Goal: Use online tool/utility: Utilize a website feature to perform a specific function

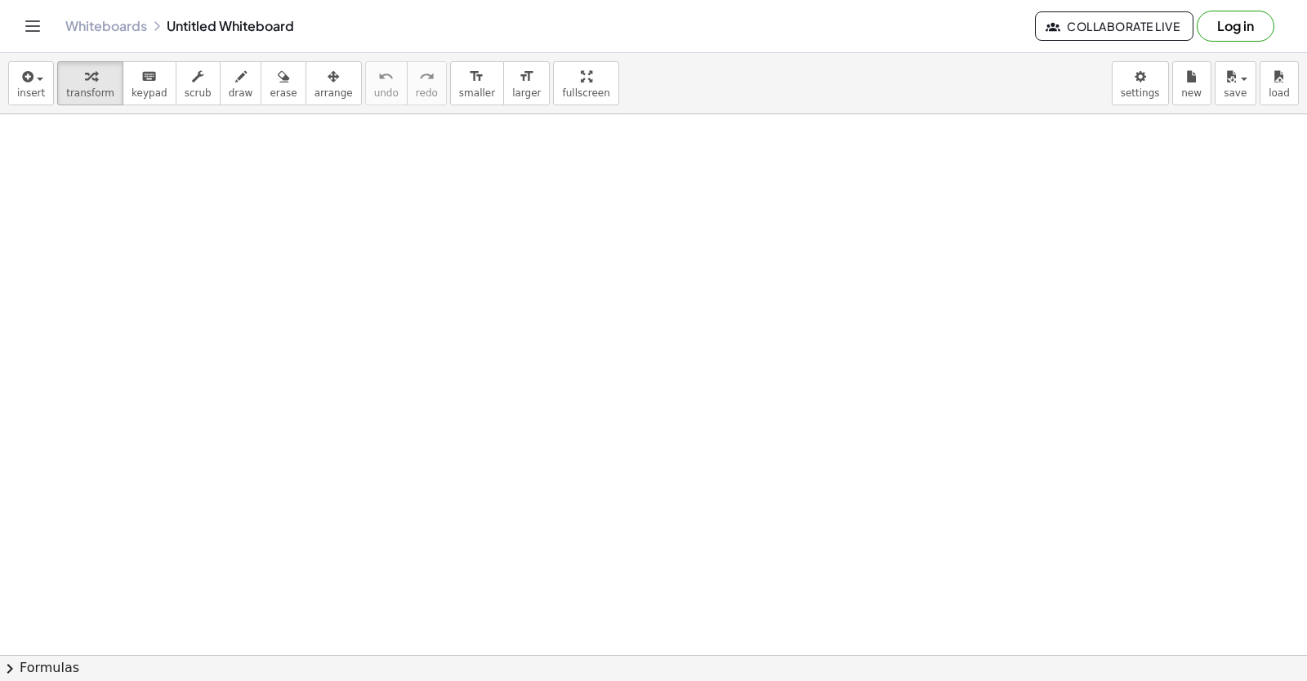
drag, startPoint x: 1116, startPoint y: 609, endPoint x: 902, endPoint y: 555, distance: 220.9
drag, startPoint x: 902, startPoint y: 555, endPoint x: 378, endPoint y: 438, distance: 536.5
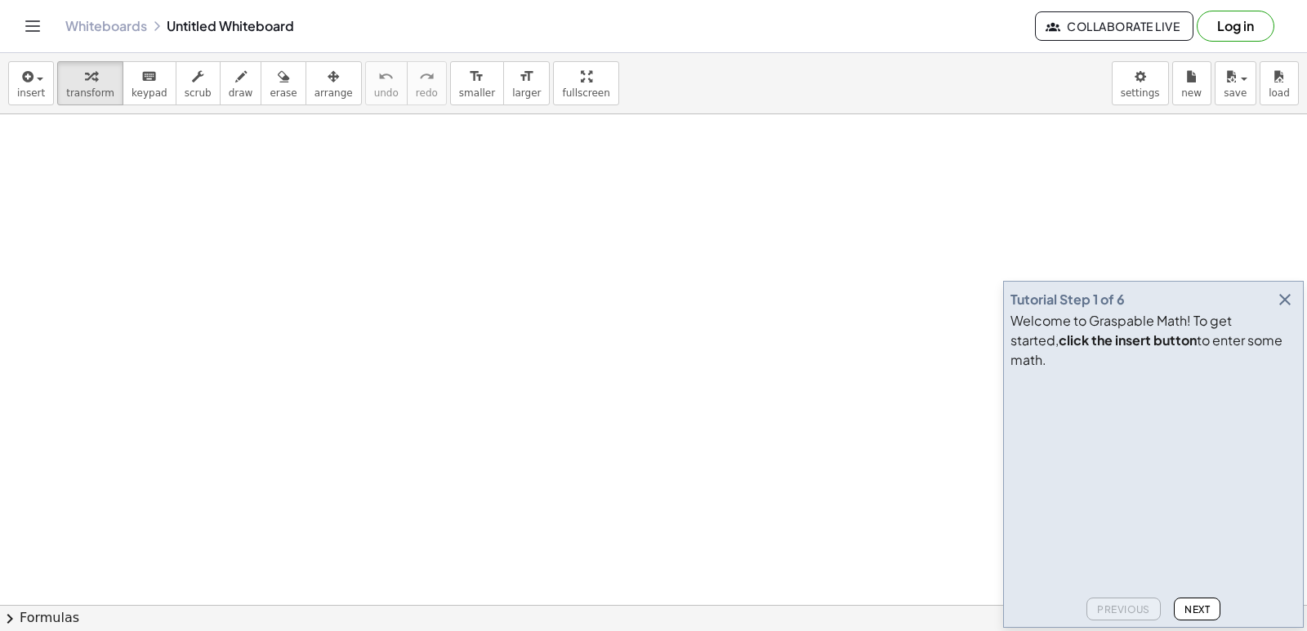
drag, startPoint x: 0, startPoint y: 0, endPoint x: 846, endPoint y: 247, distance: 881.5
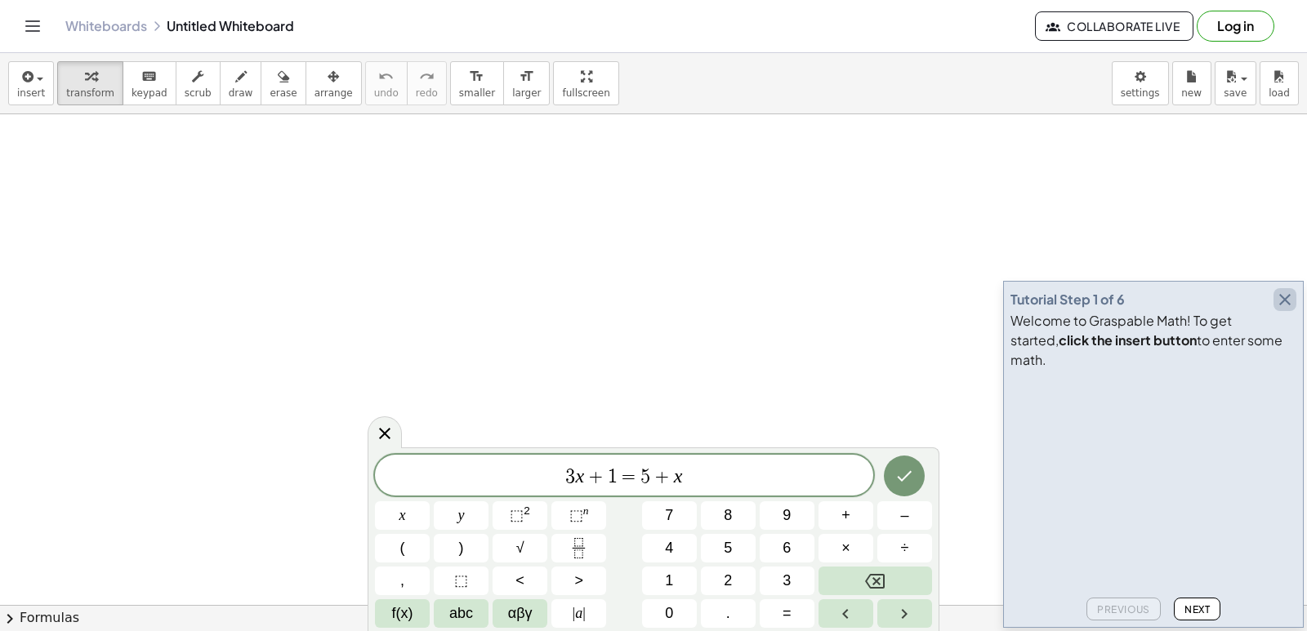
click at [1290, 310] on icon "button" at bounding box center [1285, 300] width 20 height 20
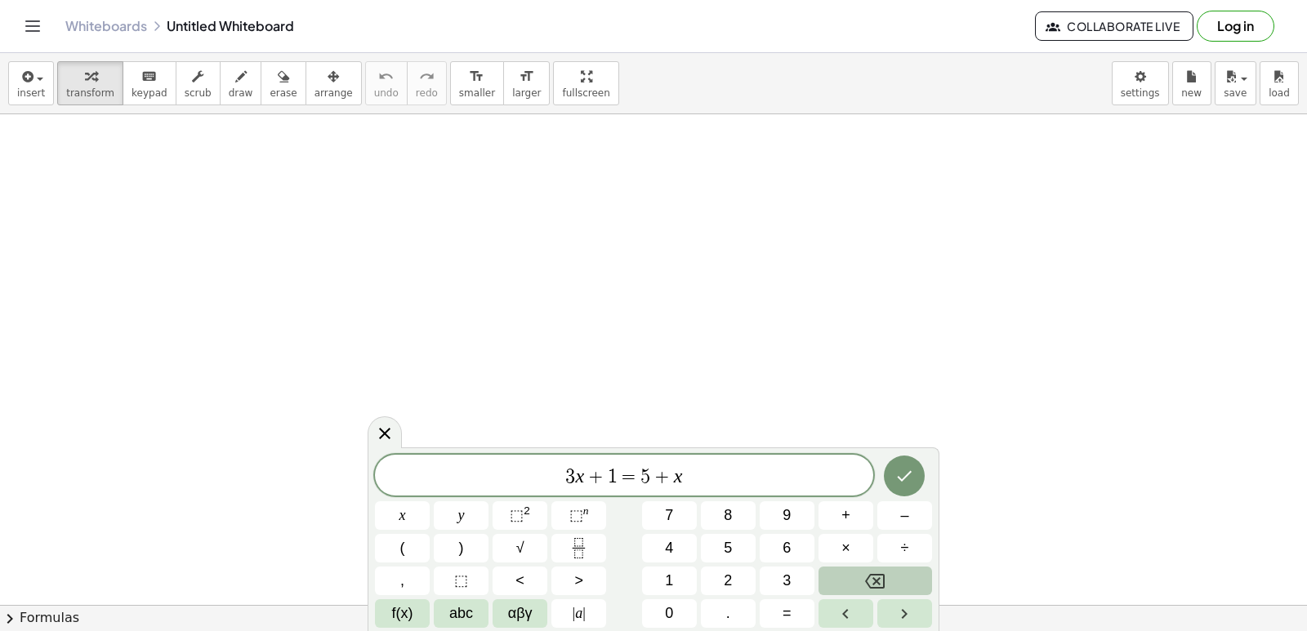
click at [912, 564] on div "3 x + 1 = 5 + x x y ⬚ 2 ⬚ n 7 8 9 + – ( ) √ 4 5 6 × ÷ , ⬚ < > 1 2 3 f(x) abc αβ…" at bounding box center [653, 541] width 557 height 173
click at [906, 576] on button "Backspace" at bounding box center [875, 581] width 114 height 29
click at [894, 576] on button "Backspace" at bounding box center [875, 581] width 114 height 29
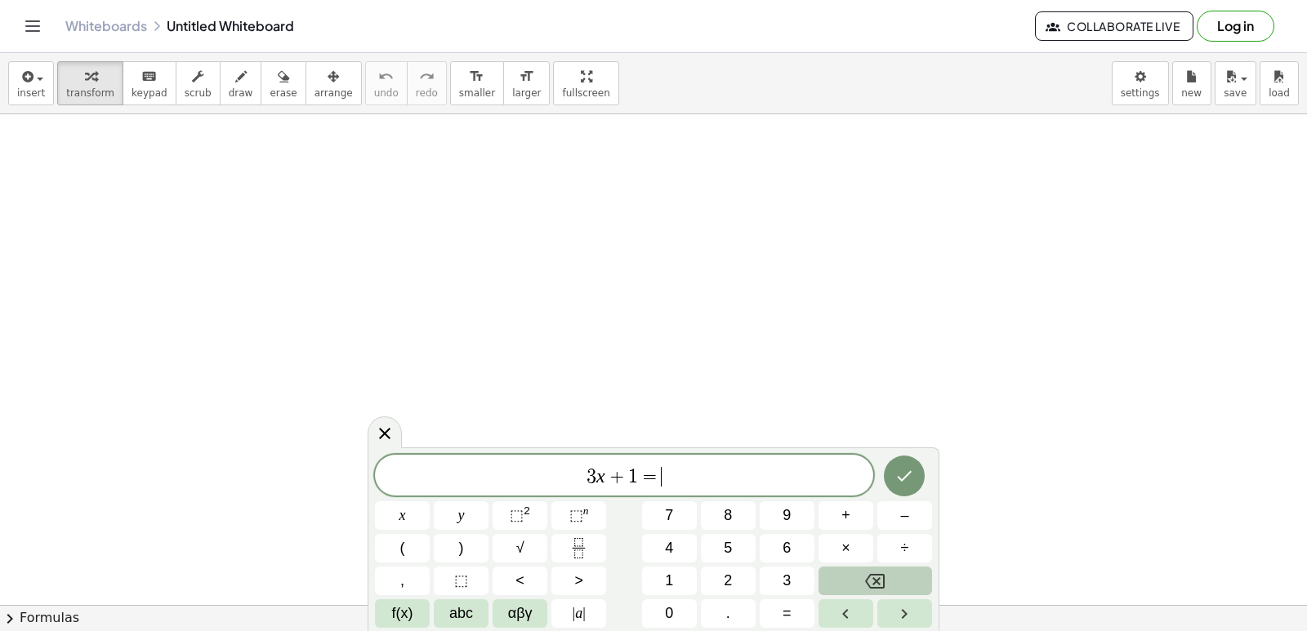
click at [894, 576] on button "Backspace" at bounding box center [875, 581] width 114 height 29
click at [894, 575] on button "Backspace" at bounding box center [875, 581] width 114 height 29
click at [897, 575] on button "Backspace" at bounding box center [875, 581] width 114 height 29
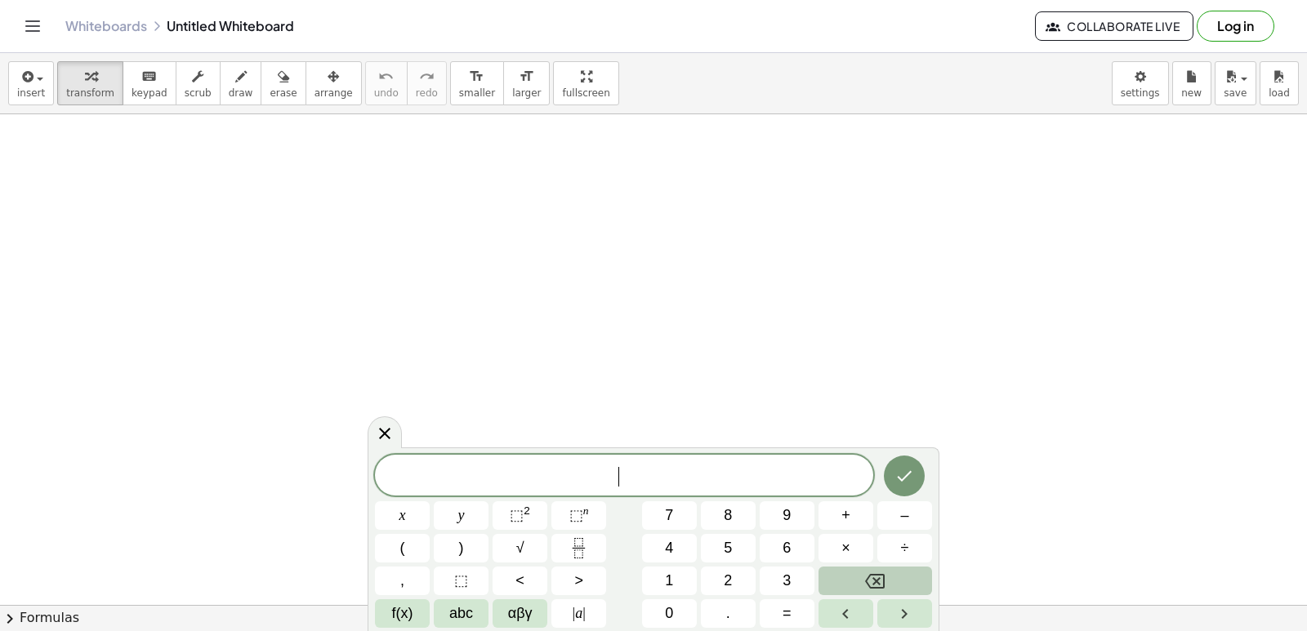
click at [897, 575] on button "Backspace" at bounding box center [875, 581] width 114 height 29
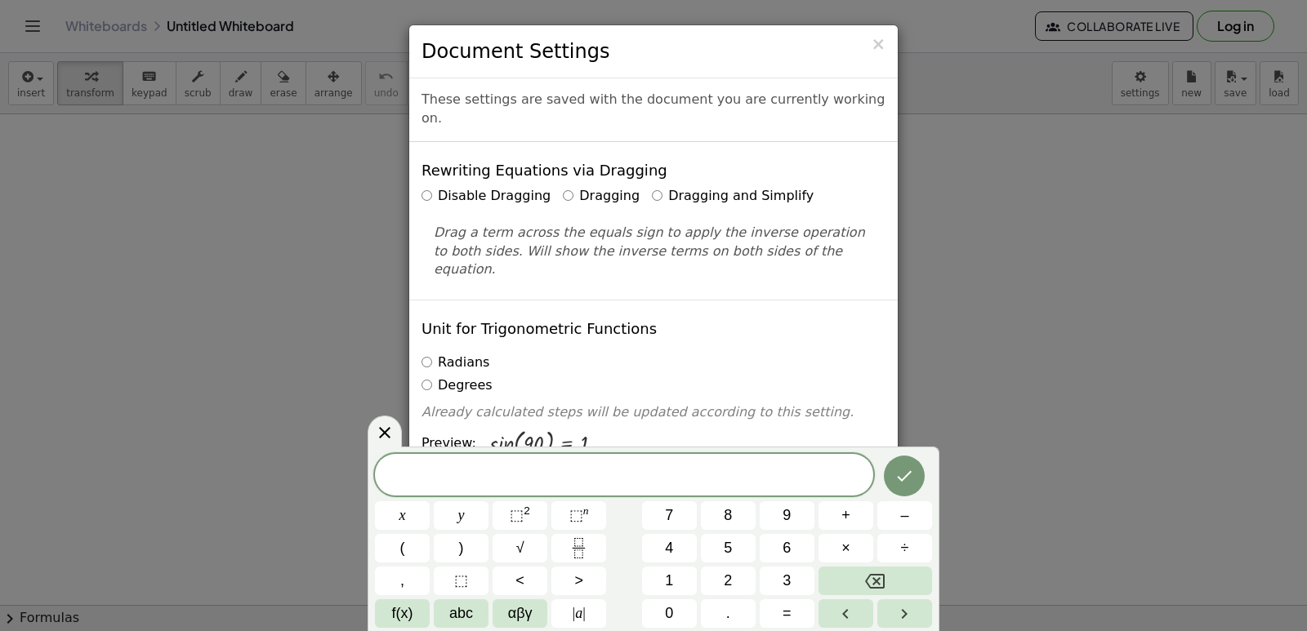
drag, startPoint x: 1135, startPoint y: 100, endPoint x: 225, endPoint y: 228, distance: 919.7
click at [225, 228] on div "× Document Settings These settings are saved with the document you are currentl…" at bounding box center [653, 315] width 1307 height 631
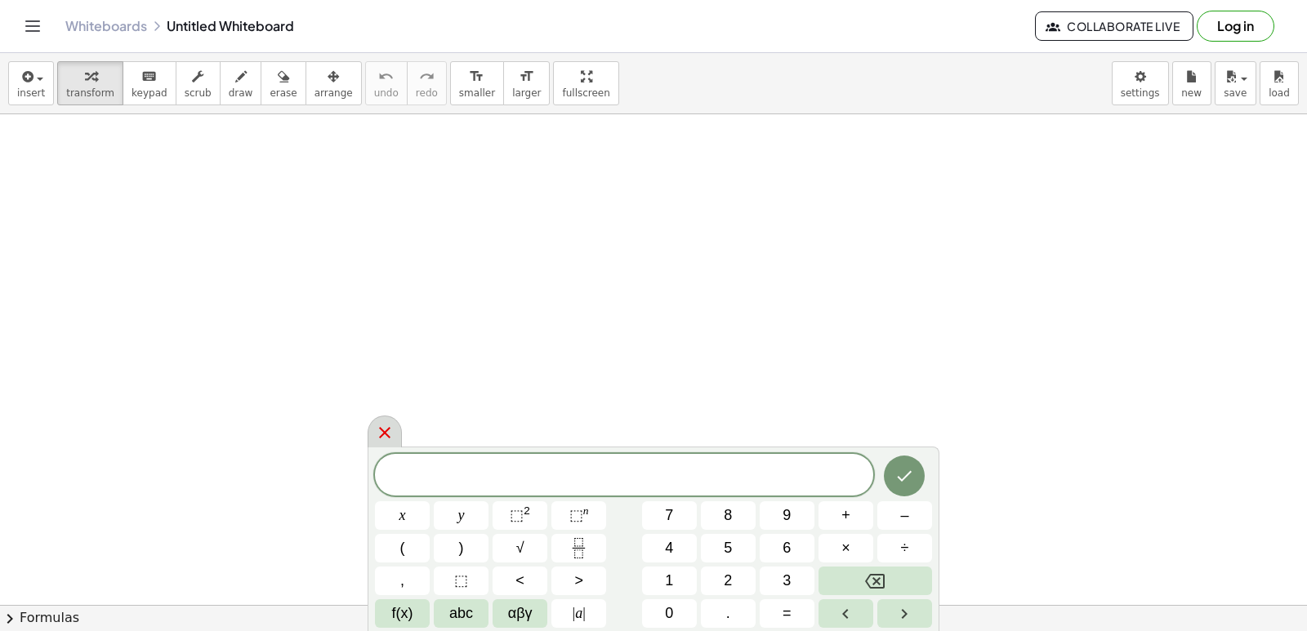
click at [391, 425] on icon at bounding box center [385, 433] width 20 height 20
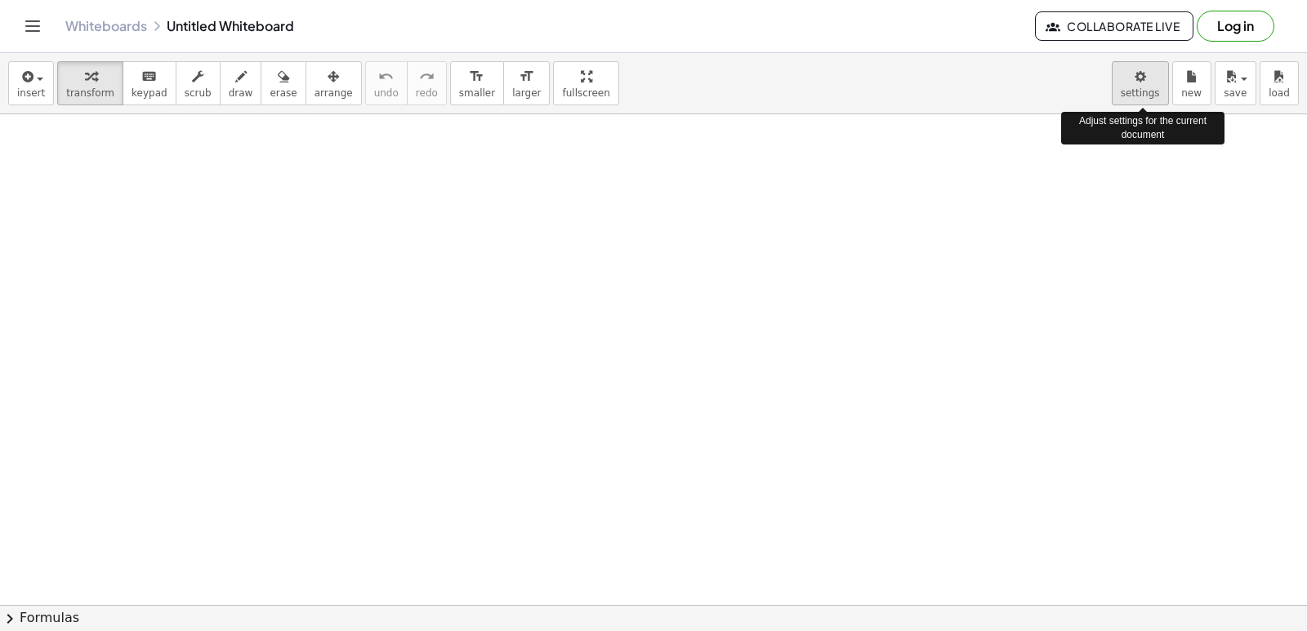
click at [1150, 87] on body "Graspable Math Activities Get Started Activity Bank Assigned Work Classes White…" at bounding box center [653, 315] width 1307 height 631
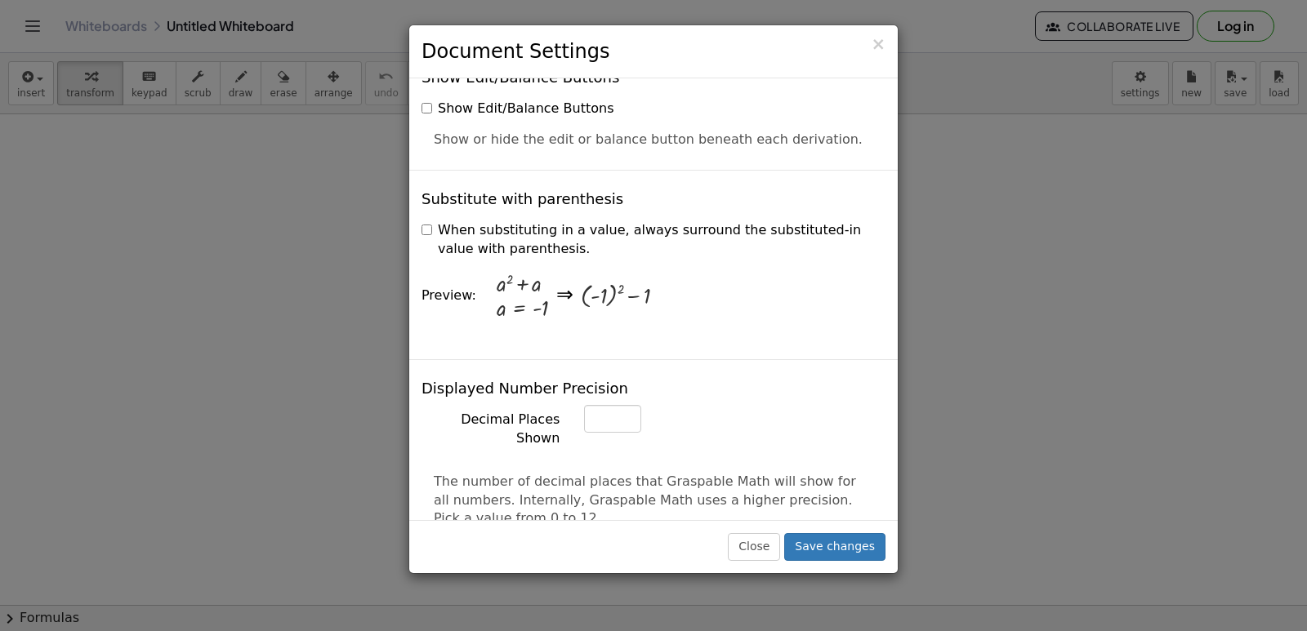
scroll to position [408, 0]
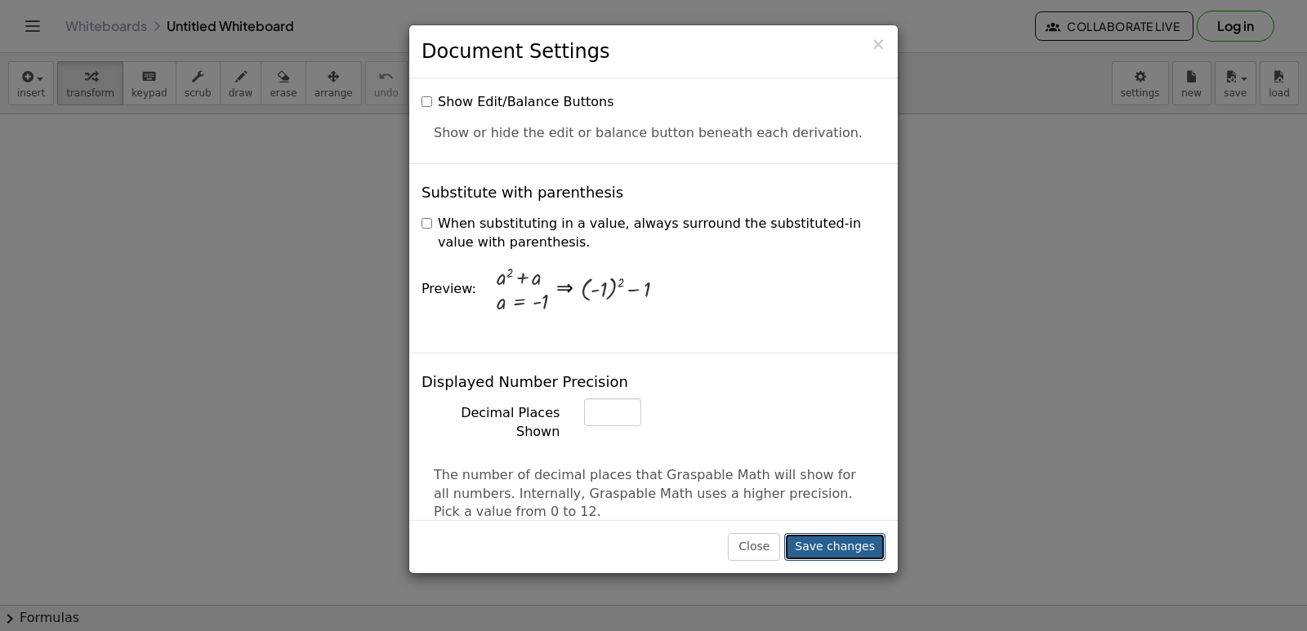
click at [850, 548] on button "Save changes" at bounding box center [834, 547] width 101 height 28
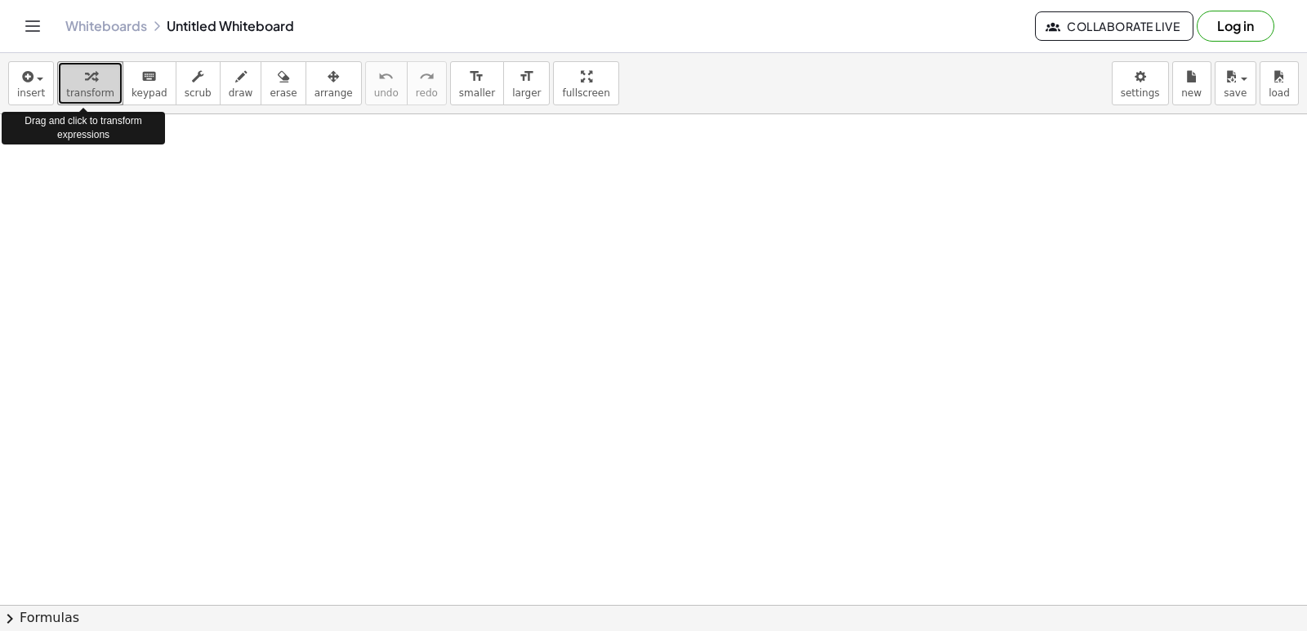
click at [70, 87] on span "transform" at bounding box center [90, 92] width 48 height 11
click at [132, 87] on span "keypad" at bounding box center [150, 92] width 36 height 11
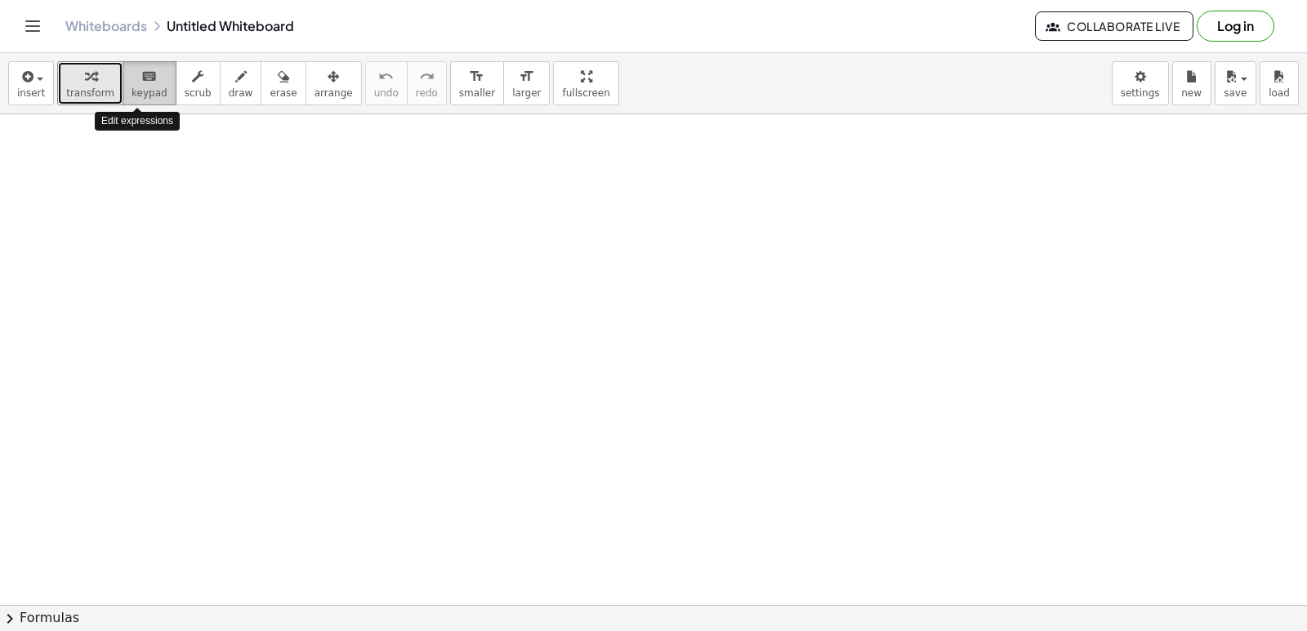
click at [132, 95] on span "keypad" at bounding box center [150, 92] width 36 height 11
drag, startPoint x: 150, startPoint y: 312, endPoint x: 149, endPoint y: 276, distance: 36.0
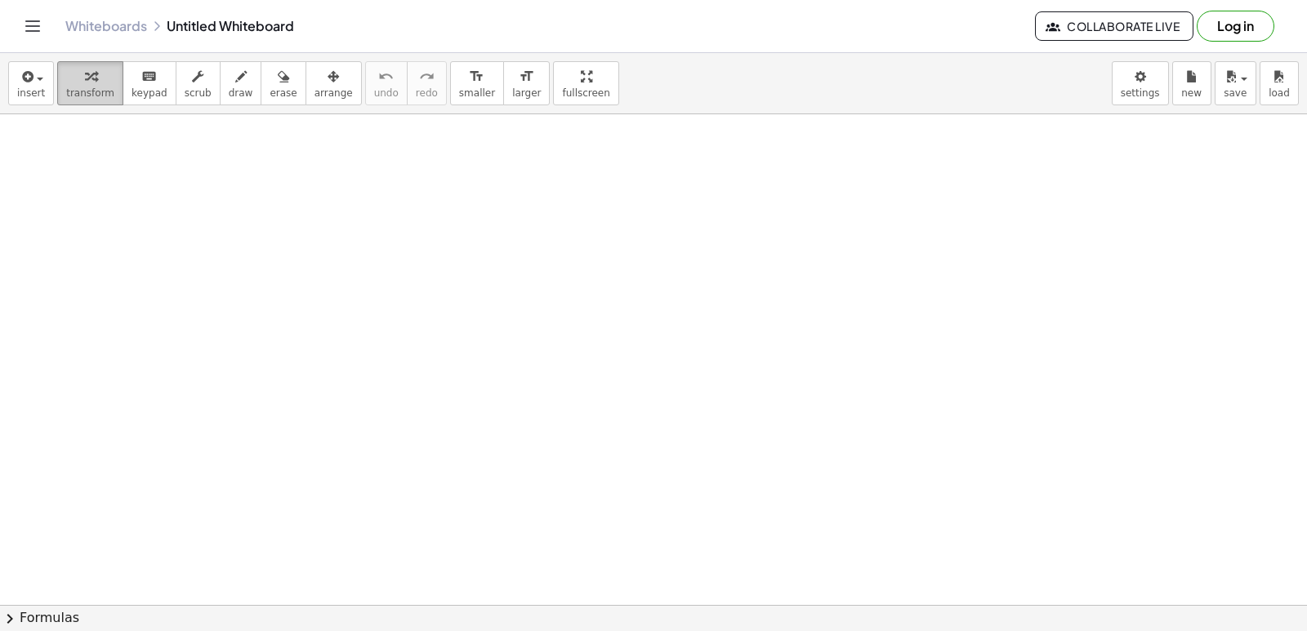
click at [87, 78] on icon "button" at bounding box center [90, 77] width 11 height 20
click at [39, 69] on div "button" at bounding box center [31, 76] width 28 height 20
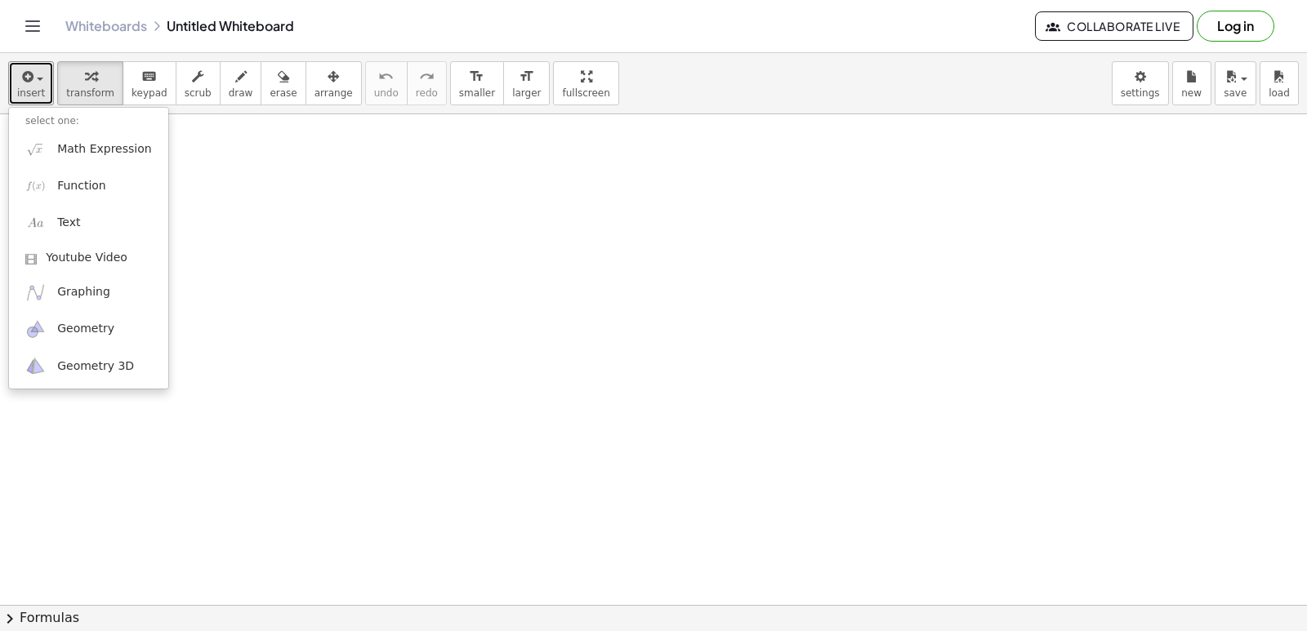
drag, startPoint x: 417, startPoint y: 268, endPoint x: 148, endPoint y: 173, distance: 285.7
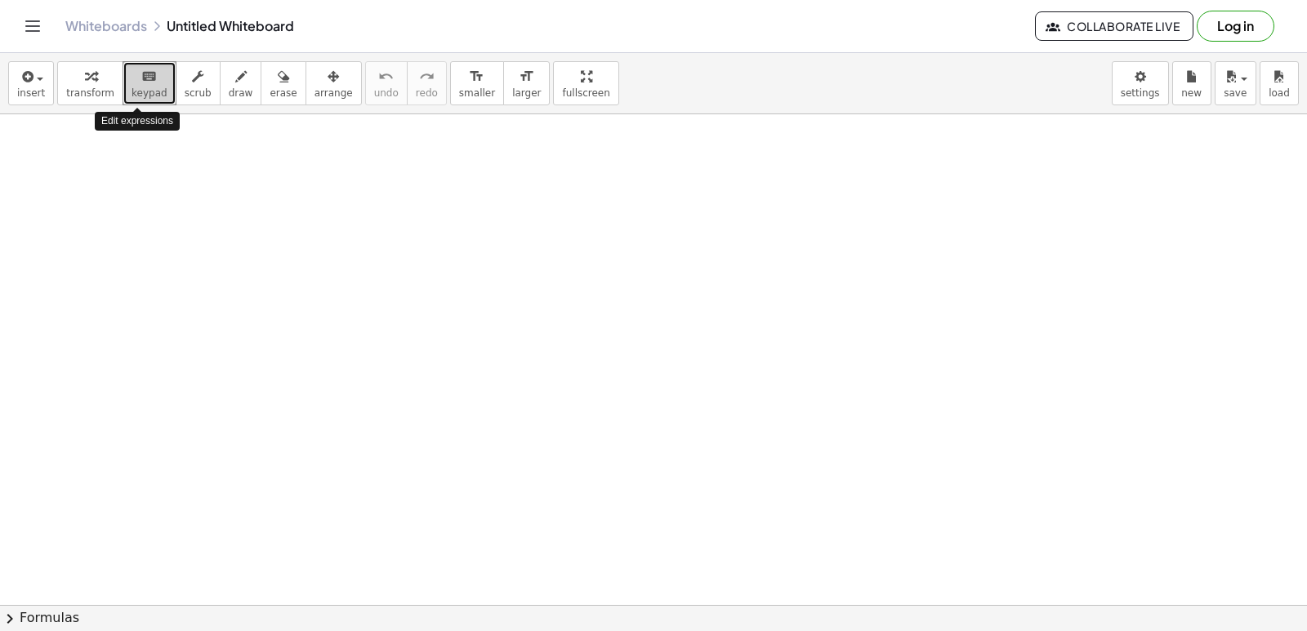
click at [145, 84] on div "keyboard" at bounding box center [150, 76] width 36 height 20
click at [151, 88] on span "keypad" at bounding box center [150, 92] width 36 height 11
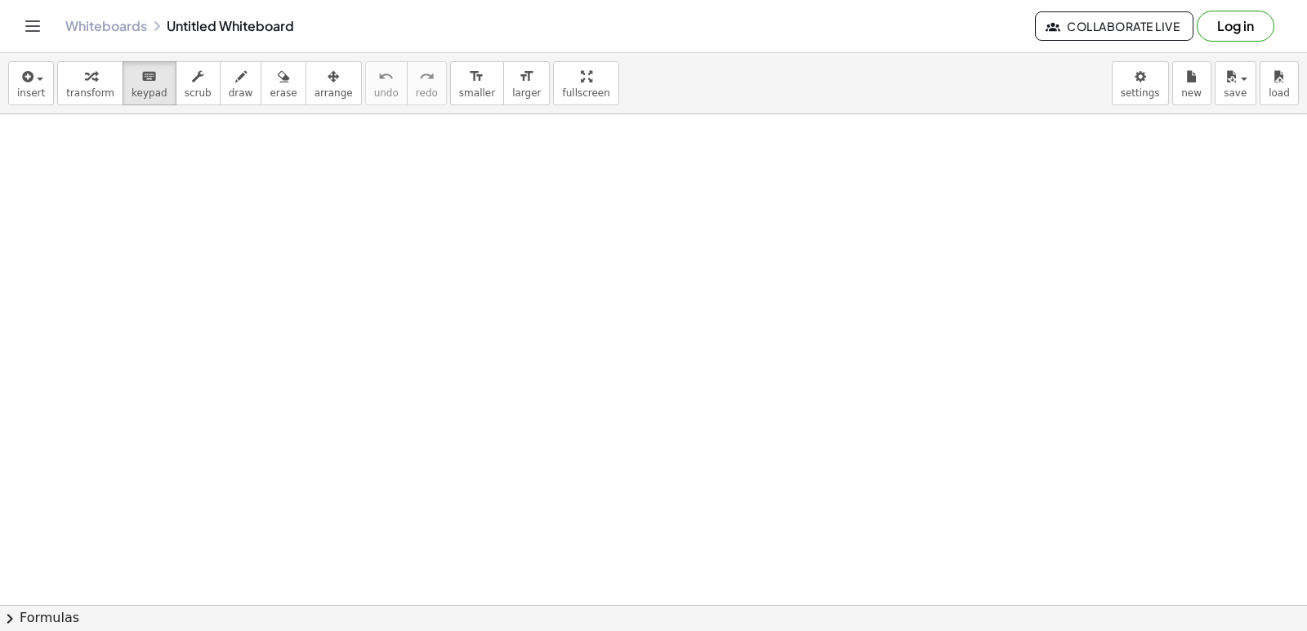
drag, startPoint x: 399, startPoint y: 400, endPoint x: 509, endPoint y: 464, distance: 126.7
drag, startPoint x: 582, startPoint y: 486, endPoint x: 571, endPoint y: 506, distance: 22.7
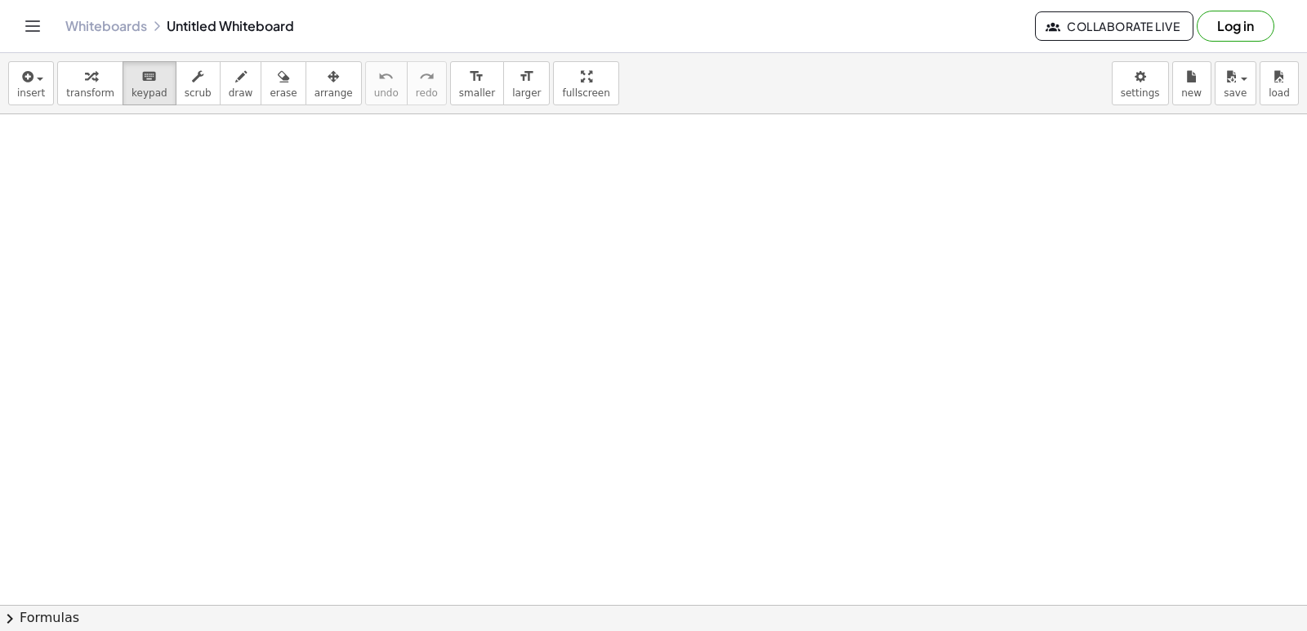
drag, startPoint x: 373, startPoint y: 466, endPoint x: 521, endPoint y: 482, distance: 148.7
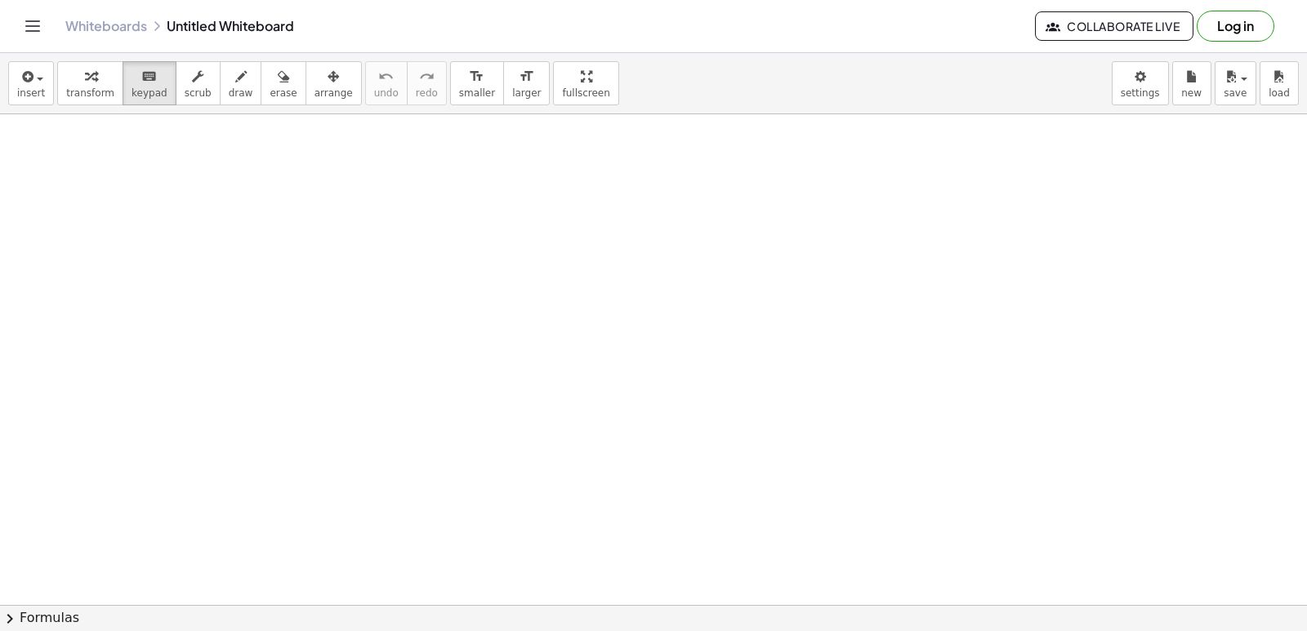
click at [91, 88] on span "transform" at bounding box center [90, 92] width 48 height 11
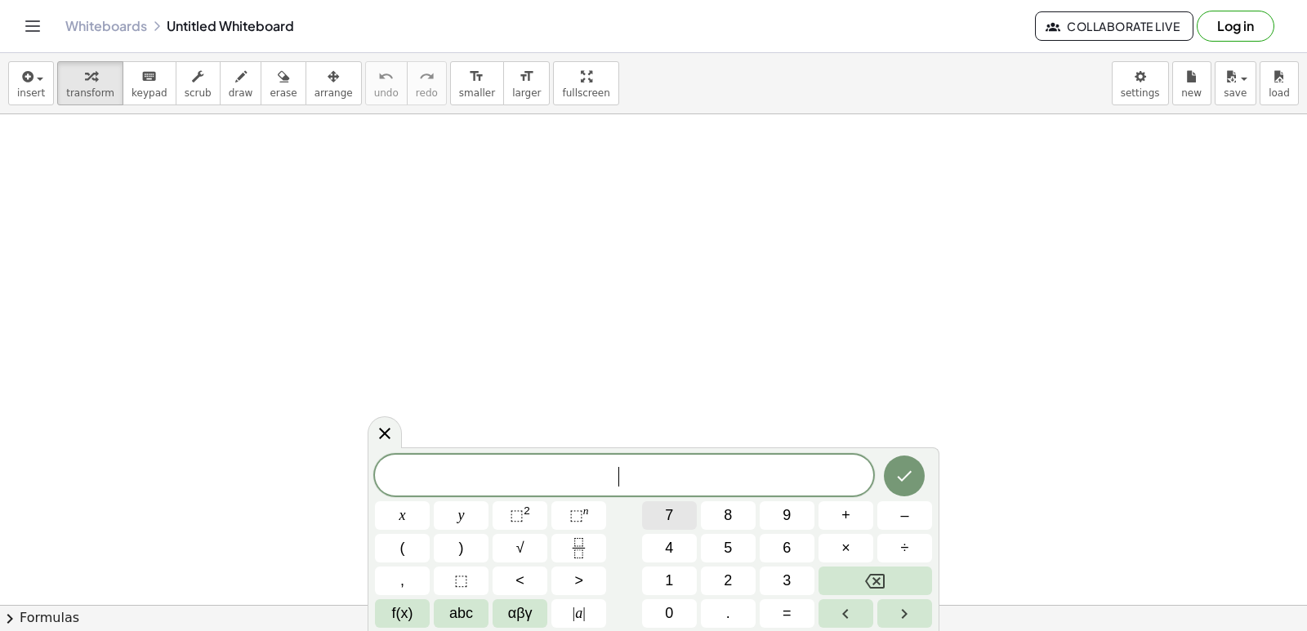
click at [655, 507] on button "7" at bounding box center [669, 516] width 55 height 29
click at [404, 520] on span "x" at bounding box center [402, 516] width 7 height 22
click at [895, 526] on button "–" at bounding box center [904, 516] width 55 height 29
click at [792, 522] on button "9" at bounding box center [787, 516] width 55 height 29
click at [774, 618] on button "=" at bounding box center [787, 614] width 55 height 29
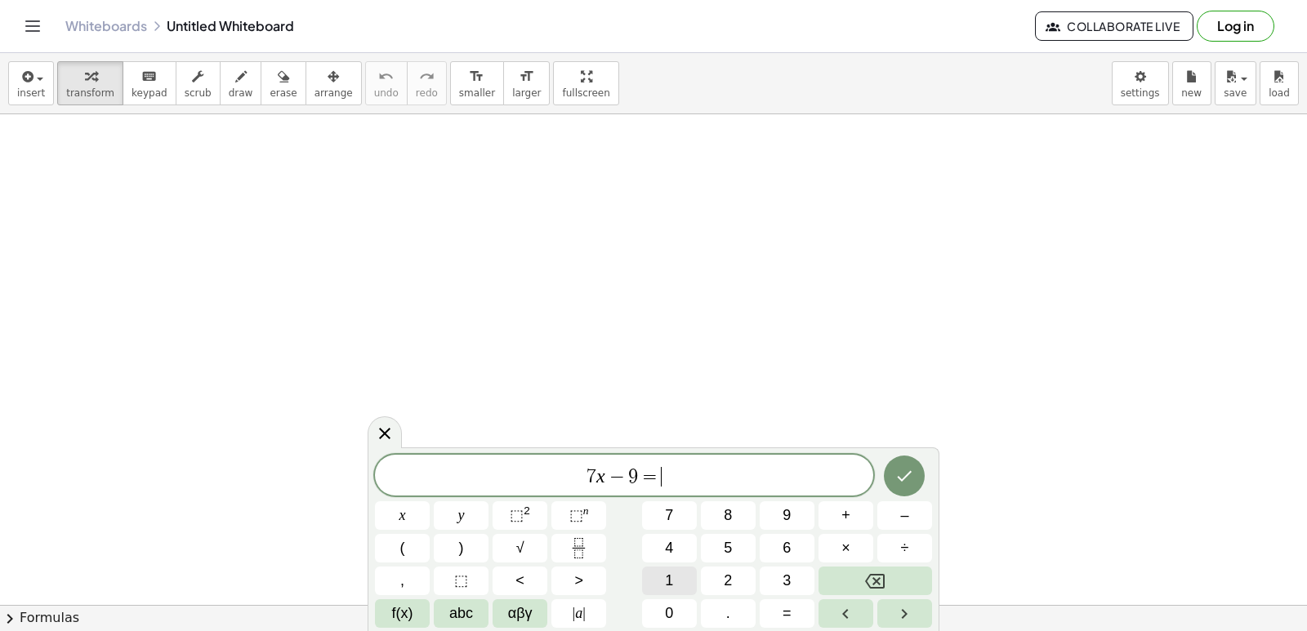
click at [671, 578] on span "1" at bounding box center [669, 581] width 8 height 22
click at [737, 591] on button "2" at bounding box center [728, 581] width 55 height 29
click at [902, 492] on button "Done" at bounding box center [904, 476] width 41 height 41
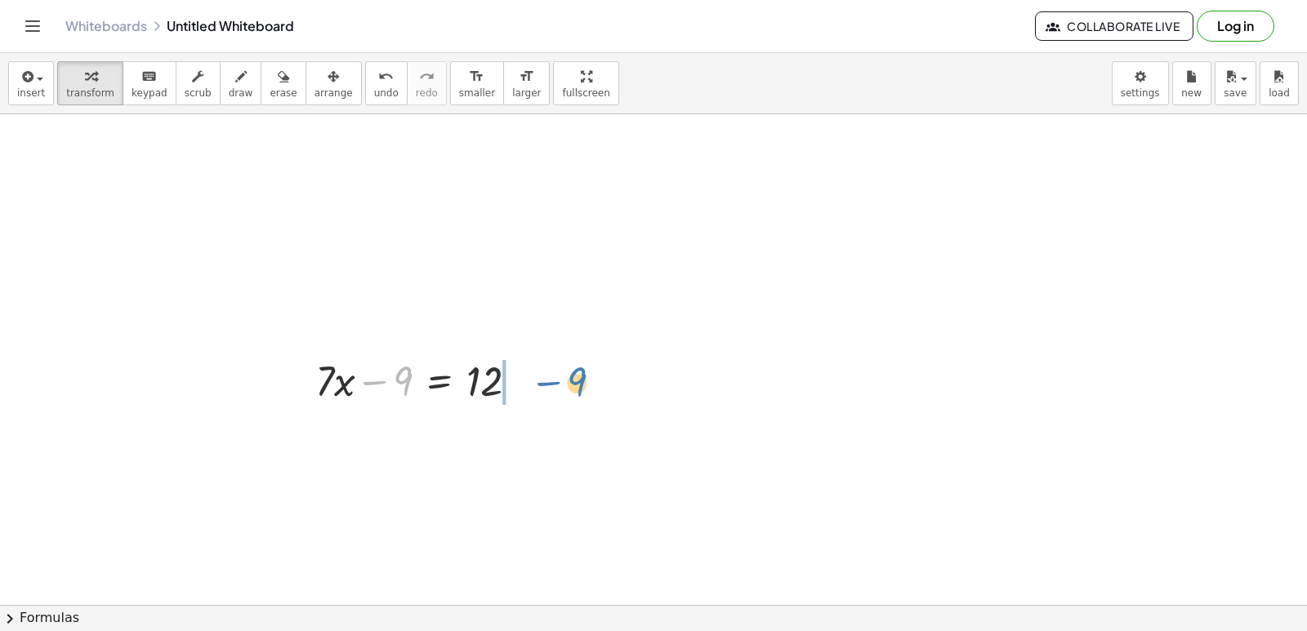
drag, startPoint x: 377, startPoint y: 379, endPoint x: 551, endPoint y: 381, distance: 174.0
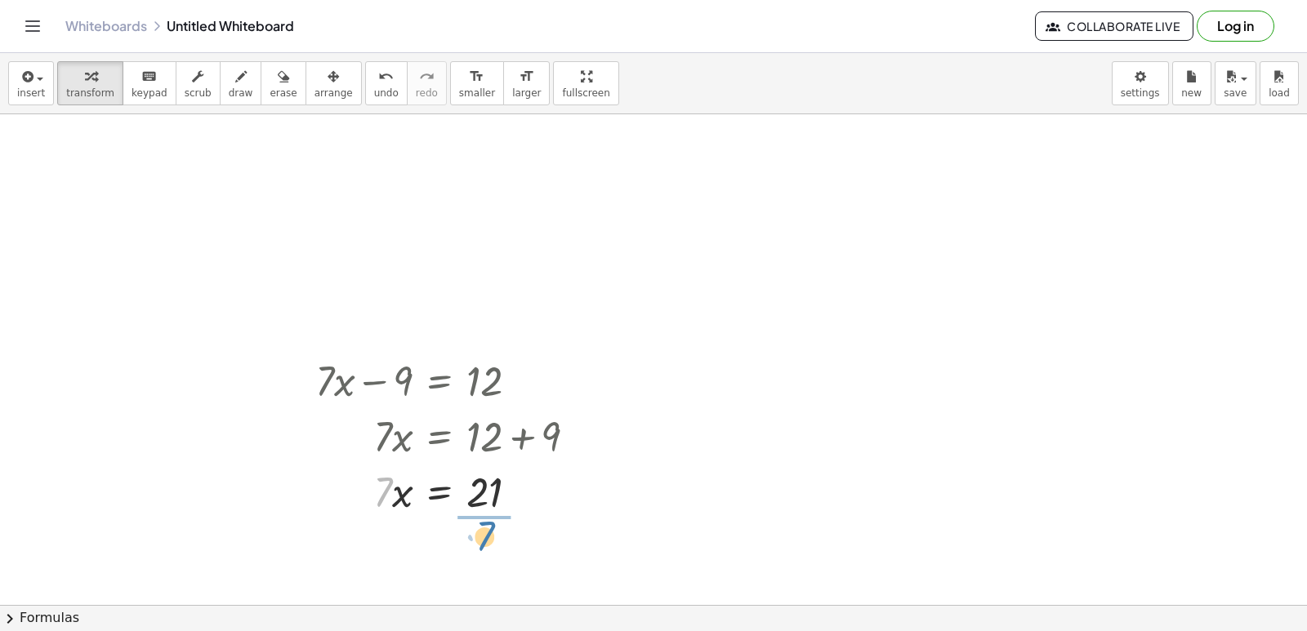
drag, startPoint x: 513, startPoint y: 439, endPoint x: 485, endPoint y: 534, distance: 98.7
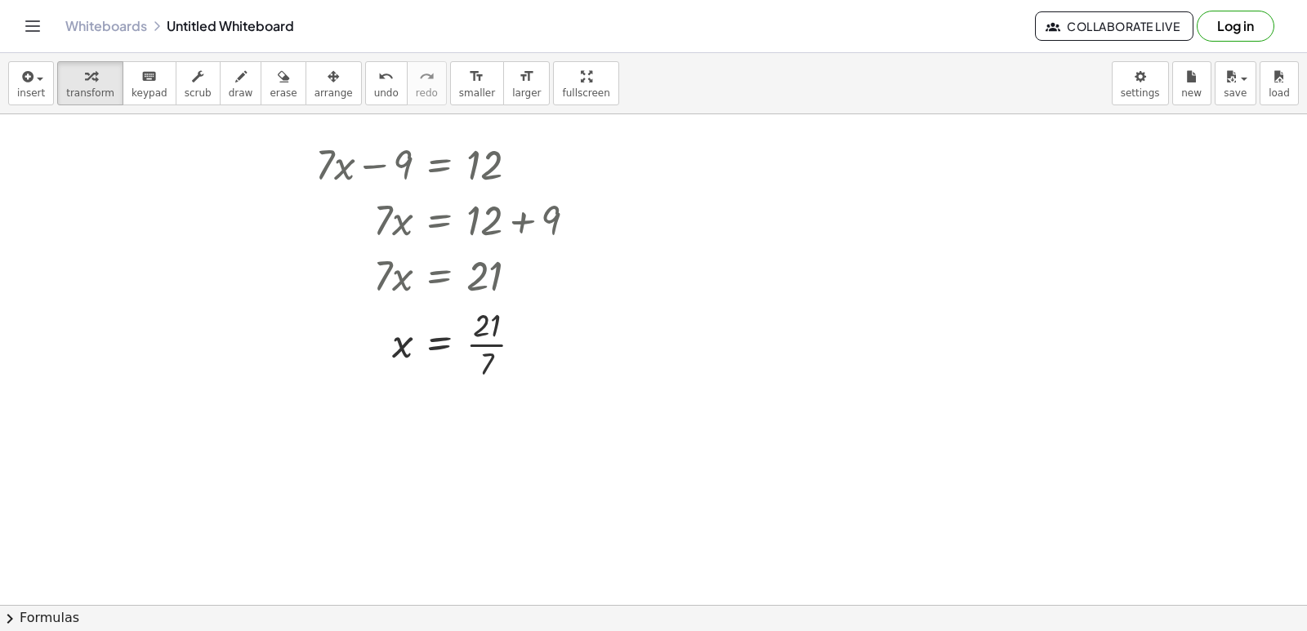
scroll to position [245, 0]
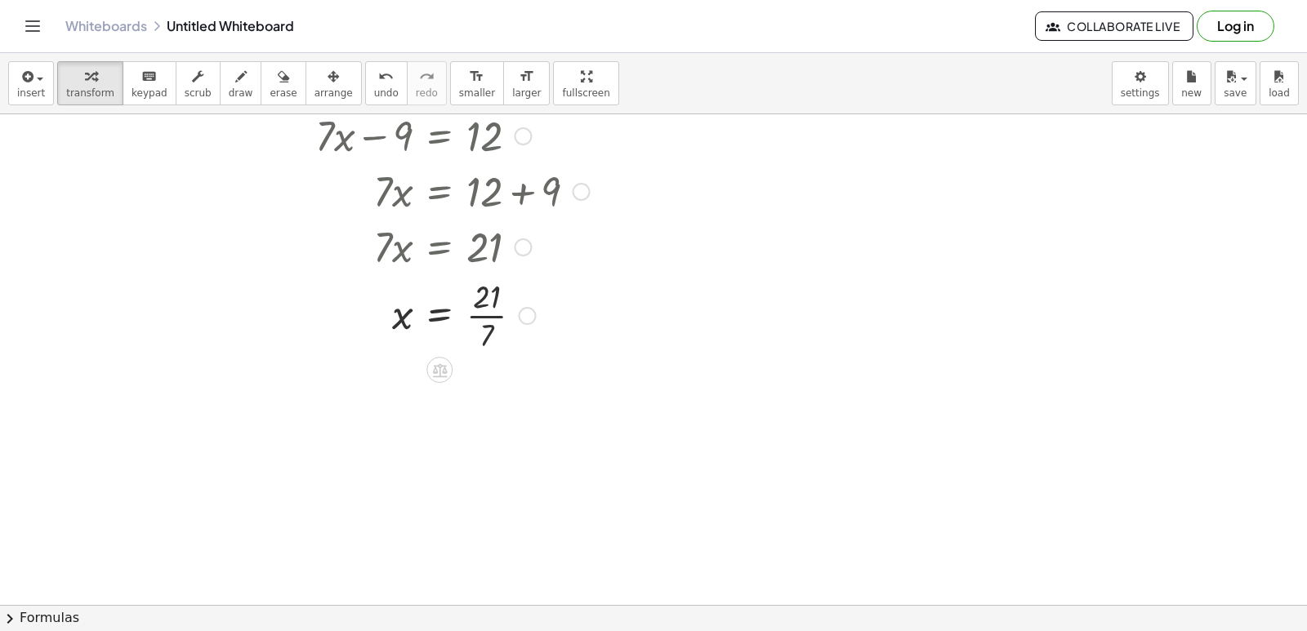
click at [484, 319] on div at bounding box center [452, 315] width 291 height 82
click at [754, 564] on div at bounding box center [653, 413] width 1307 height 1088
click at [611, 483] on div at bounding box center [653, 413] width 1307 height 1088
click at [621, 462] on div at bounding box center [653, 413] width 1307 height 1088
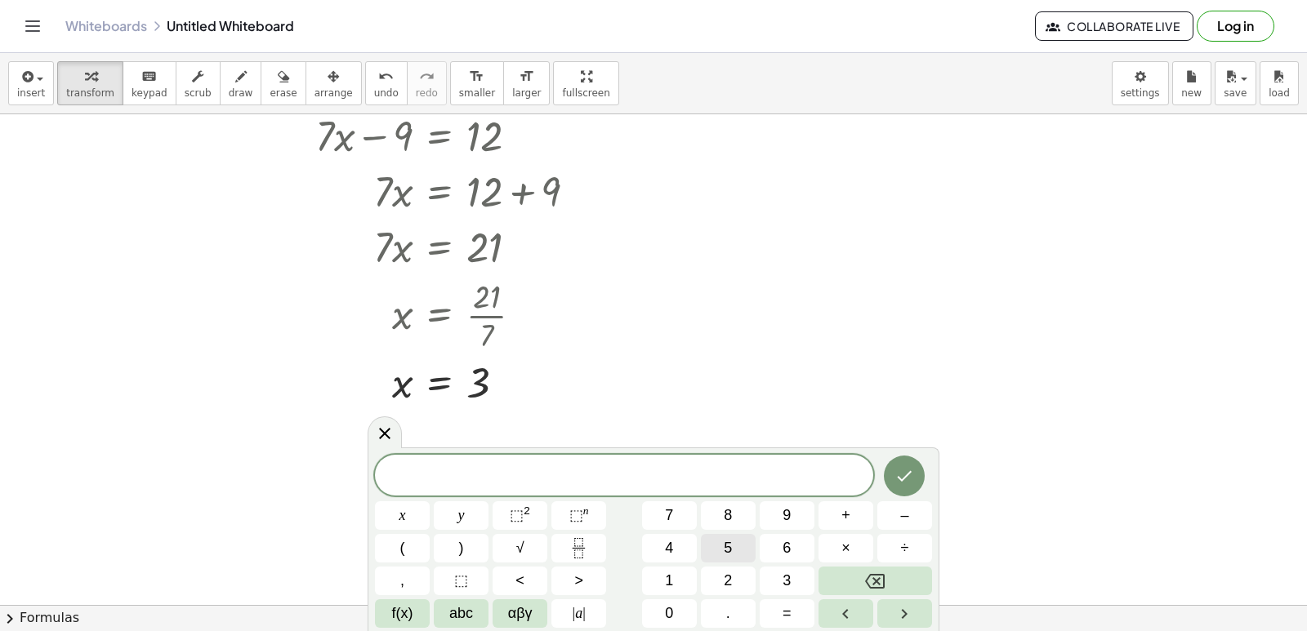
click at [712, 541] on button "5" at bounding box center [728, 548] width 55 height 29
click at [468, 507] on button "y" at bounding box center [461, 516] width 55 height 29
click at [832, 511] on button "+" at bounding box center [845, 516] width 55 height 29
click at [674, 585] on button "1" at bounding box center [669, 581] width 55 height 29
click at [671, 551] on span "4" at bounding box center [669, 548] width 8 height 22
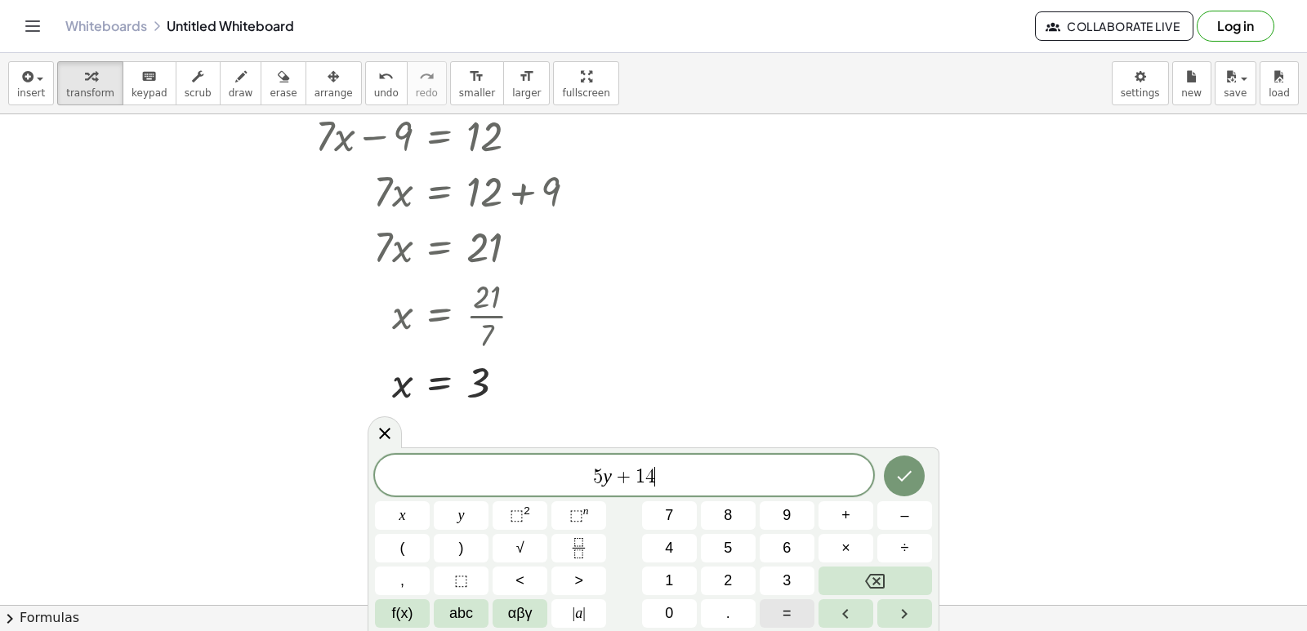
click at [799, 603] on button "=" at bounding box center [787, 614] width 55 height 29
click at [884, 515] on button "–" at bounding box center [904, 516] width 55 height 29
click at [705, 582] on button "2" at bounding box center [728, 581] width 55 height 29
click at [689, 577] on button "1" at bounding box center [669, 581] width 55 height 29
click at [901, 473] on icon "Done" at bounding box center [904, 476] width 20 height 20
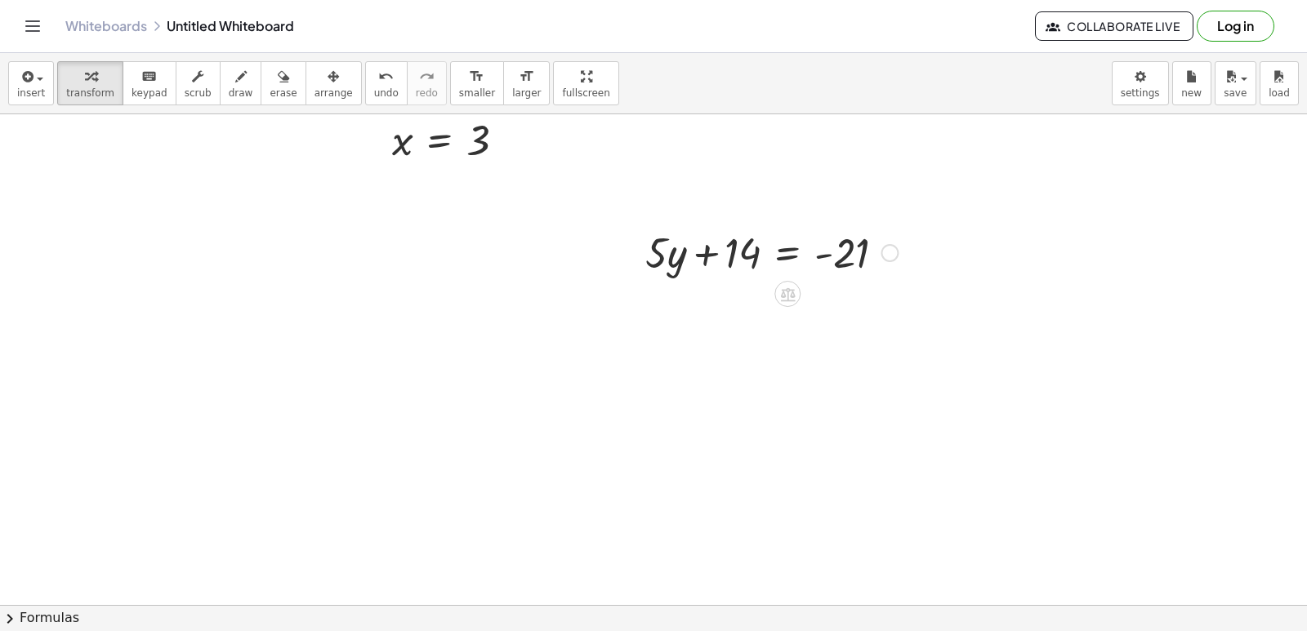
scroll to position [490, 0]
drag, startPoint x: 747, startPoint y: 256, endPoint x: 949, endPoint y: 266, distance: 202.8
drag, startPoint x: 945, startPoint y: 277, endPoint x: 899, endPoint y: 311, distance: 57.2
click at [899, 311] on div at bounding box center [815, 305] width 356 height 56
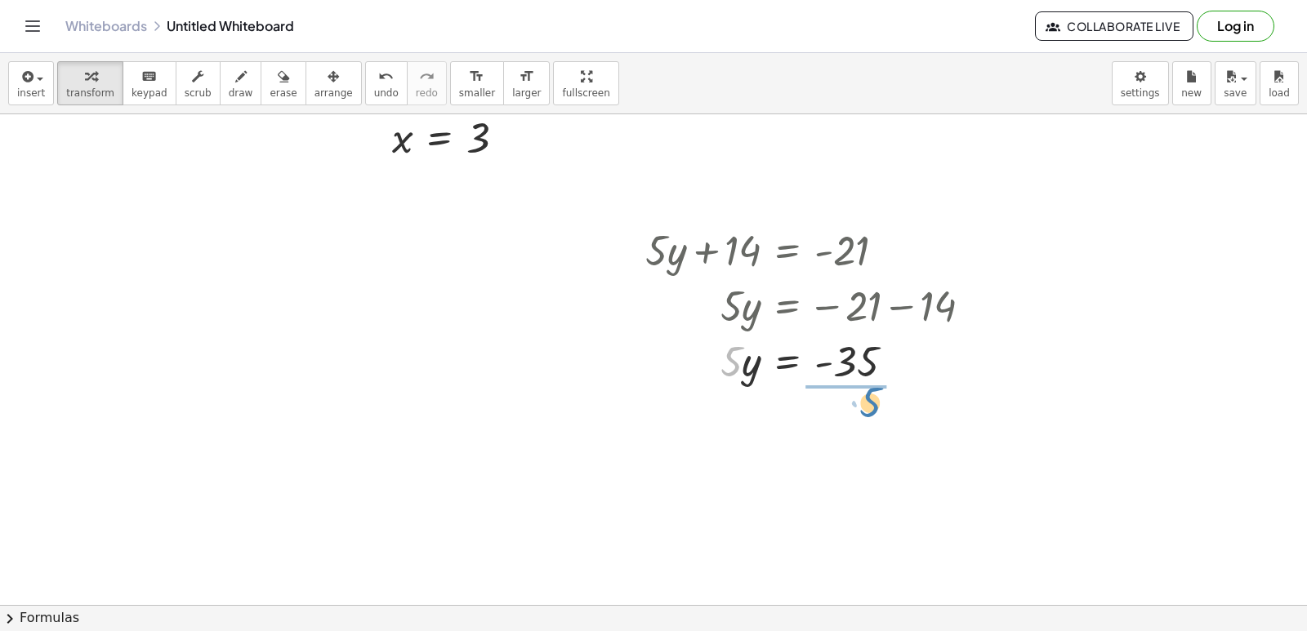
drag, startPoint x: 727, startPoint y: 359, endPoint x: 876, endPoint y: 421, distance: 161.9
click at [862, 429] on div at bounding box center [815, 429] width 356 height 82
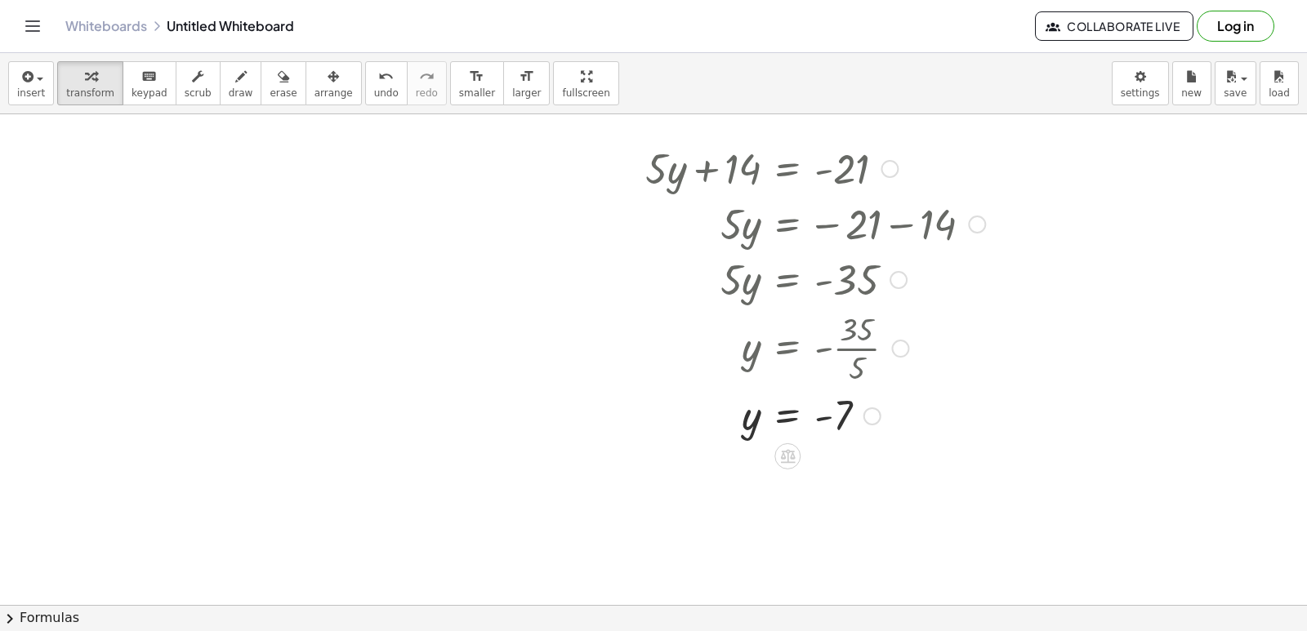
scroll to position [597, 0]
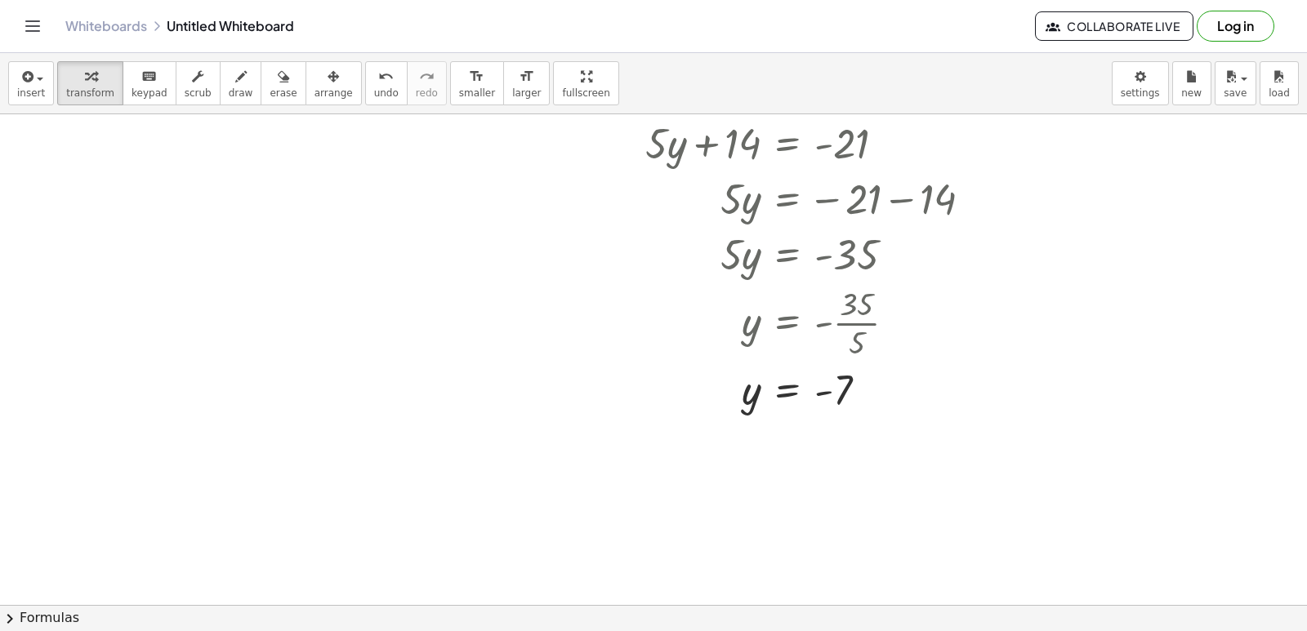
click at [509, 499] on div at bounding box center [653, 253] width 1307 height 1473
click at [587, 422] on div at bounding box center [653, 253] width 1307 height 1473
click at [418, 309] on div at bounding box center [653, 253] width 1307 height 1473
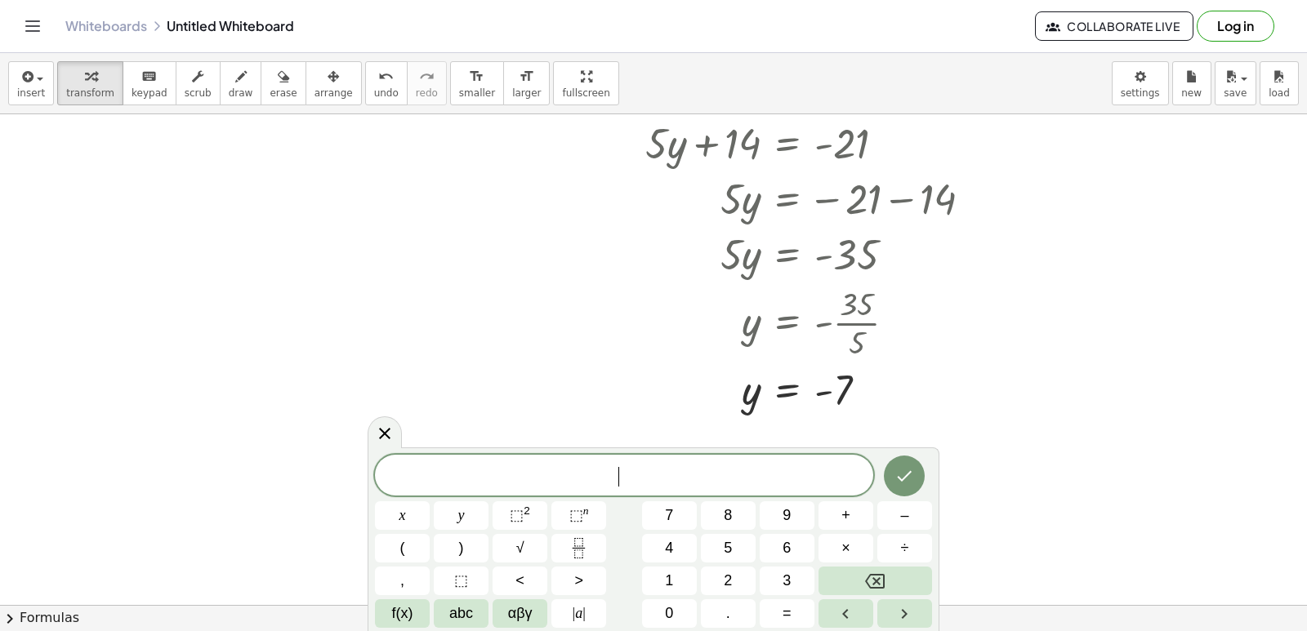
click at [408, 301] on div at bounding box center [653, 253] width 1307 height 1473
click at [733, 542] on button "5" at bounding box center [728, 548] width 55 height 29
click at [413, 511] on button "x" at bounding box center [402, 516] width 55 height 29
click at [896, 522] on button "–" at bounding box center [904, 516] width 55 height 29
click at [792, 510] on button "9" at bounding box center [787, 516] width 55 height 29
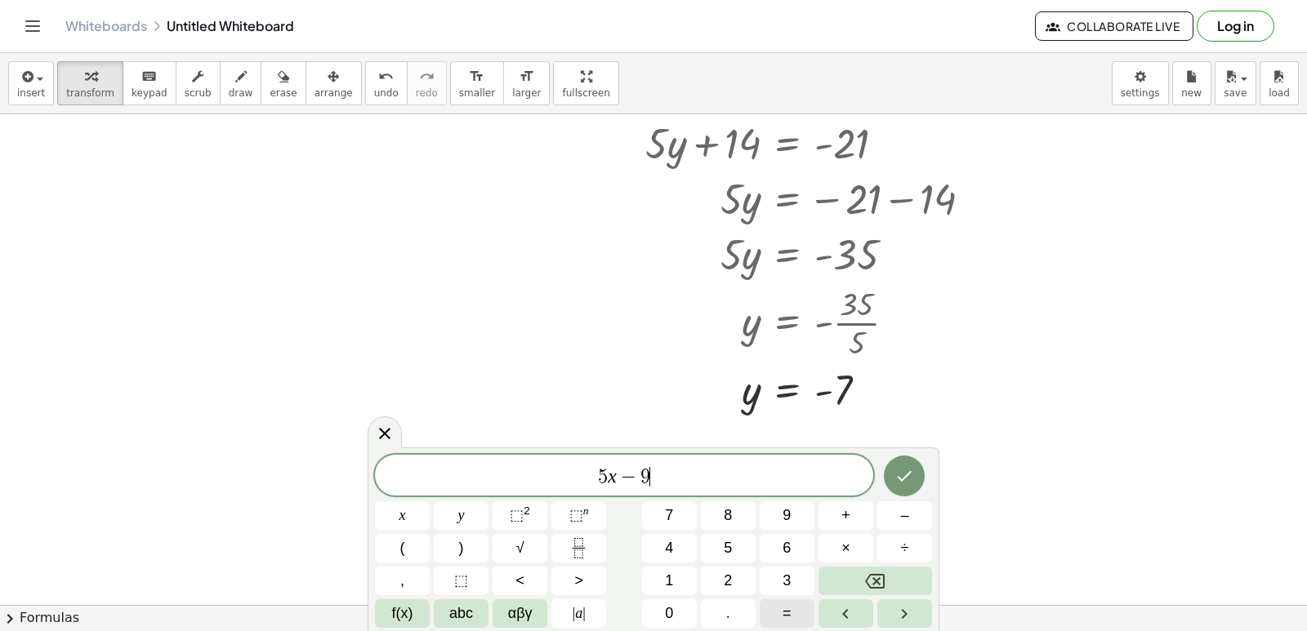
click at [797, 615] on button "=" at bounding box center [787, 614] width 55 height 29
click at [674, 575] on button "1" at bounding box center [669, 581] width 55 height 29
click at [903, 473] on icon "Done" at bounding box center [904, 476] width 20 height 20
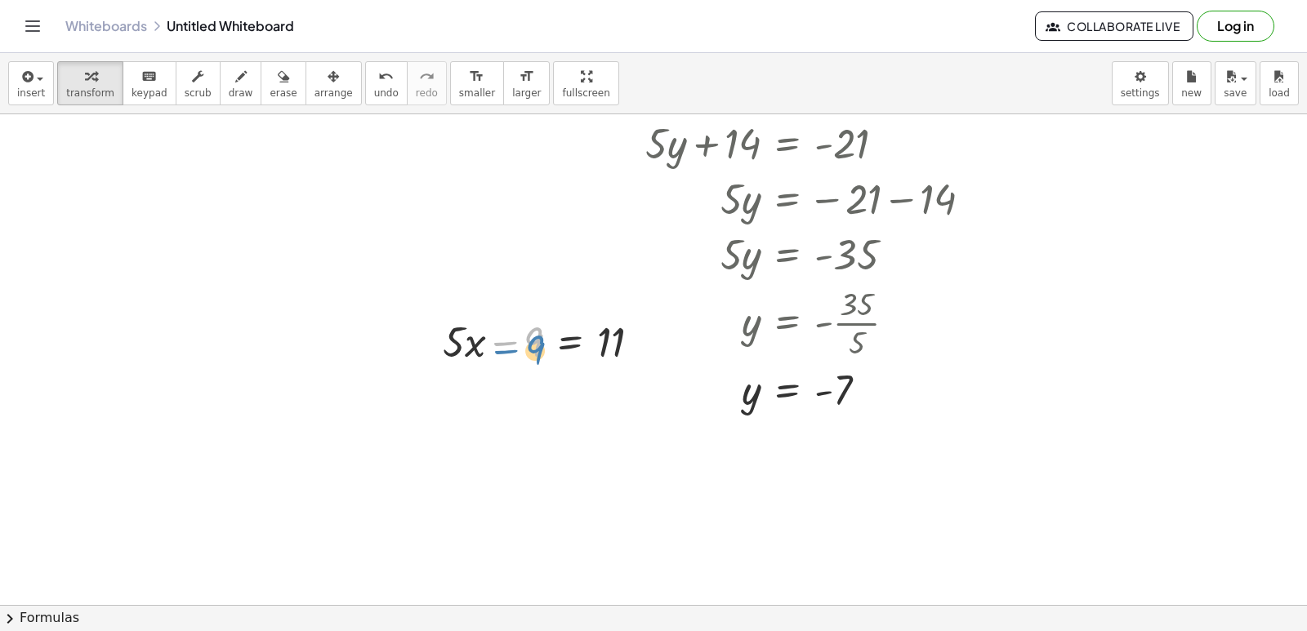
click at [514, 351] on div at bounding box center [548, 341] width 227 height 56
drag, startPoint x: 503, startPoint y: 353, endPoint x: 621, endPoint y: 393, distance: 124.3
click at [632, 359] on div at bounding box center [548, 341] width 227 height 56
click at [640, 349] on div at bounding box center [606, 341] width 227 height 56
drag, startPoint x: 618, startPoint y: 348, endPoint x: 603, endPoint y: 401, distance: 55.3
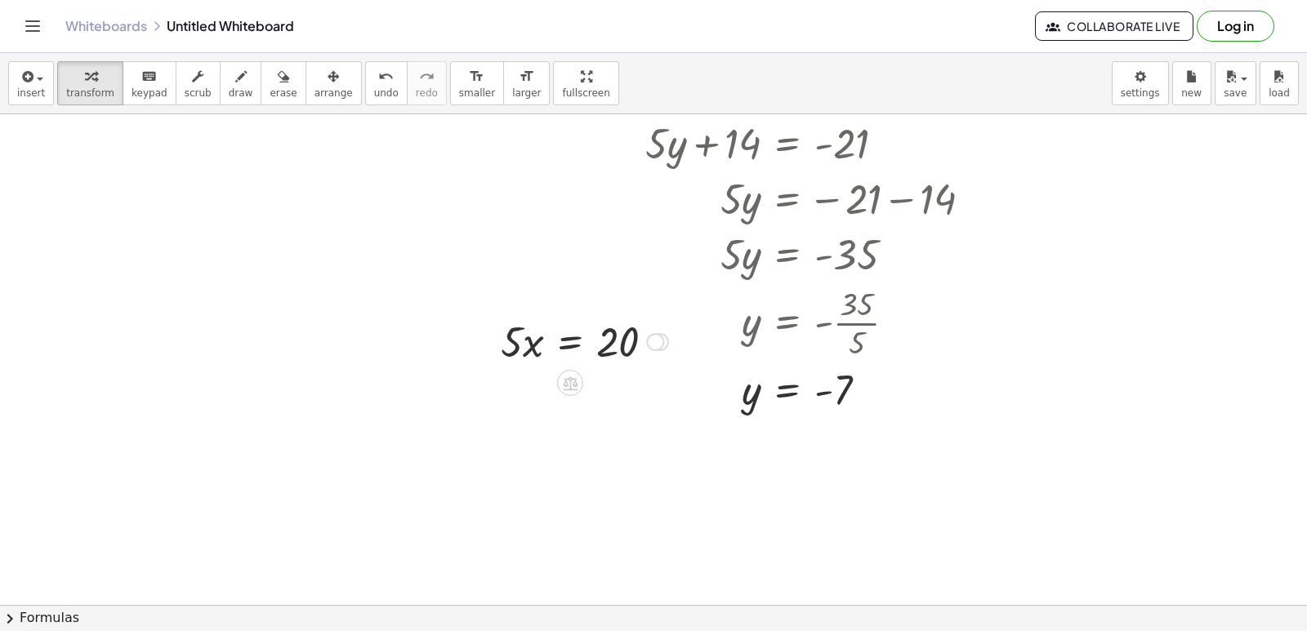
click at [525, 356] on div at bounding box center [585, 341] width 184 height 56
drag, startPoint x: 506, startPoint y: 350, endPoint x: 646, endPoint y: 402, distance: 148.9
drag, startPoint x: 618, startPoint y: 344, endPoint x: 631, endPoint y: 430, distance: 86.6
click at [631, 430] on div at bounding box center [653, 253] width 1307 height 1473
drag, startPoint x: 555, startPoint y: 343, endPoint x: 348, endPoint y: 371, distance: 209.3
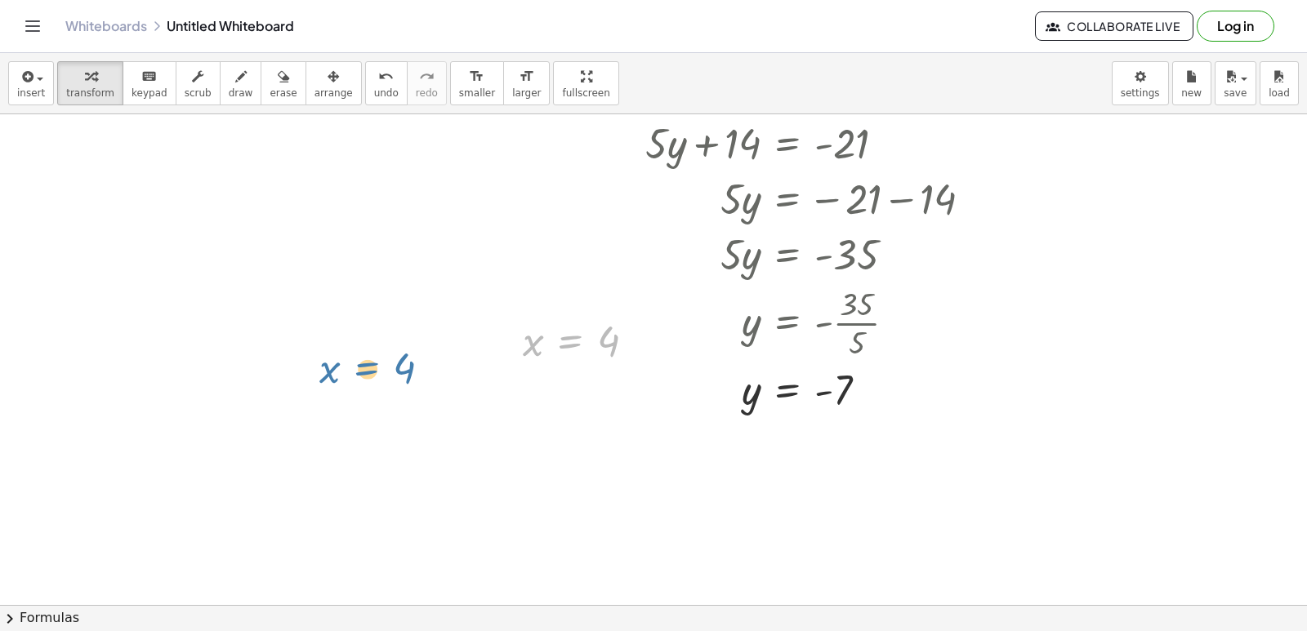
click at [348, 371] on div "+ · 7 · x − 9 = 12 · 7 · x = + 12 + 9 · 7 · x = 21 x = · 21 · 7 x = 3 + · 5 · y…" at bounding box center [653, 253] width 1307 height 1473
drag, startPoint x: 357, startPoint y: 368, endPoint x: 676, endPoint y: 488, distance: 341.2
click at [676, 488] on div at bounding box center [653, 253] width 1307 height 1473
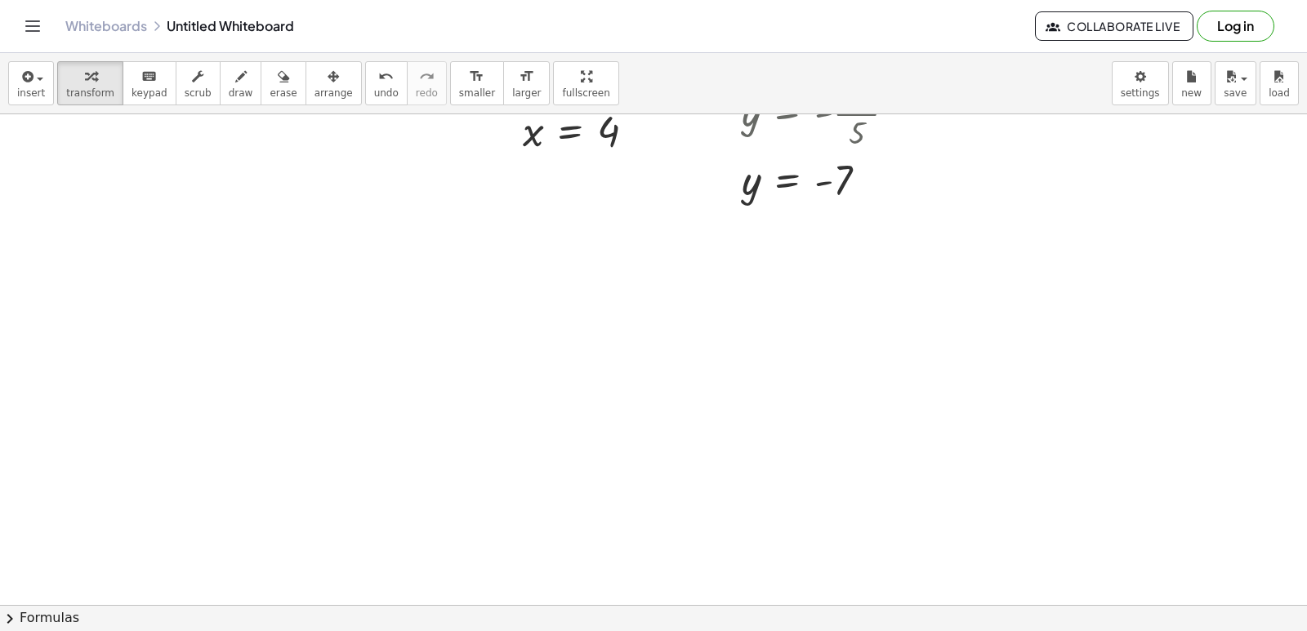
scroll to position [820, 0]
click at [677, 576] on div at bounding box center [653, 30] width 1307 height 1473
click at [679, 557] on div at bounding box center [653, 30] width 1307 height 1473
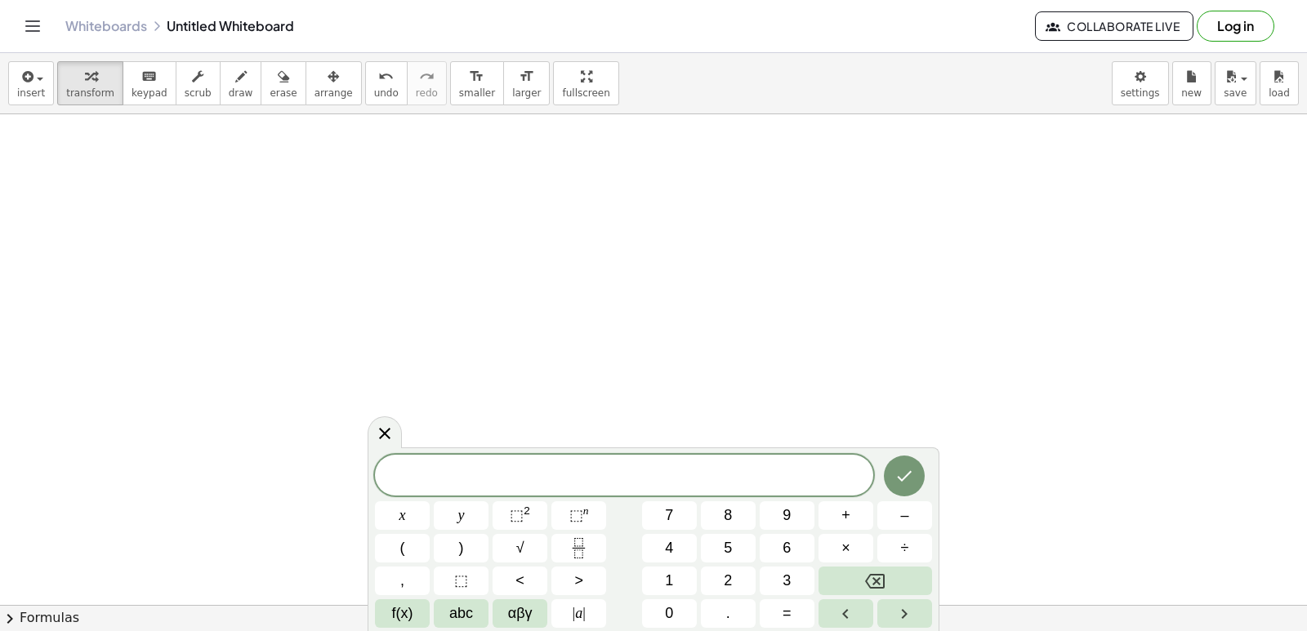
scroll to position [982, 0]
click at [685, 575] on button "1" at bounding box center [669, 581] width 55 height 29
click at [676, 532] on div "1 ​ x y ⬚ 2 ⬚ n 7 8 9 + – ( ) √ 4 5 6 × ÷ , ⬚ < > 1 2 3 f(x) abc αβγ | a | 0 . =" at bounding box center [653, 541] width 557 height 173
click at [672, 537] on button "4" at bounding box center [669, 548] width 55 height 29
click at [471, 512] on button "y" at bounding box center [461, 516] width 55 height 29
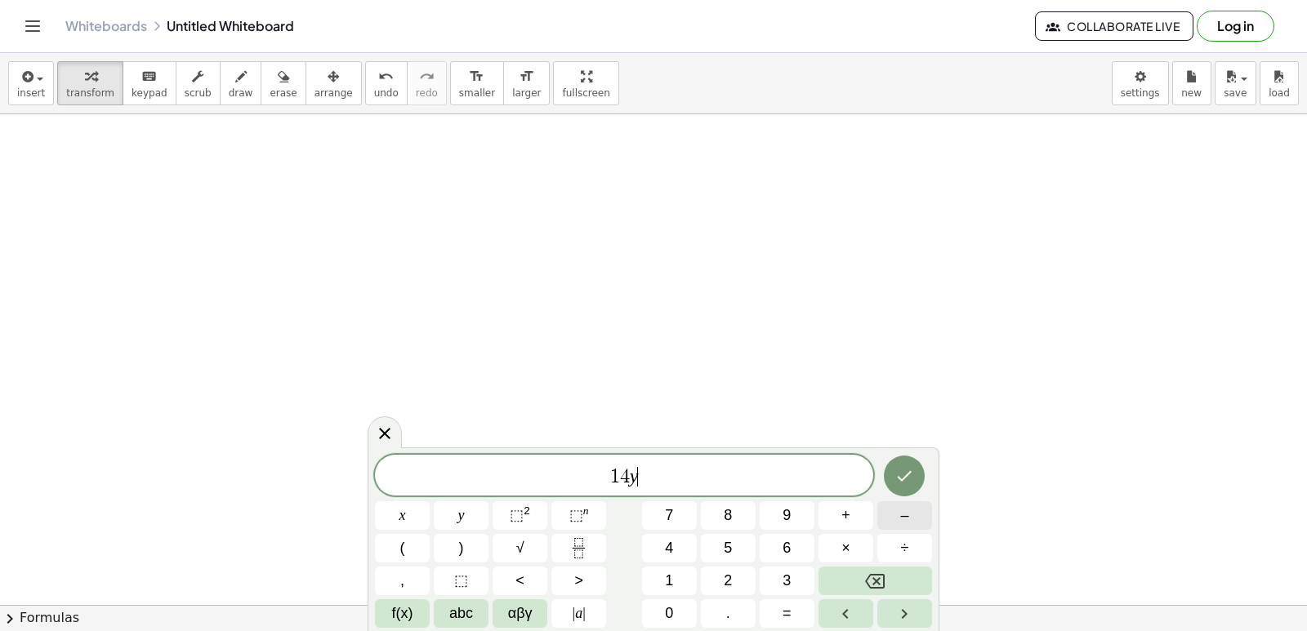
click at [903, 521] on span "–" at bounding box center [904, 516] width 8 height 22
click at [736, 569] on button "2" at bounding box center [728, 581] width 55 height 29
click at [686, 600] on button "0" at bounding box center [669, 614] width 55 height 29
click at [786, 608] on span "=" at bounding box center [787, 614] width 9 height 22
click at [724, 579] on button "2" at bounding box center [728, 581] width 55 height 29
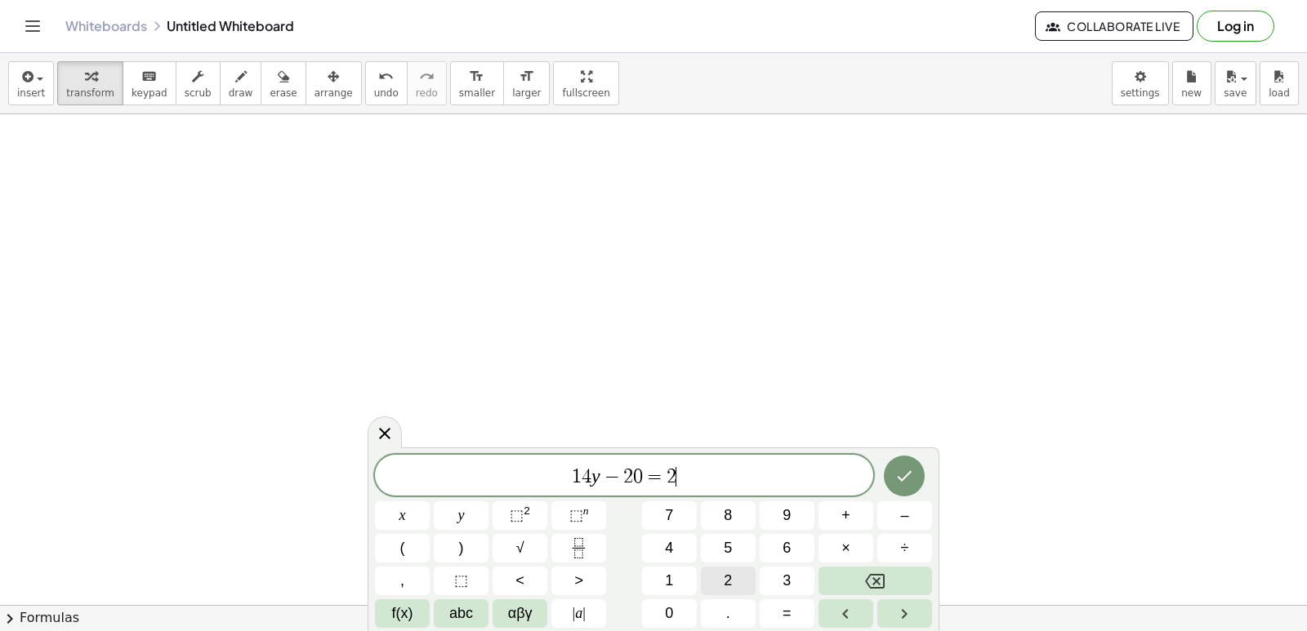
click at [724, 579] on span "2" at bounding box center [728, 581] width 8 height 22
click at [898, 481] on icon "Done" at bounding box center [904, 476] width 20 height 20
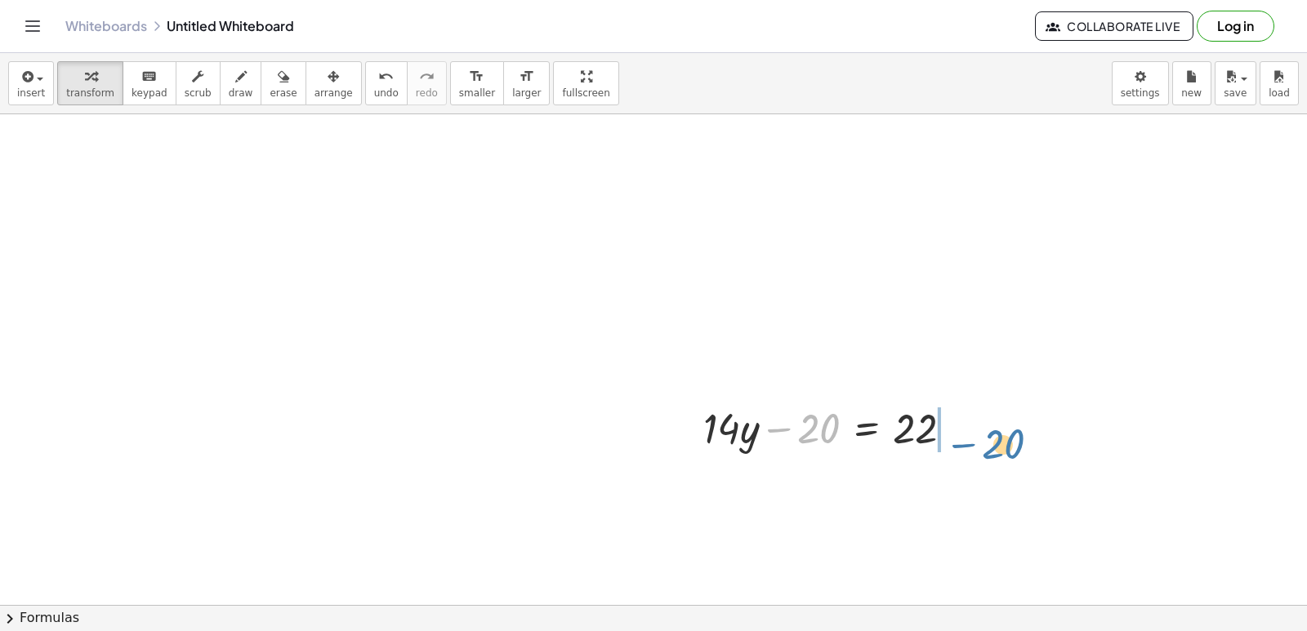
drag, startPoint x: 818, startPoint y: 442, endPoint x: 1015, endPoint y: 443, distance: 196.9
click at [1015, 443] on div "+ · 7 · x − 9 = 12 · 7 · x = + 12 + 9 · 7 · x = 21 x = · 21 · 7 x = 3 + · 5 · y…" at bounding box center [653, 114] width 1307 height 1964
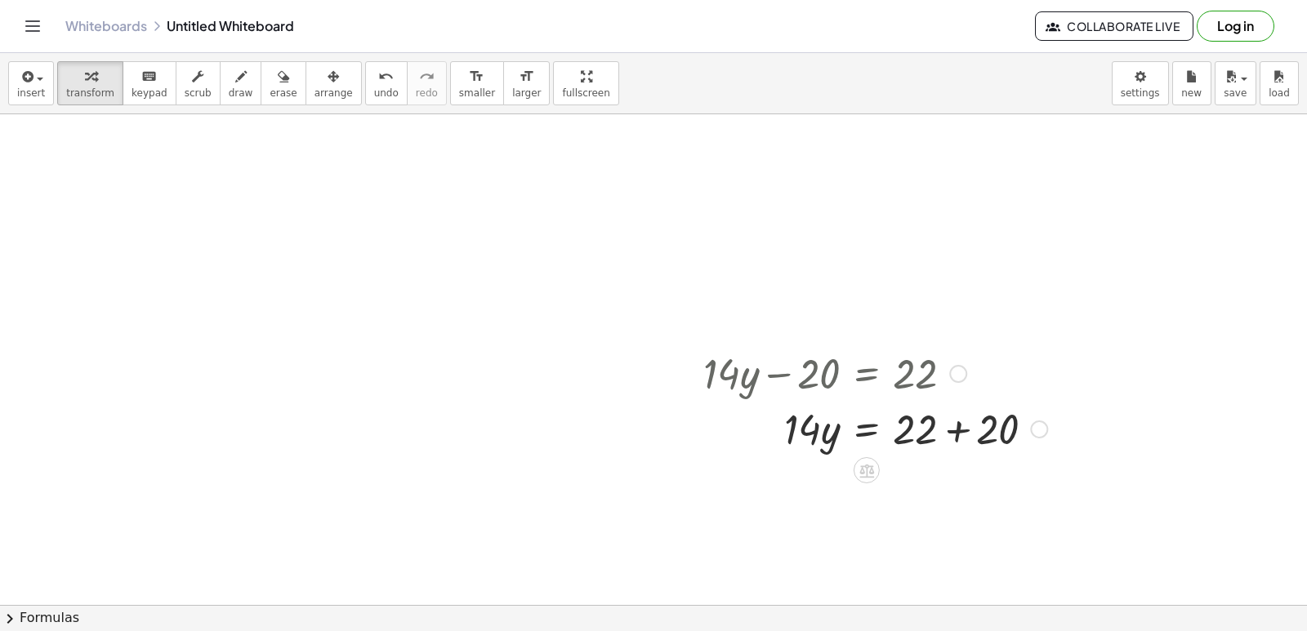
scroll to position [1064, 0]
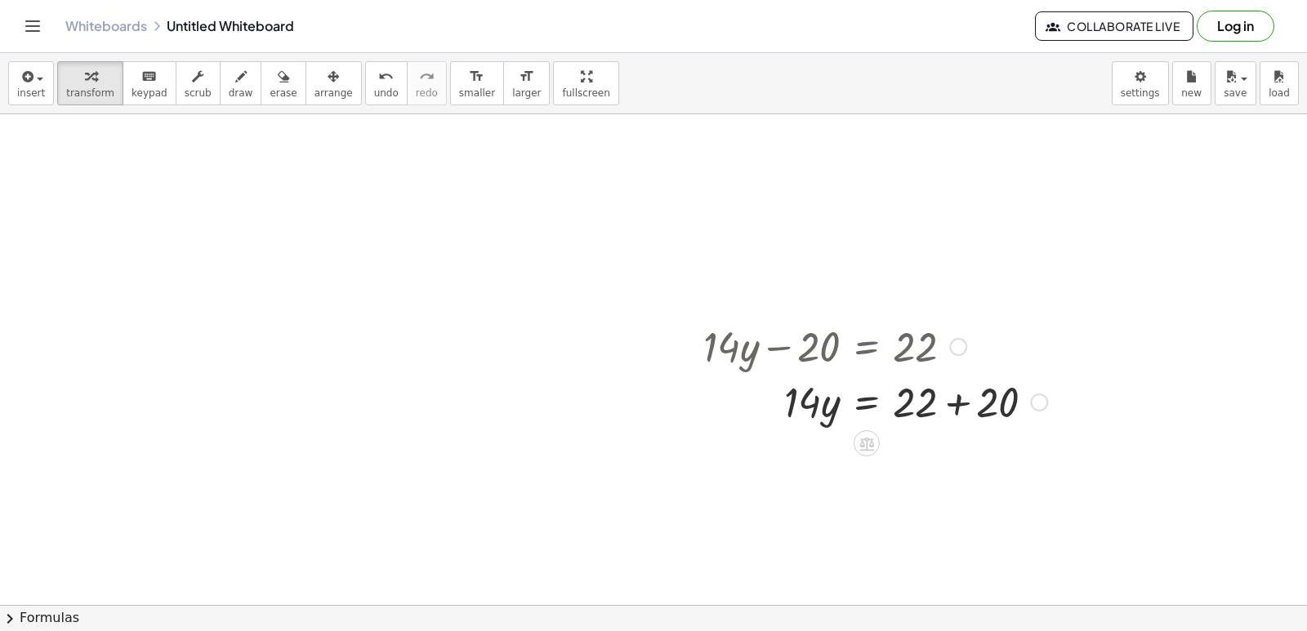
click at [945, 402] on div at bounding box center [875, 401] width 360 height 56
drag, startPoint x: 805, startPoint y: 457, endPoint x: 919, endPoint y: 490, distance: 119.2
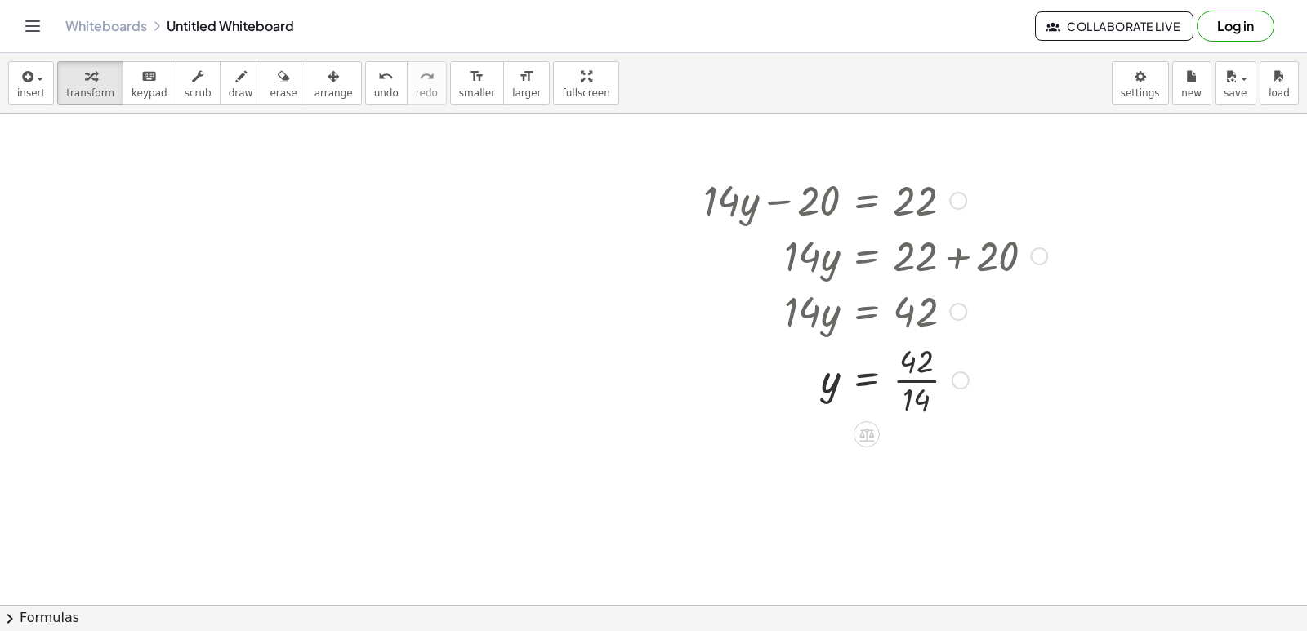
scroll to position [1227, 0]
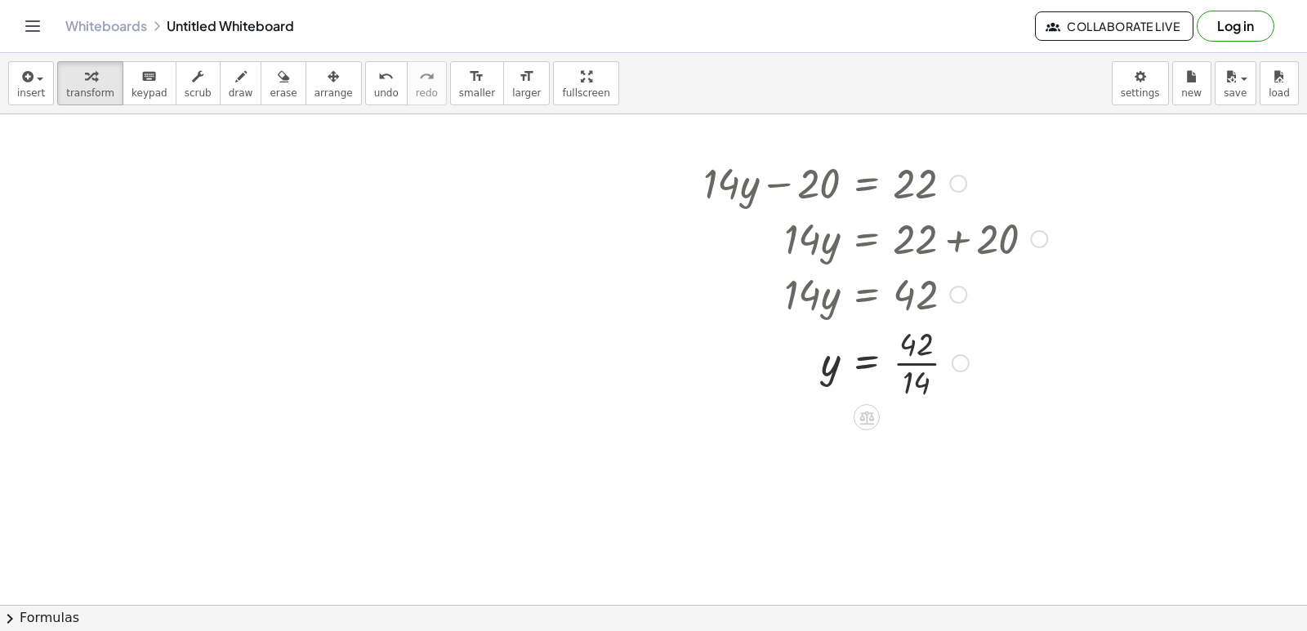
click at [923, 363] on div at bounding box center [875, 362] width 360 height 82
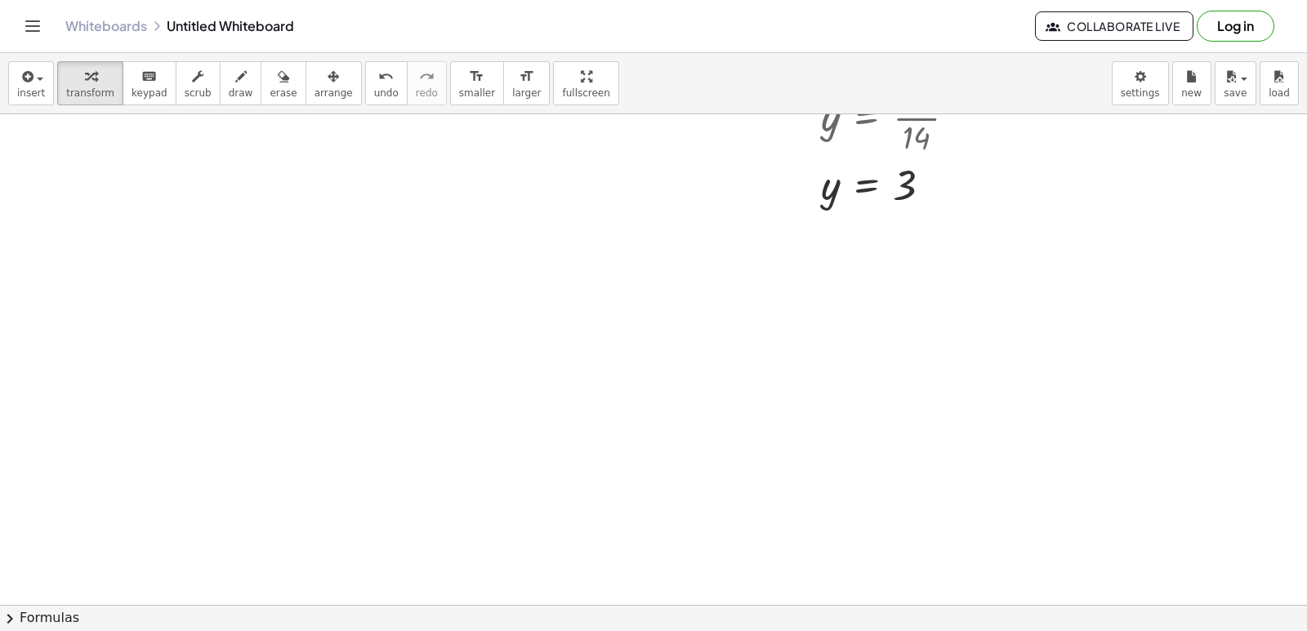
scroll to position [1554, 0]
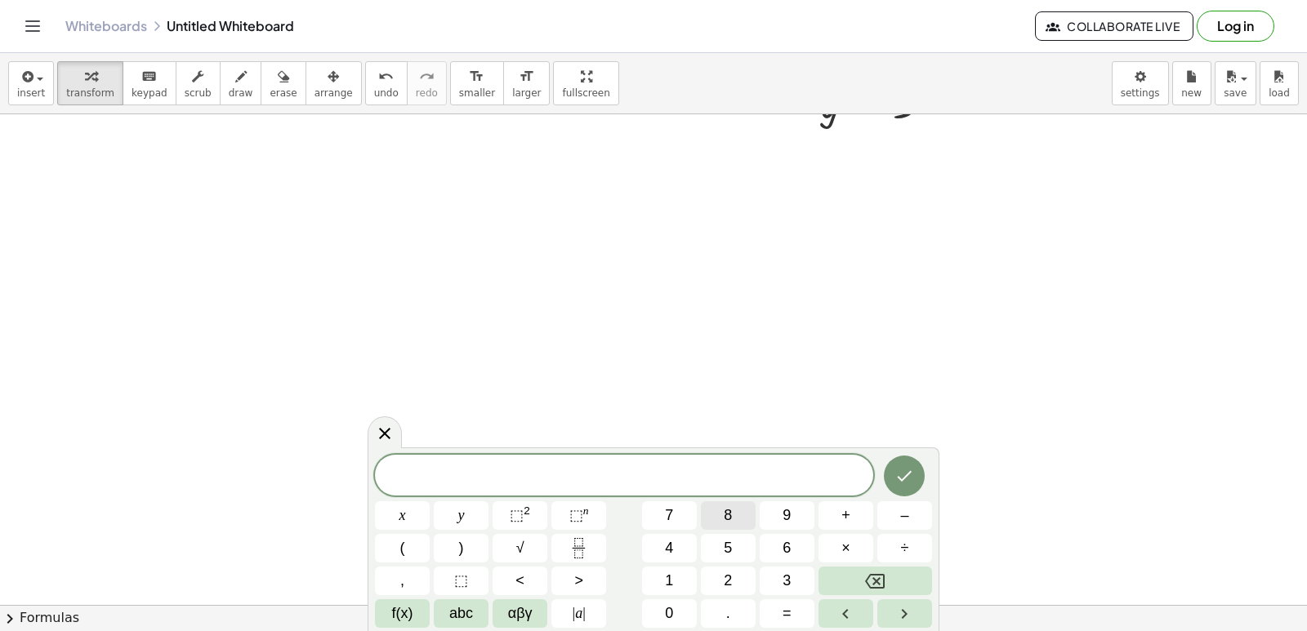
click at [714, 516] on button "8" at bounding box center [728, 516] width 55 height 29
click at [410, 514] on button "x" at bounding box center [402, 516] width 55 height 29
click at [832, 523] on button "+" at bounding box center [845, 516] width 55 height 29
click at [718, 575] on button "2" at bounding box center [728, 581] width 55 height 29
click at [693, 577] on button "1" at bounding box center [669, 581] width 55 height 29
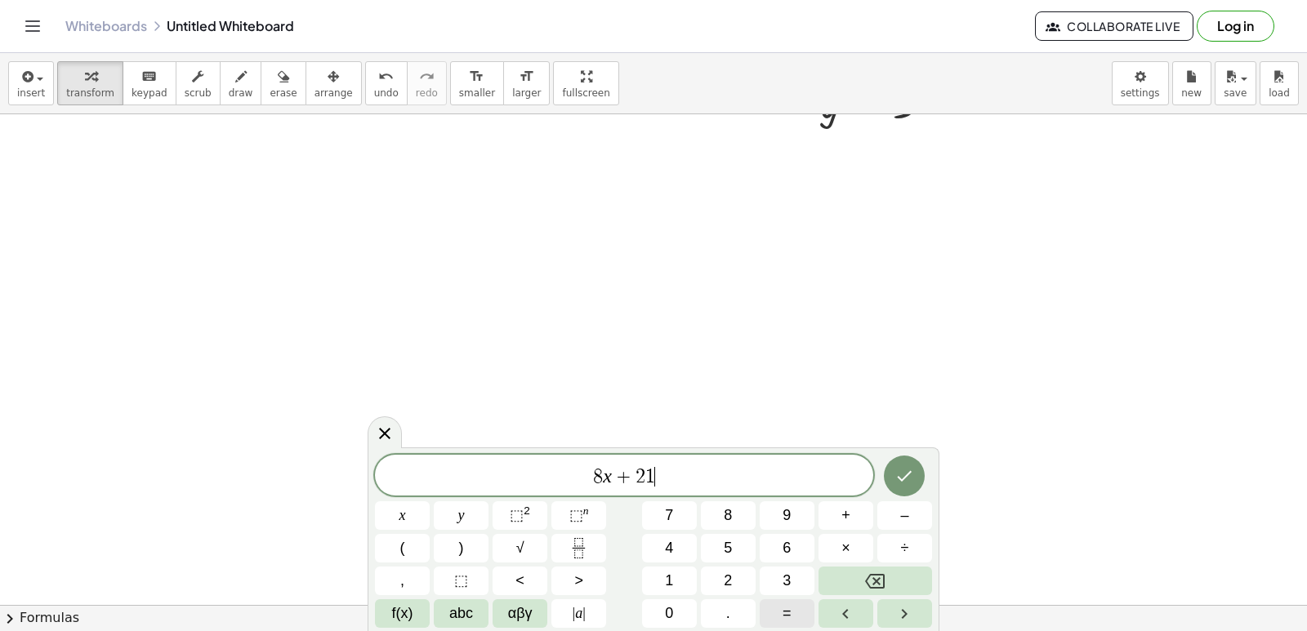
click at [784, 608] on span "=" at bounding box center [787, 614] width 9 height 22
click at [731, 541] on span "5" at bounding box center [728, 548] width 8 height 22
click at [910, 482] on icon "Done" at bounding box center [904, 476] width 20 height 20
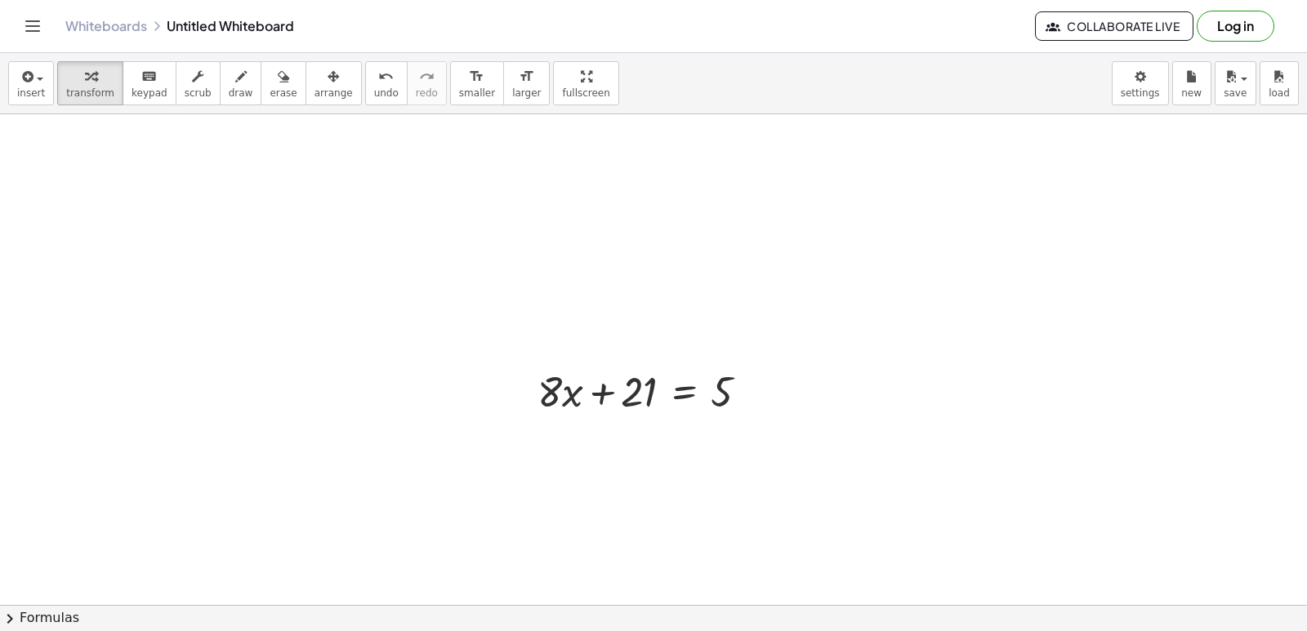
scroll to position [1635, 0]
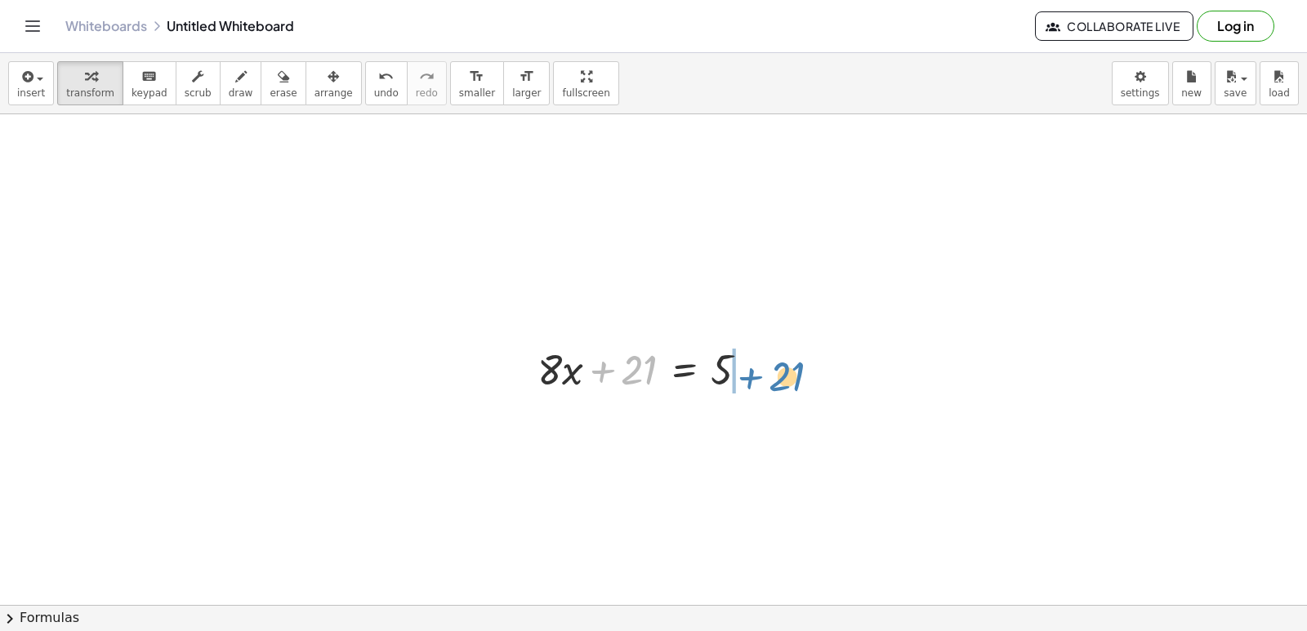
drag, startPoint x: 639, startPoint y: 367, endPoint x: 787, endPoint y: 371, distance: 147.9
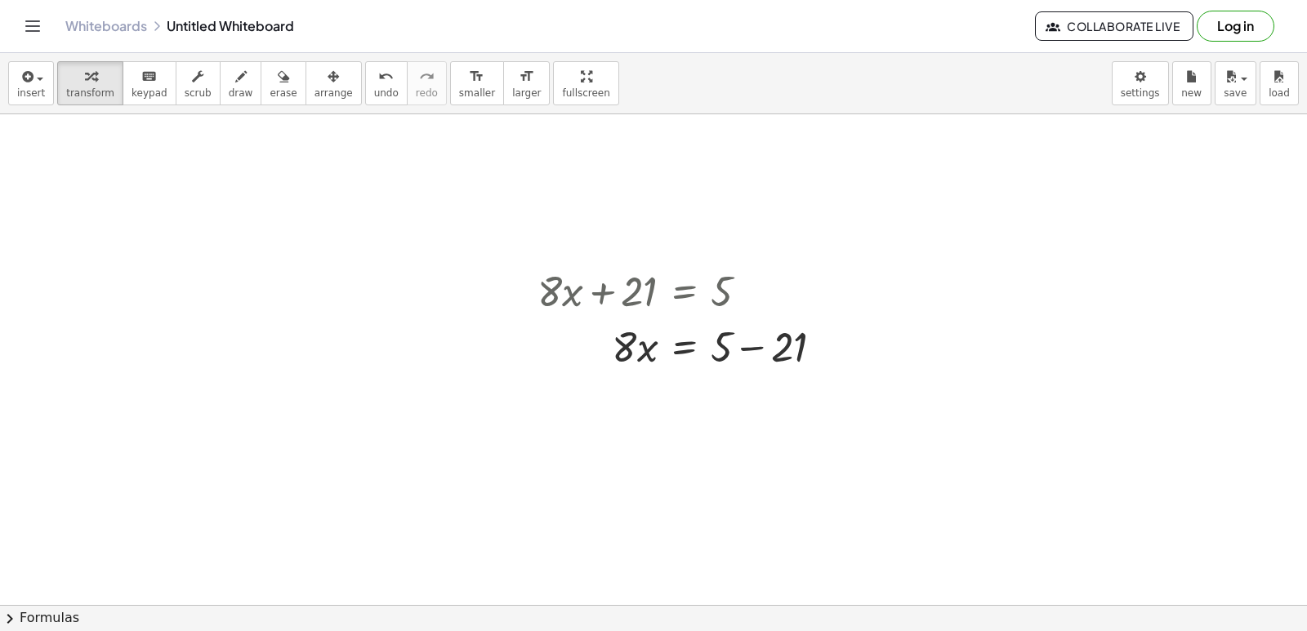
scroll to position [1717, 0]
click at [743, 345] on div at bounding box center [686, 342] width 314 height 56
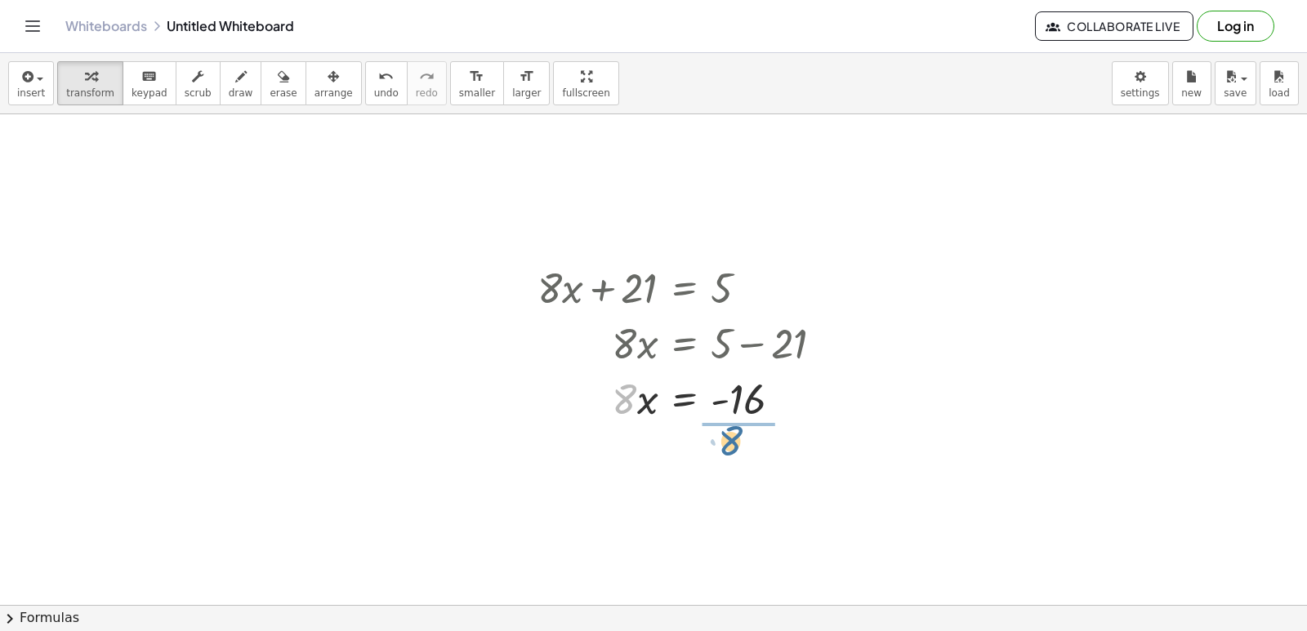
drag, startPoint x: 742, startPoint y: 361, endPoint x: 753, endPoint y: 422, distance: 62.3
click at [746, 463] on div at bounding box center [686, 467] width 314 height 82
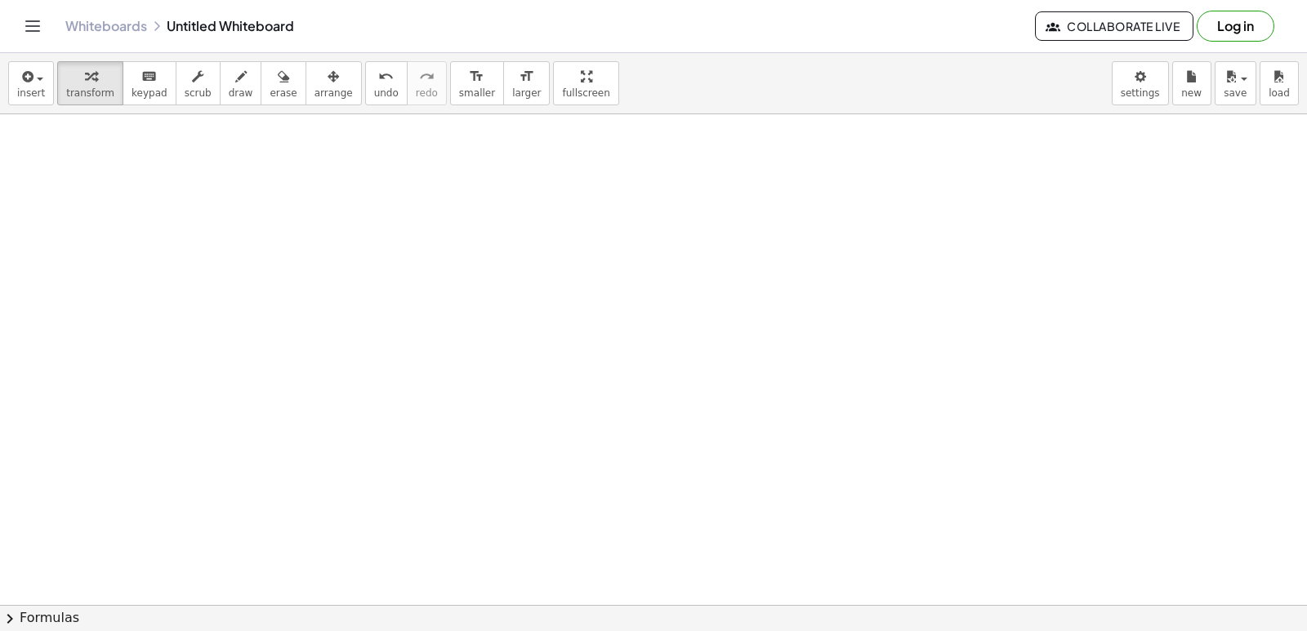
scroll to position [2209, 0]
drag, startPoint x: 593, startPoint y: 398, endPoint x: 596, endPoint y: 407, distance: 9.6
drag, startPoint x: 613, startPoint y: 426, endPoint x: 586, endPoint y: 441, distance: 31.8
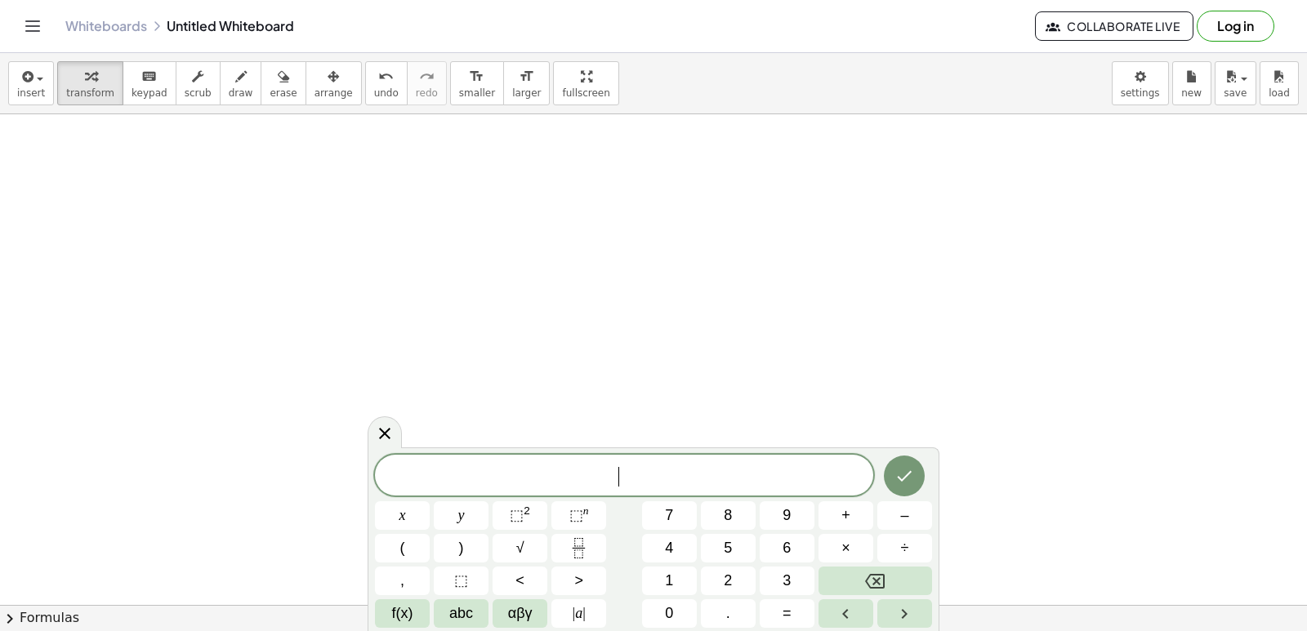
click at [659, 512] on button "7" at bounding box center [669, 516] width 55 height 29
click at [389, 519] on button "x" at bounding box center [402, 516] width 55 height 29
click at [838, 506] on button "+" at bounding box center [845, 516] width 55 height 29
click at [667, 585] on span "1" at bounding box center [669, 581] width 8 height 22
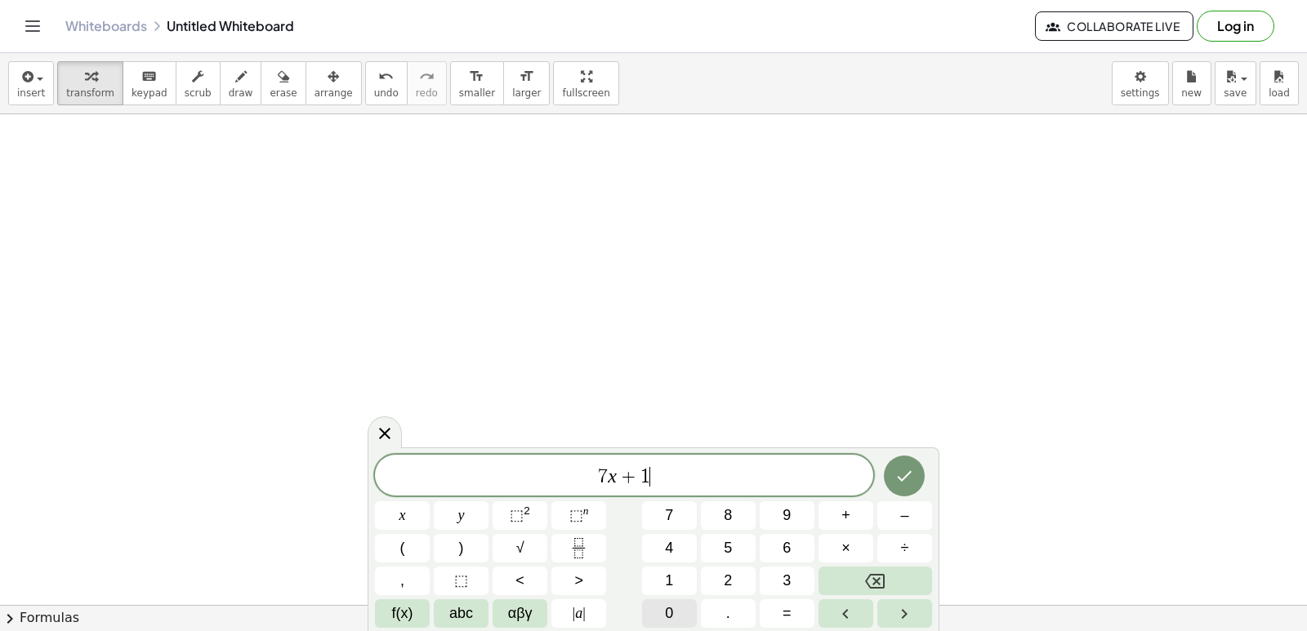
click at [671, 609] on span "0" at bounding box center [669, 614] width 8 height 22
click at [878, 575] on icon "Backspace" at bounding box center [875, 581] width 20 height 15
click at [462, 510] on span "y" at bounding box center [461, 516] width 7 height 22
click at [773, 604] on button "=" at bounding box center [787, 614] width 55 height 29
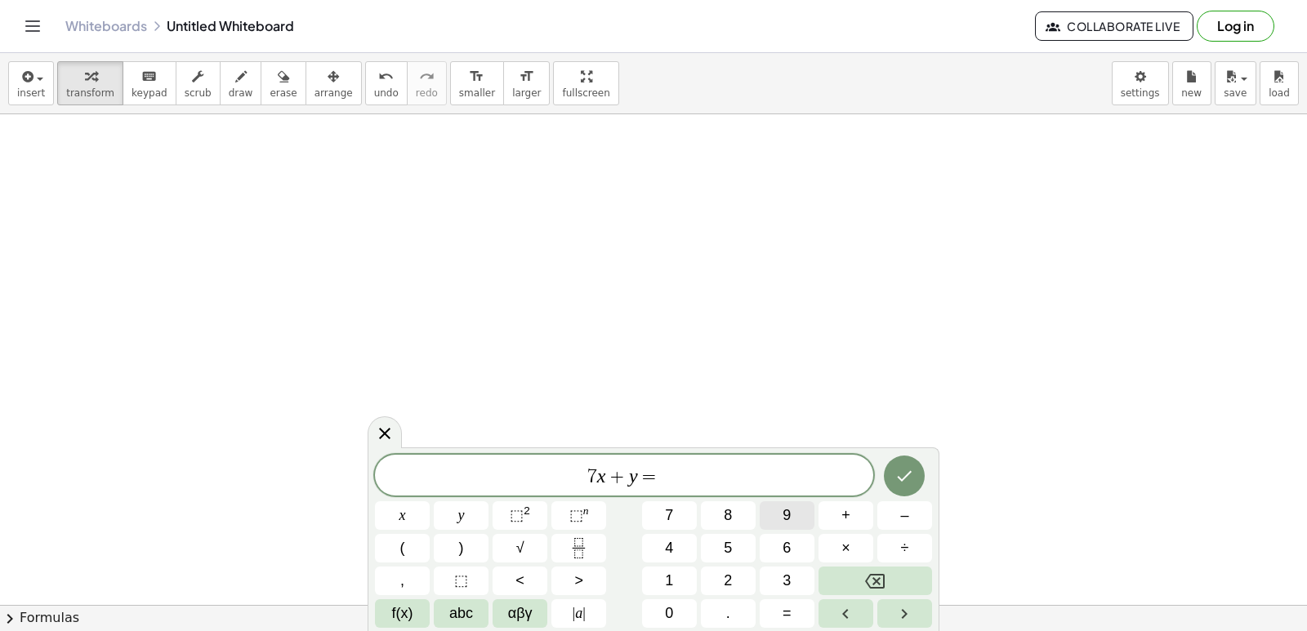
click at [796, 505] on button "9" at bounding box center [787, 516] width 55 height 29
click at [908, 466] on icon "Done" at bounding box center [904, 476] width 20 height 20
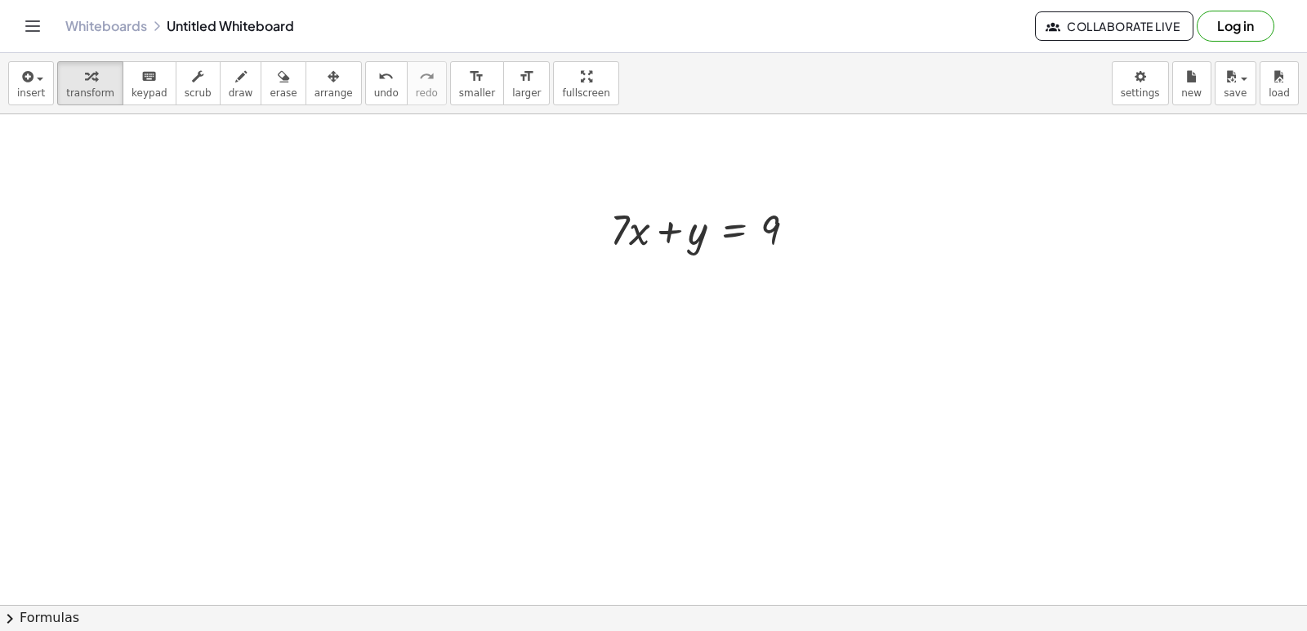
scroll to position [2454, 0]
drag, startPoint x: 621, startPoint y: 228, endPoint x: 832, endPoint y: 220, distance: 210.9
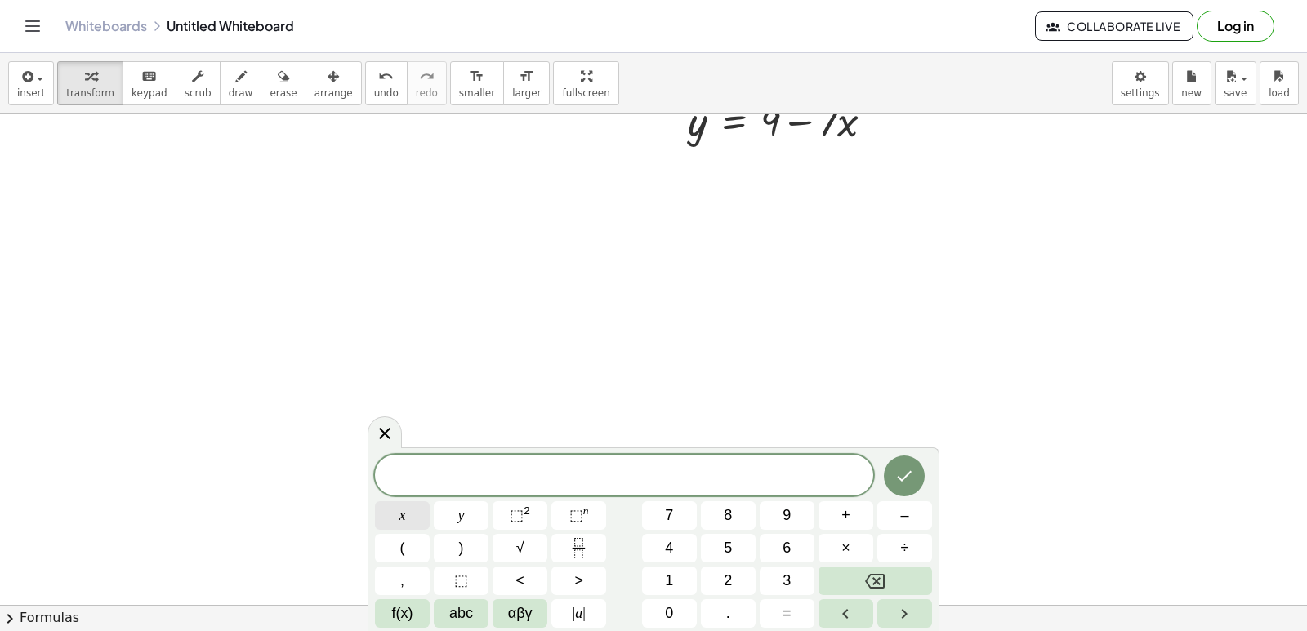
click at [429, 527] on button "x" at bounding box center [402, 516] width 55 height 29
click at [917, 518] on button "–" at bounding box center [904, 516] width 55 height 29
click at [680, 549] on button "4" at bounding box center [669, 548] width 55 height 29
click at [472, 508] on button "y" at bounding box center [461, 516] width 55 height 29
click at [767, 592] on div "x − 4 y ​ x y ⬚ 2 ⬚ n 7 8 9 + – ( ) √ 4 5 6 × ÷ , ⬚ < > 1 2 3 f(x) abc αβγ | a …" at bounding box center [653, 541] width 557 height 173
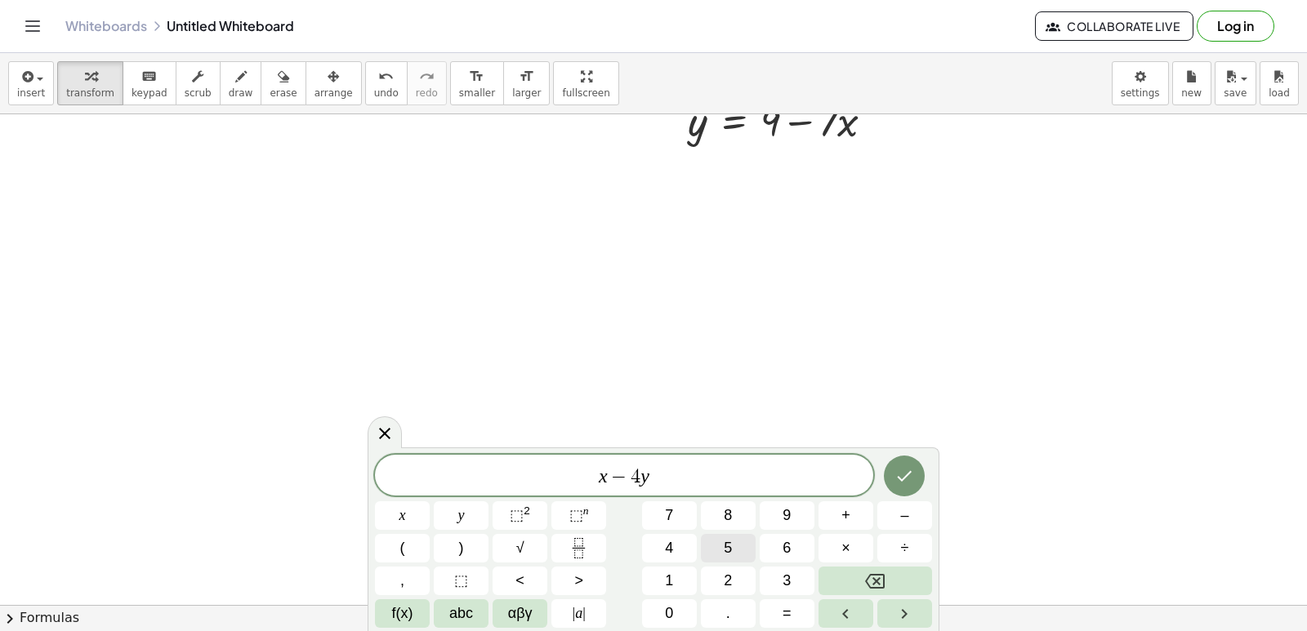
click at [722, 546] on button "5" at bounding box center [728, 548] width 55 height 29
click at [863, 576] on button "Backspace" at bounding box center [875, 581] width 114 height 29
click at [791, 604] on button "=" at bounding box center [787, 614] width 55 height 29
click at [735, 546] on button "5" at bounding box center [728, 548] width 55 height 29
click at [907, 472] on icon "Done" at bounding box center [904, 476] width 20 height 20
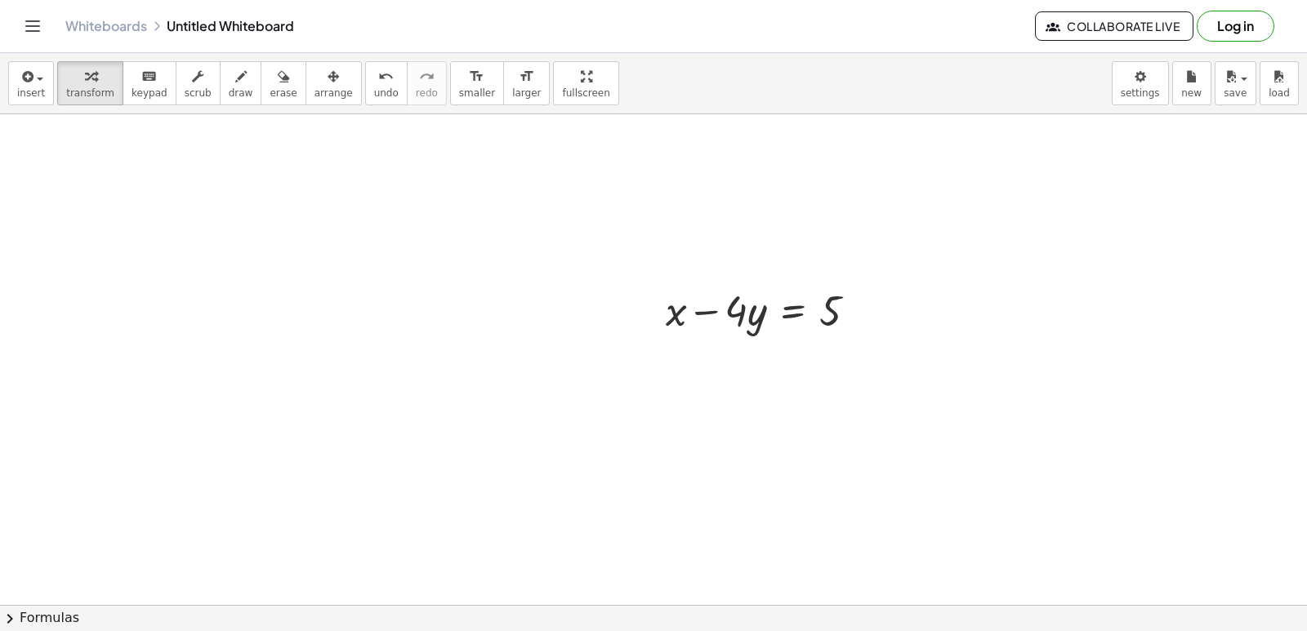
scroll to position [2781, 0]
drag, startPoint x: 739, startPoint y: 313, endPoint x: 891, endPoint y: 311, distance: 151.9
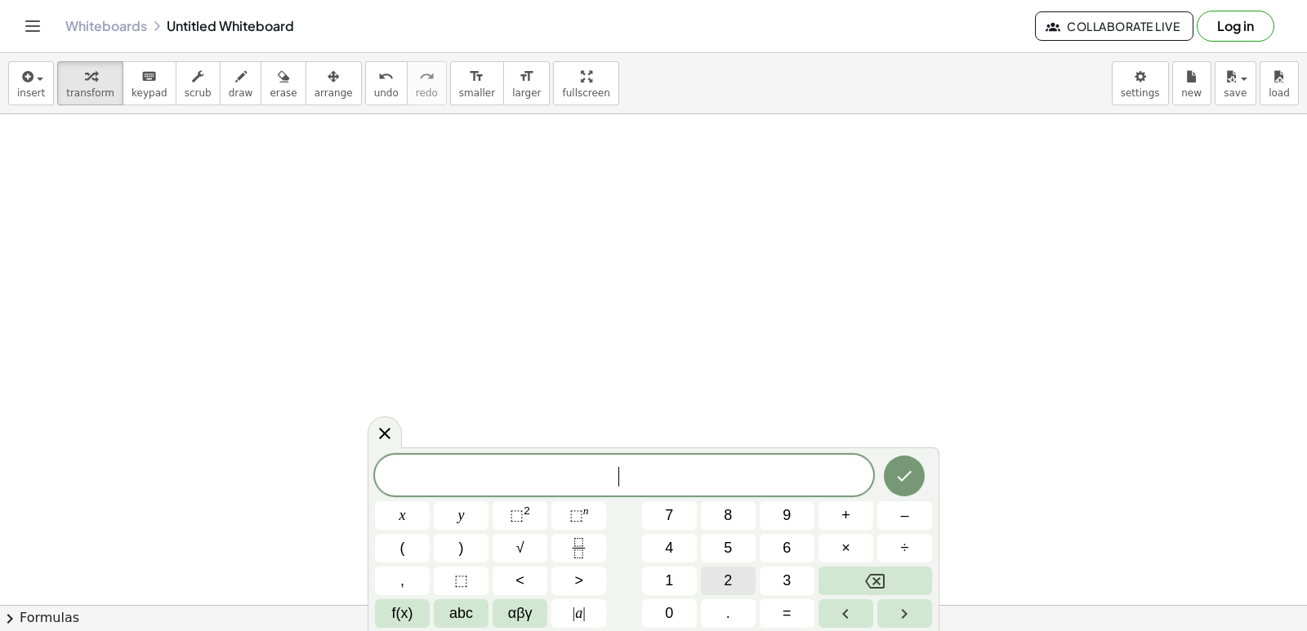
click at [732, 582] on span "2" at bounding box center [728, 581] width 8 height 22
click at [469, 522] on button "y" at bounding box center [461, 516] width 55 height 29
click at [833, 529] on button "+" at bounding box center [845, 516] width 55 height 29
click at [735, 513] on button "8" at bounding box center [728, 516] width 55 height 29
click at [408, 512] on button "x" at bounding box center [402, 516] width 55 height 29
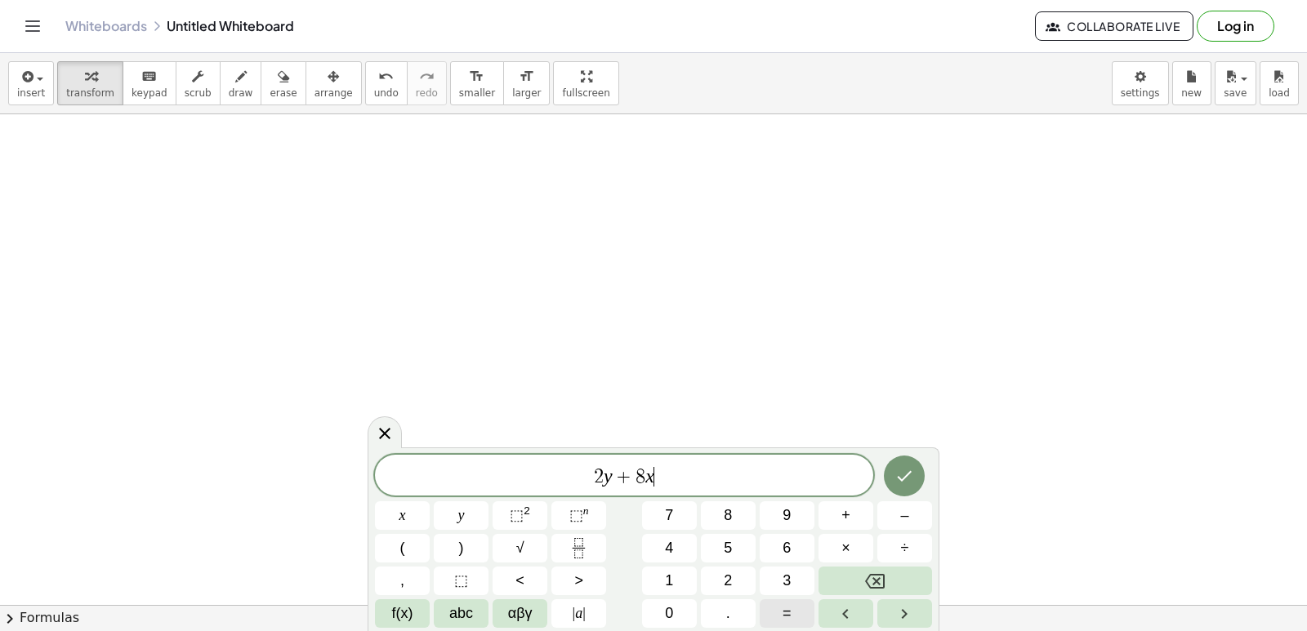
click at [773, 604] on button "=" at bounding box center [787, 614] width 55 height 29
click at [720, 575] on button "2" at bounding box center [728, 581] width 55 height 29
click at [682, 550] on button "4" at bounding box center [669, 548] width 55 height 29
click at [905, 475] on icon "Done" at bounding box center [904, 476] width 20 height 20
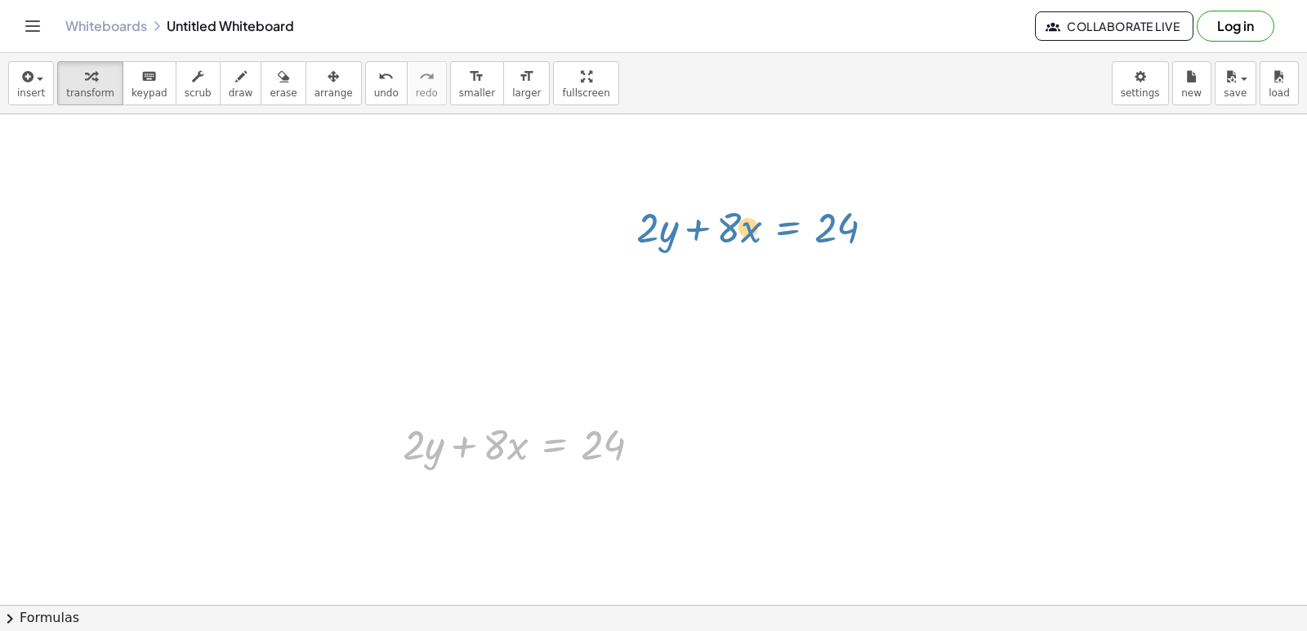
drag, startPoint x: 554, startPoint y: 455, endPoint x: 791, endPoint y: 234, distance: 323.7
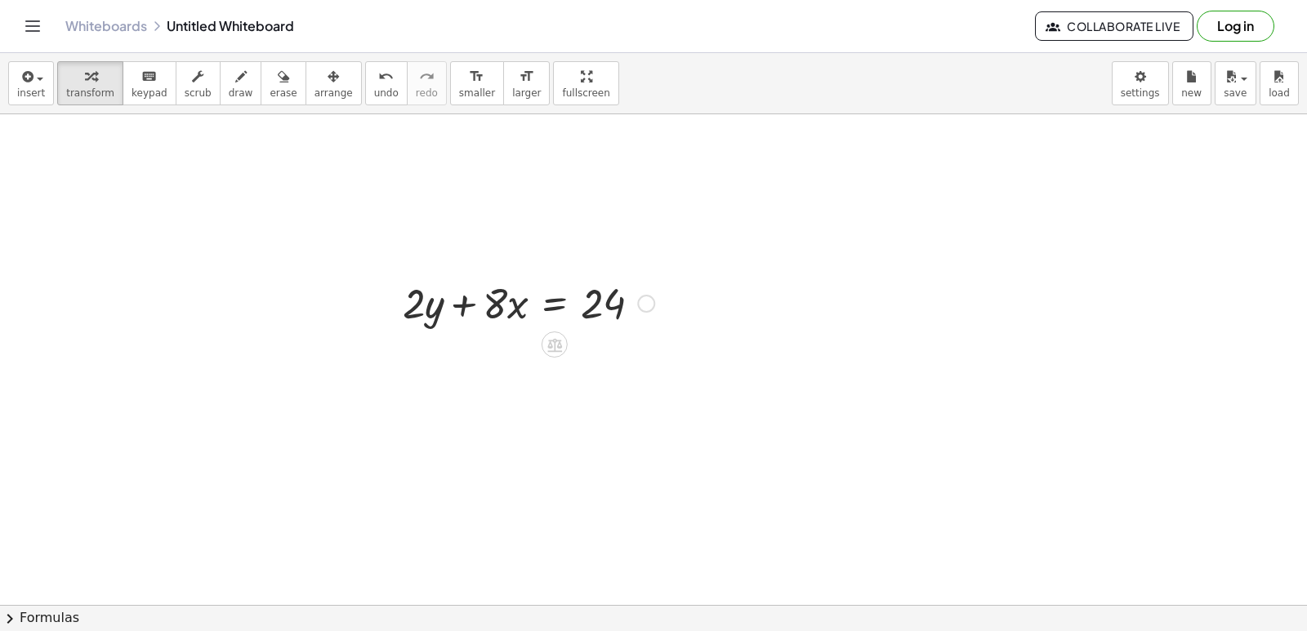
scroll to position [3272, 0]
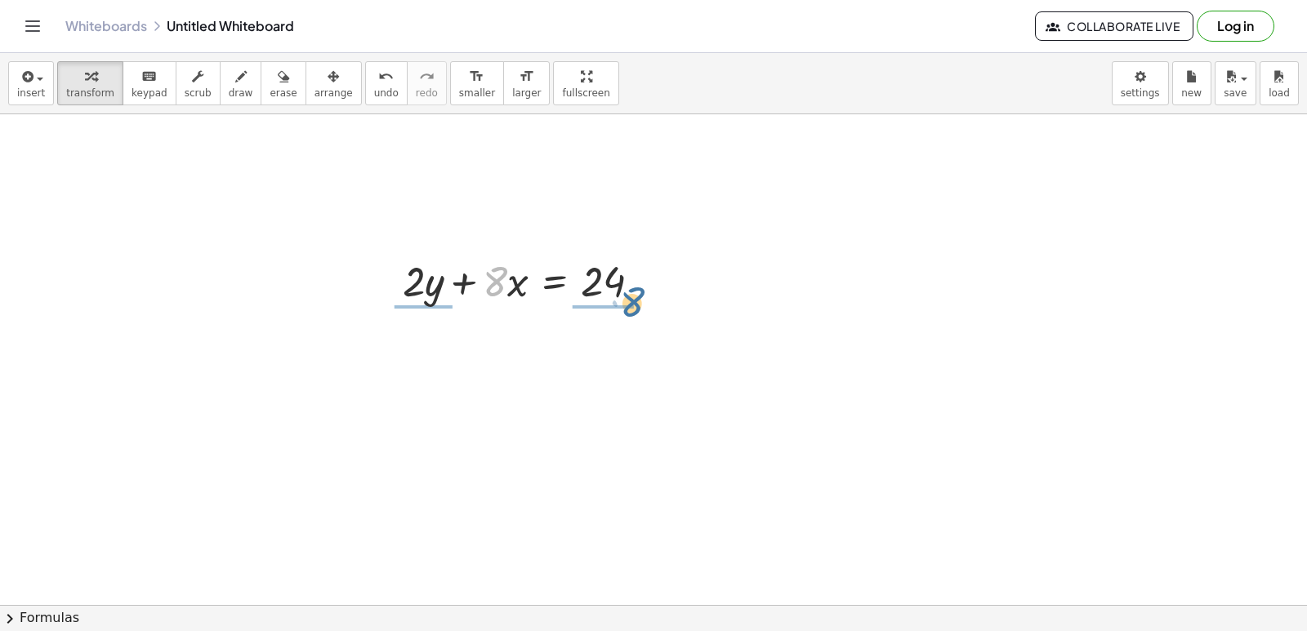
drag, startPoint x: 496, startPoint y: 283, endPoint x: 669, endPoint y: 375, distance: 196.2
click at [644, 288] on div at bounding box center [529, 280] width 268 height 56
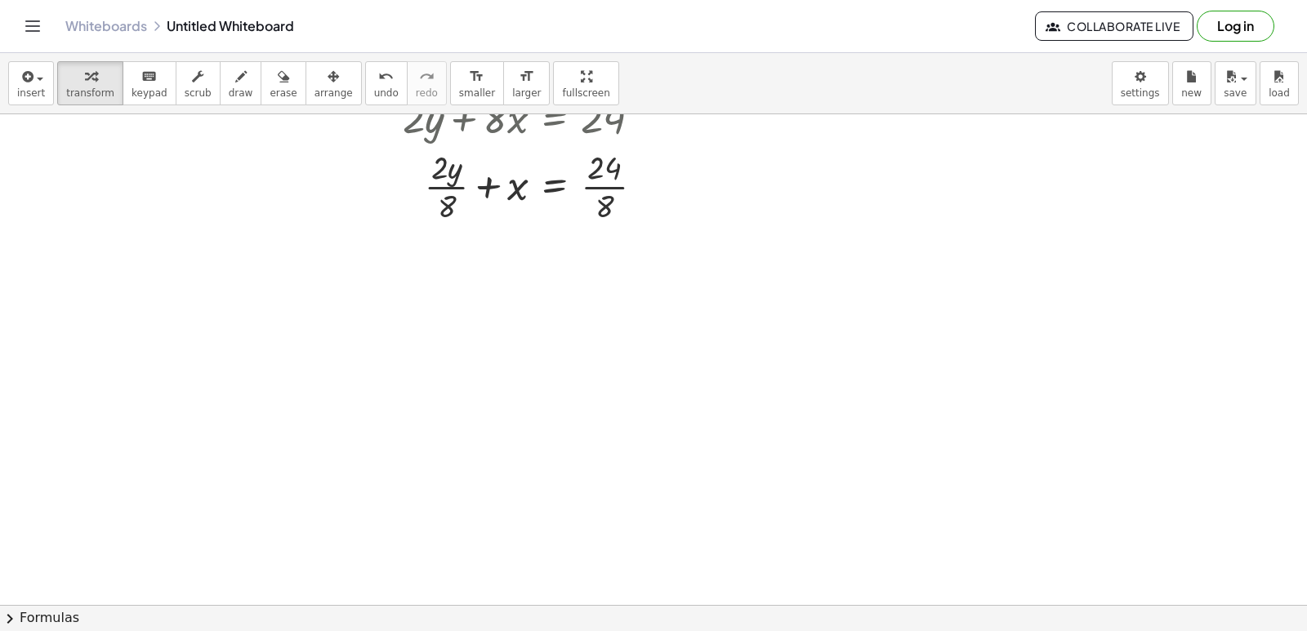
scroll to position [3517, 0]
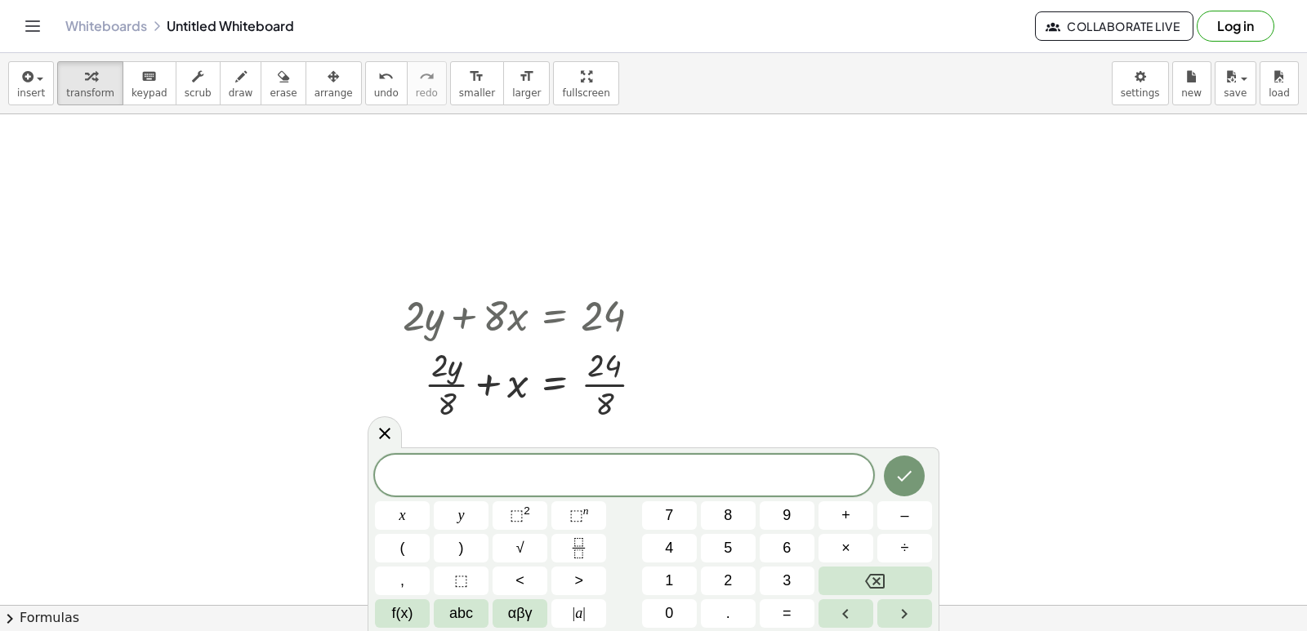
scroll to position [3191, 0]
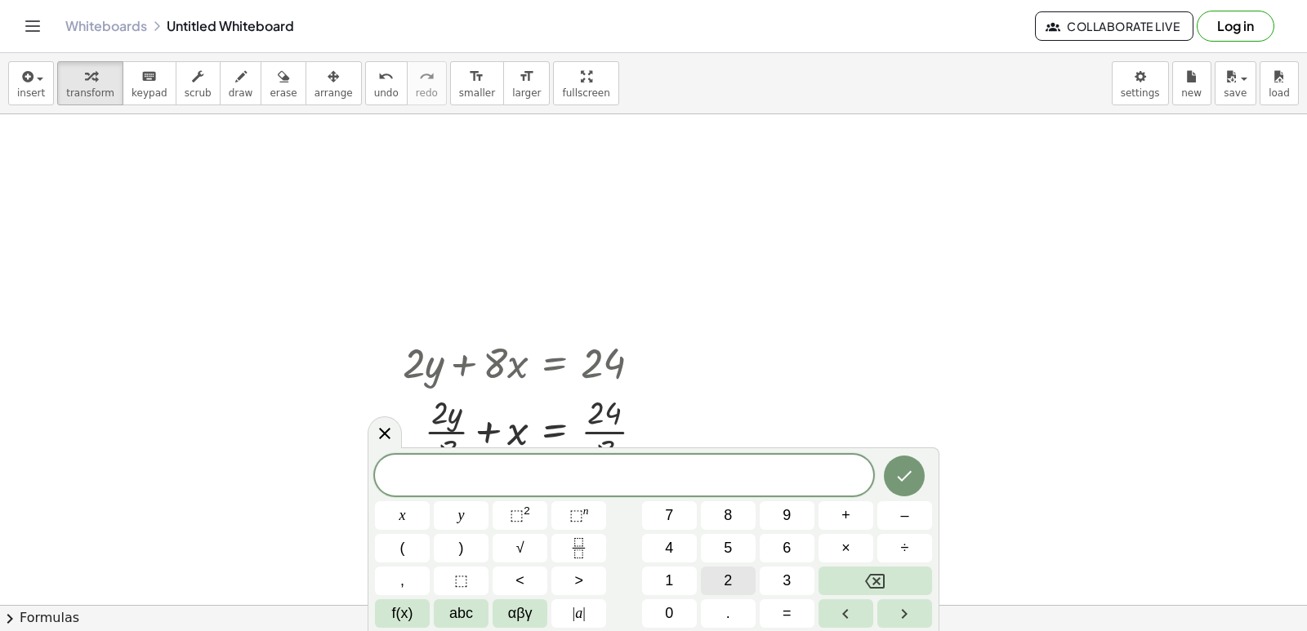
click at [725, 577] on span "2" at bounding box center [728, 581] width 8 height 22
click at [456, 515] on button "y" at bounding box center [461, 516] width 55 height 29
click at [854, 528] on button "+" at bounding box center [845, 516] width 55 height 29
click at [744, 520] on button "8" at bounding box center [728, 516] width 55 height 29
click at [406, 512] on button "x" at bounding box center [402, 516] width 55 height 29
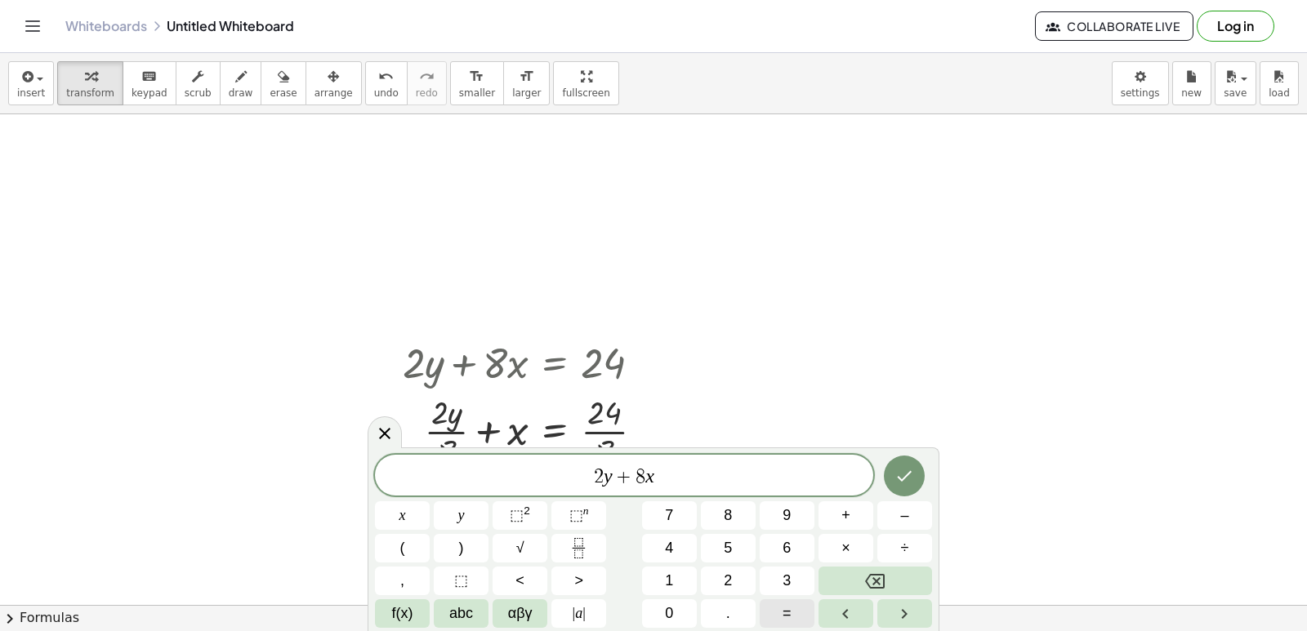
click at [779, 612] on button "=" at bounding box center [787, 614] width 55 height 29
click at [729, 573] on button "2" at bounding box center [728, 581] width 55 height 29
click at [683, 548] on button "4" at bounding box center [669, 548] width 55 height 29
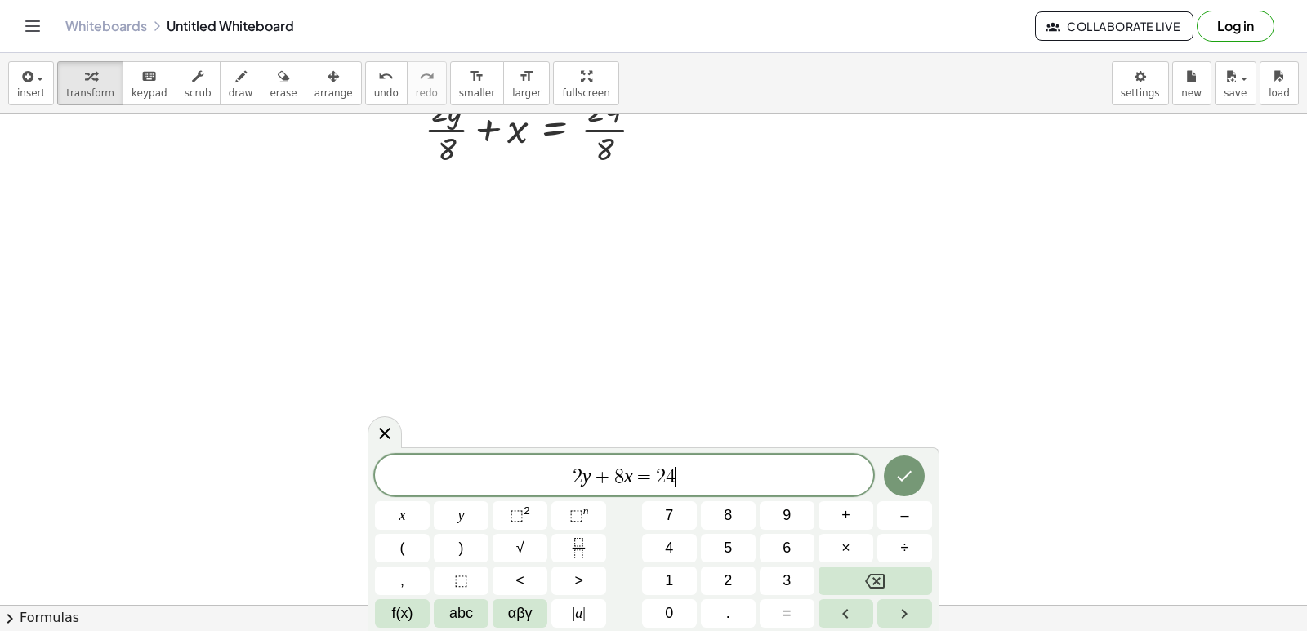
scroll to position [3517, 0]
click at [903, 478] on icon "Done" at bounding box center [904, 476] width 20 height 20
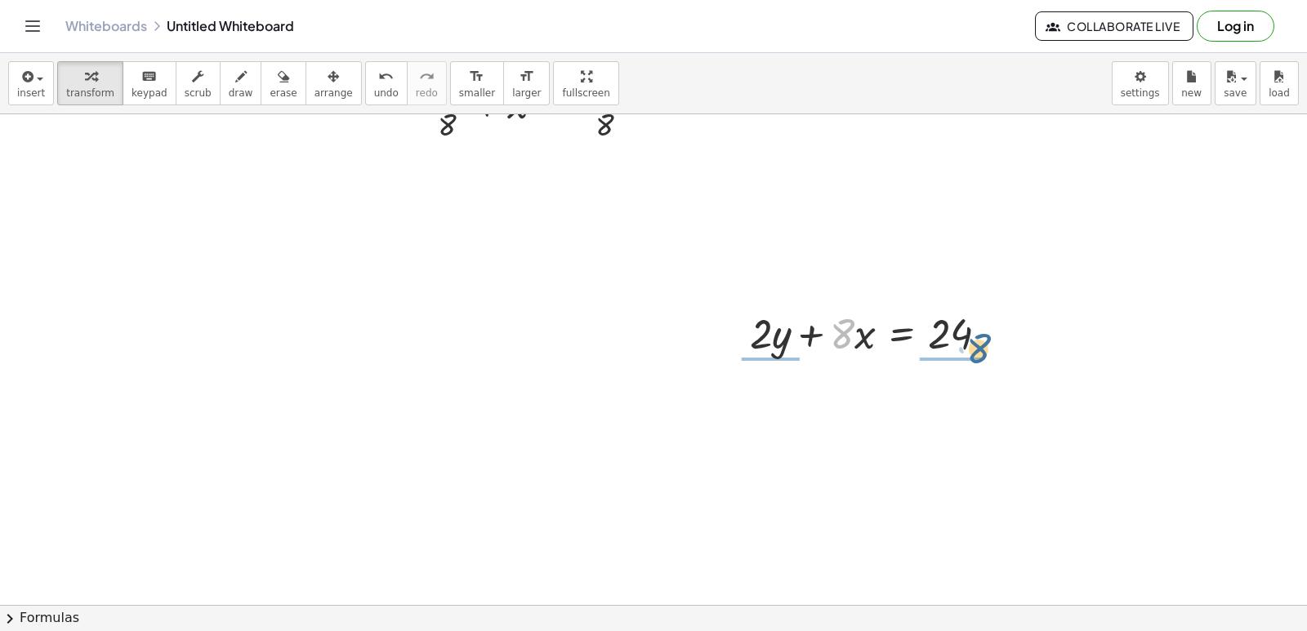
drag, startPoint x: 843, startPoint y: 338, endPoint x: 982, endPoint y: 371, distance: 142.7
click at [1002, 328] on div at bounding box center [876, 333] width 268 height 56
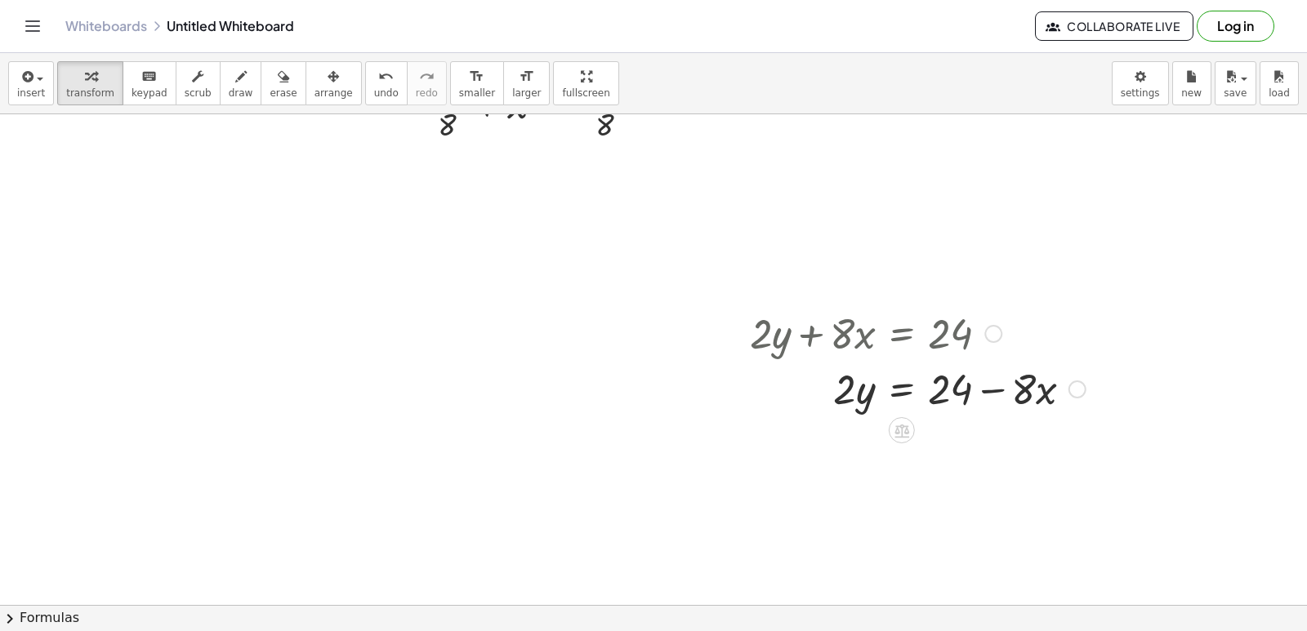
click at [997, 384] on div at bounding box center [918, 388] width 352 height 56
click at [859, 408] on div at bounding box center [918, 388] width 352 height 56
drag, startPoint x: 837, startPoint y: 398, endPoint x: 977, endPoint y: 453, distance: 150.0
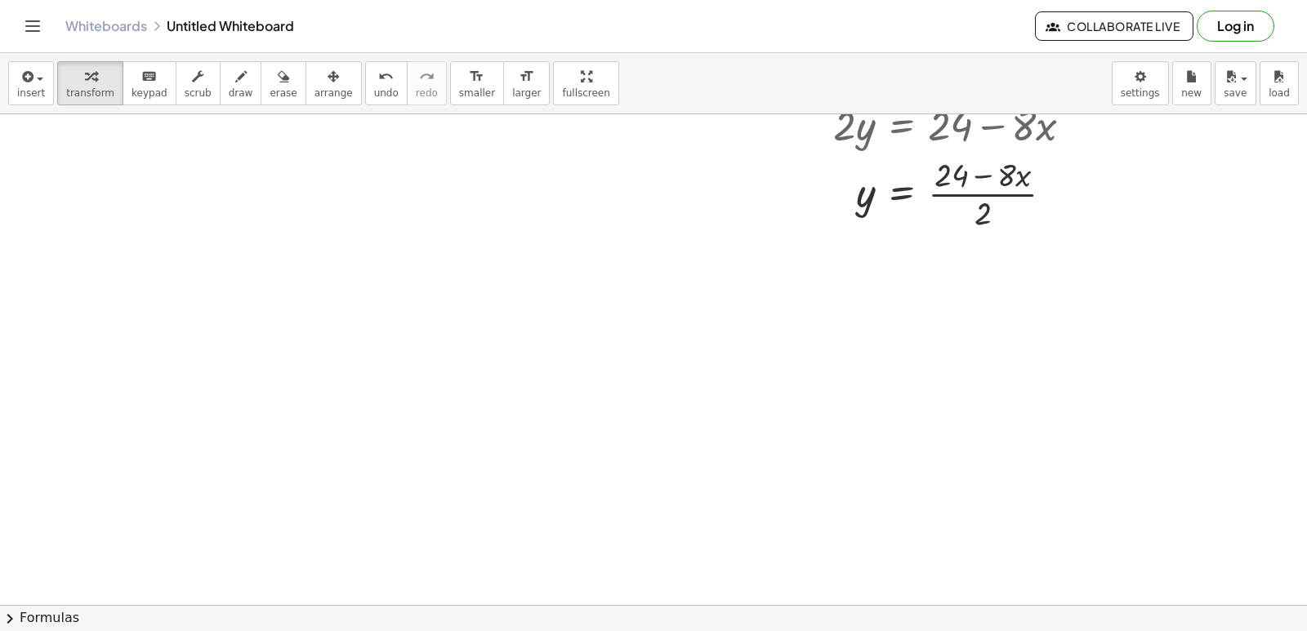
scroll to position [3599, 0]
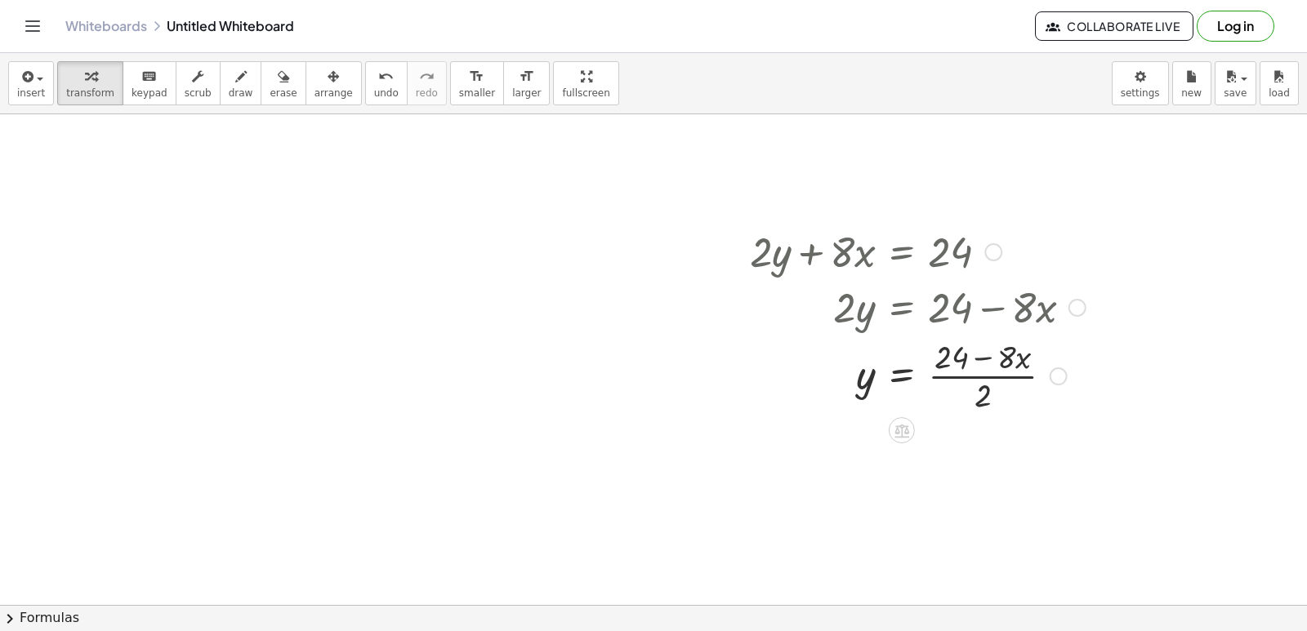
click at [979, 359] on div at bounding box center [918, 375] width 352 height 82
click at [991, 392] on div at bounding box center [918, 375] width 352 height 82
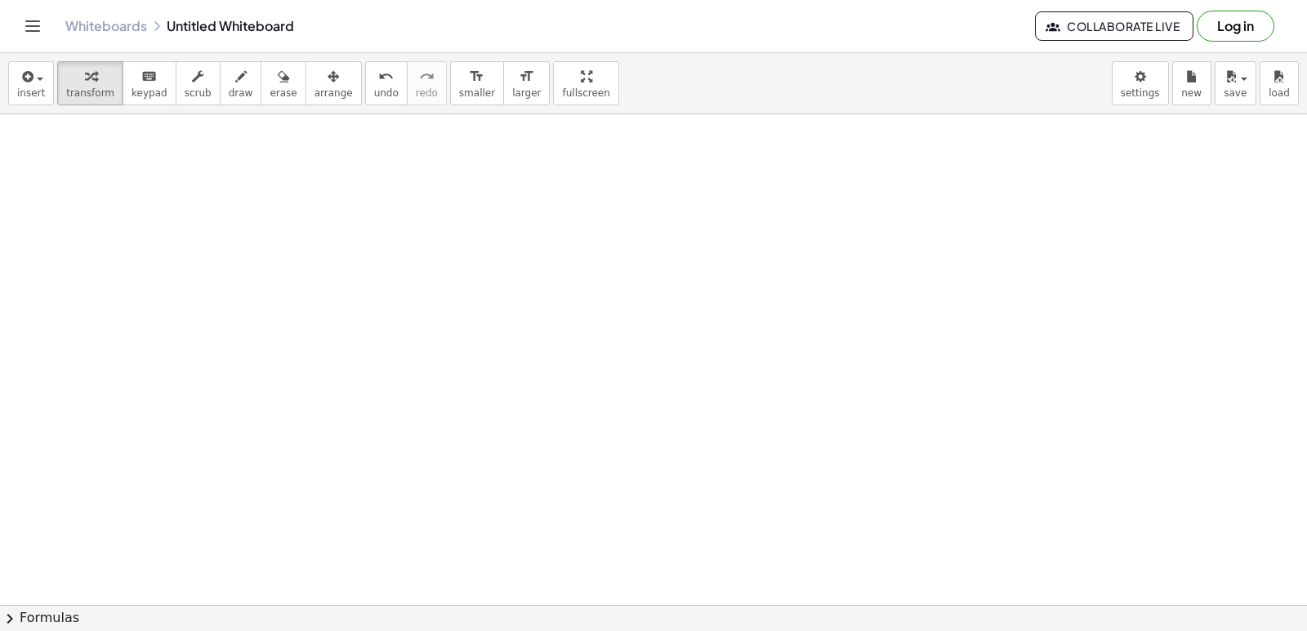
scroll to position [4089, 0]
drag, startPoint x: 669, startPoint y: 415, endPoint x: 673, endPoint y: 444, distance: 29.7
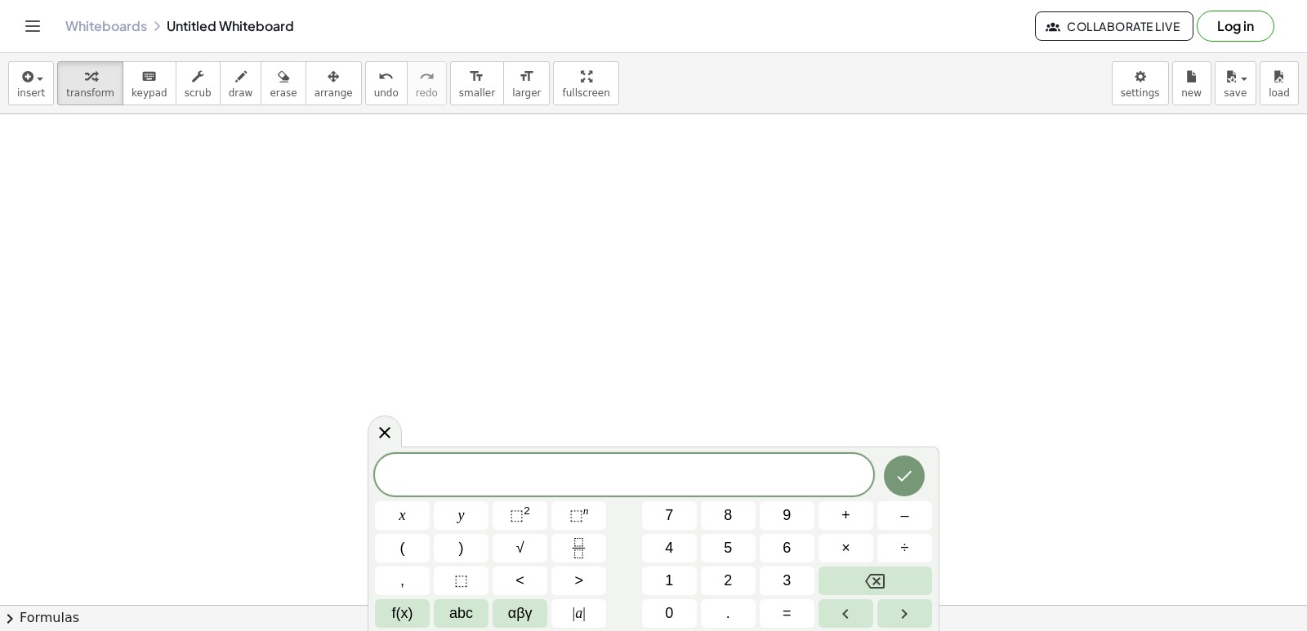
click at [667, 453] on div "x y ⬚ 2 ⬚ n 7 8 9 + – ( ) √ 4 5 6 × ÷ , ⬚ < > 1 2 3 f(x) abc αβγ | a | 0 . =" at bounding box center [654, 539] width 572 height 185
click at [676, 539] on button "4" at bounding box center [669, 548] width 55 height 29
click at [414, 515] on button "x" at bounding box center [402, 516] width 55 height 29
click at [904, 509] on span "–" at bounding box center [904, 516] width 8 height 22
click at [692, 573] on div "4 x − ​ x y ⬚ 2 ⬚ n 7 8 9 + – ( ) √ 4 5 6 × ÷ , ⬚ < > 1 2 3 f(x) abc αβγ | a | …" at bounding box center [653, 541] width 557 height 173
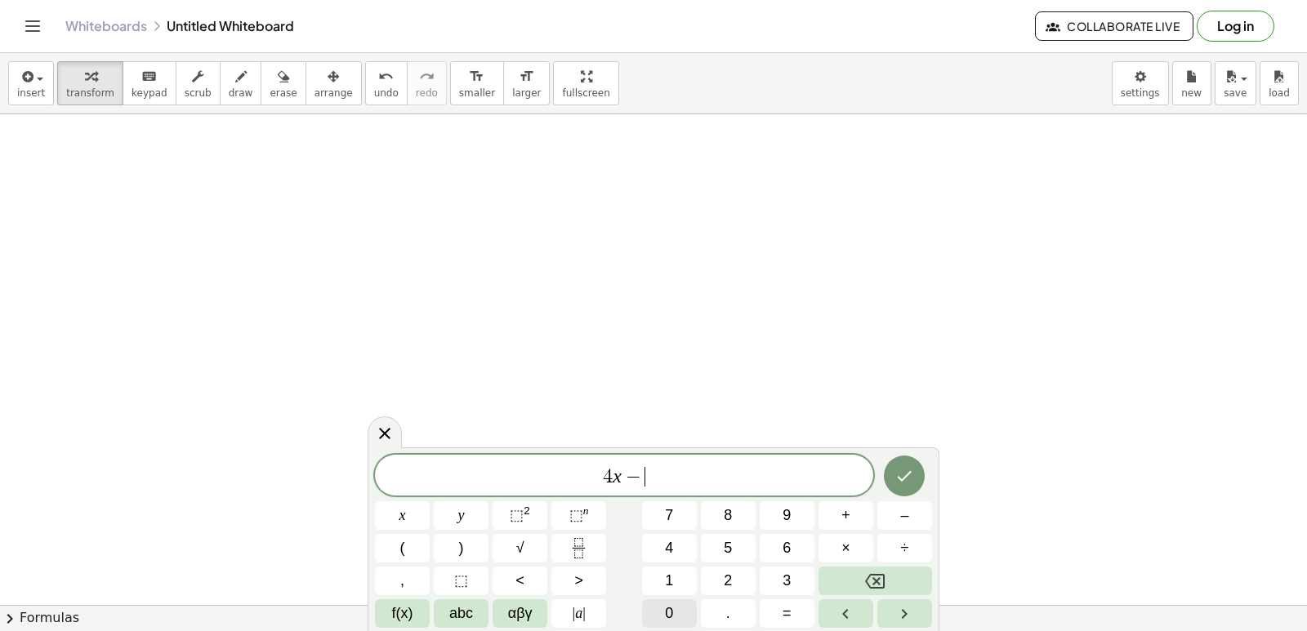
click at [675, 607] on button "0" at bounding box center [669, 614] width 55 height 29
click at [882, 566] on div "4 x − 0 ​ x y ⬚ 2 ⬚ n 7 8 9 + – ( ) √ 4 5 6 × ÷ , ⬚ < > 1 2 3 f(x) abc αβγ | a …" at bounding box center [653, 541] width 557 height 173
click at [881, 583] on icon "Backspace" at bounding box center [875, 582] width 20 height 20
click at [720, 583] on button "2" at bounding box center [728, 581] width 55 height 29
click at [683, 609] on button "0" at bounding box center [669, 614] width 55 height 29
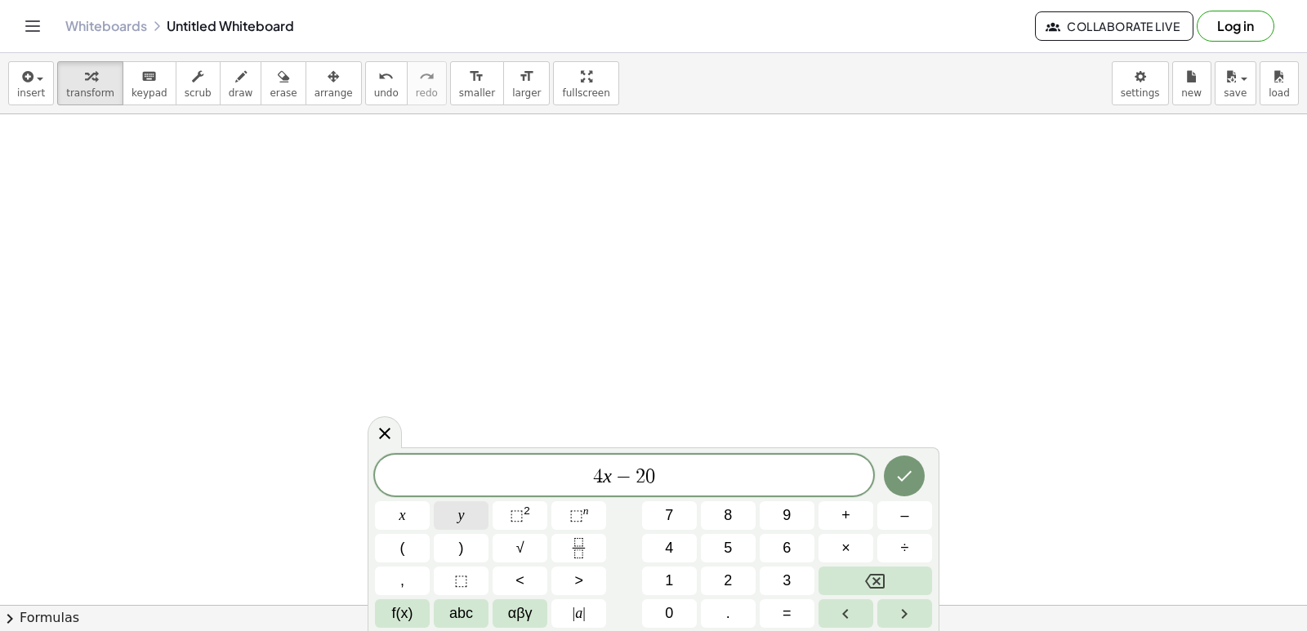
click at [458, 519] on span "y" at bounding box center [461, 516] width 7 height 22
click at [788, 608] on span "=" at bounding box center [787, 614] width 9 height 22
click at [778, 545] on button "6" at bounding box center [787, 548] width 55 height 29
click at [674, 602] on button "0" at bounding box center [669, 614] width 55 height 29
click at [902, 466] on button "Done" at bounding box center [904, 476] width 41 height 41
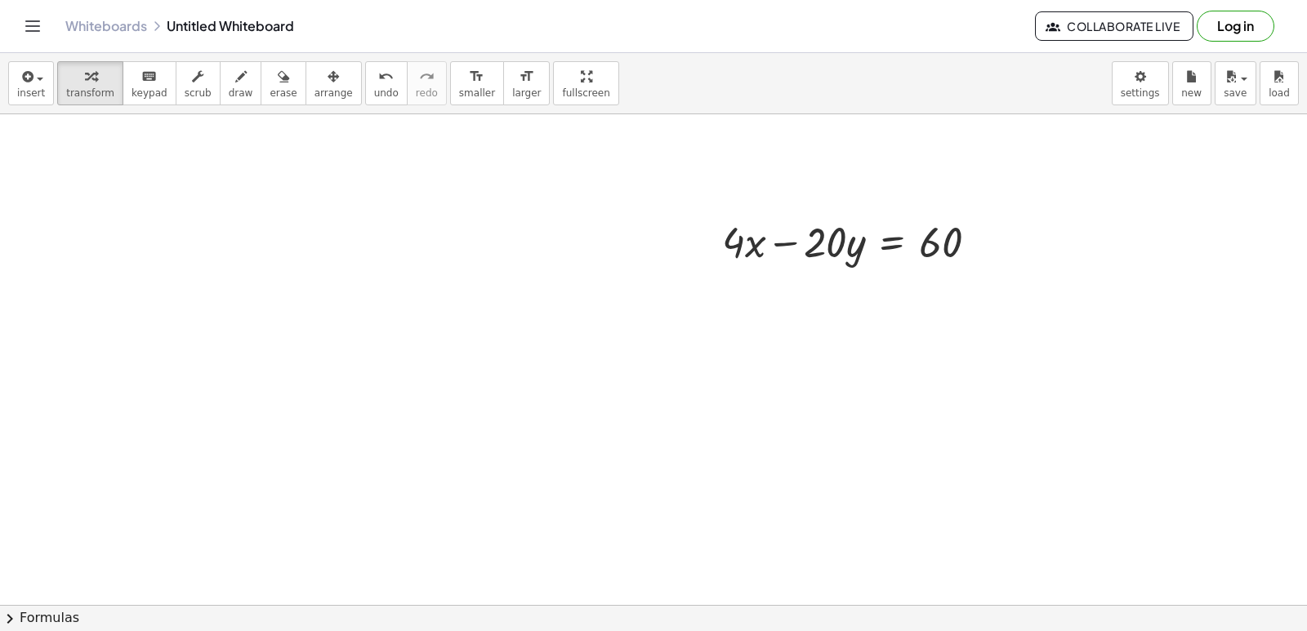
scroll to position [4334, 0]
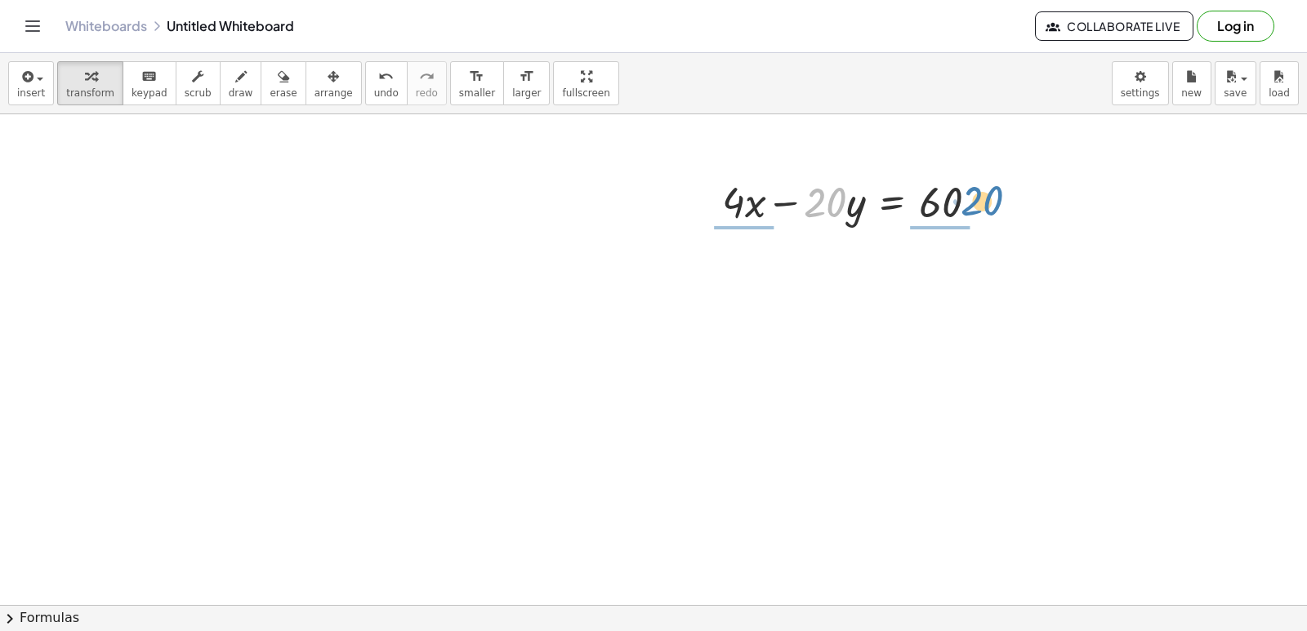
drag, startPoint x: 827, startPoint y: 208, endPoint x: 984, endPoint y: 206, distance: 157.7
click at [984, 206] on div at bounding box center [856, 201] width 285 height 56
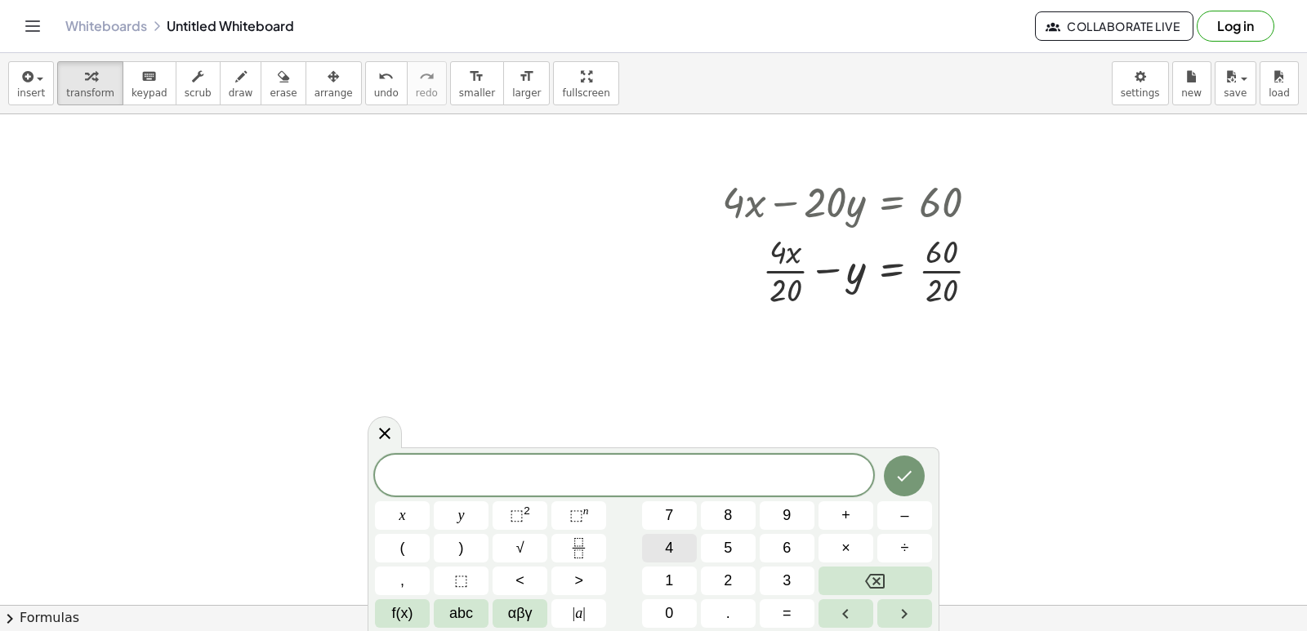
click at [673, 544] on span "4" at bounding box center [669, 548] width 8 height 22
click at [411, 510] on button "x" at bounding box center [402, 516] width 55 height 29
click at [889, 520] on button "–" at bounding box center [904, 516] width 55 height 29
click at [707, 575] on button "2" at bounding box center [728, 581] width 55 height 29
click at [681, 608] on button "0" at bounding box center [669, 614] width 55 height 29
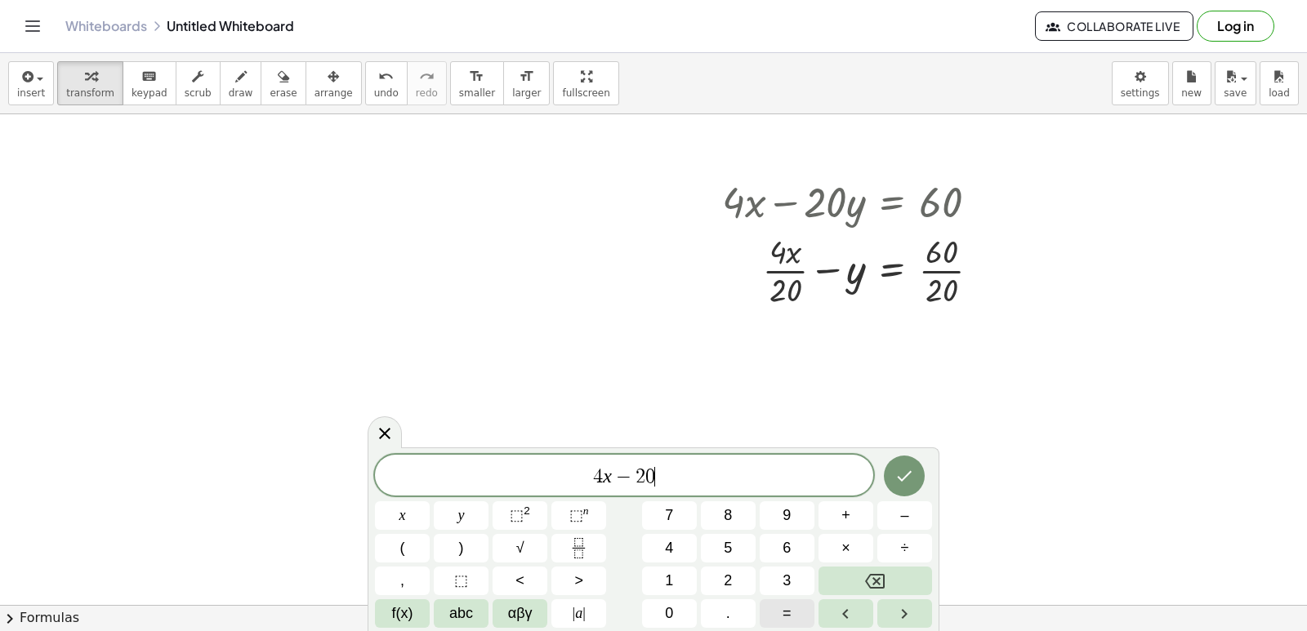
click at [783, 611] on span "=" at bounding box center [787, 614] width 9 height 22
click at [785, 547] on button "6" at bounding box center [787, 548] width 55 height 29
click at [683, 609] on button "0" at bounding box center [669, 614] width 55 height 29
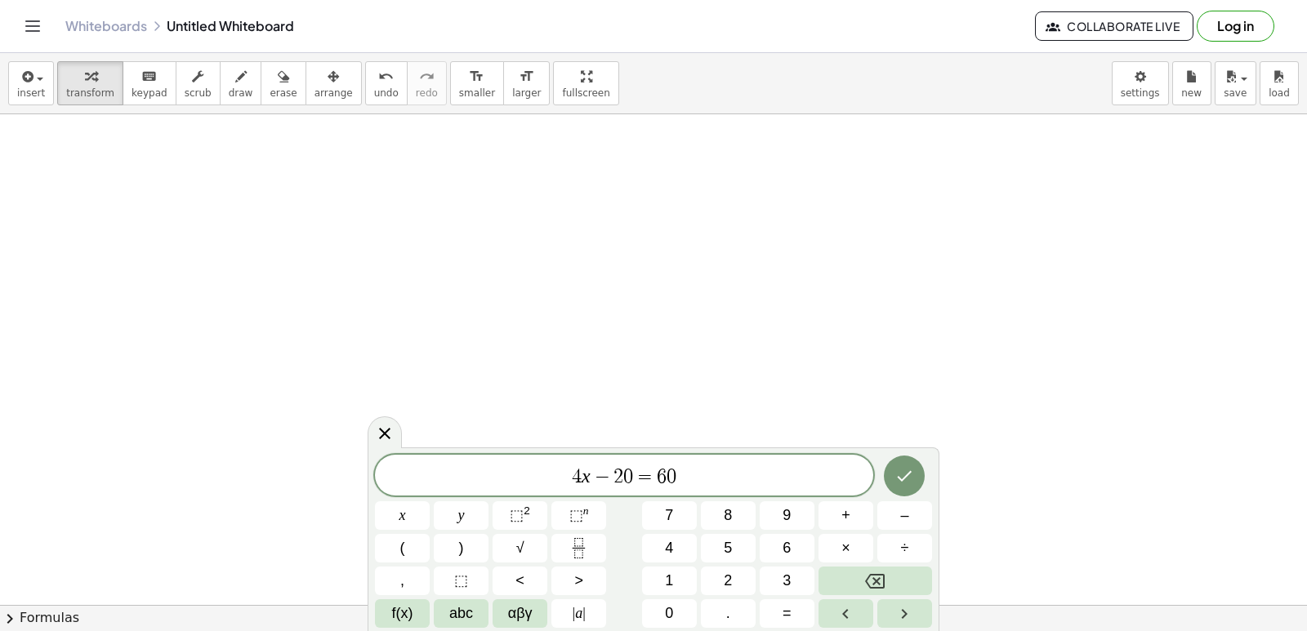
scroll to position [4582, 0]
click at [908, 475] on icon "Done" at bounding box center [905, 476] width 15 height 11
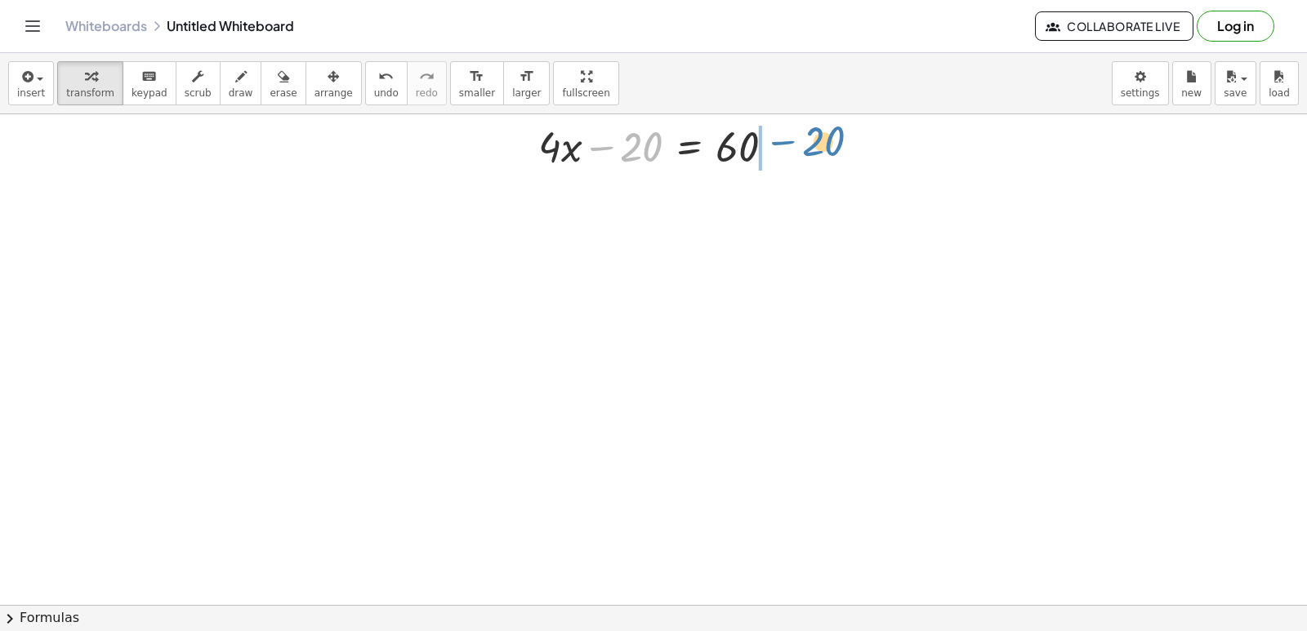
drag, startPoint x: 636, startPoint y: 163, endPoint x: 818, endPoint y: 158, distance: 182.2
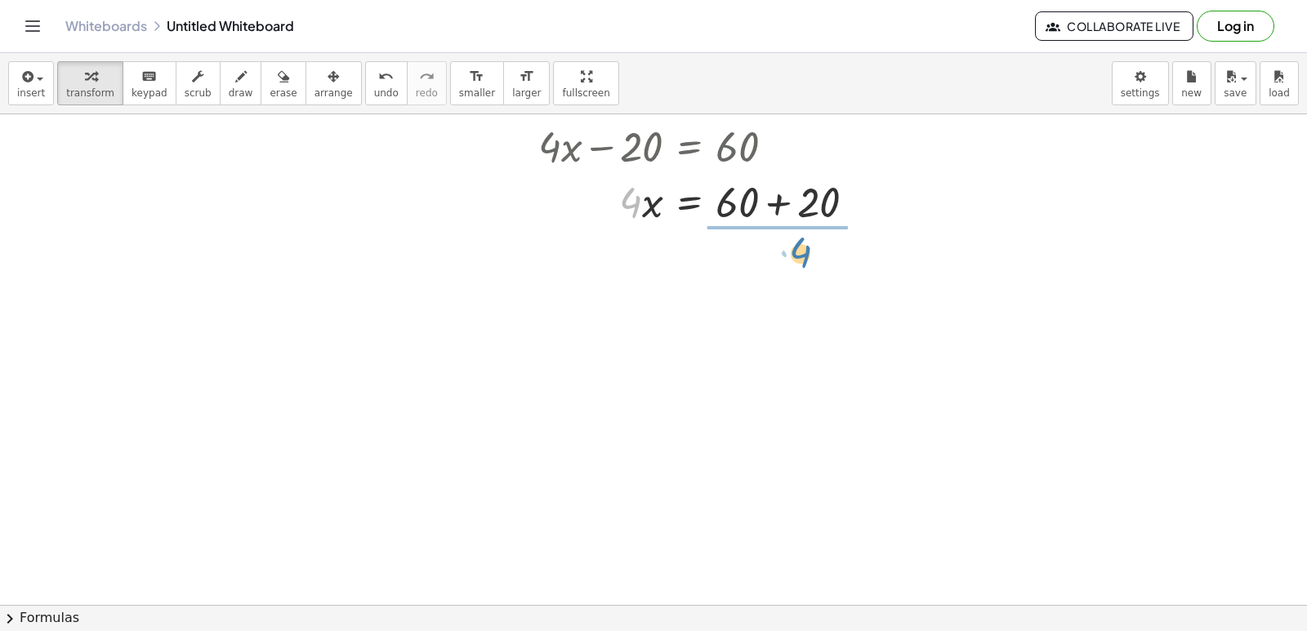
drag, startPoint x: 630, startPoint y: 204, endPoint x: 890, endPoint y: 314, distance: 282.6
drag, startPoint x: 772, startPoint y: 243, endPoint x: 769, endPoint y: 265, distance: 21.4
click at [772, 247] on div at bounding box center [703, 270] width 346 height 82
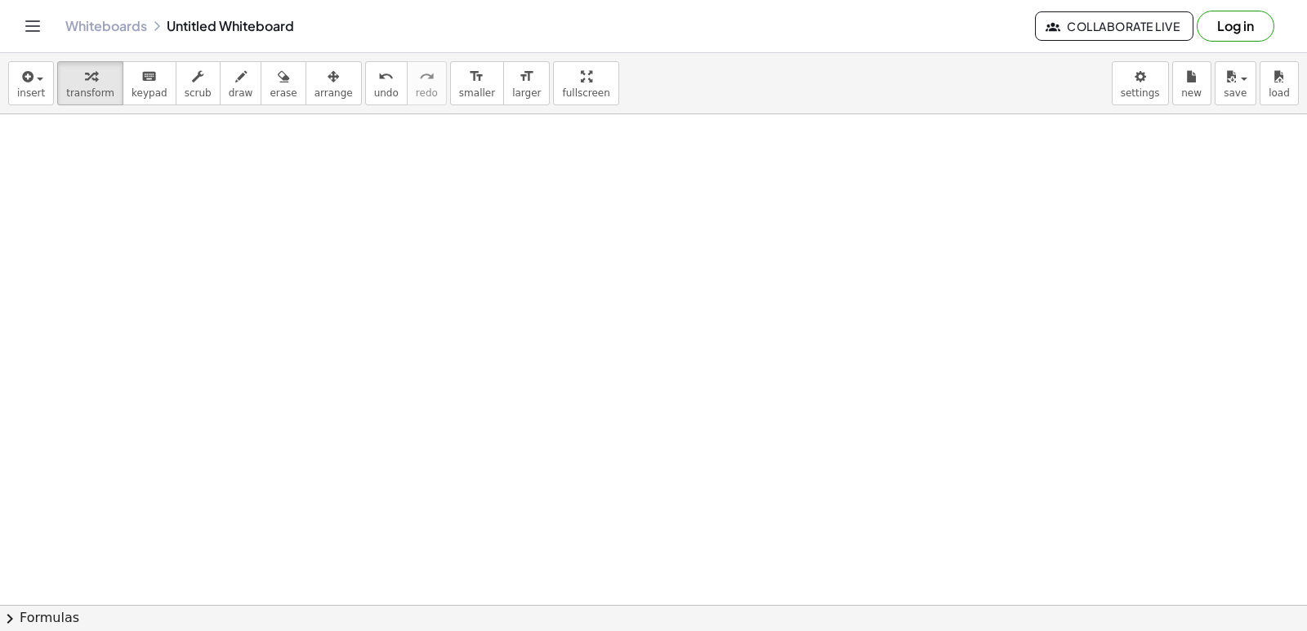
scroll to position [4909, 0]
drag, startPoint x: 440, startPoint y: 400, endPoint x: 497, endPoint y: 424, distance: 61.9
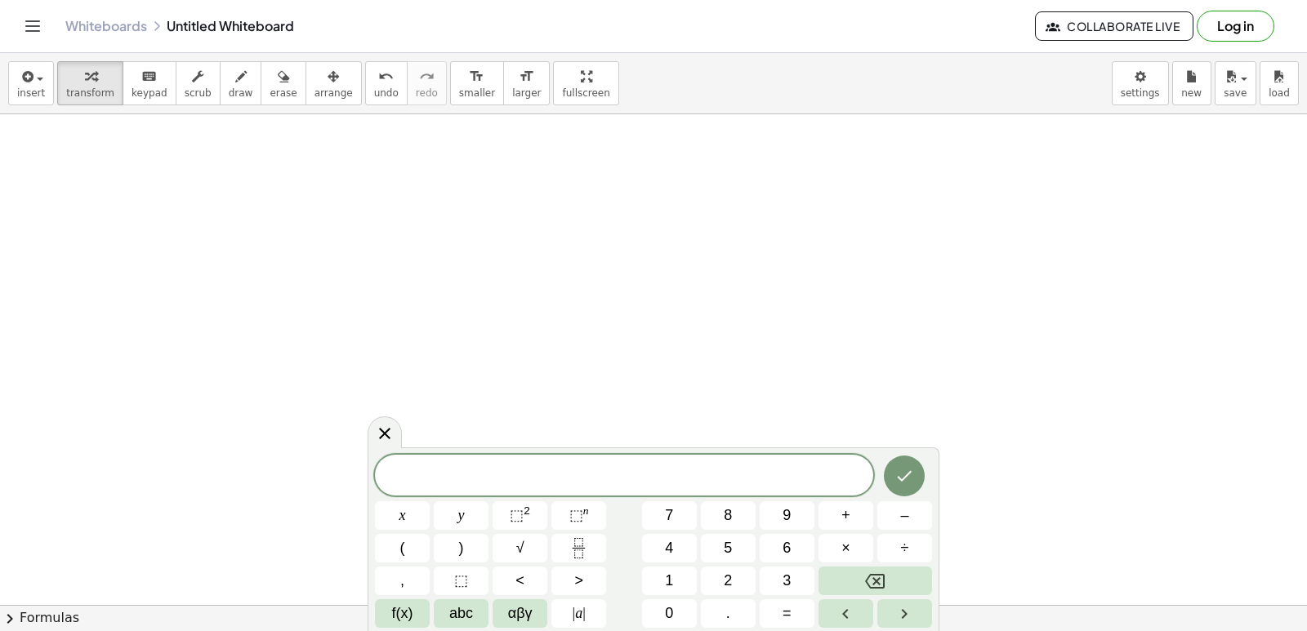
scroll to position [4991, 0]
click at [898, 510] on button "–" at bounding box center [904, 516] width 55 height 29
click at [727, 573] on span "2" at bounding box center [728, 581] width 8 height 22
click at [392, 514] on button "x" at bounding box center [402, 516] width 55 height 29
click at [847, 514] on span "+" at bounding box center [845, 516] width 9 height 22
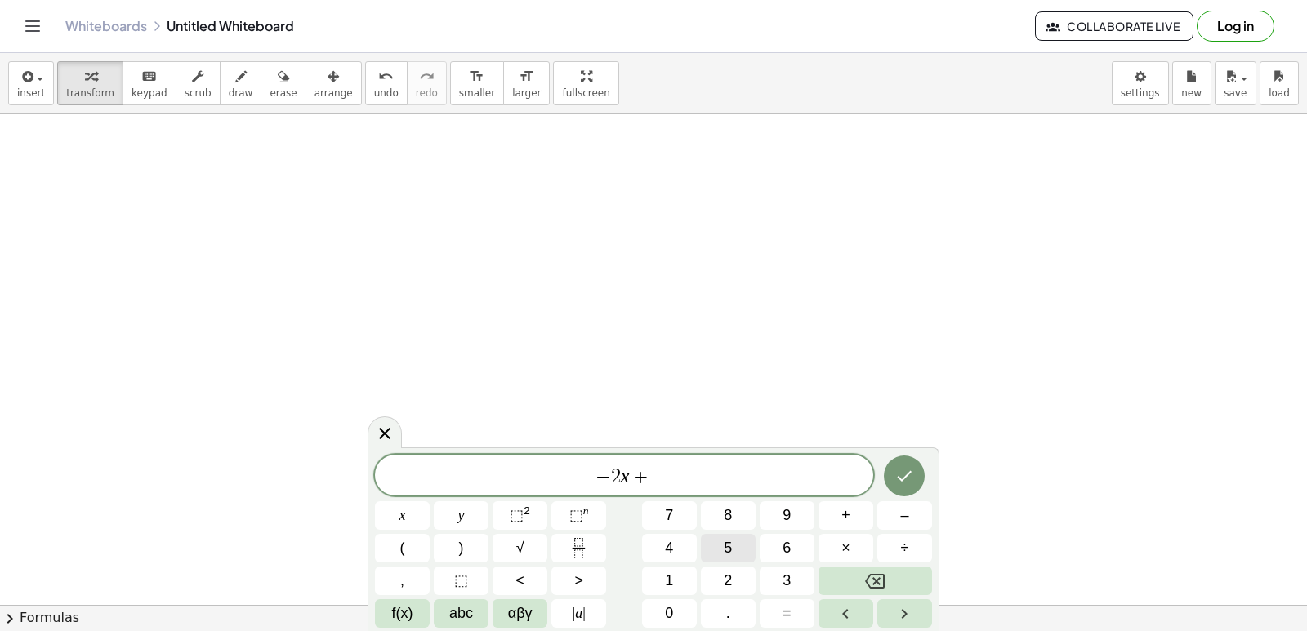
click at [746, 550] on button "5" at bounding box center [728, 548] width 55 height 29
click at [463, 508] on span "y" at bounding box center [461, 516] width 7 height 22
click at [788, 610] on span "=" at bounding box center [787, 614] width 9 height 22
click at [798, 578] on button "3" at bounding box center [787, 581] width 55 height 29
click at [906, 479] on icon "Done" at bounding box center [904, 476] width 20 height 20
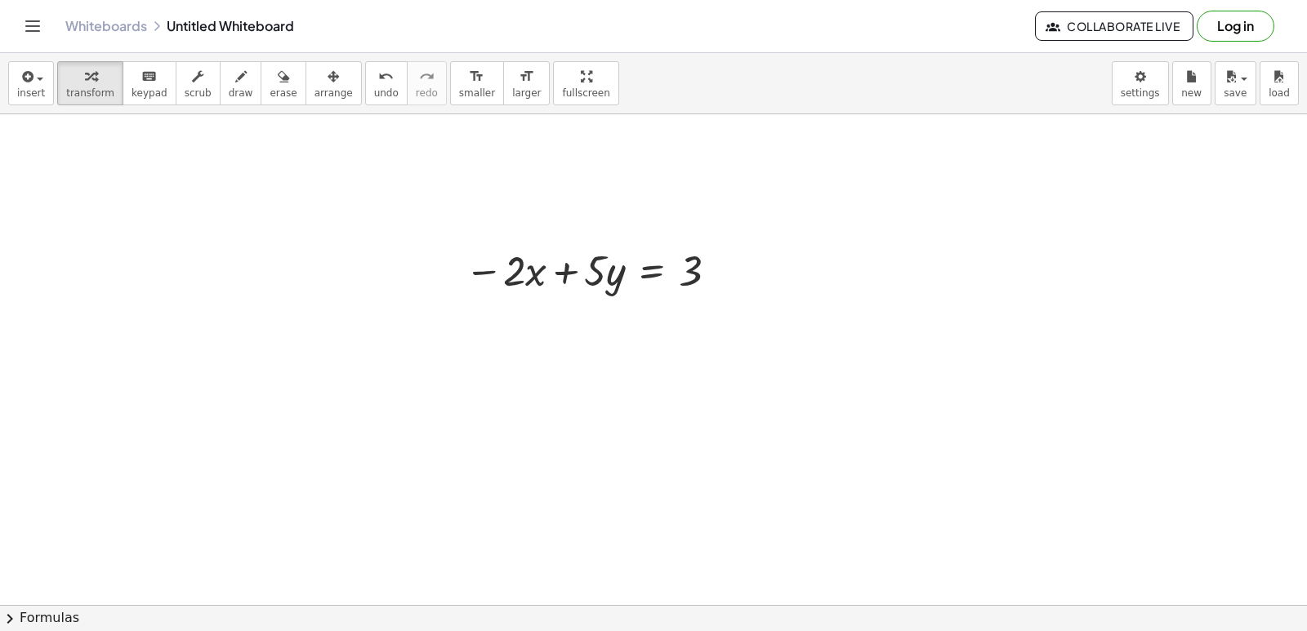
scroll to position [5154, 0]
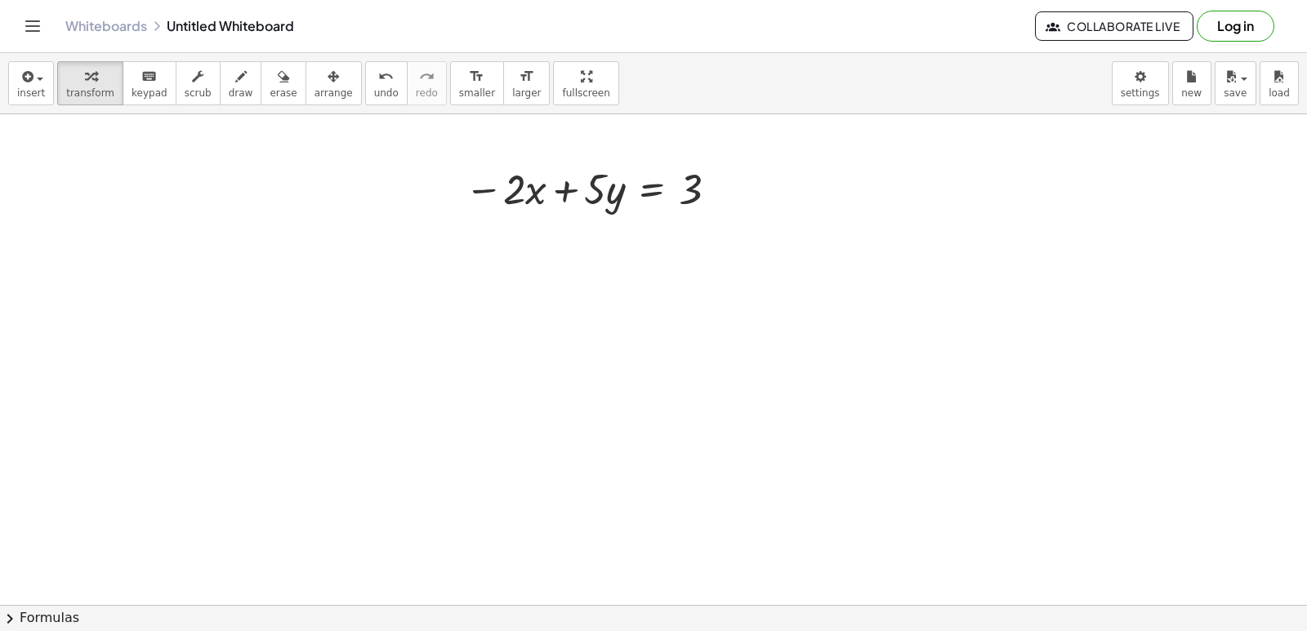
drag, startPoint x: 964, startPoint y: 464, endPoint x: 817, endPoint y: 519, distance: 156.9
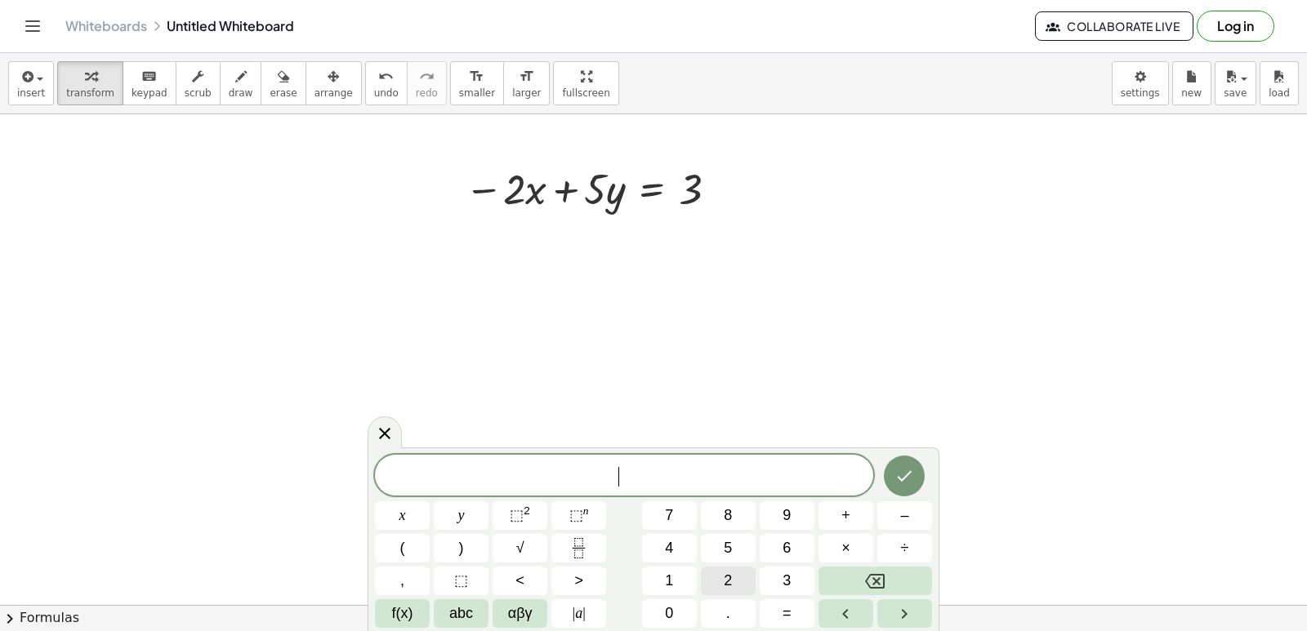
click at [741, 583] on button "2" at bounding box center [728, 581] width 55 height 29
click at [421, 511] on button "x" at bounding box center [402, 516] width 55 height 29
click at [840, 511] on button "+" at bounding box center [845, 516] width 55 height 29
click at [676, 517] on button "7" at bounding box center [669, 516] width 55 height 29
click at [467, 511] on button "y" at bounding box center [461, 516] width 55 height 29
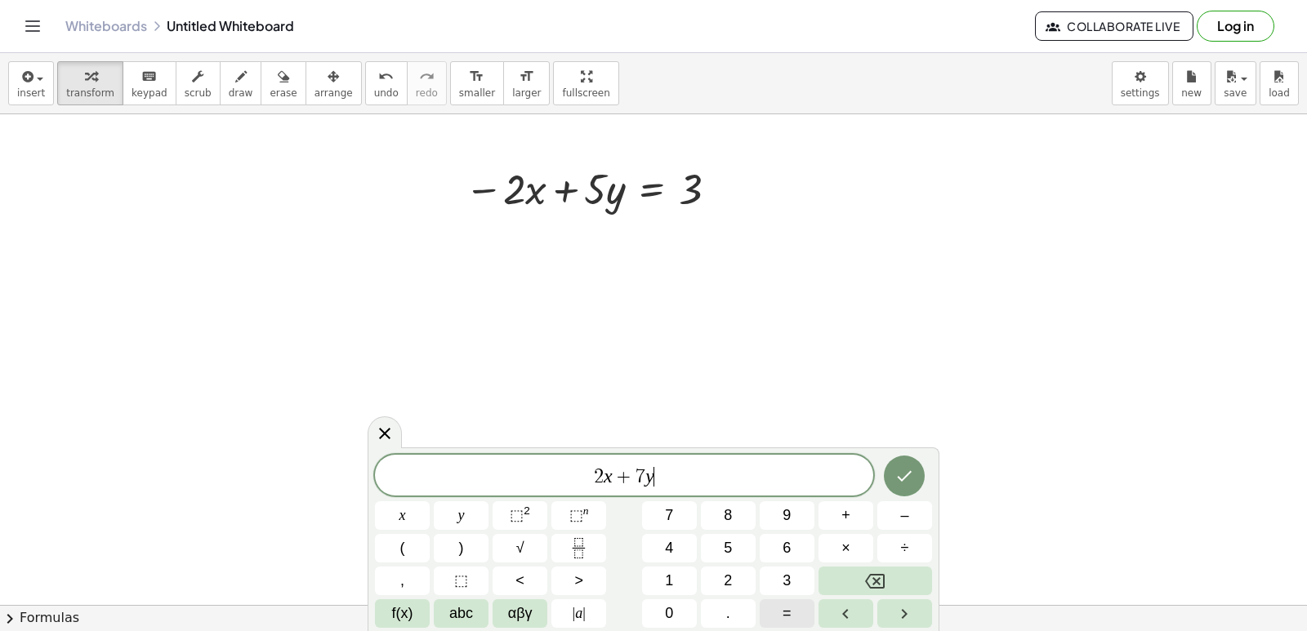
click at [789, 612] on span "=" at bounding box center [787, 614] width 9 height 22
click at [801, 502] on button "9" at bounding box center [787, 516] width 55 height 29
click at [912, 466] on button "Done" at bounding box center [904, 476] width 41 height 41
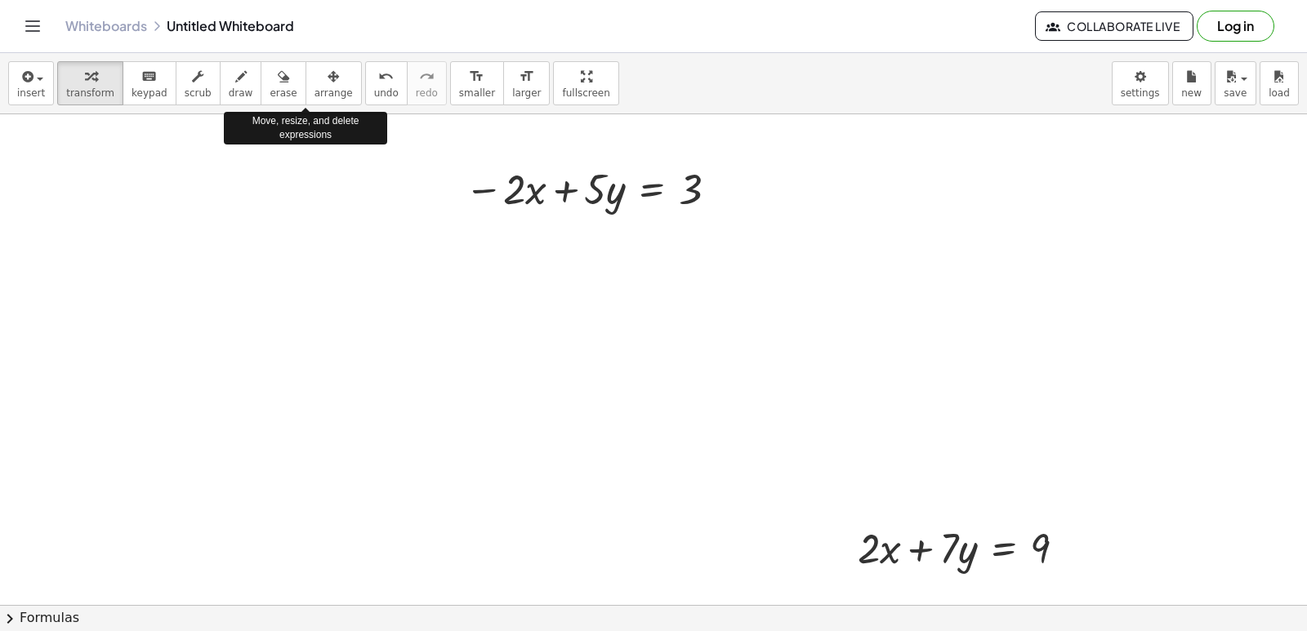
click at [314, 93] on span "arrange" at bounding box center [333, 92] width 38 height 11
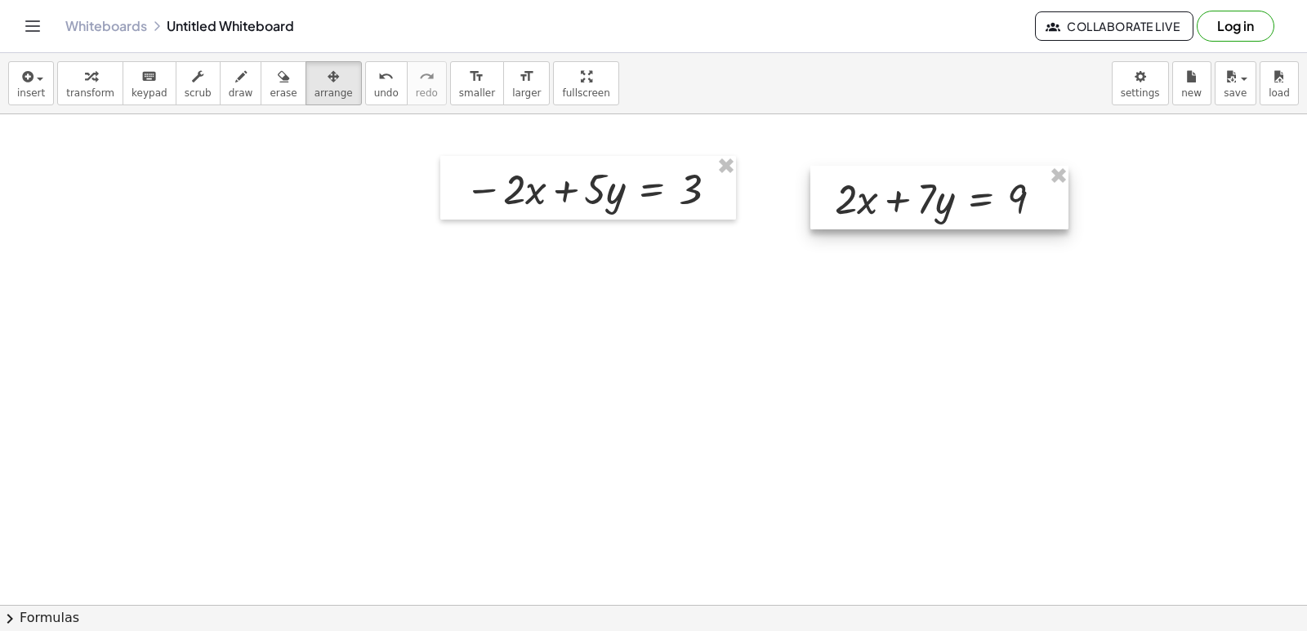
drag, startPoint x: 919, startPoint y: 521, endPoint x: 896, endPoint y: 167, distance: 354.4
click at [896, 167] on div at bounding box center [939, 198] width 258 height 64
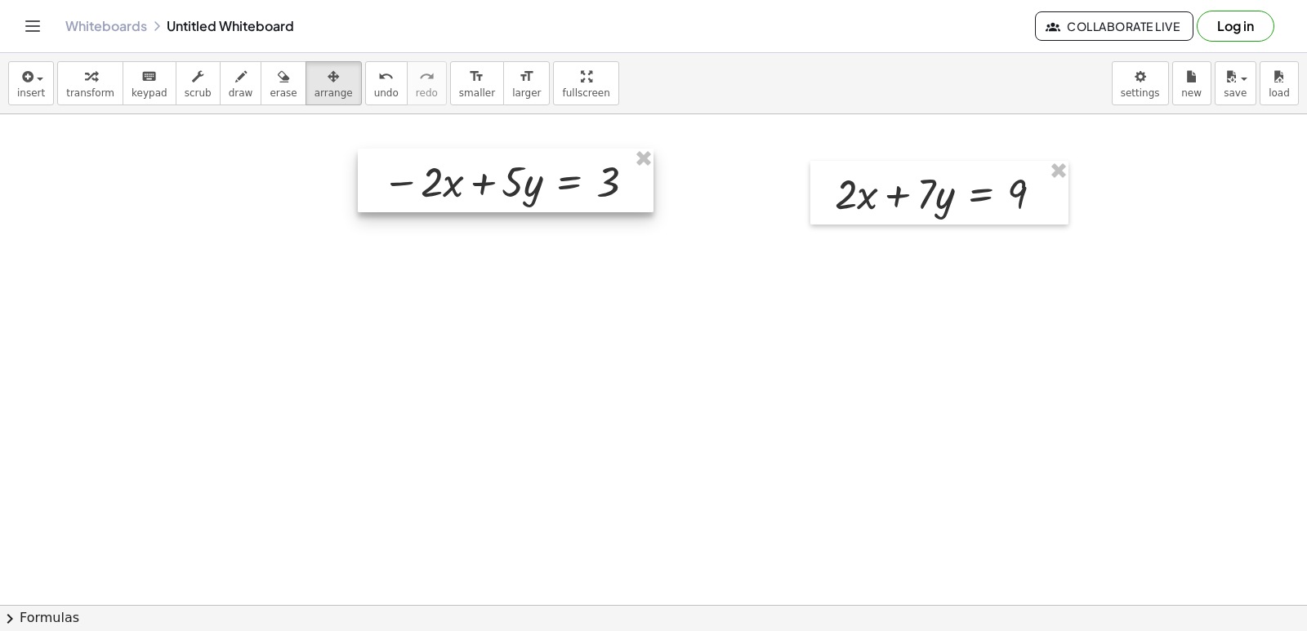
drag, startPoint x: 660, startPoint y: 180, endPoint x: 578, endPoint y: 172, distance: 82.8
click at [578, 172] on div at bounding box center [506, 181] width 296 height 64
click at [314, 89] on span "arrange" at bounding box center [333, 92] width 38 height 11
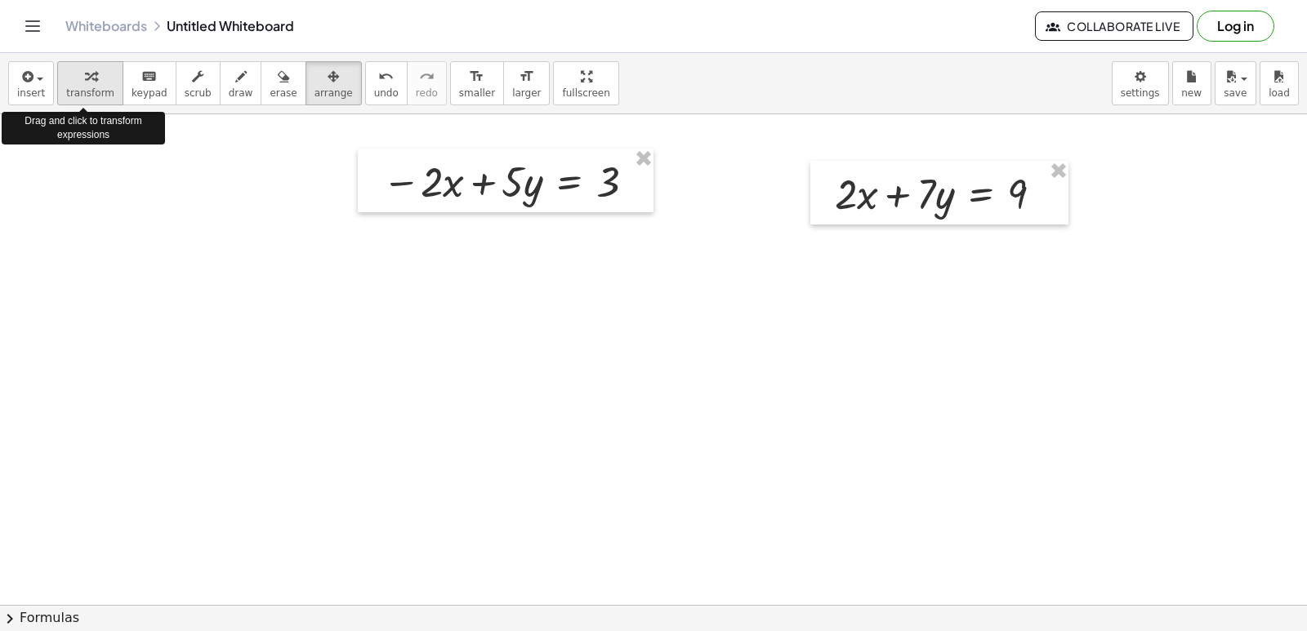
click at [85, 92] on span "transform" at bounding box center [90, 92] width 48 height 11
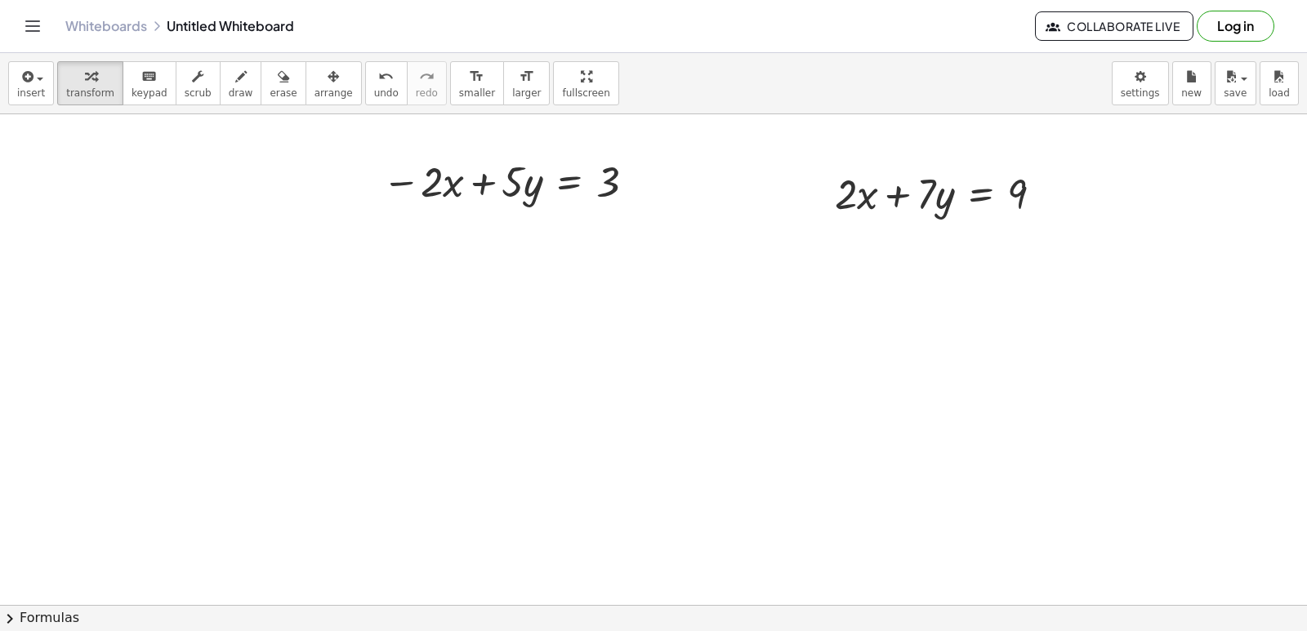
click at [314, 90] on span "arrange" at bounding box center [333, 92] width 38 height 11
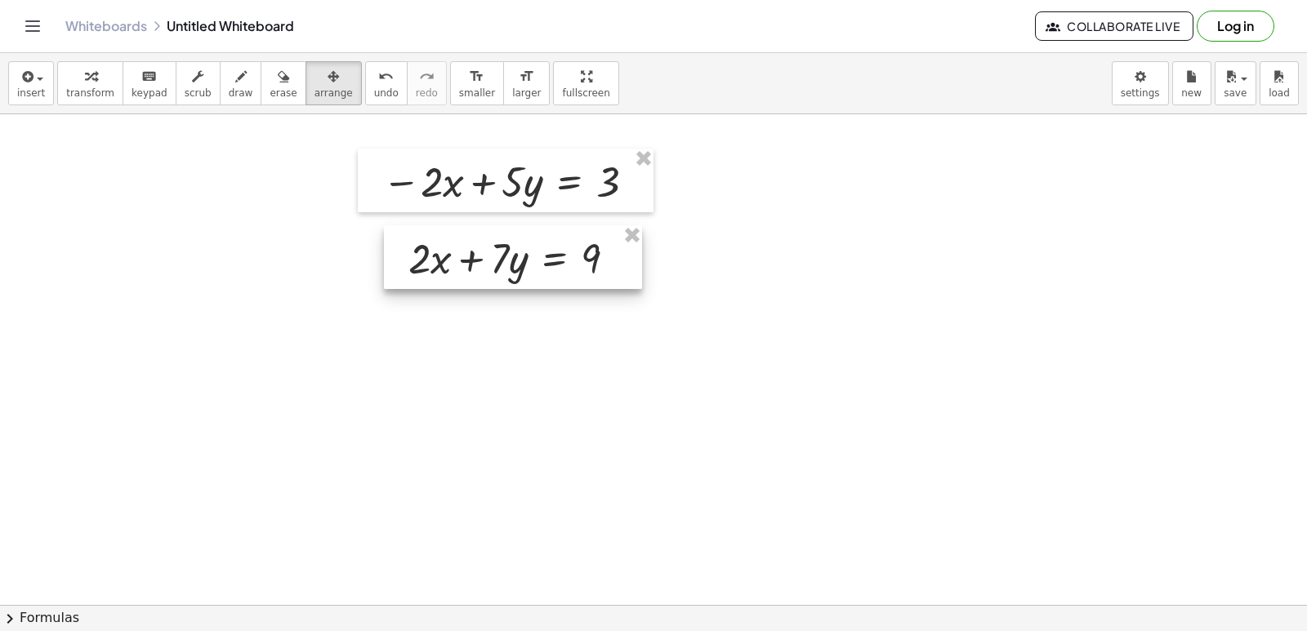
drag, startPoint x: 878, startPoint y: 199, endPoint x: 453, endPoint y: 263, distance: 430.3
click at [453, 263] on div at bounding box center [513, 257] width 258 height 64
click at [95, 83] on div "button" at bounding box center [90, 76] width 48 height 20
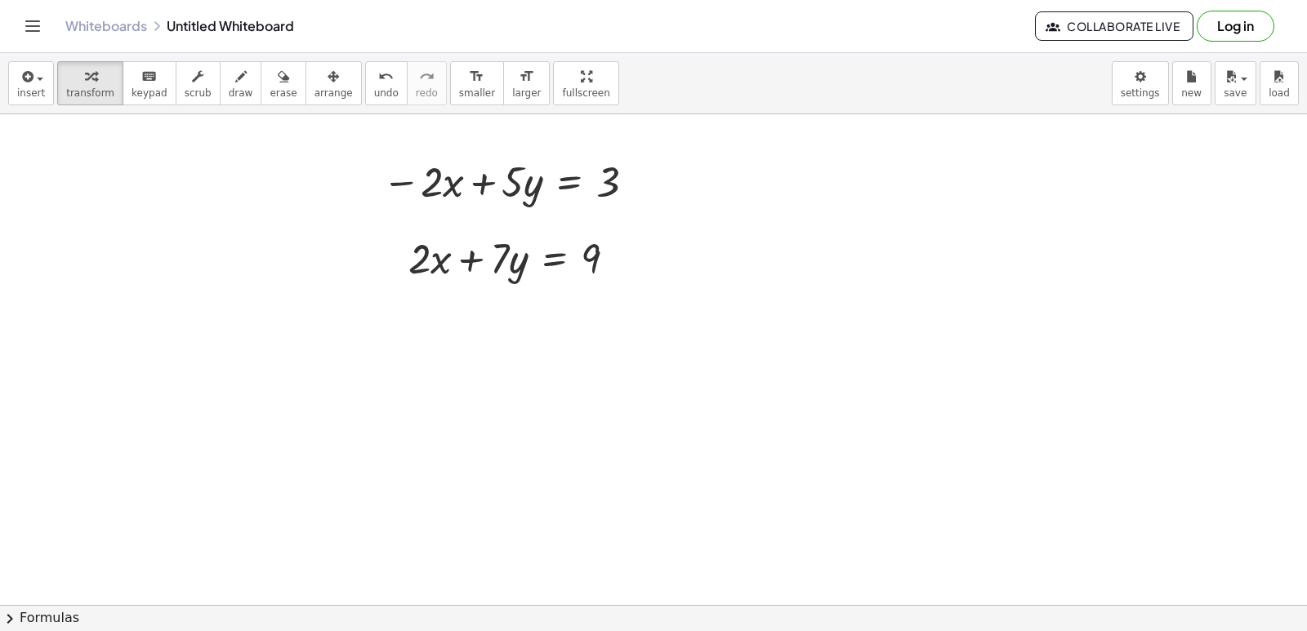
drag, startPoint x: 636, startPoint y: 522, endPoint x: 622, endPoint y: 520, distance: 14.0
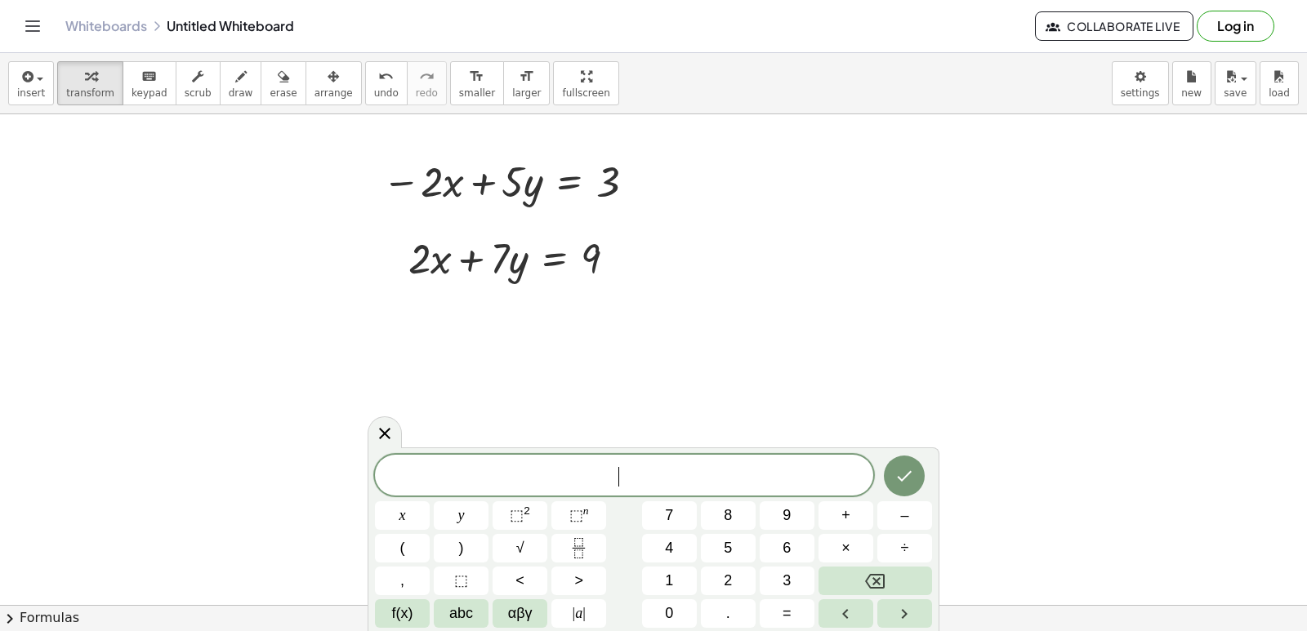
click at [622, 520] on div "​ x y ⬚ 2 ⬚ n 7 8 9 + – ( ) √ 4 5 6 × ÷ , ⬚ < > 1 2 3 f(x) abc αβγ | a | 0 . =" at bounding box center [653, 541] width 557 height 173
click at [727, 542] on span "5" at bounding box center [728, 548] width 8 height 22
click at [475, 512] on button "y" at bounding box center [461, 516] width 55 height 29
click at [850, 506] on span "+" at bounding box center [845, 516] width 9 height 22
click at [674, 511] on button "7" at bounding box center [669, 516] width 55 height 29
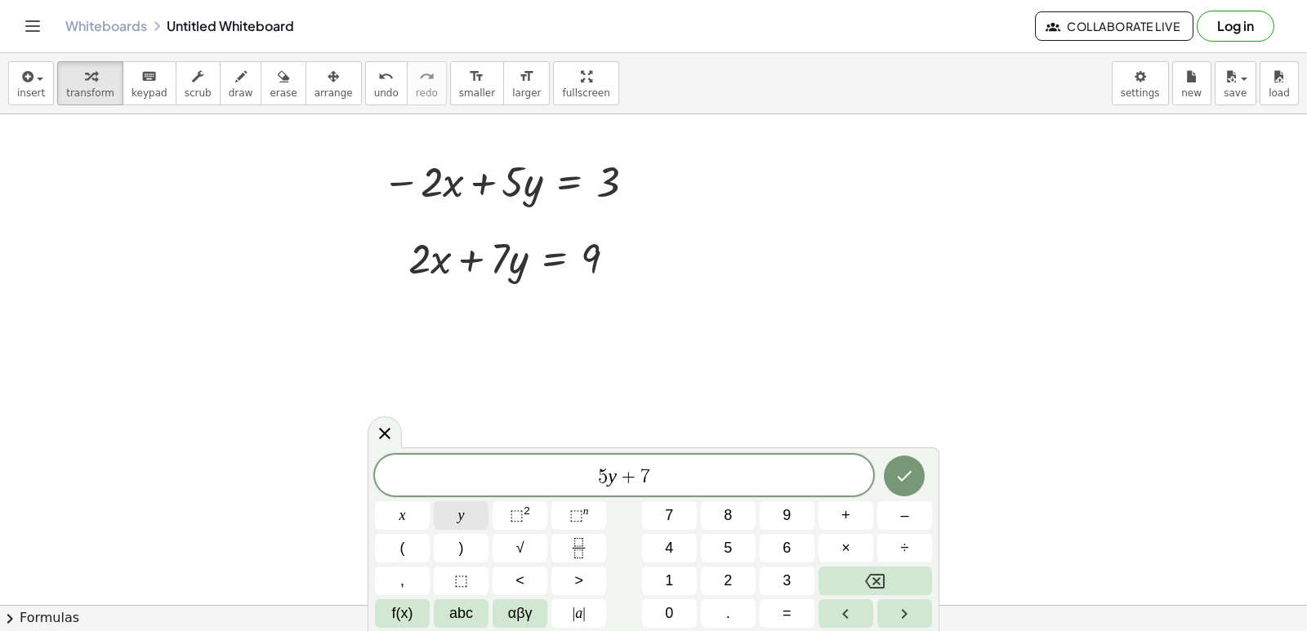
click at [456, 510] on button "y" at bounding box center [461, 516] width 55 height 29
click at [797, 612] on button "=" at bounding box center [787, 614] width 55 height 29
click at [787, 579] on span "3" at bounding box center [787, 581] width 8 height 22
click at [864, 511] on button "+" at bounding box center [845, 516] width 55 height 29
click at [781, 515] on button "9" at bounding box center [787, 516] width 55 height 29
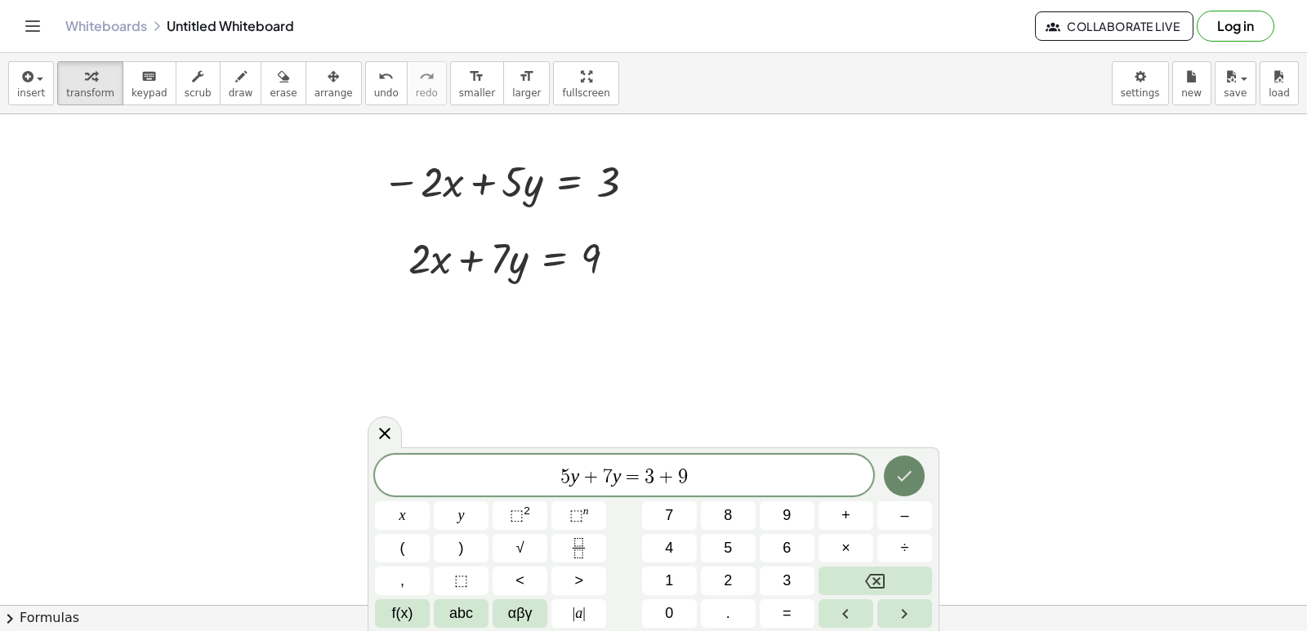
click at [913, 462] on button "Done" at bounding box center [904, 476] width 41 height 41
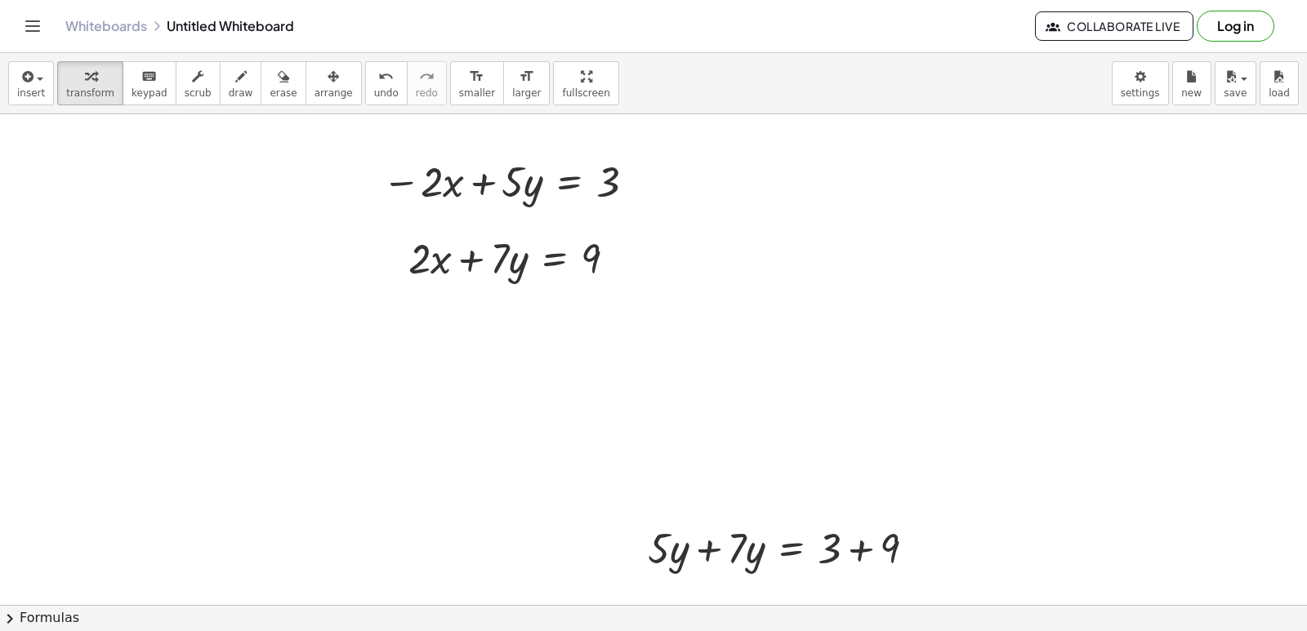
drag, startPoint x: 317, startPoint y: 89, endPoint x: 762, endPoint y: 513, distance: 614.8
click at [320, 98] on span "arrange" at bounding box center [333, 92] width 38 height 11
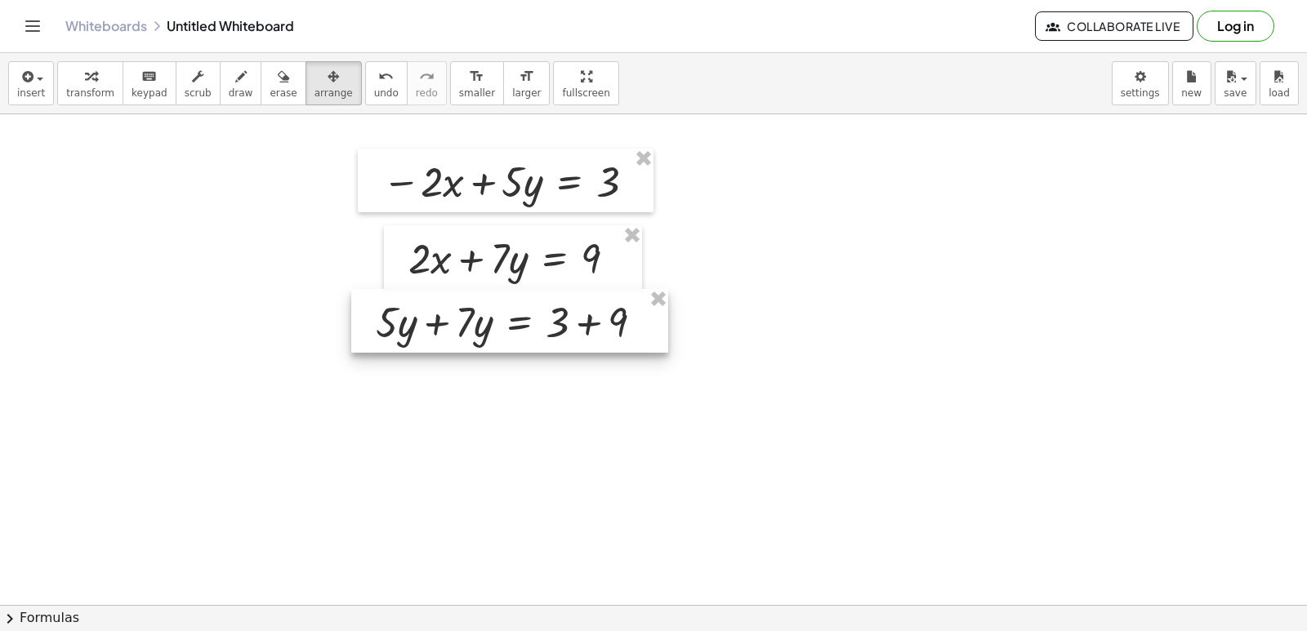
drag, startPoint x: 739, startPoint y: 533, endPoint x: 470, endPoint y: 306, distance: 351.9
click at [470, 306] on div at bounding box center [509, 321] width 317 height 64
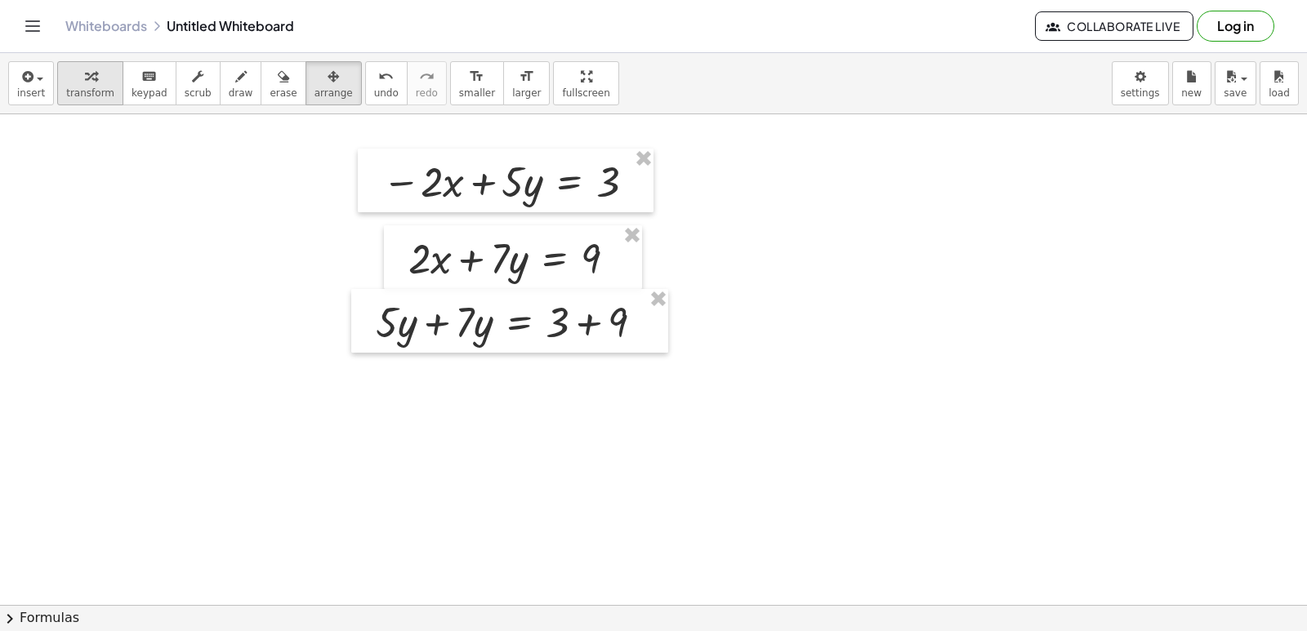
click at [68, 82] on div "button" at bounding box center [90, 76] width 48 height 20
drag, startPoint x: 228, startPoint y: 71, endPoint x: 341, endPoint y: 212, distance: 180.1
click at [228, 89] on button "draw" at bounding box center [241, 83] width 42 height 44
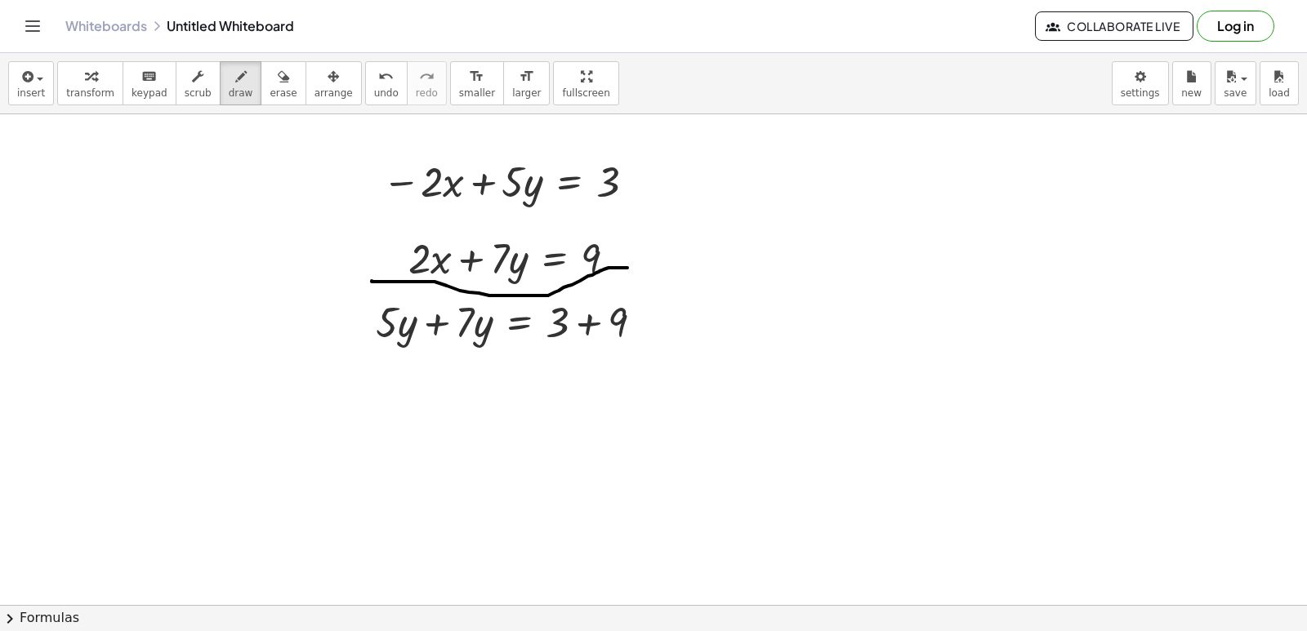
drag, startPoint x: 372, startPoint y: 281, endPoint x: 642, endPoint y: 268, distance: 270.7
drag, startPoint x: 474, startPoint y: 169, endPoint x: 444, endPoint y: 221, distance: 60.4
drag, startPoint x: 447, startPoint y: 256, endPoint x: 426, endPoint y: 287, distance: 36.9
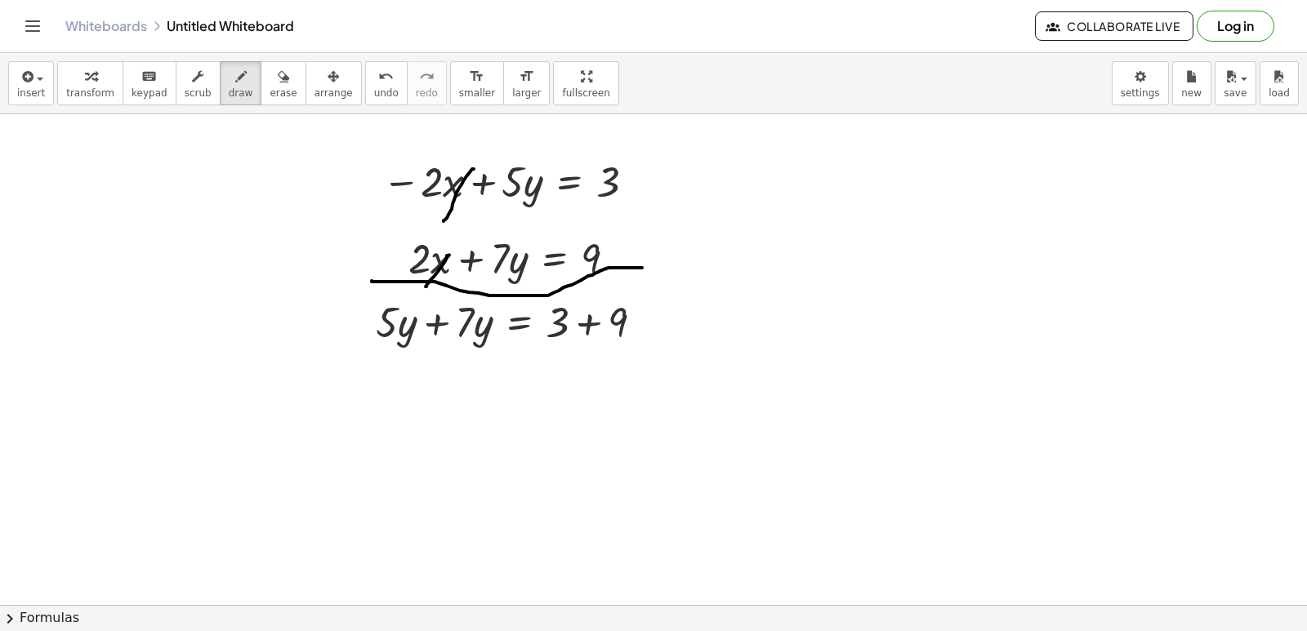
click at [84, 100] on button "transform" at bounding box center [90, 83] width 66 height 44
drag, startPoint x: 468, startPoint y: 317, endPoint x: 451, endPoint y: 315, distance: 17.2
click at [446, 316] on div at bounding box center [516, 321] width 297 height 56
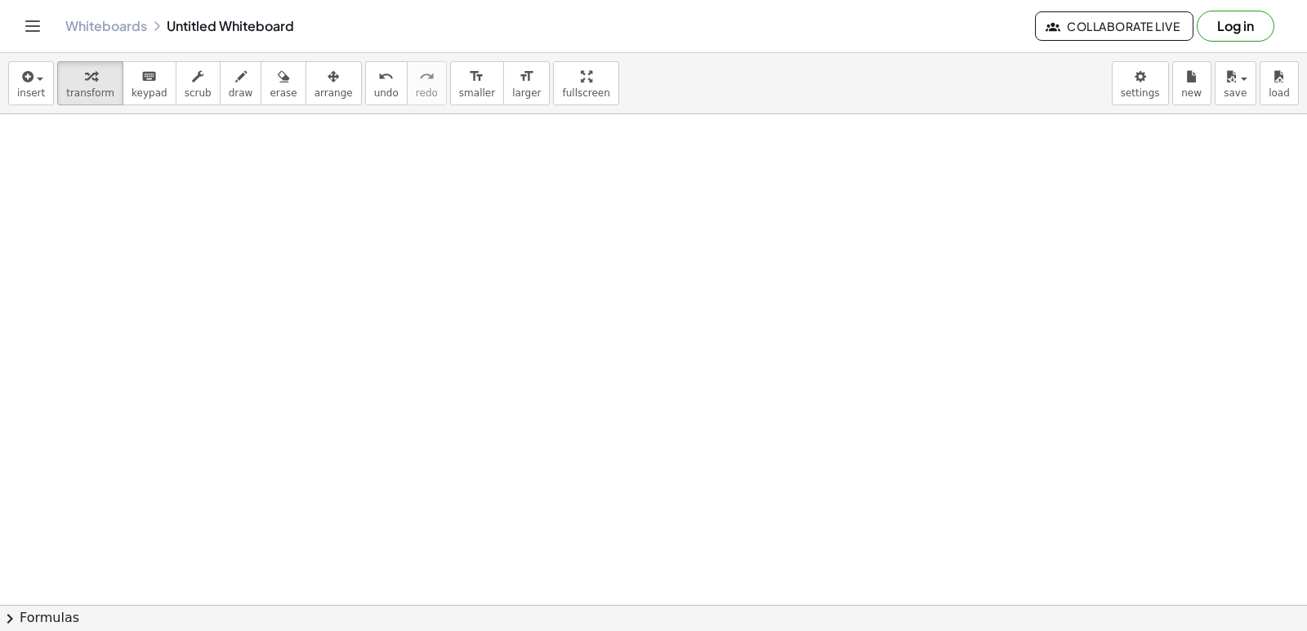
scroll to position [5482, 0]
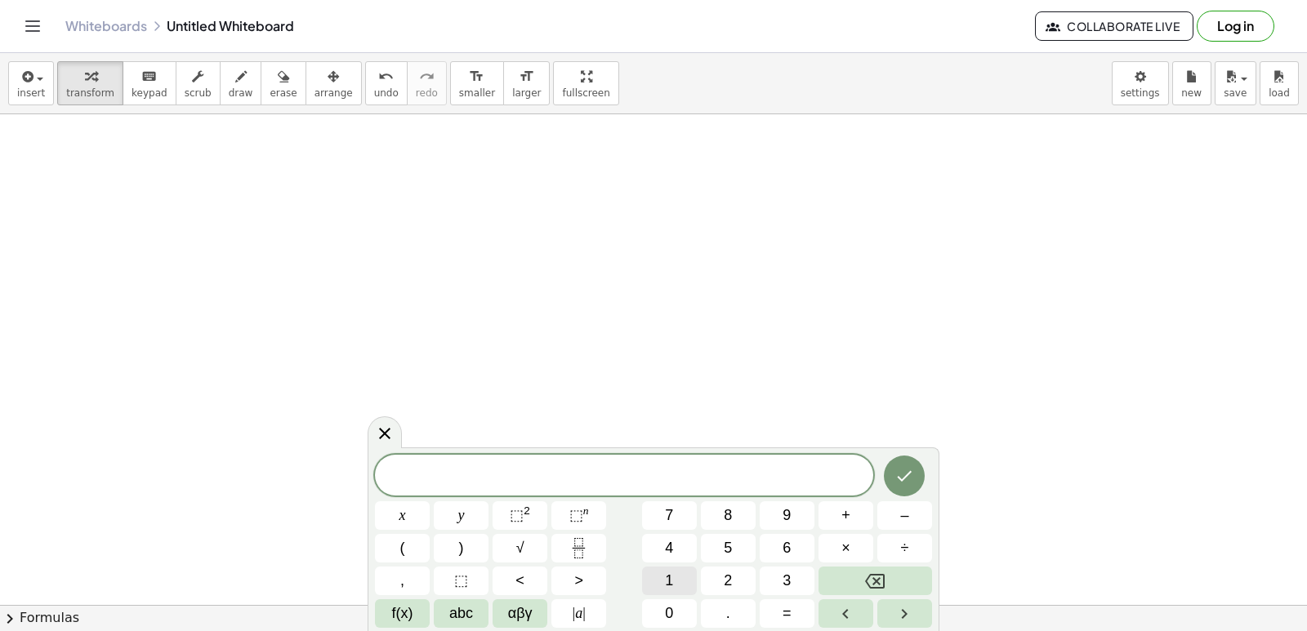
click at [678, 609] on div "​ x y ⬚ 2 ⬚ n 7 8 9 + – ( ) √ 4 5 6 × ÷ , ⬚ < > 1 2 3 f(x) abc αβγ | a | 0 . =" at bounding box center [653, 541] width 557 height 173
click at [673, 615] on button "0" at bounding box center [669, 614] width 55 height 29
click at [409, 511] on button "x" at bounding box center [402, 516] width 55 height 29
click at [901, 516] on span "–" at bounding box center [904, 516] width 8 height 22
click at [738, 544] on button "5" at bounding box center [728, 548] width 55 height 29
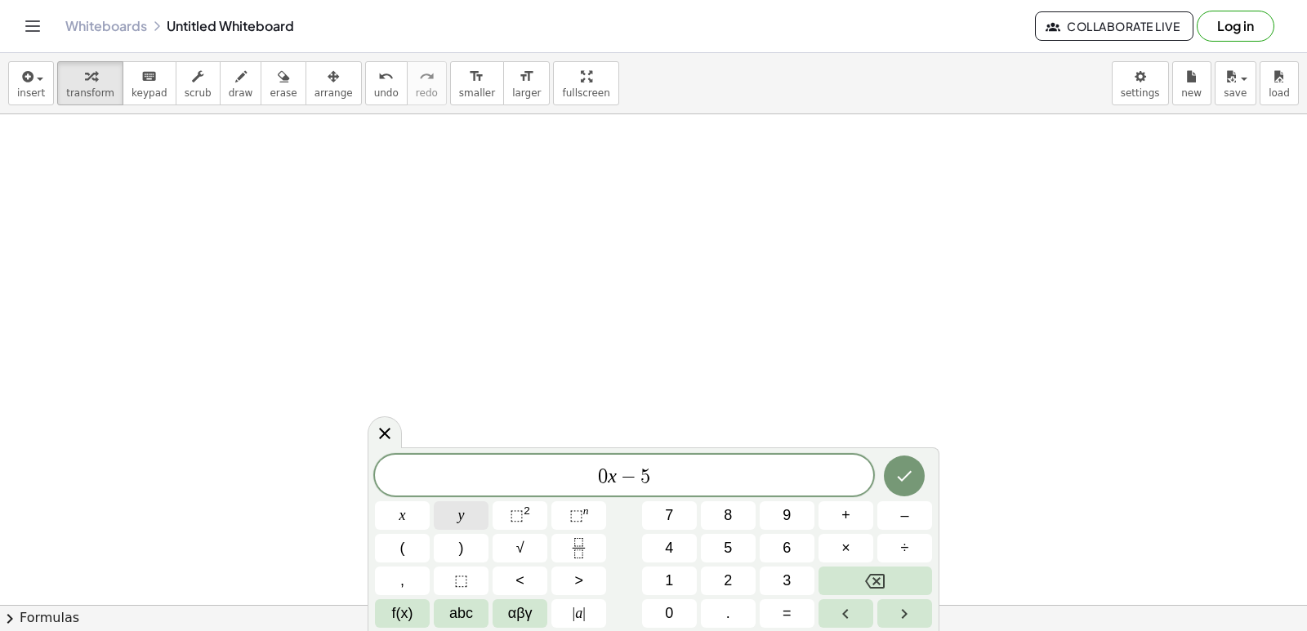
click at [454, 506] on button "y" at bounding box center [461, 516] width 55 height 29
click at [588, 478] on span "0 x − 5 y ​" at bounding box center [624, 477] width 498 height 23
click at [666, 574] on button "1" at bounding box center [669, 581] width 55 height 29
drag, startPoint x: 675, startPoint y: 470, endPoint x: 676, endPoint y: 479, distance: 9.0
click at [675, 473] on span "1 0 x − 5 y ​" at bounding box center [624, 477] width 498 height 23
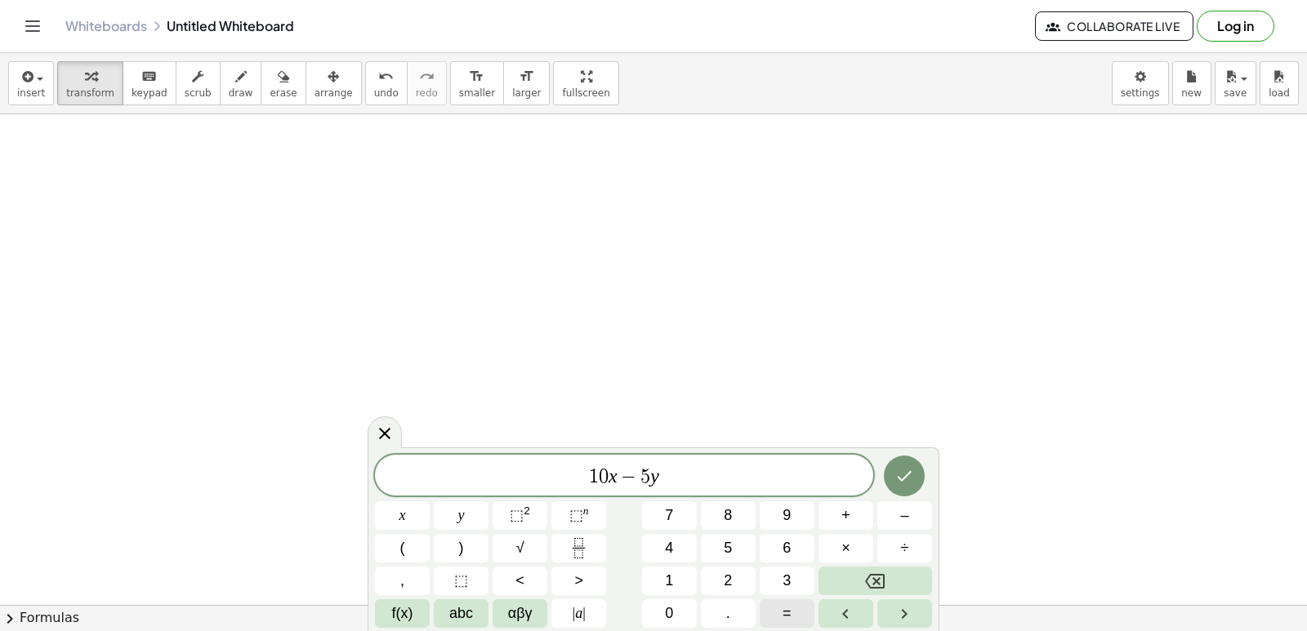
click at [797, 613] on button "=" at bounding box center [787, 614] width 55 height 29
click at [665, 590] on button "1" at bounding box center [669, 581] width 55 height 29
click at [669, 606] on span "0" at bounding box center [669, 614] width 8 height 22
click at [895, 476] on icon "Done" at bounding box center [904, 476] width 20 height 20
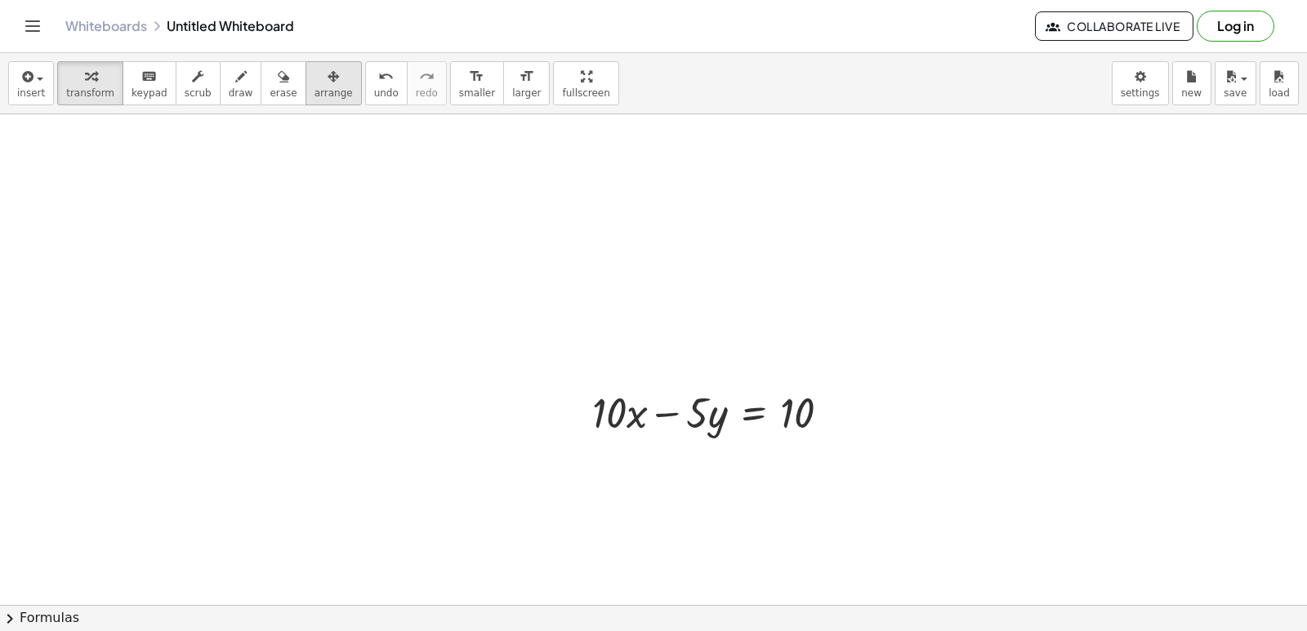
click at [314, 89] on span "arrange" at bounding box center [333, 92] width 38 height 11
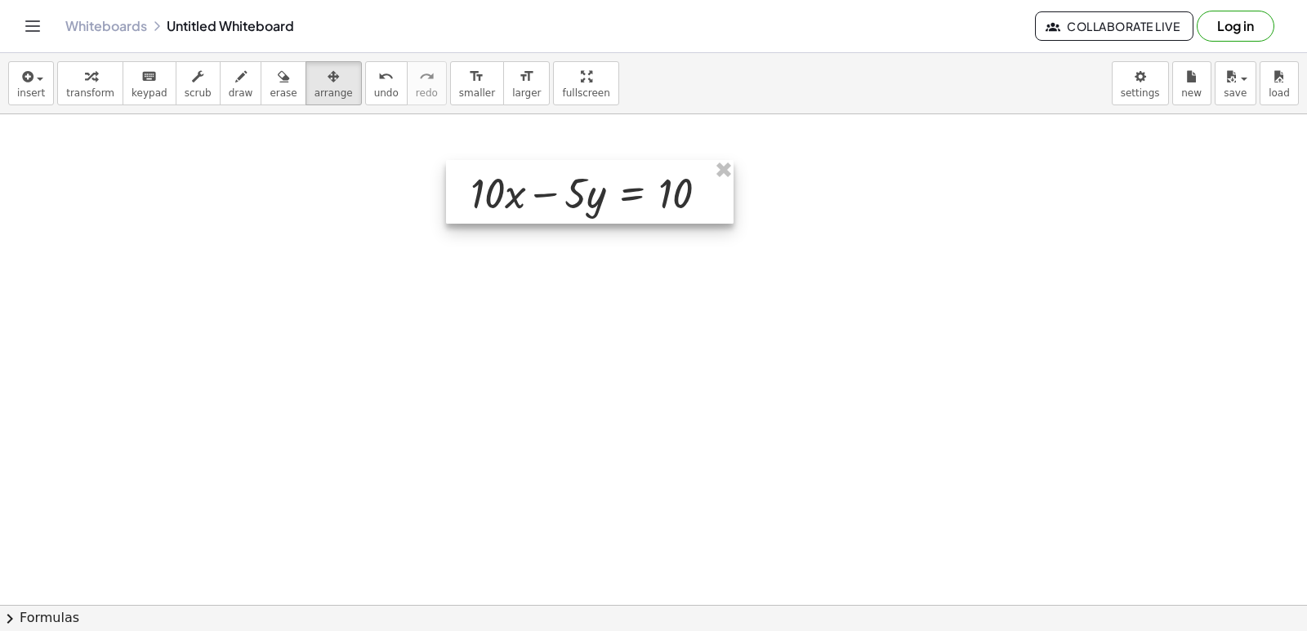
drag, startPoint x: 567, startPoint y: 296, endPoint x: 502, endPoint y: 198, distance: 117.1
click at [502, 198] on div at bounding box center [590, 192] width 288 height 64
click at [92, 87] on span "transform" at bounding box center [90, 92] width 48 height 11
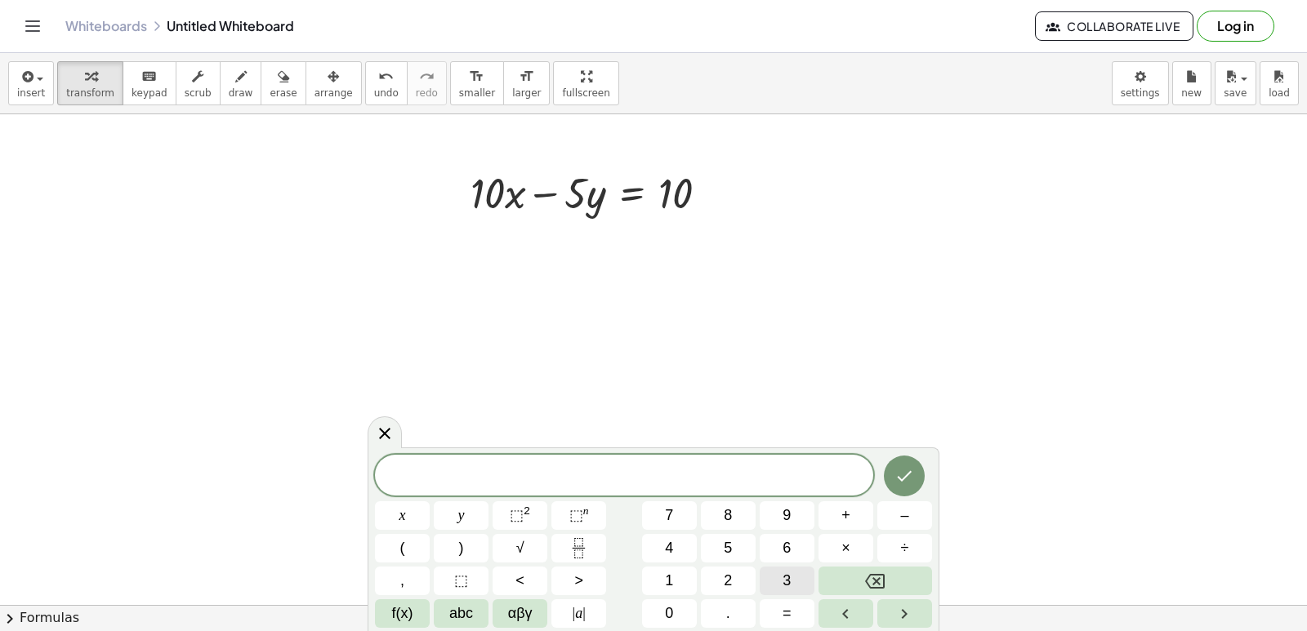
click at [774, 577] on button "3" at bounding box center [787, 581] width 55 height 29
click at [419, 509] on button "x" at bounding box center [402, 516] width 55 height 29
click at [844, 514] on span "+" at bounding box center [845, 516] width 9 height 22
click at [725, 541] on span "5" at bounding box center [728, 548] width 8 height 22
click at [470, 508] on button "y" at bounding box center [461, 516] width 55 height 29
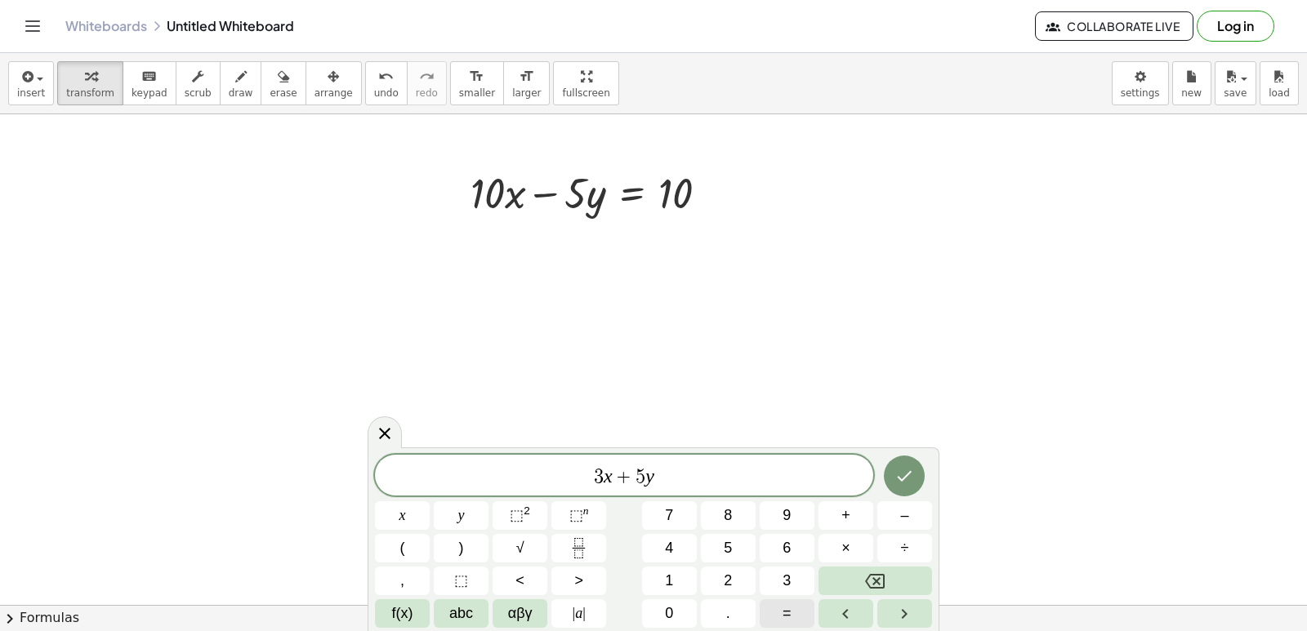
click at [786, 617] on span "=" at bounding box center [787, 614] width 9 height 22
click at [684, 577] on button "1" at bounding box center [669, 581] width 55 height 29
click at [775, 547] on button "6" at bounding box center [787, 548] width 55 height 29
click at [896, 466] on button "Done" at bounding box center [904, 476] width 41 height 41
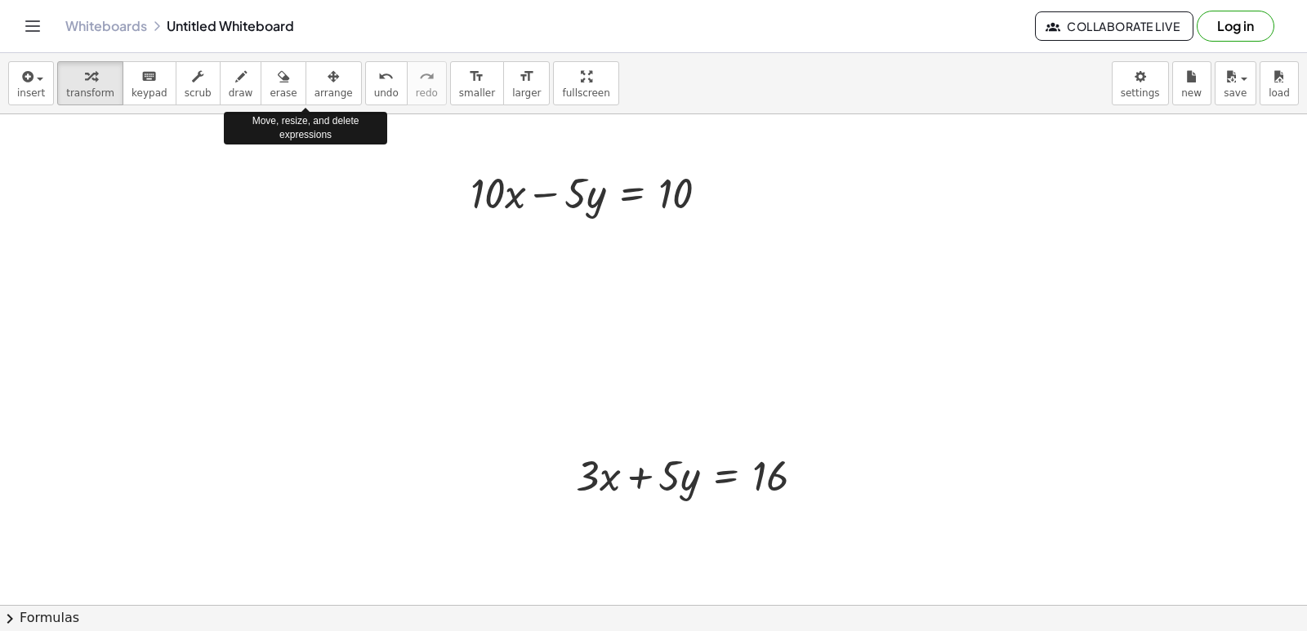
drag, startPoint x: 317, startPoint y: 90, endPoint x: 629, endPoint y: 522, distance: 533.0
click at [318, 98] on span "arrange" at bounding box center [333, 92] width 38 height 11
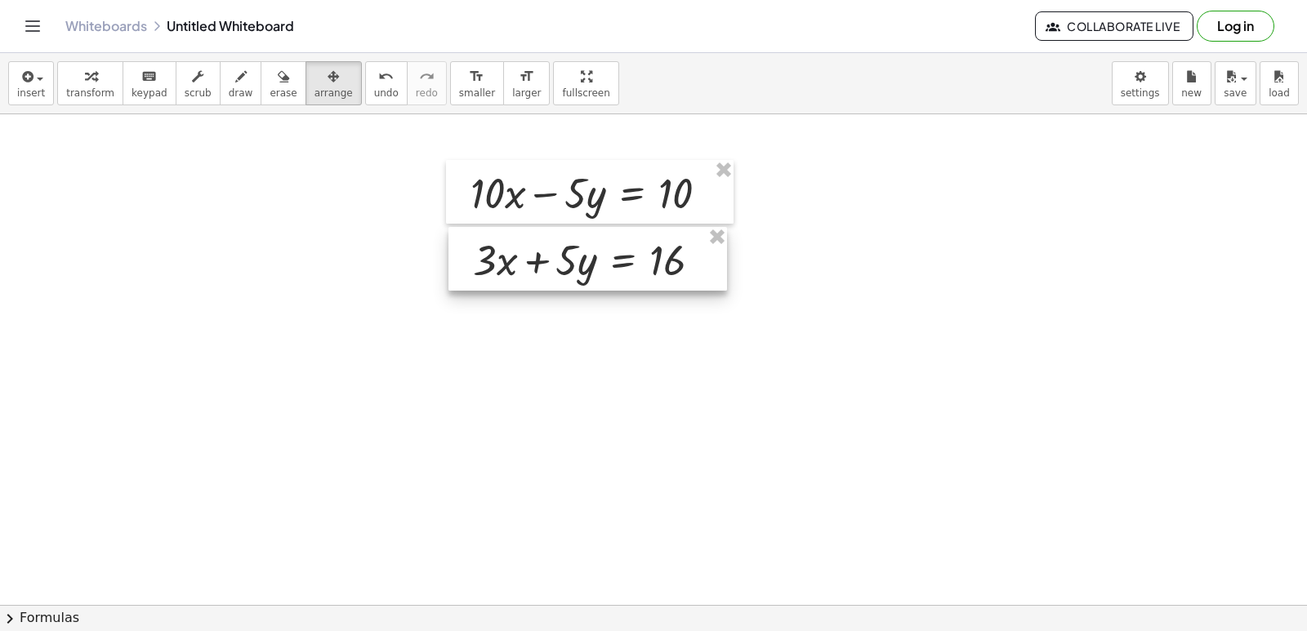
drag, startPoint x: 634, startPoint y: 496, endPoint x: 531, endPoint y: 280, distance: 239.0
click at [531, 280] on div at bounding box center [587, 259] width 279 height 64
click at [70, 94] on span "transform" at bounding box center [90, 92] width 48 height 11
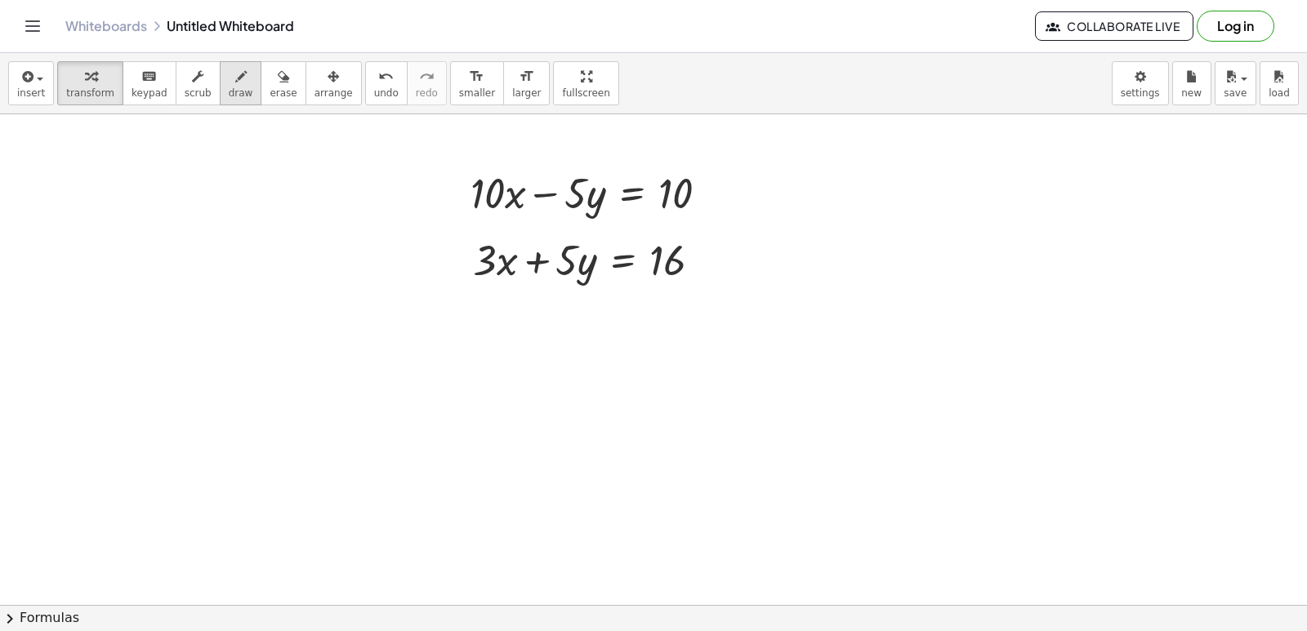
click at [229, 87] on span "draw" at bounding box center [241, 92] width 25 height 11
drag, startPoint x: 467, startPoint y: 160, endPoint x: 381, endPoint y: 188, distance: 90.9
drag, startPoint x: 407, startPoint y: 218, endPoint x: 445, endPoint y: 200, distance: 42.4
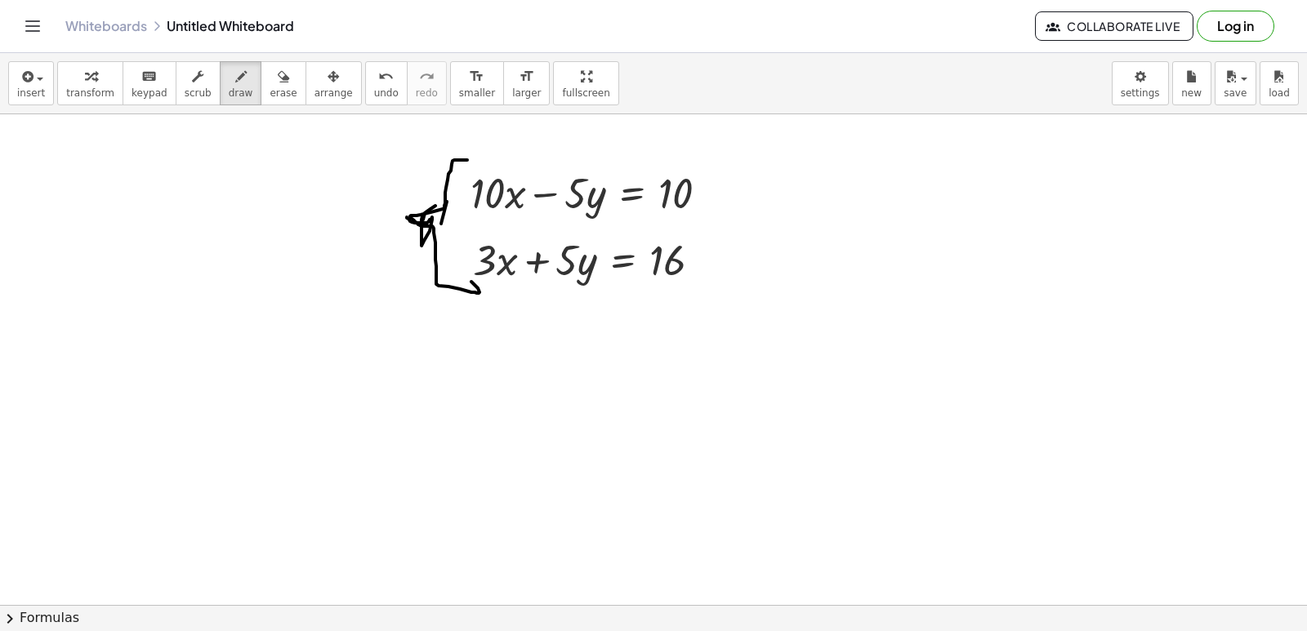
drag, startPoint x: 442, startPoint y: 221, endPoint x: 421, endPoint y: 223, distance: 20.6
click at [87, 86] on icon "button" at bounding box center [90, 77] width 11 height 20
drag, startPoint x: 225, startPoint y: 86, endPoint x: 490, endPoint y: 358, distance: 380.1
click at [228, 91] on button "draw" at bounding box center [241, 83] width 42 height 44
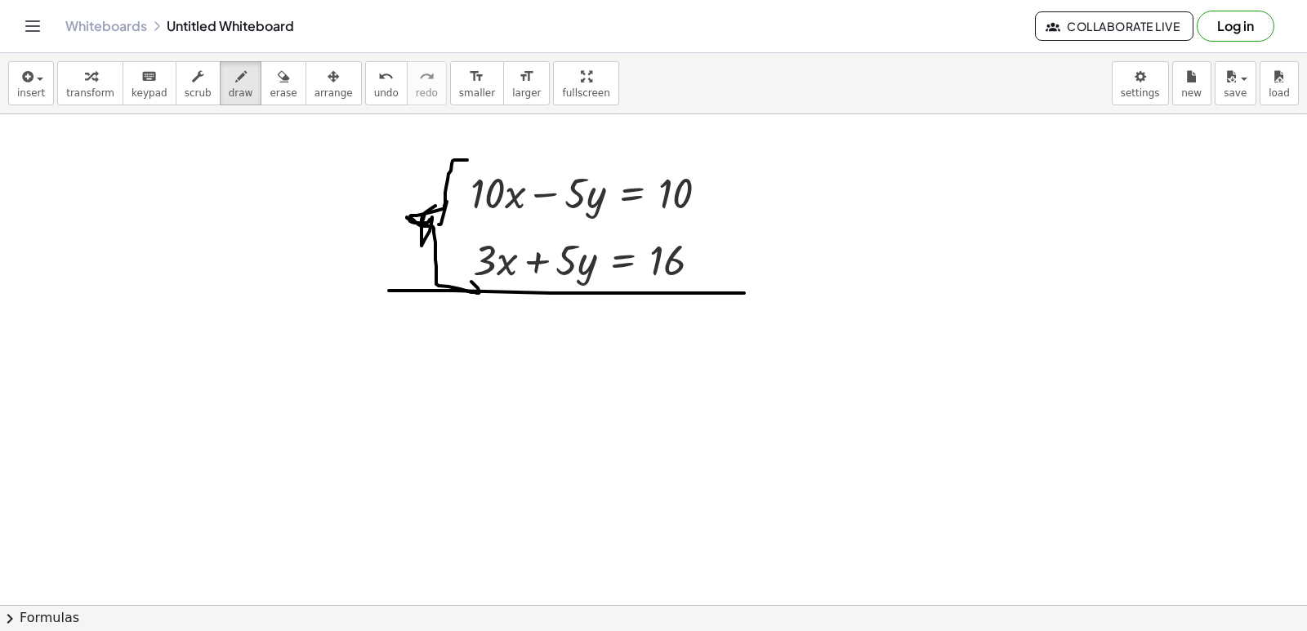
drag, startPoint x: 390, startPoint y: 291, endPoint x: 747, endPoint y: 293, distance: 357.0
drag, startPoint x: 621, startPoint y: 188, endPoint x: 582, endPoint y: 199, distance: 40.1
drag, startPoint x: 592, startPoint y: 193, endPoint x: 572, endPoint y: 229, distance: 41.3
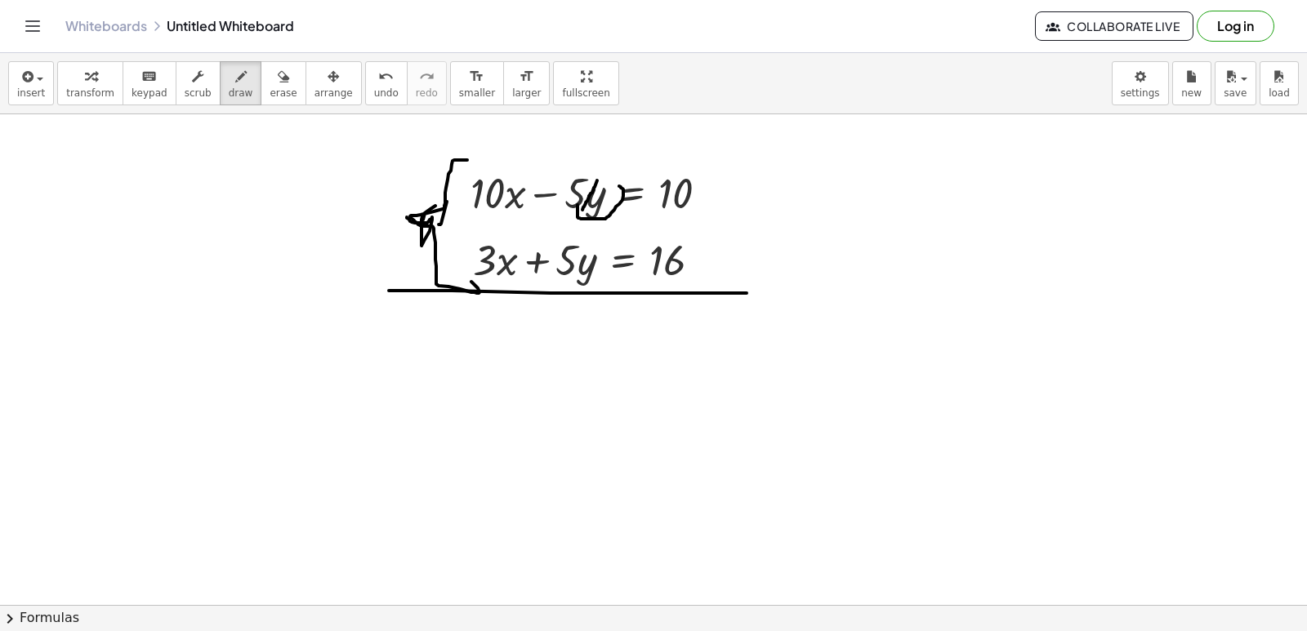
drag, startPoint x: 588, startPoint y: 243, endPoint x: 558, endPoint y: 292, distance: 58.3
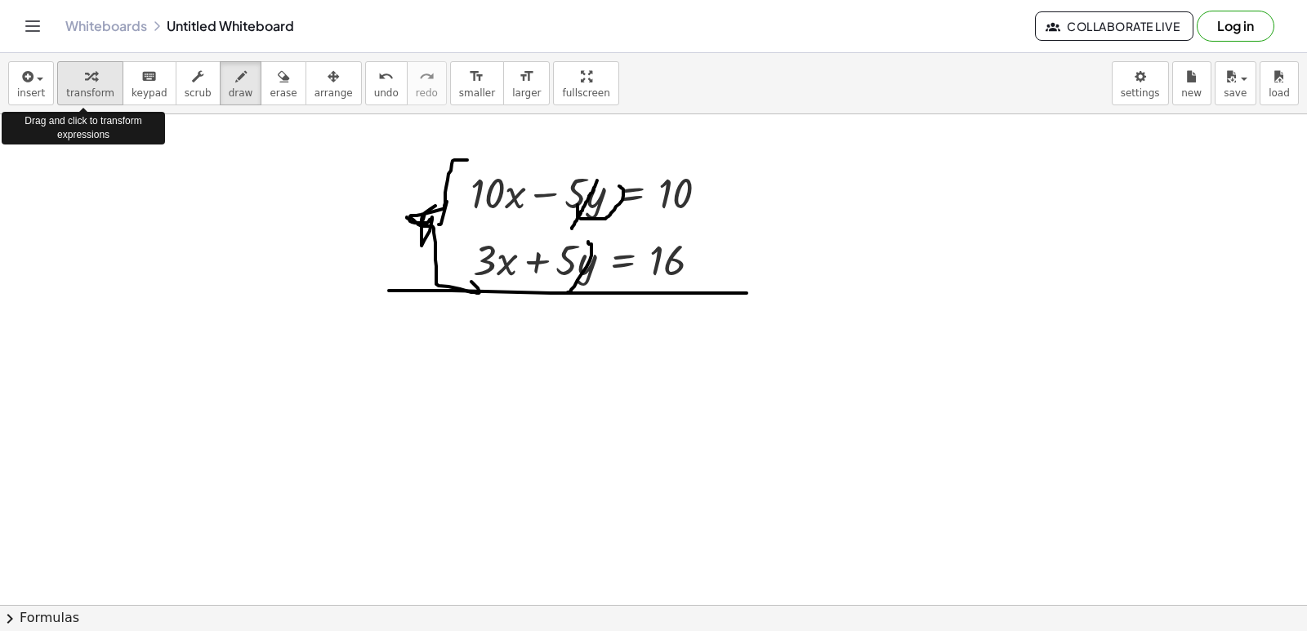
click at [69, 87] on span "transform" at bounding box center [90, 92] width 48 height 11
drag, startPoint x: 735, startPoint y: 488, endPoint x: 692, endPoint y: 485, distance: 43.4
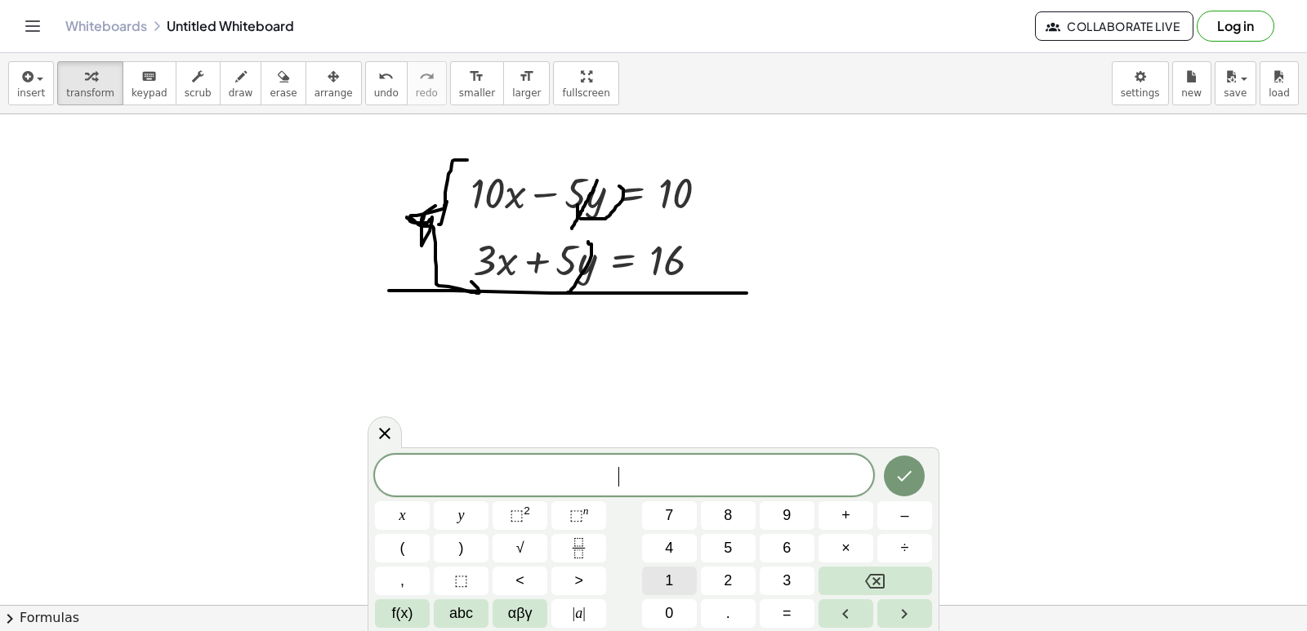
click at [672, 592] on button "1" at bounding box center [669, 581] width 55 height 29
click at [672, 607] on span "0" at bounding box center [669, 614] width 8 height 22
click at [408, 517] on button "x" at bounding box center [402, 516] width 55 height 29
click at [845, 521] on span "+" at bounding box center [845, 516] width 9 height 22
click at [796, 580] on button "3" at bounding box center [787, 581] width 55 height 29
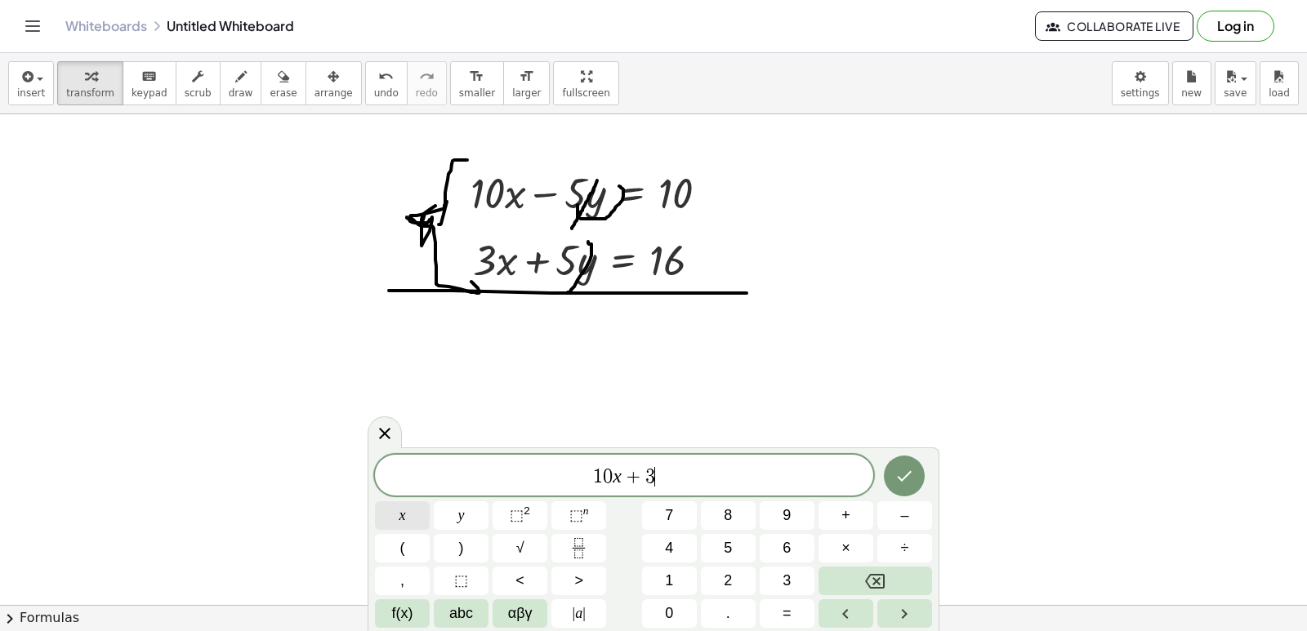
click at [413, 517] on button "x" at bounding box center [402, 516] width 55 height 29
click at [781, 604] on button "=" at bounding box center [787, 614] width 55 height 29
click at [685, 586] on button "1" at bounding box center [669, 581] width 55 height 29
click at [673, 611] on span "0" at bounding box center [669, 614] width 8 height 22
click at [843, 518] on span "+" at bounding box center [845, 516] width 9 height 22
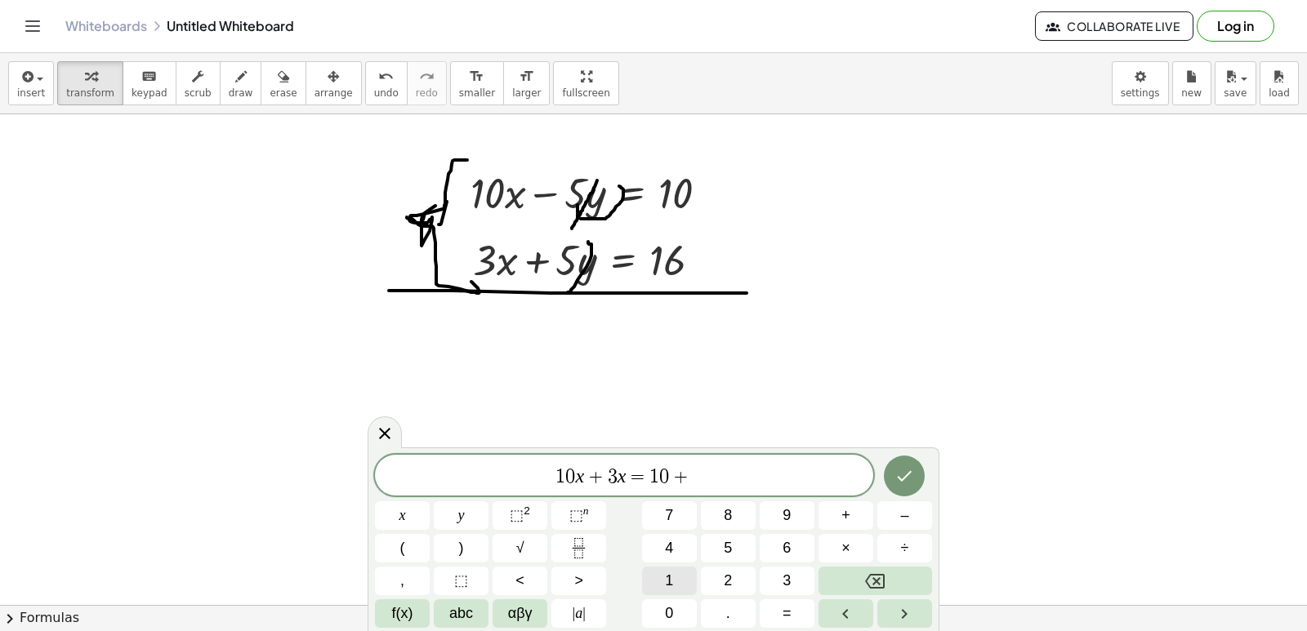
click at [658, 574] on button "1" at bounding box center [669, 581] width 55 height 29
click at [769, 535] on button "6" at bounding box center [787, 548] width 55 height 29
click at [911, 469] on icon "Done" at bounding box center [904, 476] width 20 height 20
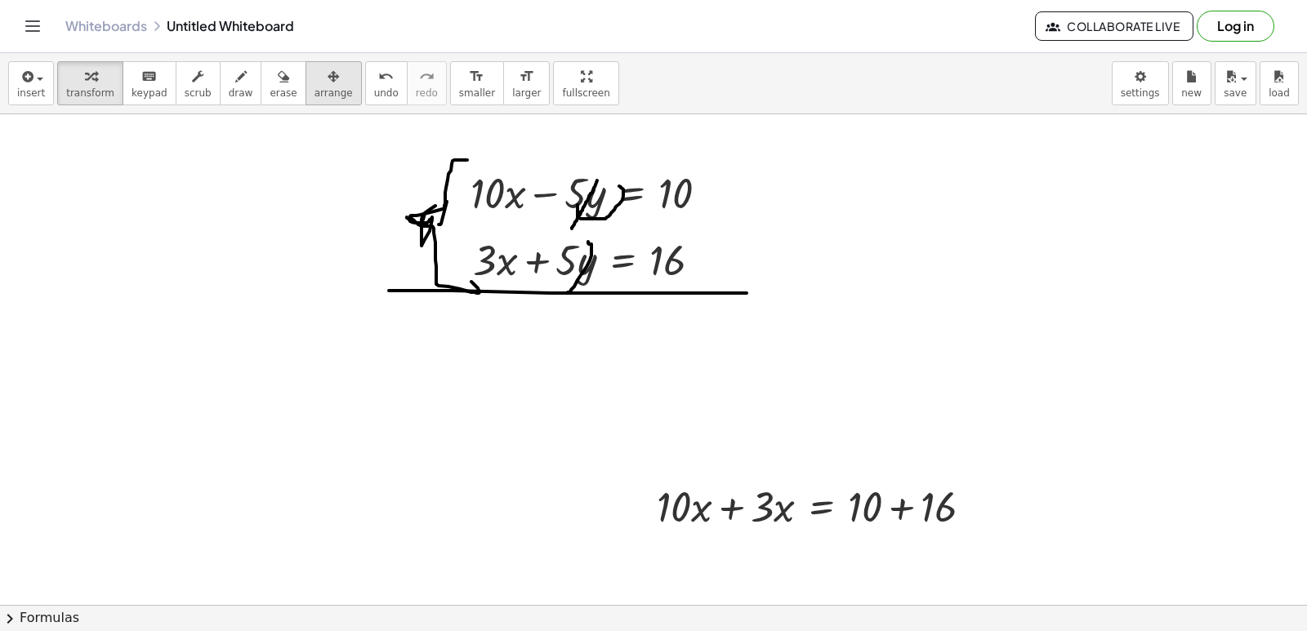
click at [314, 90] on span "arrange" at bounding box center [333, 92] width 38 height 11
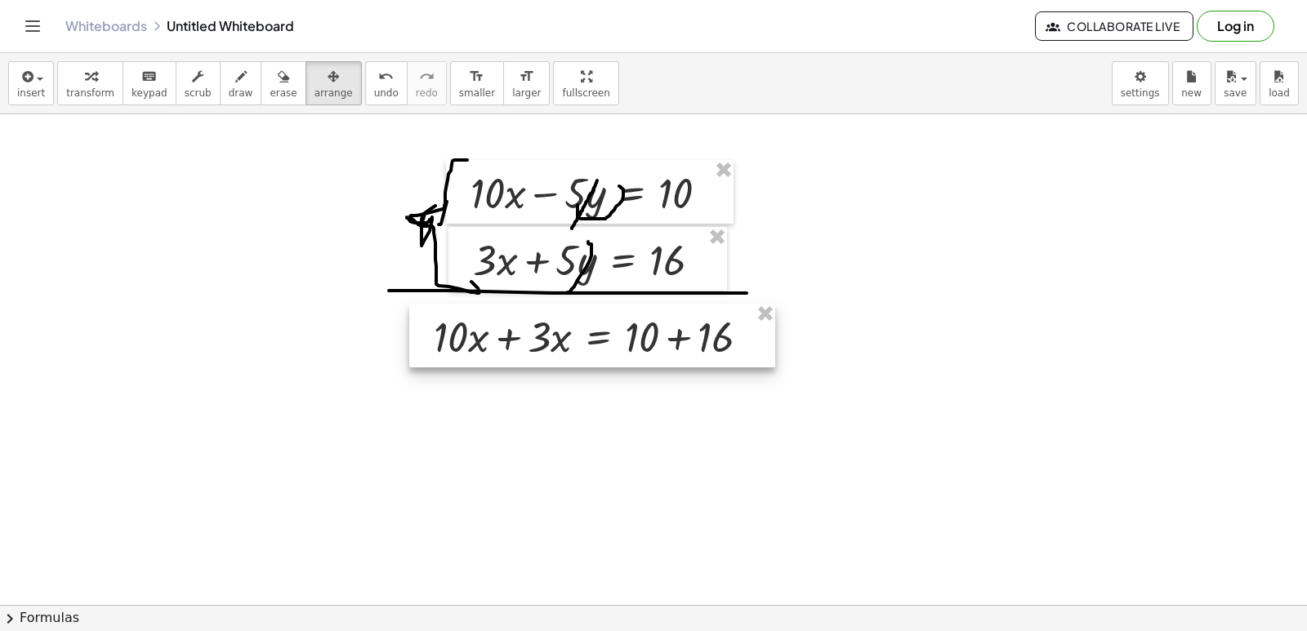
drag, startPoint x: 831, startPoint y: 526, endPoint x: 607, endPoint y: 350, distance: 284.5
click at [607, 350] on div at bounding box center [592, 336] width 366 height 64
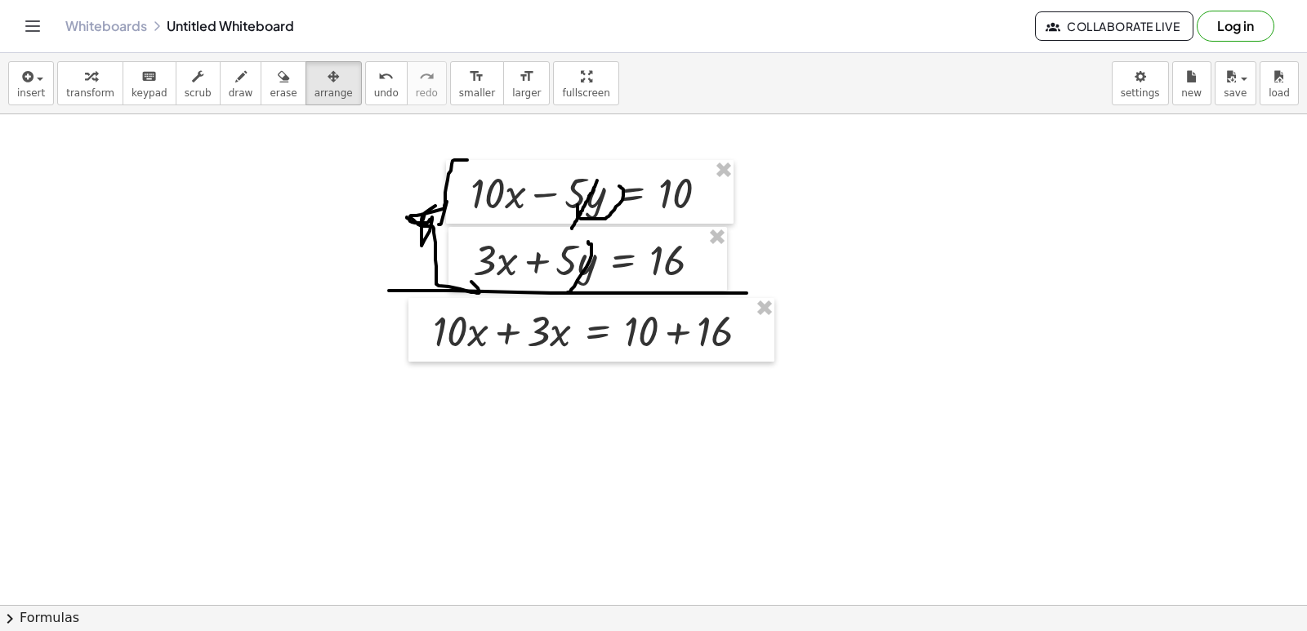
drag, startPoint x: 85, startPoint y: 78, endPoint x: 157, endPoint y: 251, distance: 187.5
click at [86, 78] on icon "button" at bounding box center [90, 77] width 11 height 20
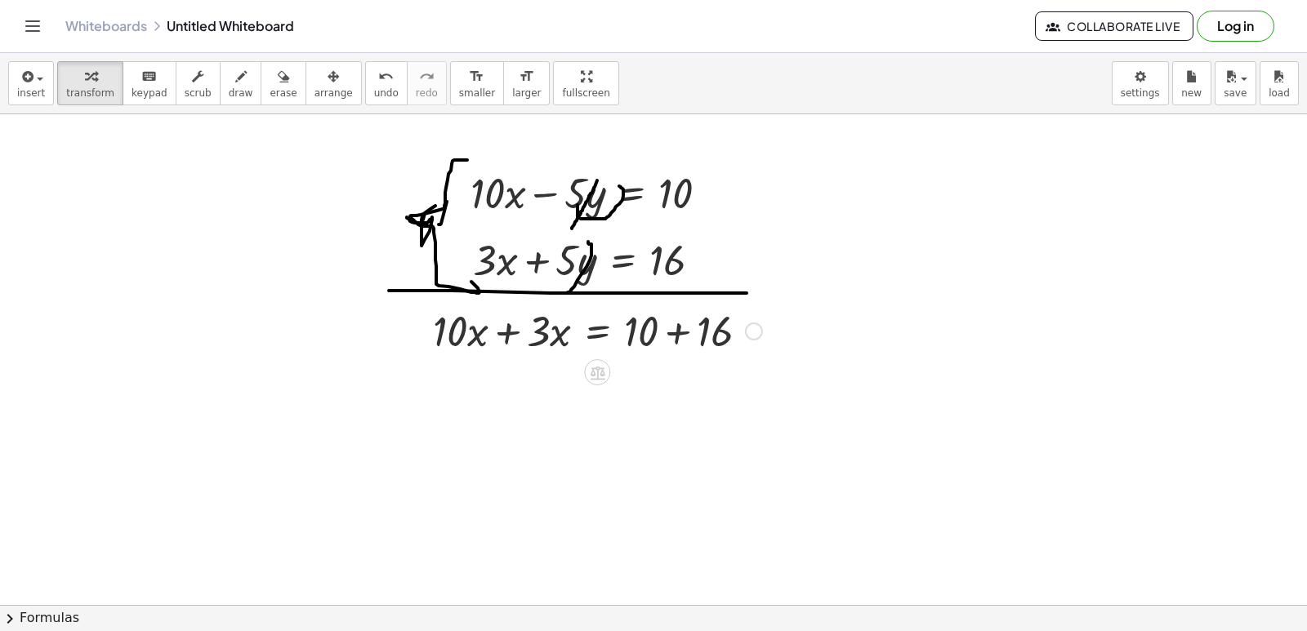
click at [514, 338] on div at bounding box center [598, 330] width 346 height 56
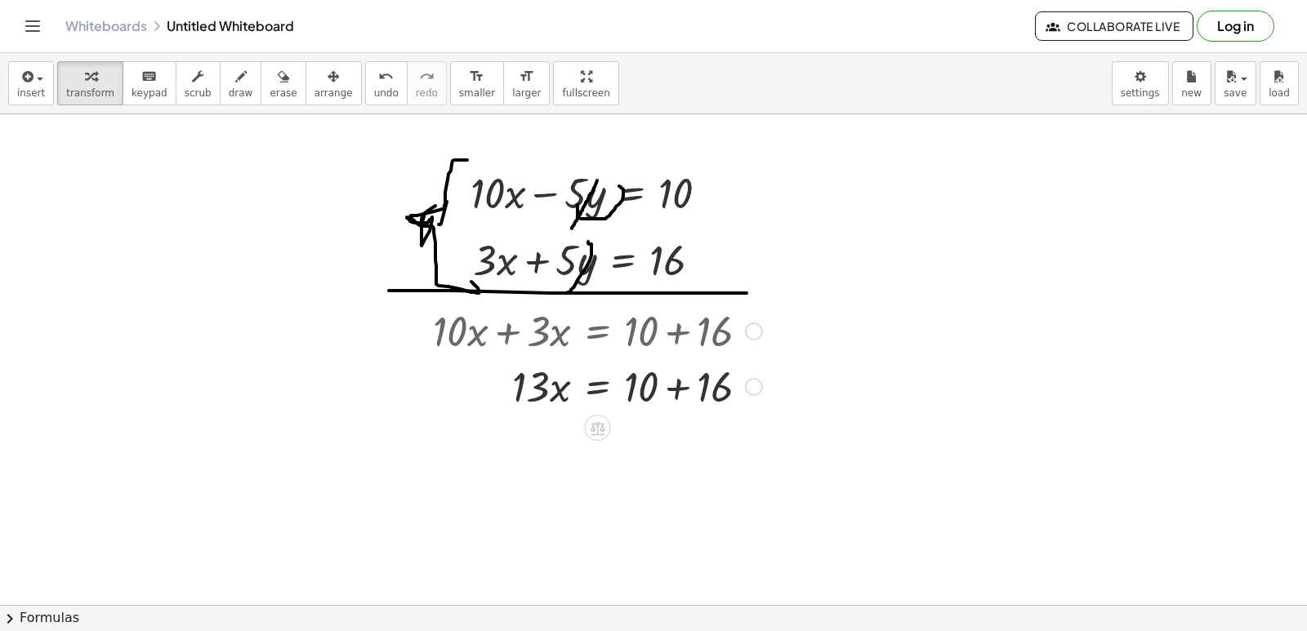
click at [686, 325] on div at bounding box center [598, 330] width 346 height 56
click at [680, 385] on div at bounding box center [598, 386] width 346 height 56
drag, startPoint x: 579, startPoint y: 462, endPoint x: 662, endPoint y: 453, distance: 83.7
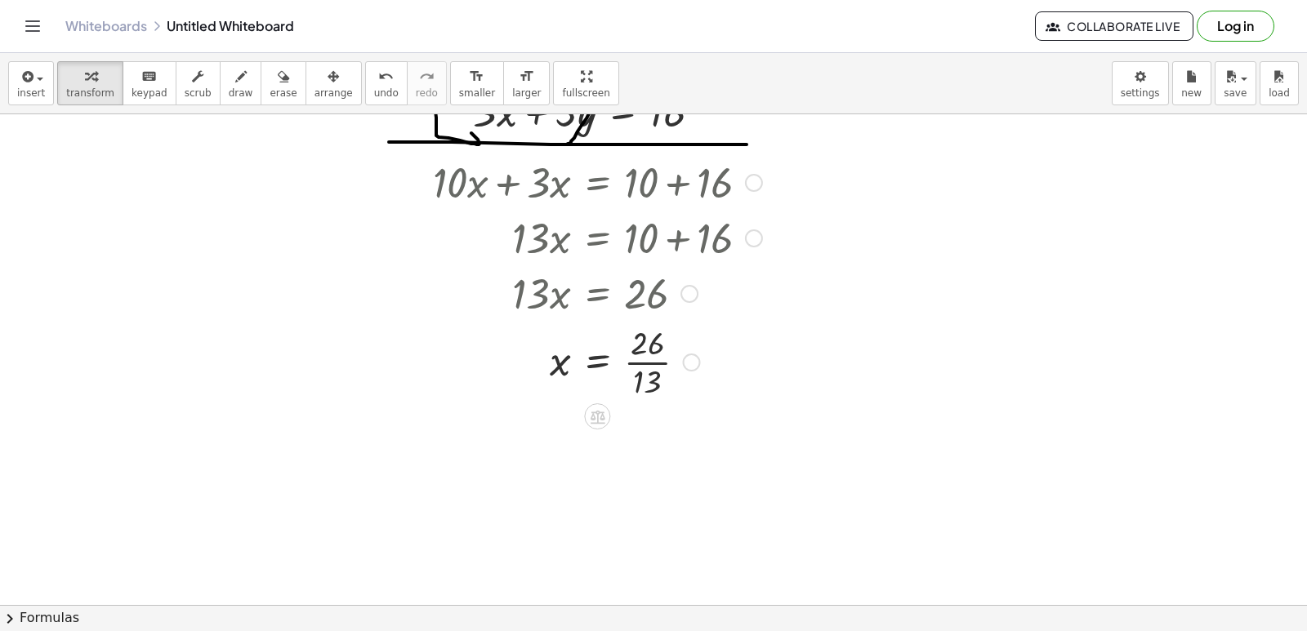
scroll to position [5645, 0]
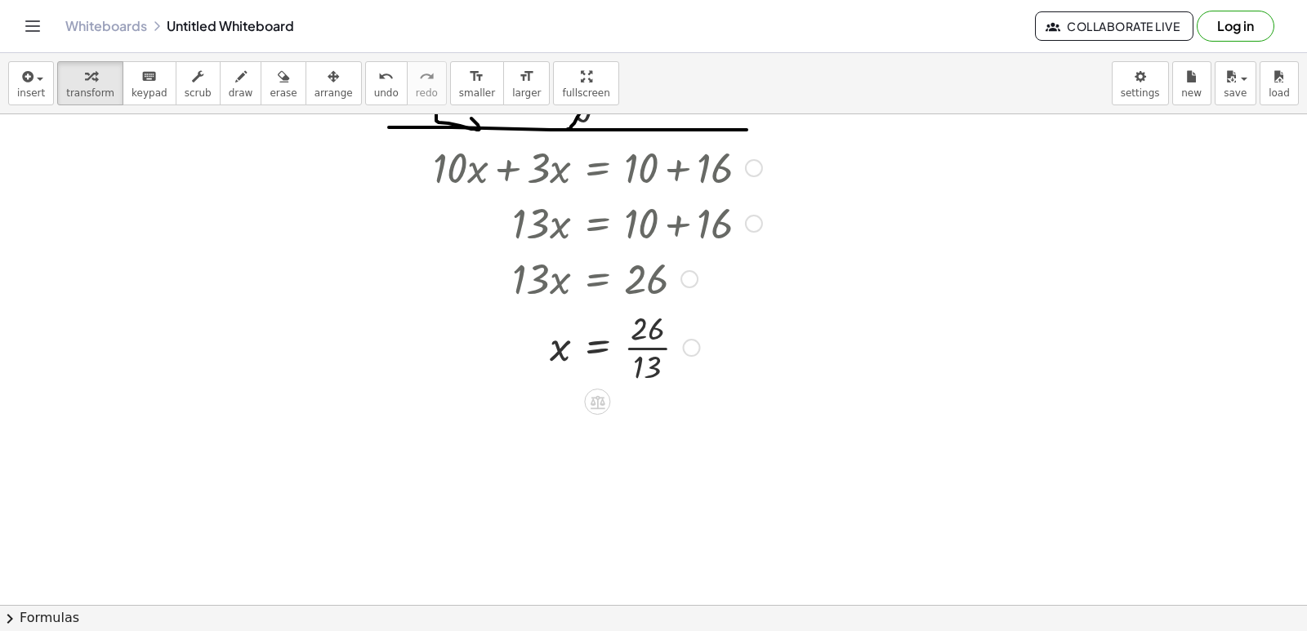
click at [645, 344] on div at bounding box center [598, 347] width 346 height 82
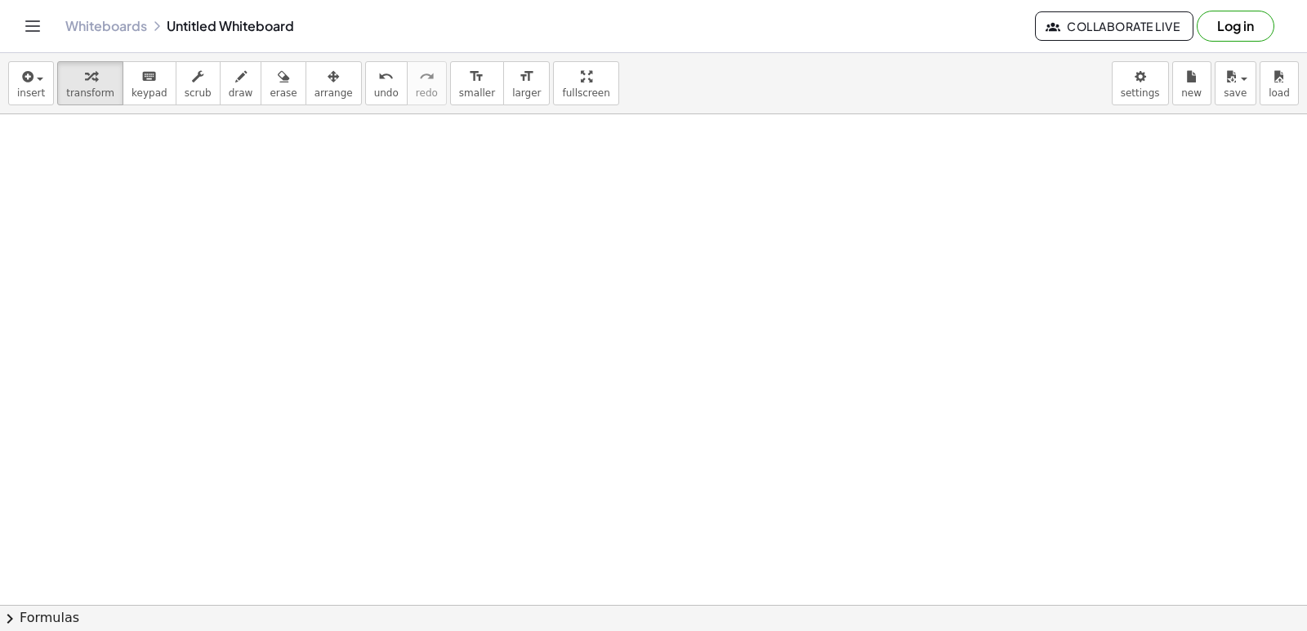
scroll to position [6055, 0]
drag, startPoint x: 564, startPoint y: 433, endPoint x: 644, endPoint y: 458, distance: 84.0
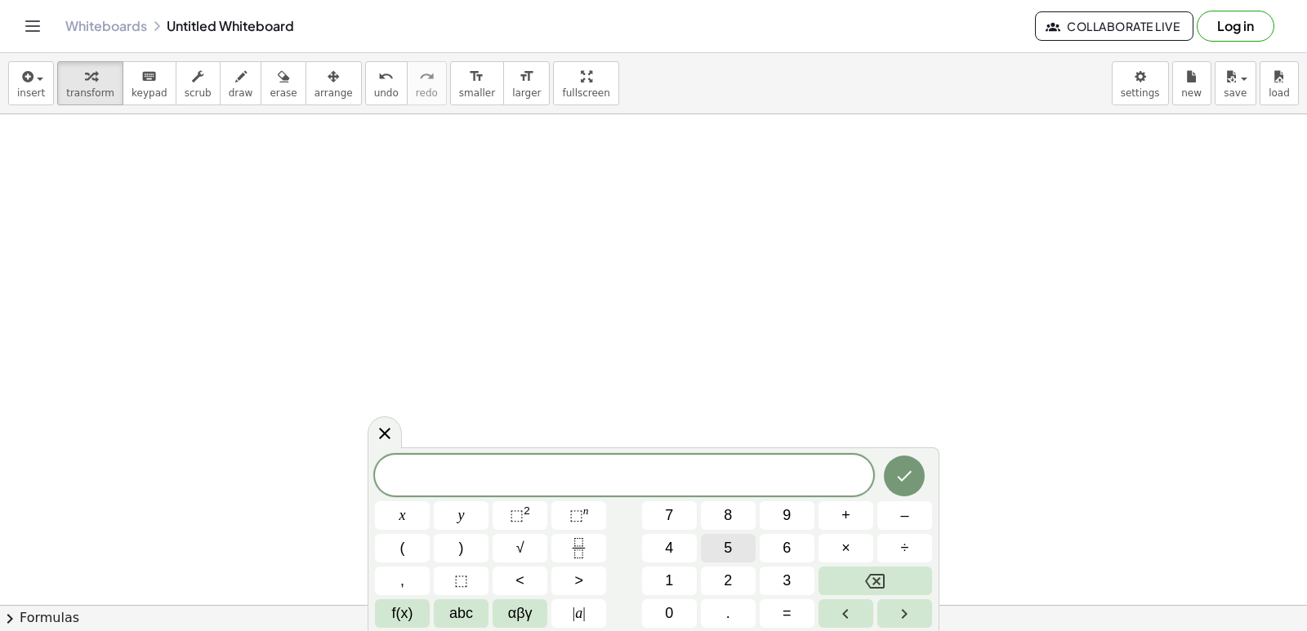
click at [673, 550] on div "​ x y ⬚ 2 ⬚ n 7 8 9 + – ( ) √ 4 5 6 × ÷ , ⬚ < > 1 2 3 f(x) abc αβγ | a | 0 . =" at bounding box center [653, 541] width 557 height 173
click at [397, 520] on button "x" at bounding box center [402, 516] width 55 height 29
click at [854, 517] on button "+" at bounding box center [845, 516] width 55 height 29
click at [680, 527] on button "7" at bounding box center [669, 516] width 55 height 29
click at [475, 510] on button "y" at bounding box center [461, 516] width 55 height 29
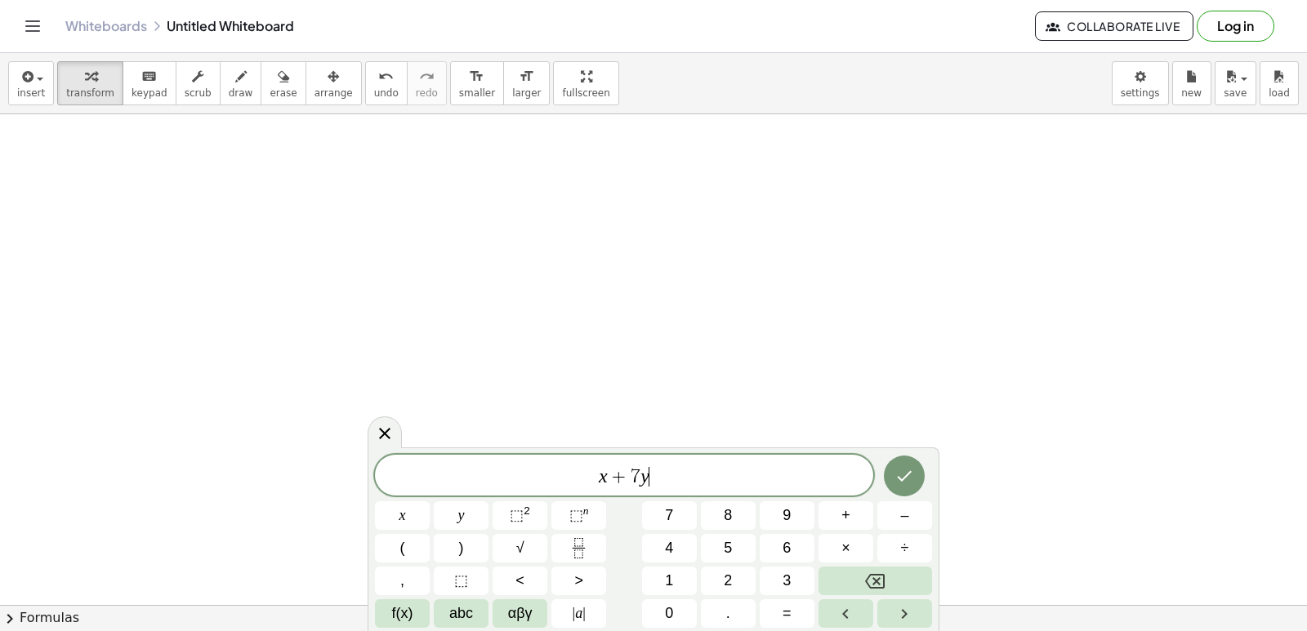
click at [595, 475] on span "x + 7 y ​" at bounding box center [624, 477] width 498 height 23
click at [744, 549] on button "5" at bounding box center [728, 548] width 55 height 29
click at [659, 478] on span "5 x + 7 y ​" at bounding box center [624, 477] width 498 height 23
click at [776, 609] on button "=" at bounding box center [787, 614] width 55 height 29
click at [733, 577] on button "2" at bounding box center [728, 581] width 55 height 29
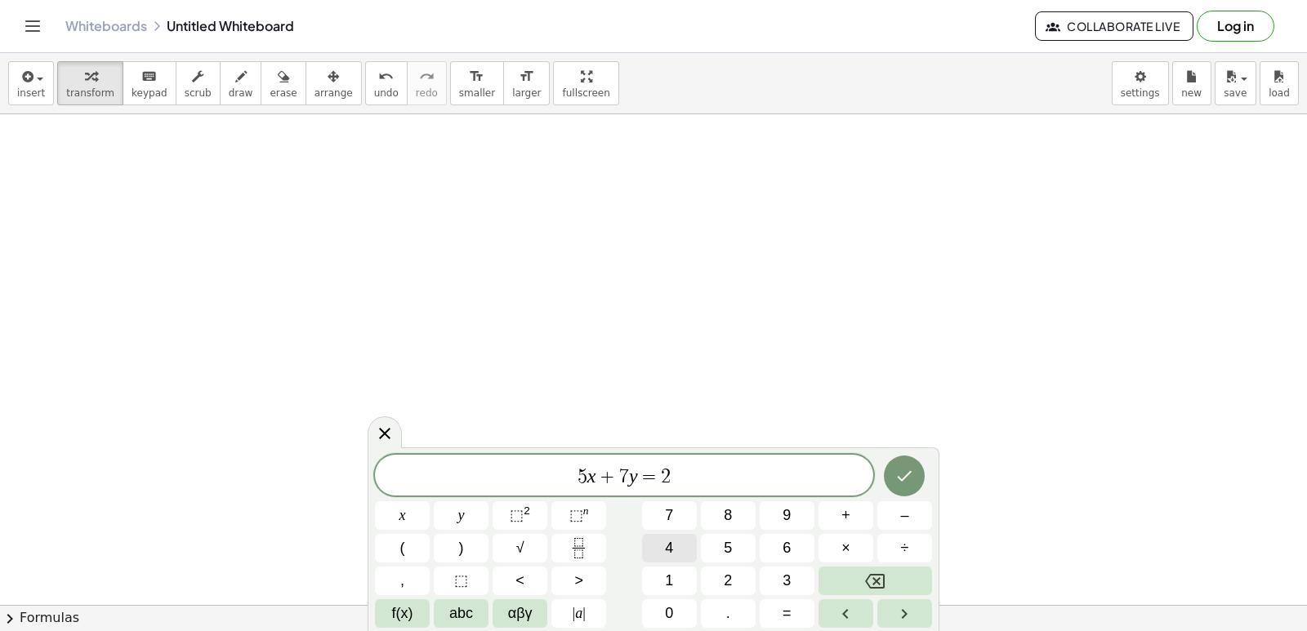
click at [669, 534] on button "4" at bounding box center [669, 548] width 55 height 29
click at [898, 473] on icon "Done" at bounding box center [904, 476] width 20 height 20
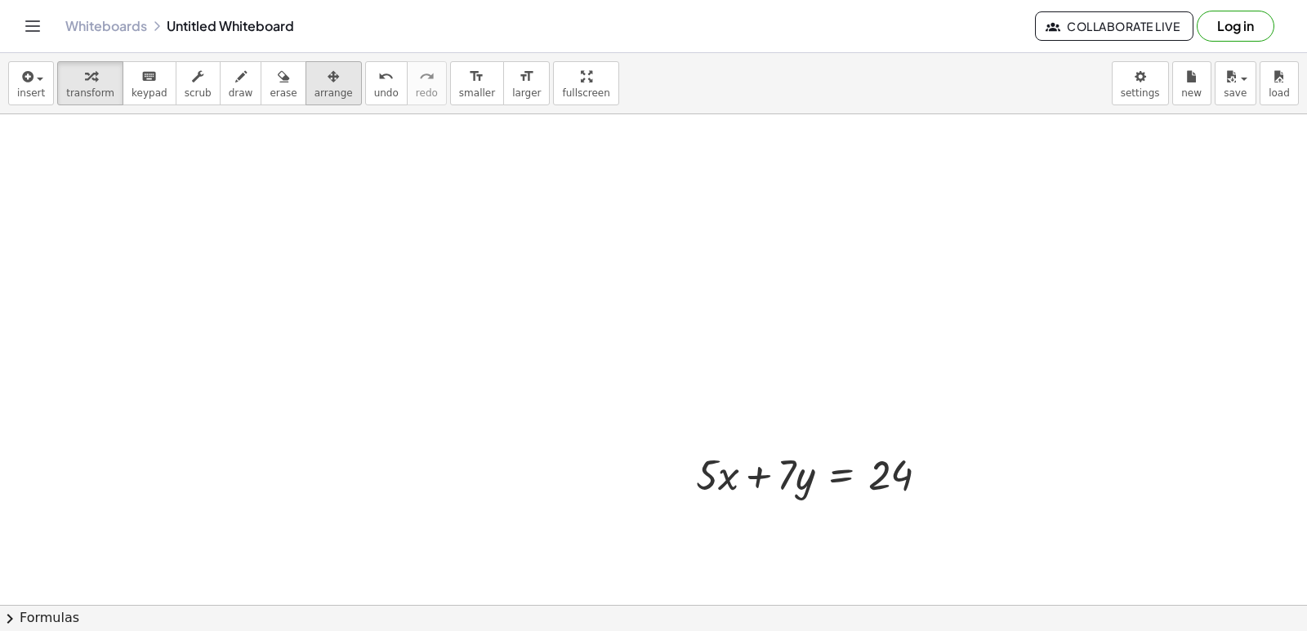
click at [306, 101] on button "arrange" at bounding box center [334, 83] width 56 height 44
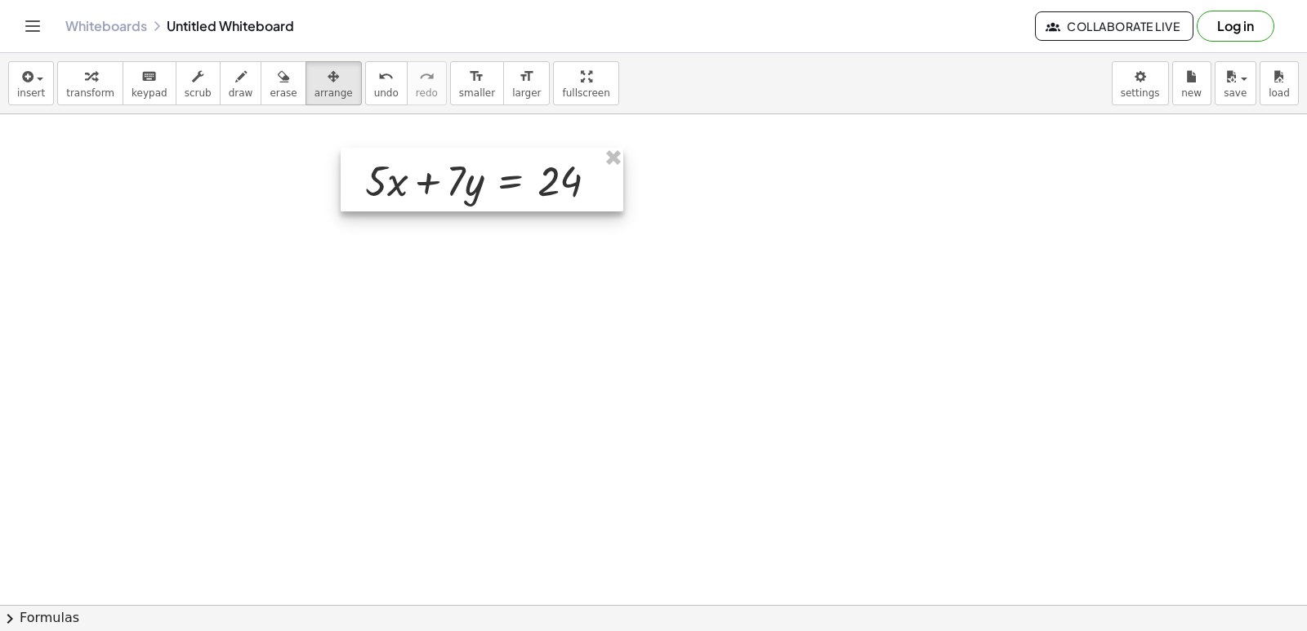
drag, startPoint x: 722, startPoint y: 471, endPoint x: 417, endPoint y: 194, distance: 411.2
click at [417, 194] on div at bounding box center [482, 180] width 283 height 64
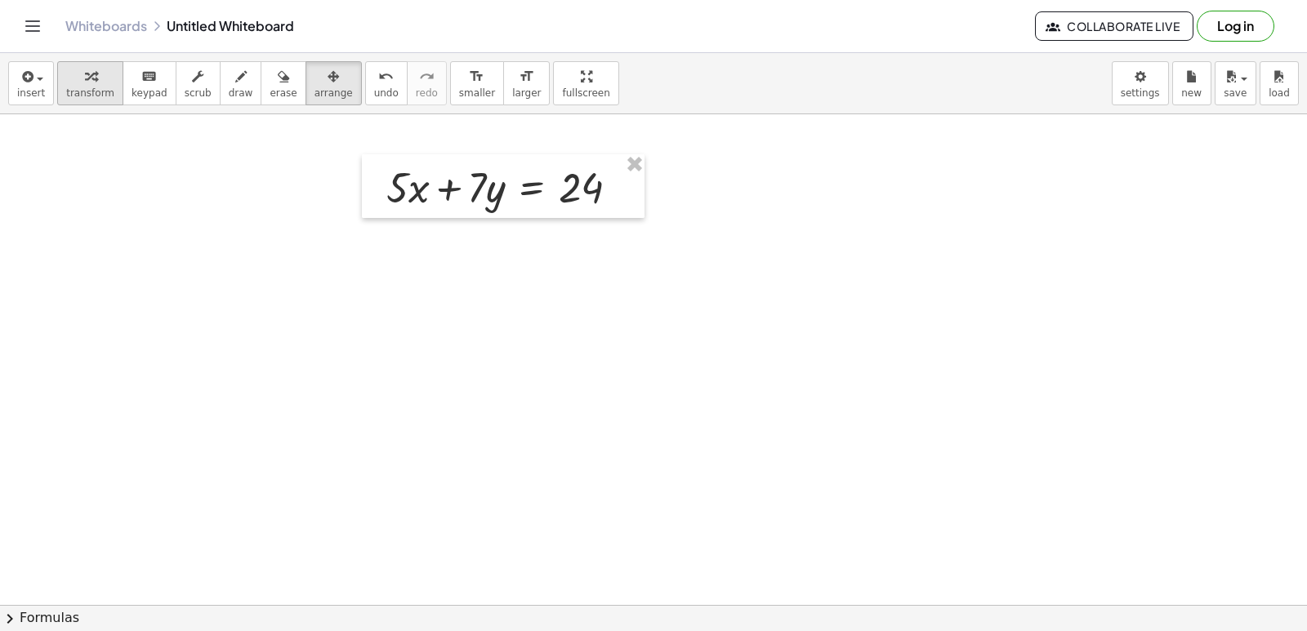
click at [99, 87] on span "transform" at bounding box center [90, 92] width 48 height 11
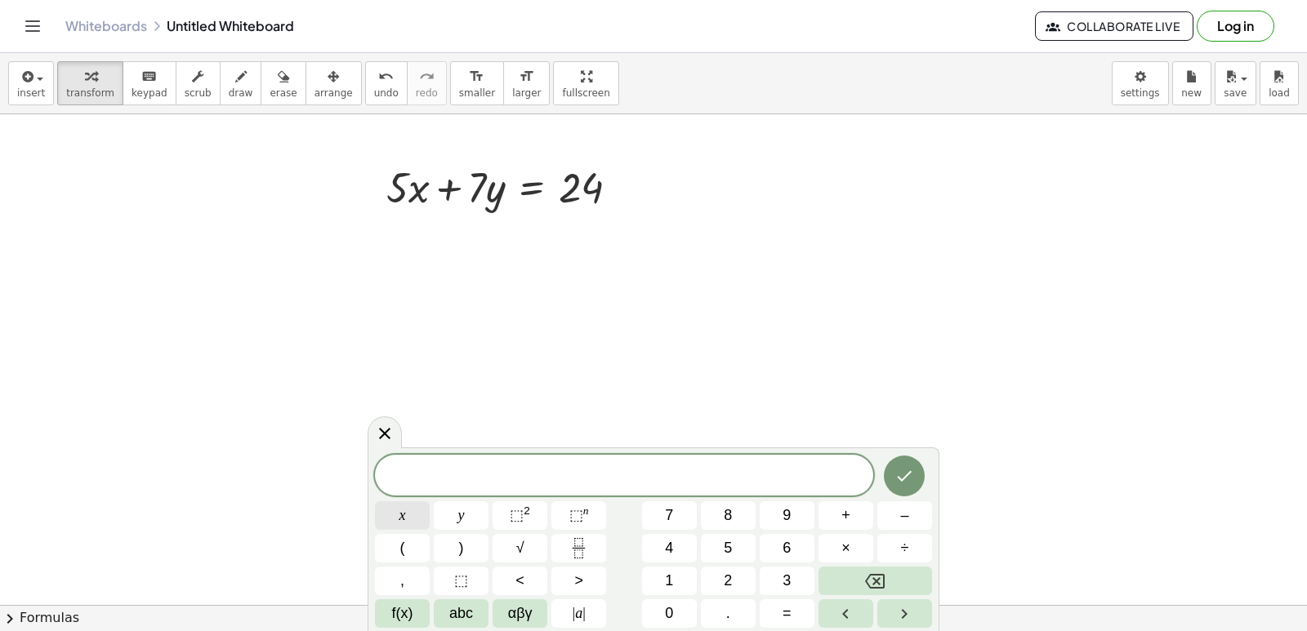
click at [382, 507] on button "x" at bounding box center [402, 516] width 55 height 29
click at [799, 609] on button "=" at bounding box center [787, 614] width 55 height 29
click at [722, 577] on button "2" at bounding box center [728, 581] width 55 height 29
click at [914, 486] on button "Done" at bounding box center [904, 476] width 41 height 41
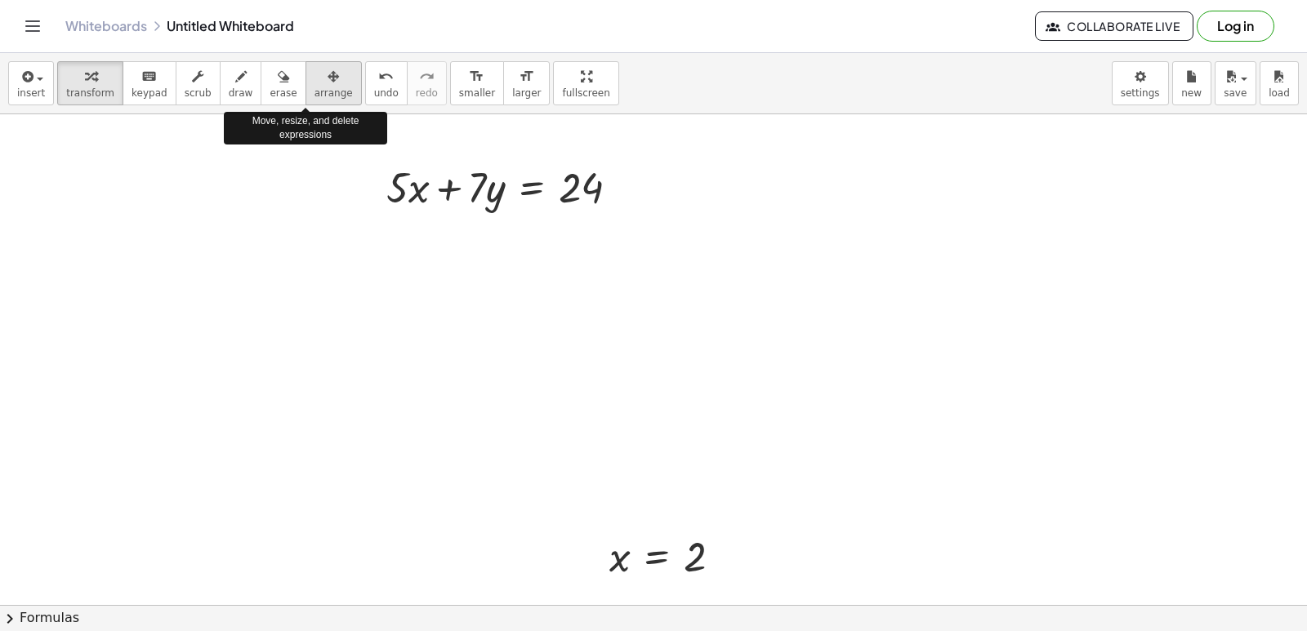
click at [314, 97] on span "arrange" at bounding box center [333, 92] width 38 height 11
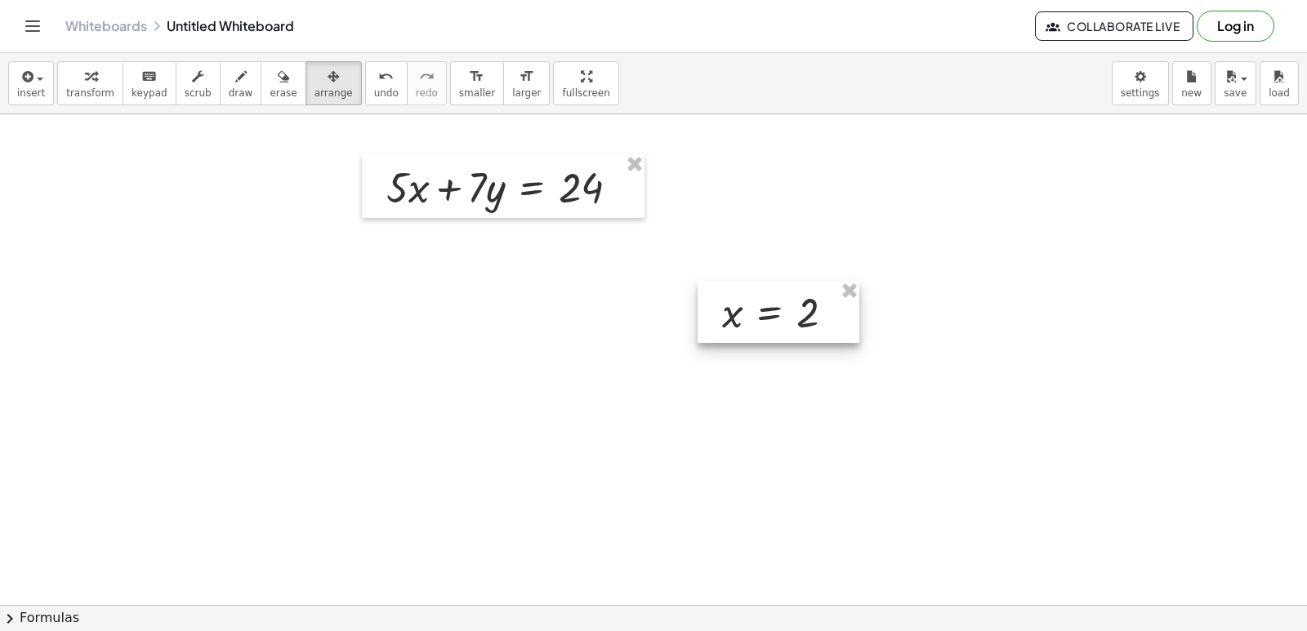
drag, startPoint x: 634, startPoint y: 562, endPoint x: 783, endPoint y: 272, distance: 325.9
click at [782, 282] on div at bounding box center [779, 312] width 162 height 62
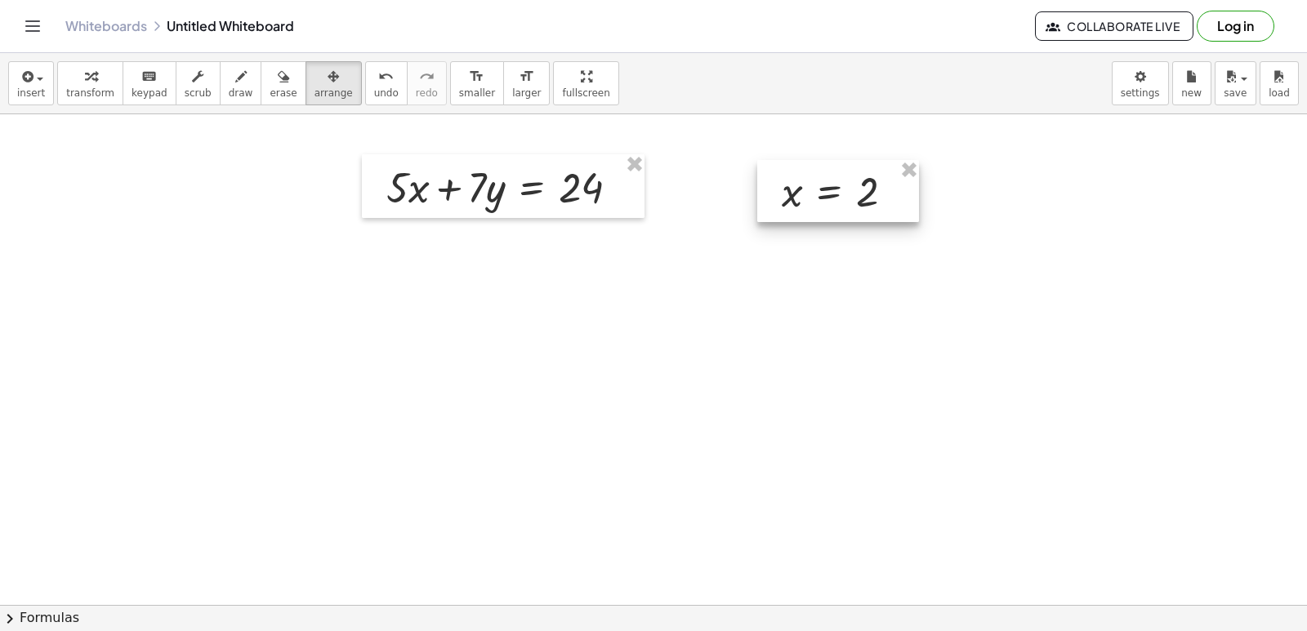
drag, startPoint x: 769, startPoint y: 288, endPoint x: 794, endPoint y: 201, distance: 90.8
drag, startPoint x: 794, startPoint y: 201, endPoint x: 95, endPoint y: 85, distance: 708.8
click at [95, 77] on div "button" at bounding box center [90, 76] width 48 height 20
click at [95, 85] on div "button" at bounding box center [90, 76] width 48 height 20
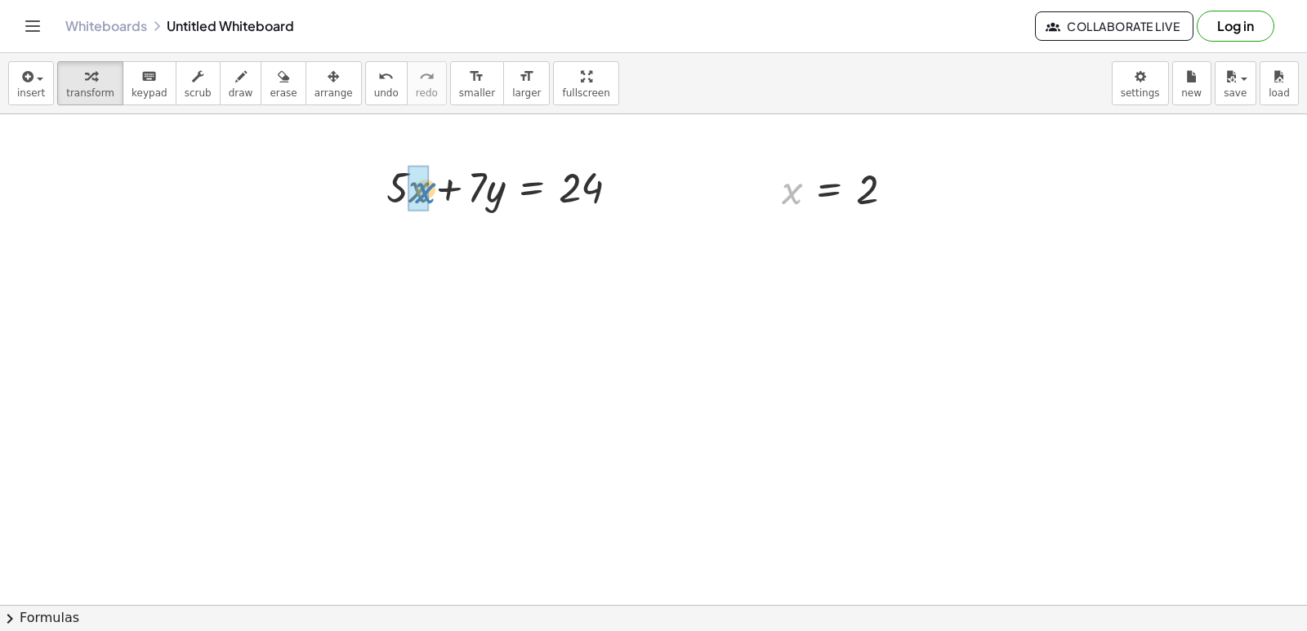
drag, startPoint x: 795, startPoint y: 195, endPoint x: 434, endPoint y: 195, distance: 361.1
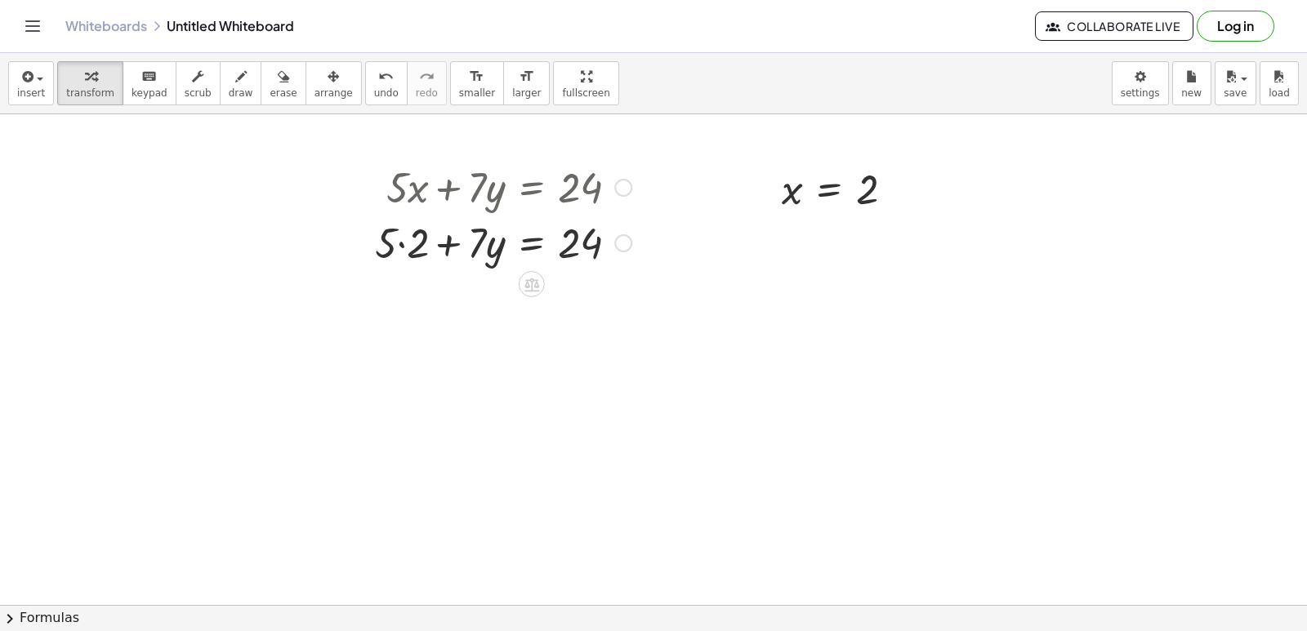
click at [399, 234] on div at bounding box center [503, 242] width 273 height 56
drag, startPoint x: 433, startPoint y: 291, endPoint x: 377, endPoint y: 288, distance: 56.5
click at [448, 286] on div at bounding box center [503, 298] width 273 height 56
drag, startPoint x: 429, startPoint y: 294, endPoint x: 417, endPoint y: 292, distance: 12.4
click at [417, 292] on div at bounding box center [503, 298] width 273 height 56
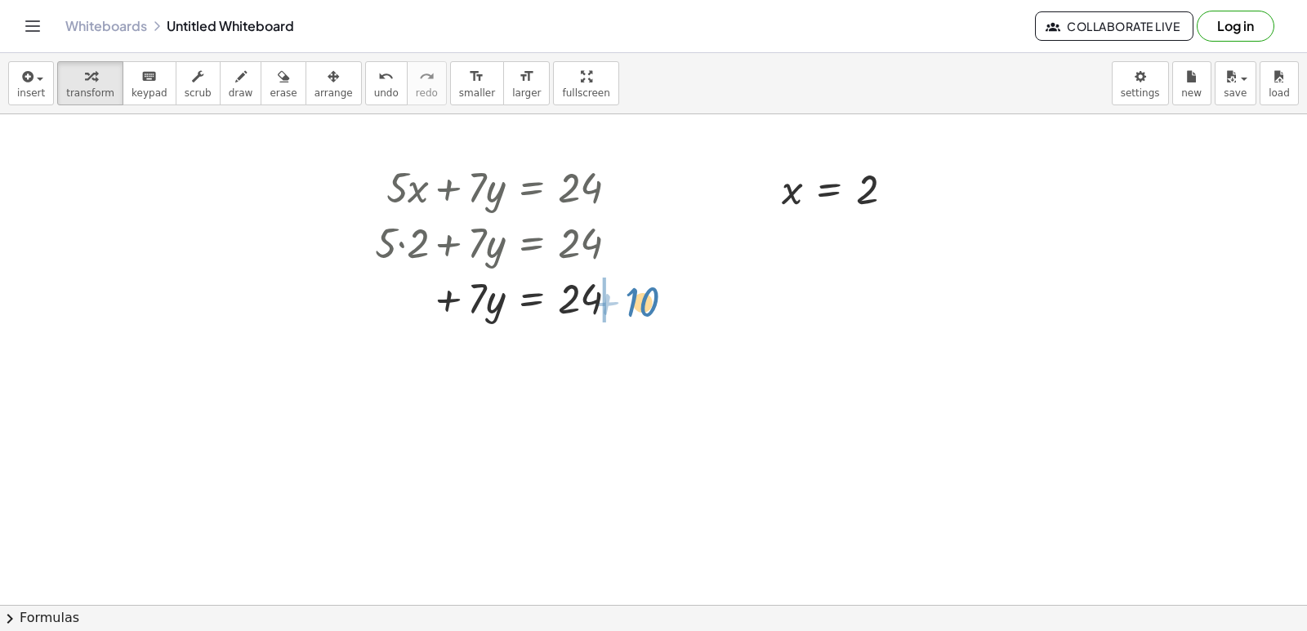
drag, startPoint x: 417, startPoint y: 292, endPoint x: 648, endPoint y: 296, distance: 231.2
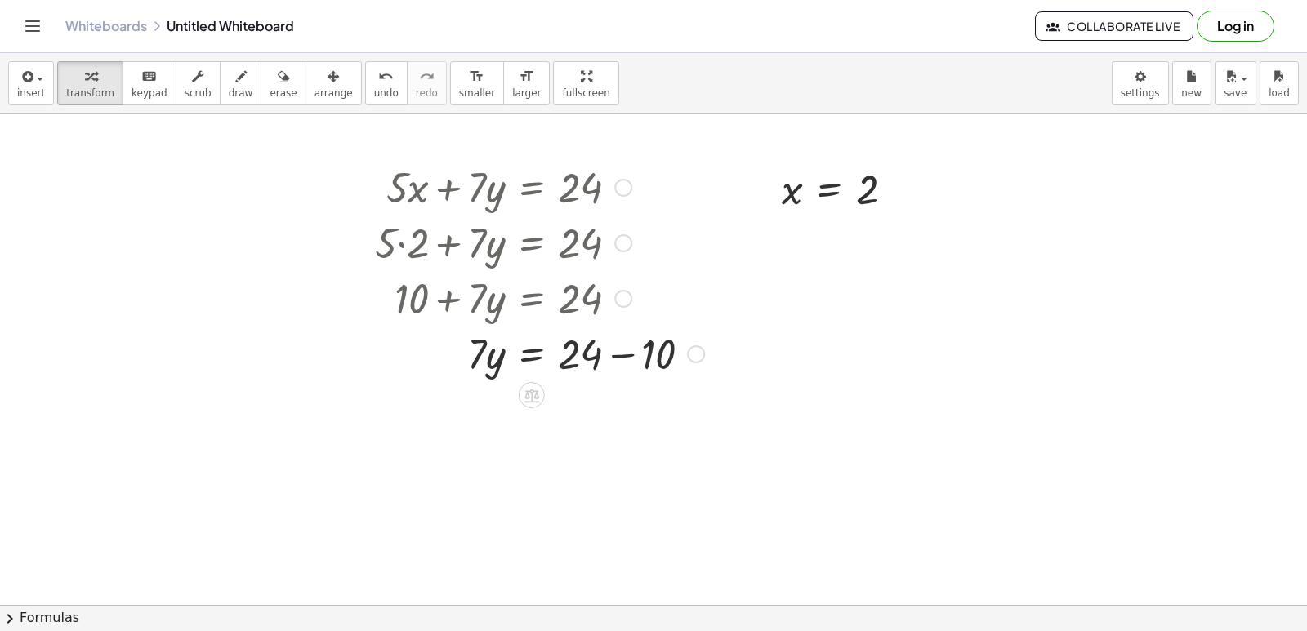
click at [615, 350] on div at bounding box center [540, 353] width 346 height 56
drag, startPoint x: 479, startPoint y: 418, endPoint x: 594, endPoint y: 477, distance: 128.6
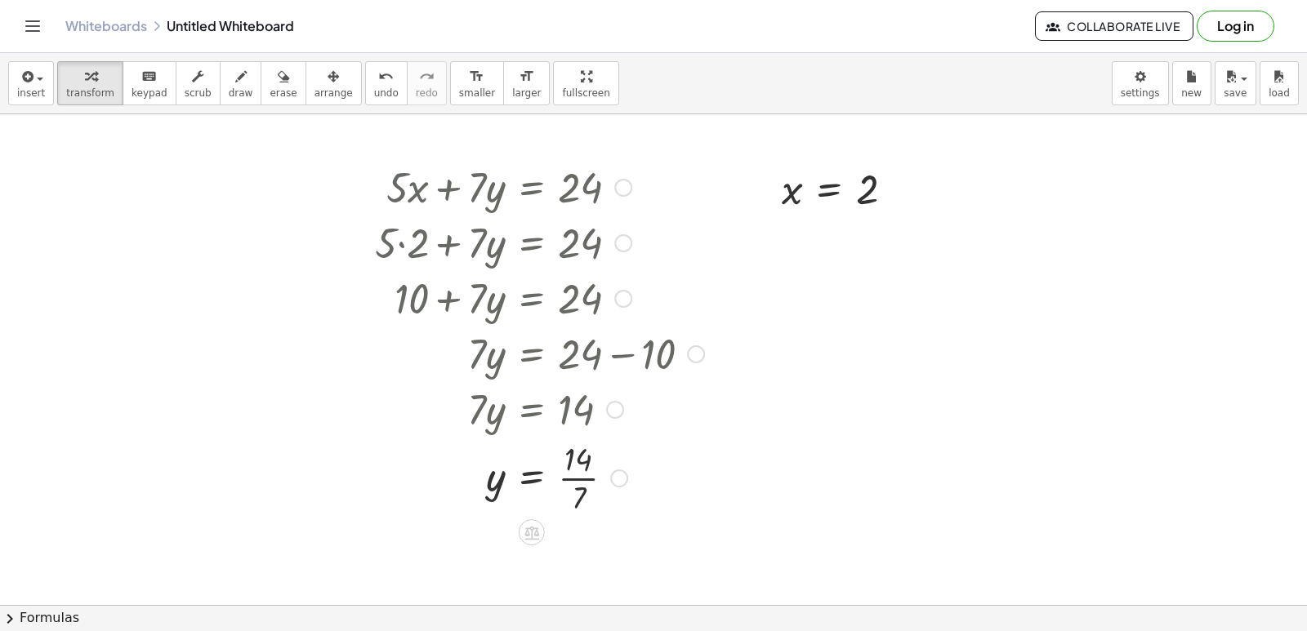
click at [578, 478] on div at bounding box center [540, 477] width 346 height 82
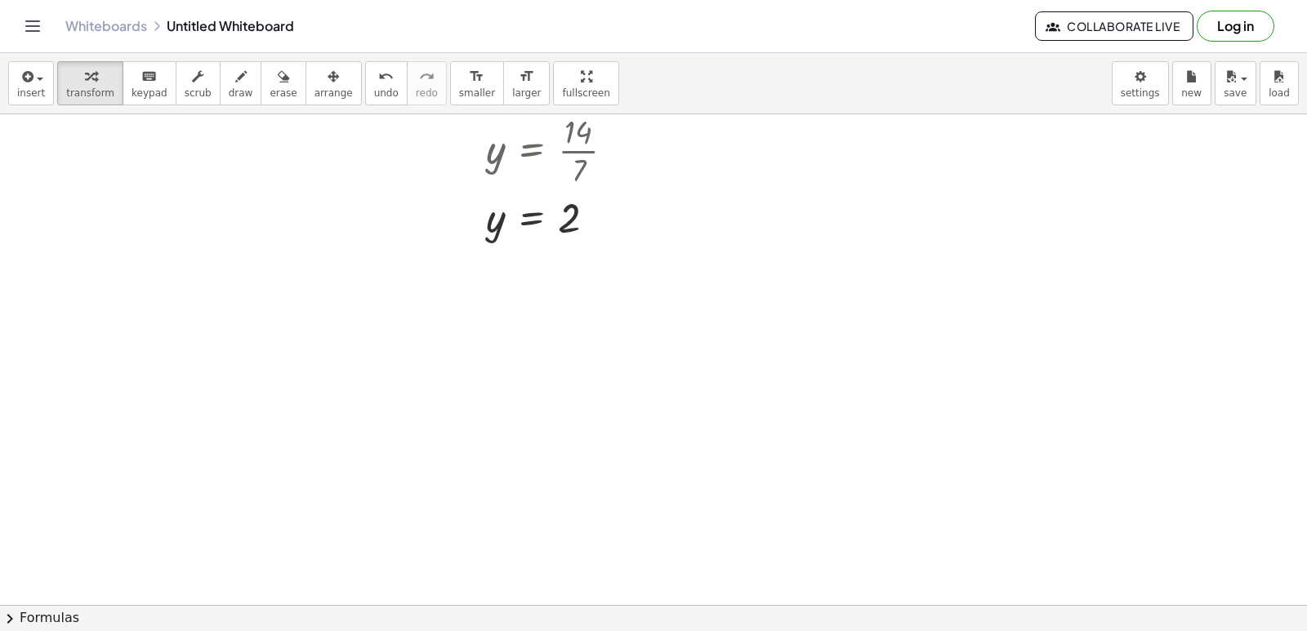
scroll to position [6464, 0]
drag, startPoint x: 540, startPoint y: 445, endPoint x: 556, endPoint y: 479, distance: 37.3
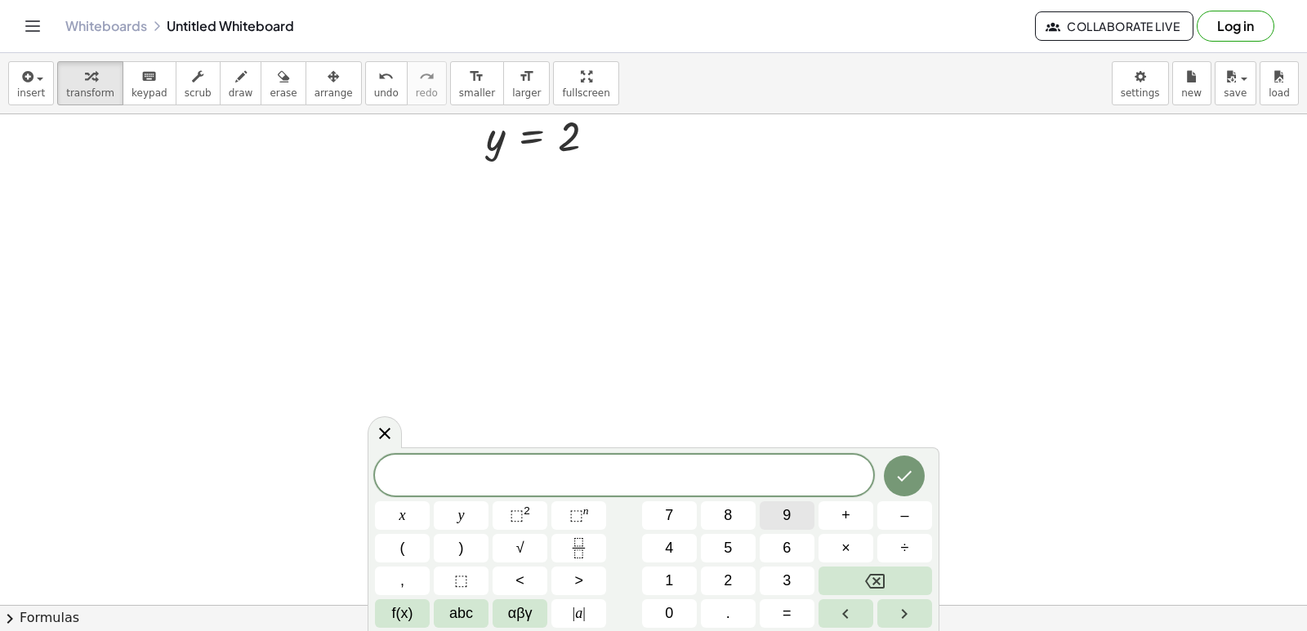
click at [788, 510] on span "9" at bounding box center [787, 516] width 8 height 22
click at [477, 518] on button "y" at bounding box center [461, 516] width 55 height 29
click at [894, 524] on button "–" at bounding box center [904, 516] width 55 height 29
click at [728, 542] on span "5" at bounding box center [728, 548] width 8 height 22
click at [393, 508] on button "x" at bounding box center [402, 516] width 55 height 29
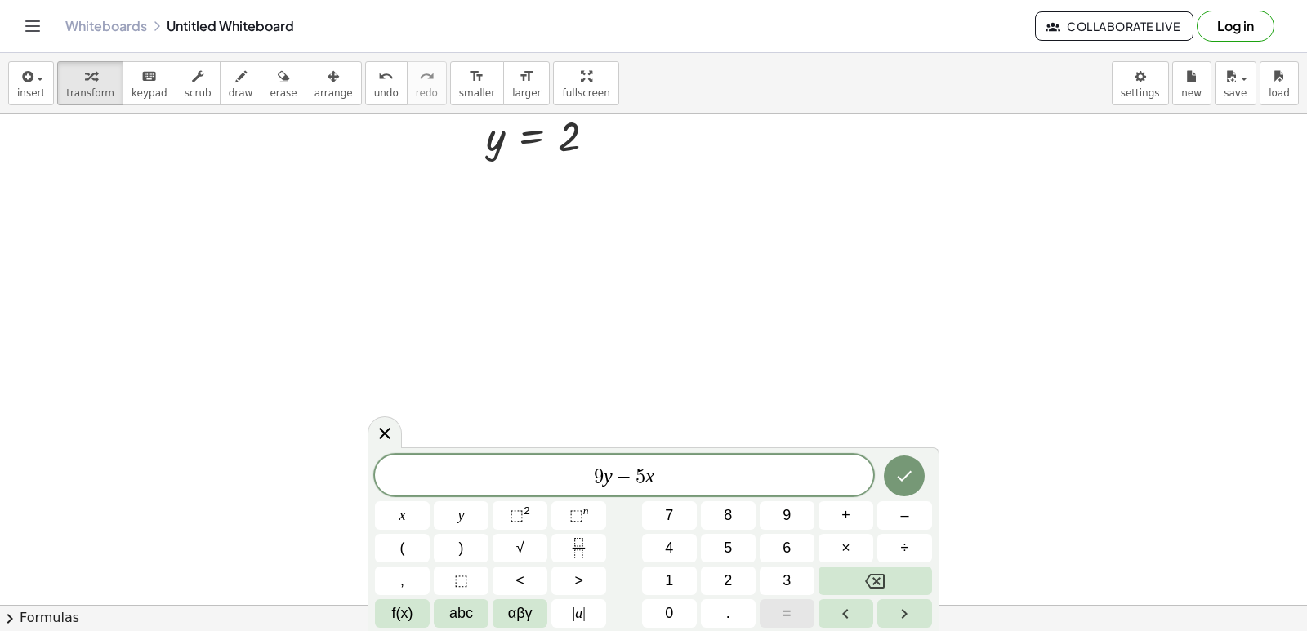
click at [787, 607] on span "=" at bounding box center [787, 614] width 9 height 22
click at [676, 582] on button "1" at bounding box center [669, 581] width 55 height 29
click at [691, 503] on button "7" at bounding box center [669, 516] width 55 height 29
click at [911, 479] on icon "Done" at bounding box center [904, 476] width 20 height 20
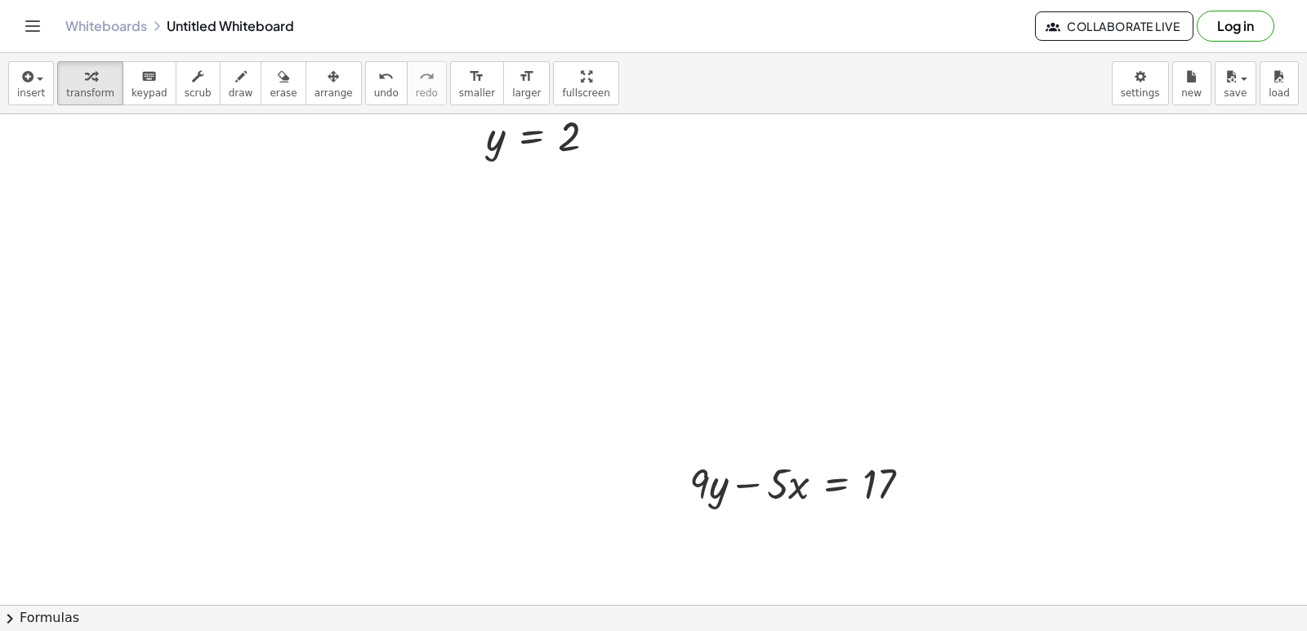
drag, startPoint x: 305, startPoint y: 74, endPoint x: 471, endPoint y: 292, distance: 273.8
click at [328, 78] on icon "button" at bounding box center [333, 77] width 11 height 20
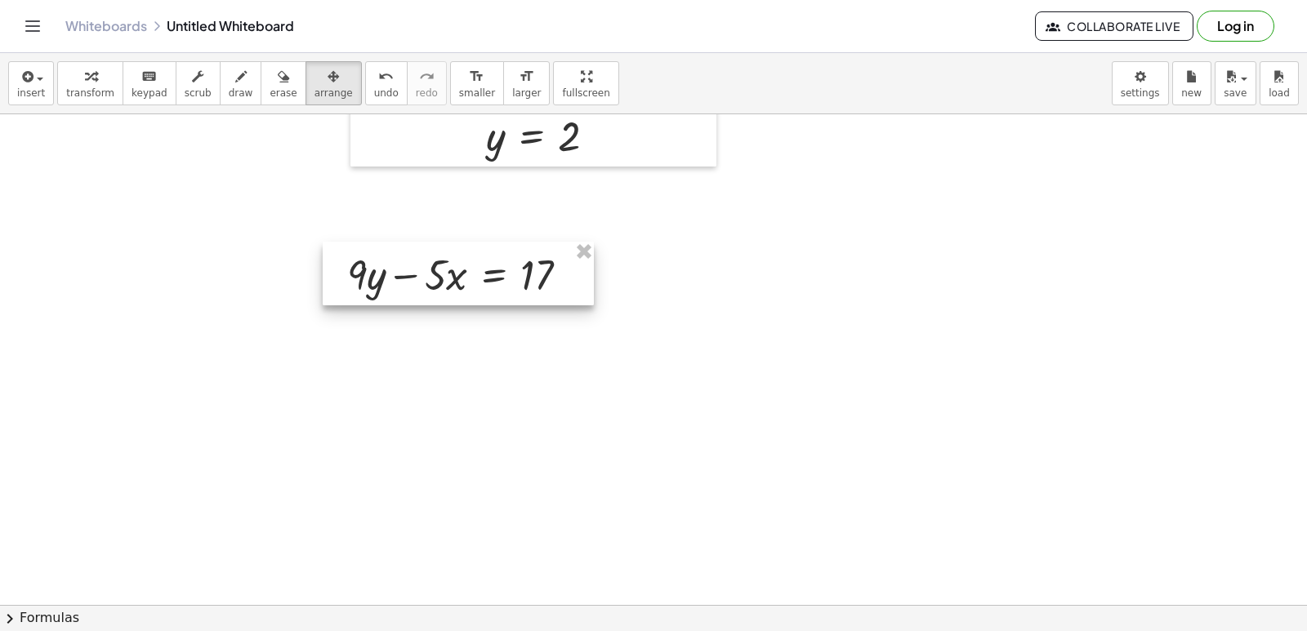
click at [453, 274] on div at bounding box center [458, 274] width 271 height 64
click at [83, 91] on span "transform" at bounding box center [90, 92] width 48 height 11
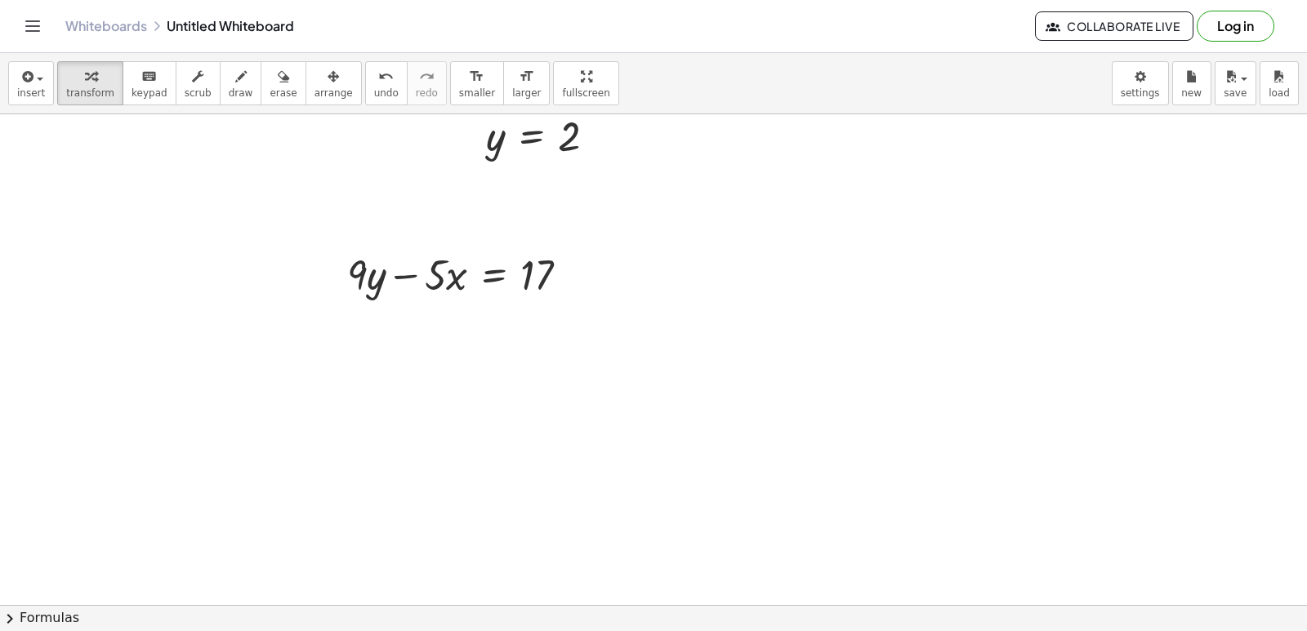
drag, startPoint x: 652, startPoint y: 437, endPoint x: 753, endPoint y: 549, distance: 150.9
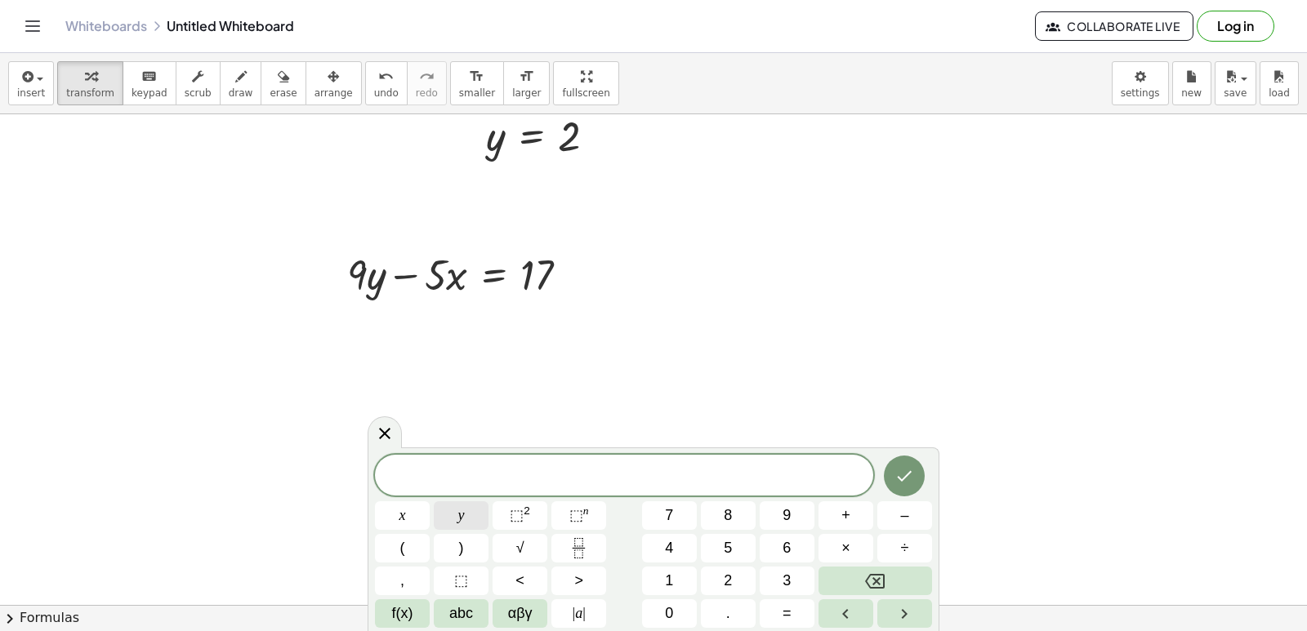
click at [453, 519] on button "y" at bounding box center [461, 516] width 55 height 29
click at [781, 606] on button "=" at bounding box center [787, 614] width 55 height 29
click at [790, 572] on span "3" at bounding box center [787, 581] width 8 height 22
click at [917, 462] on button "Done" at bounding box center [904, 476] width 41 height 41
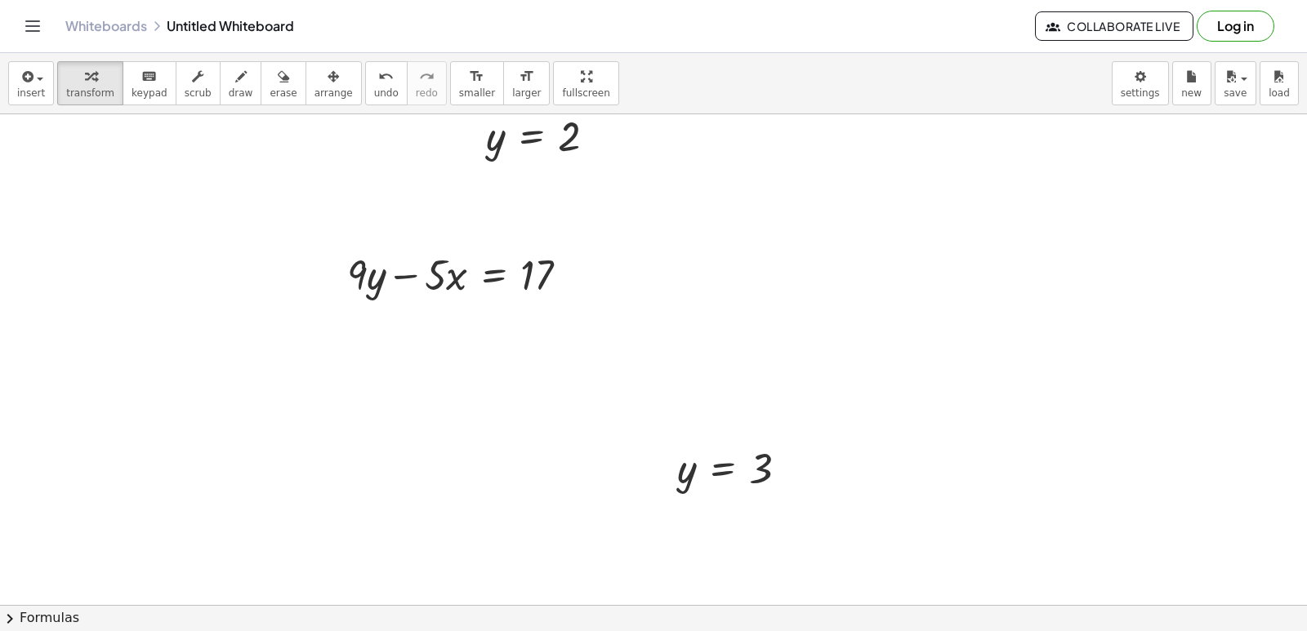
click at [132, 84] on div "keyboard" at bounding box center [150, 76] width 36 height 20
click at [318, 95] on span "arrange" at bounding box center [333, 92] width 38 height 11
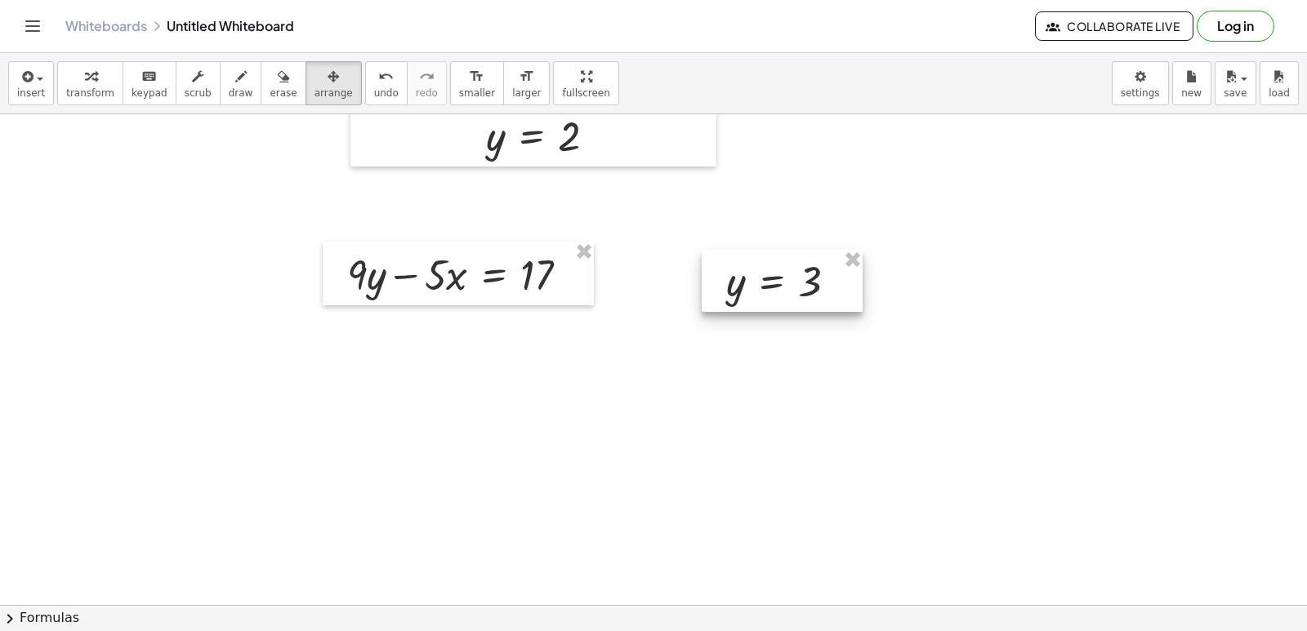
click at [744, 273] on div at bounding box center [782, 281] width 161 height 62
click at [87, 86] on icon "button" at bounding box center [90, 77] width 11 height 20
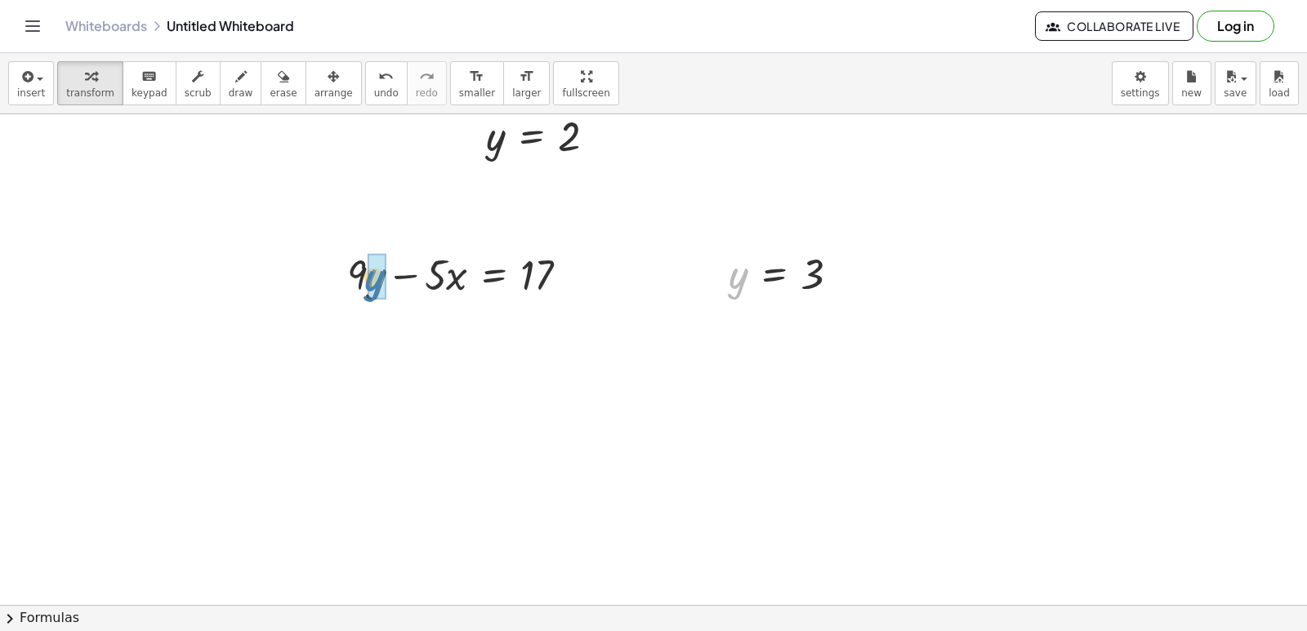
drag, startPoint x: 739, startPoint y: 288, endPoint x: 367, endPoint y: 297, distance: 372.6
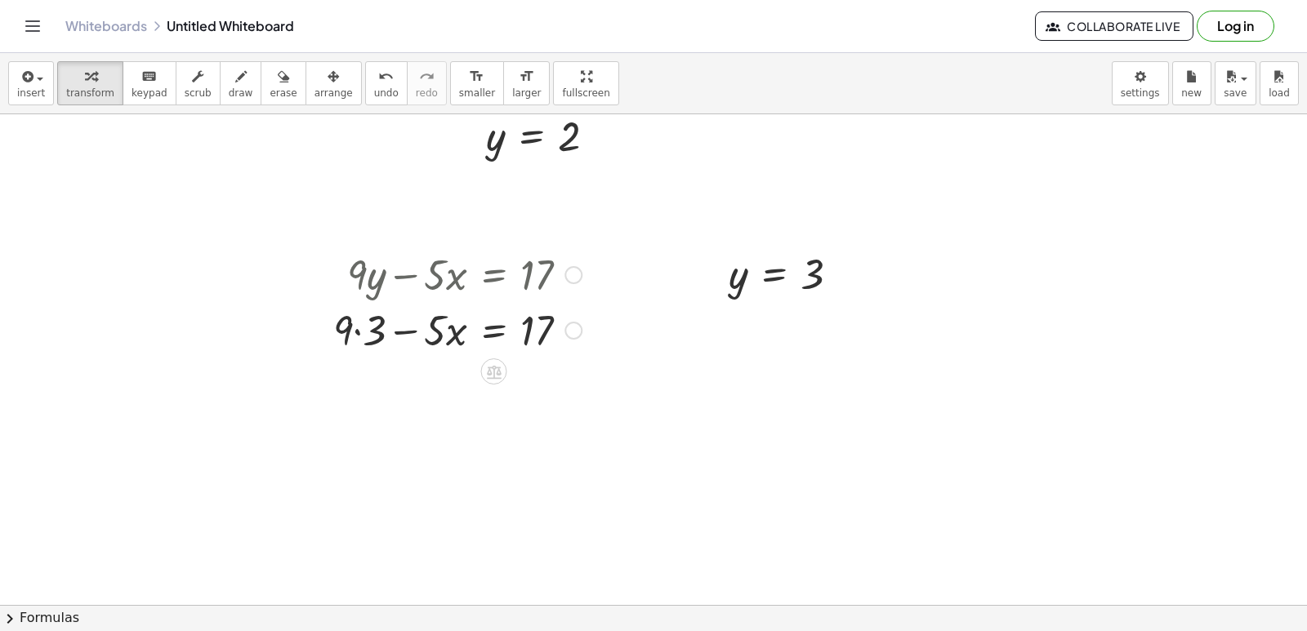
click at [358, 333] on div at bounding box center [457, 329] width 265 height 56
drag, startPoint x: 365, startPoint y: 391, endPoint x: 582, endPoint y: 390, distance: 216.5
click at [582, 390] on div at bounding box center [457, 385] width 265 height 56
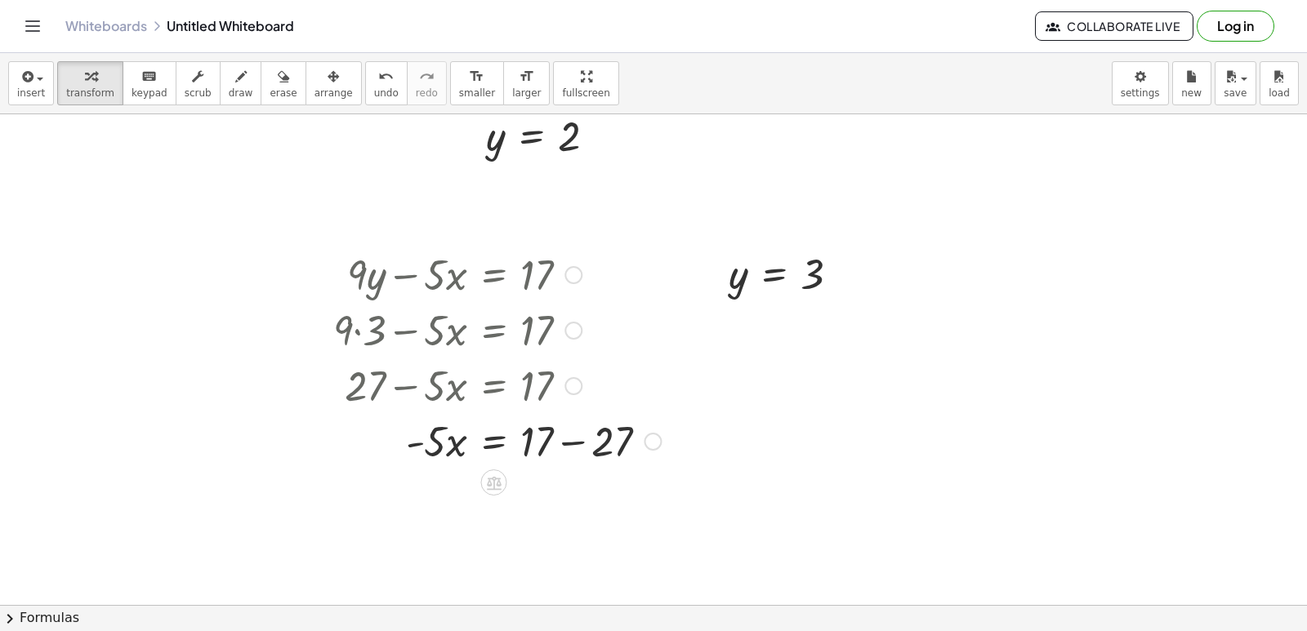
click at [570, 441] on div at bounding box center [497, 441] width 344 height 56
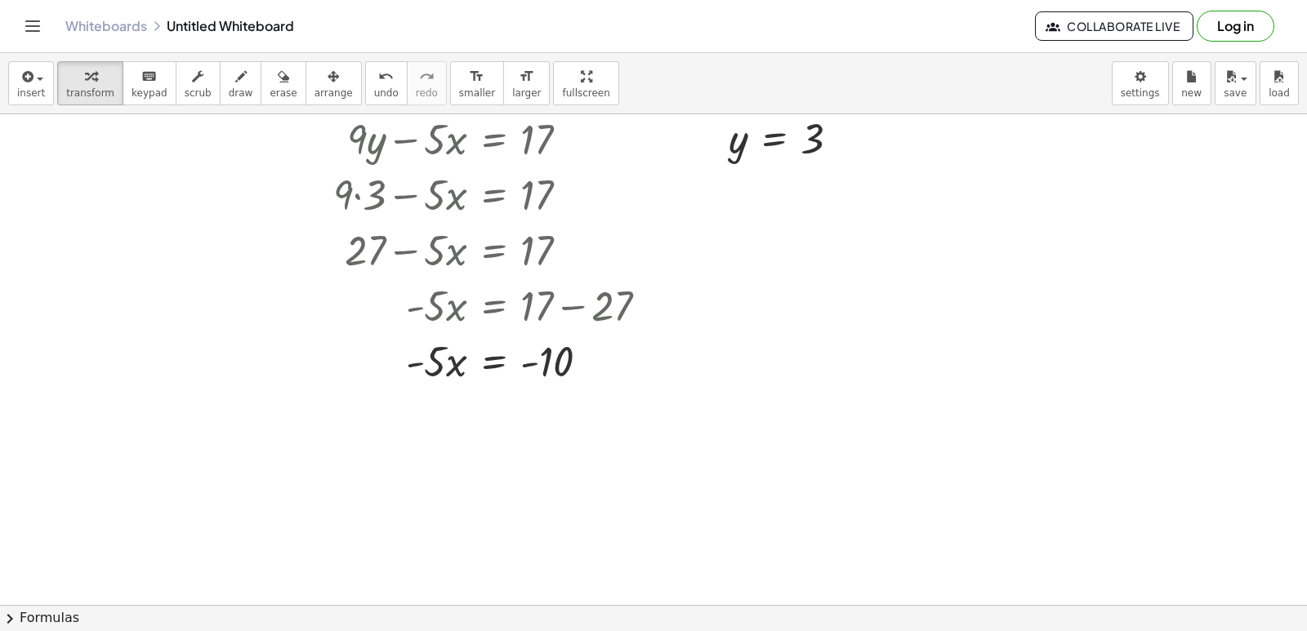
scroll to position [6627, 0]
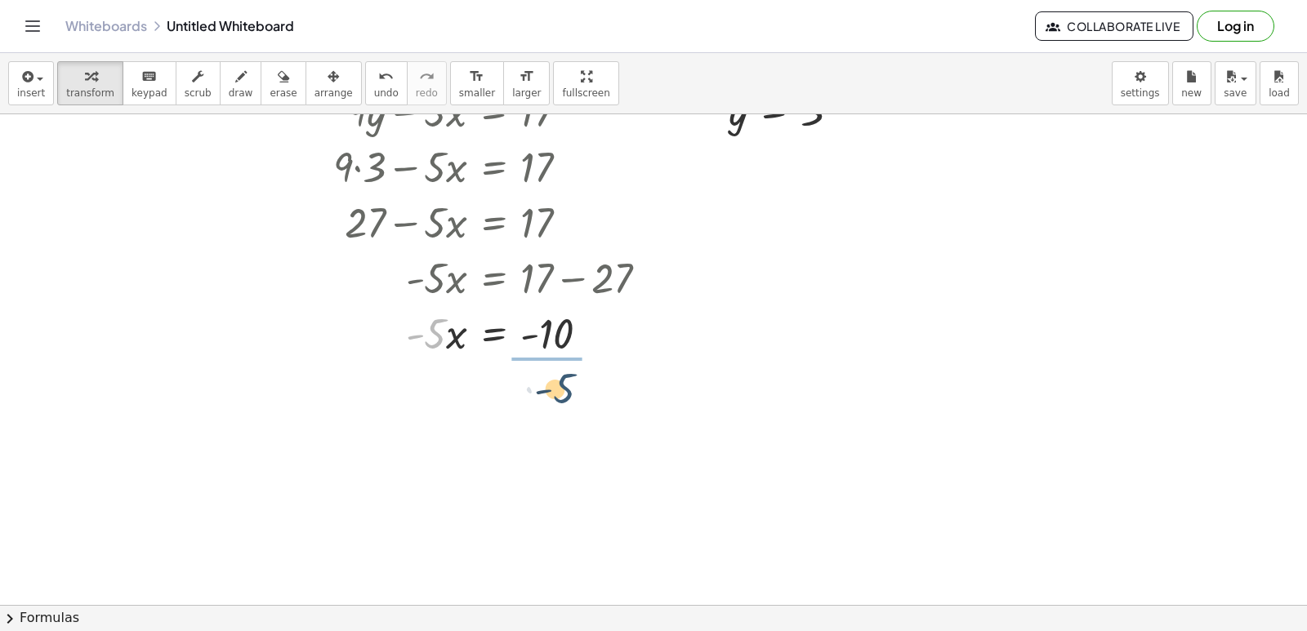
drag, startPoint x: 426, startPoint y: 337, endPoint x: 564, endPoint y: 386, distance: 146.8
click at [558, 402] on div at bounding box center [497, 401] width 344 height 82
drag, startPoint x: 541, startPoint y: 475, endPoint x: 642, endPoint y: 603, distance: 163.4
click at [542, 481] on div at bounding box center [497, 469] width 344 height 54
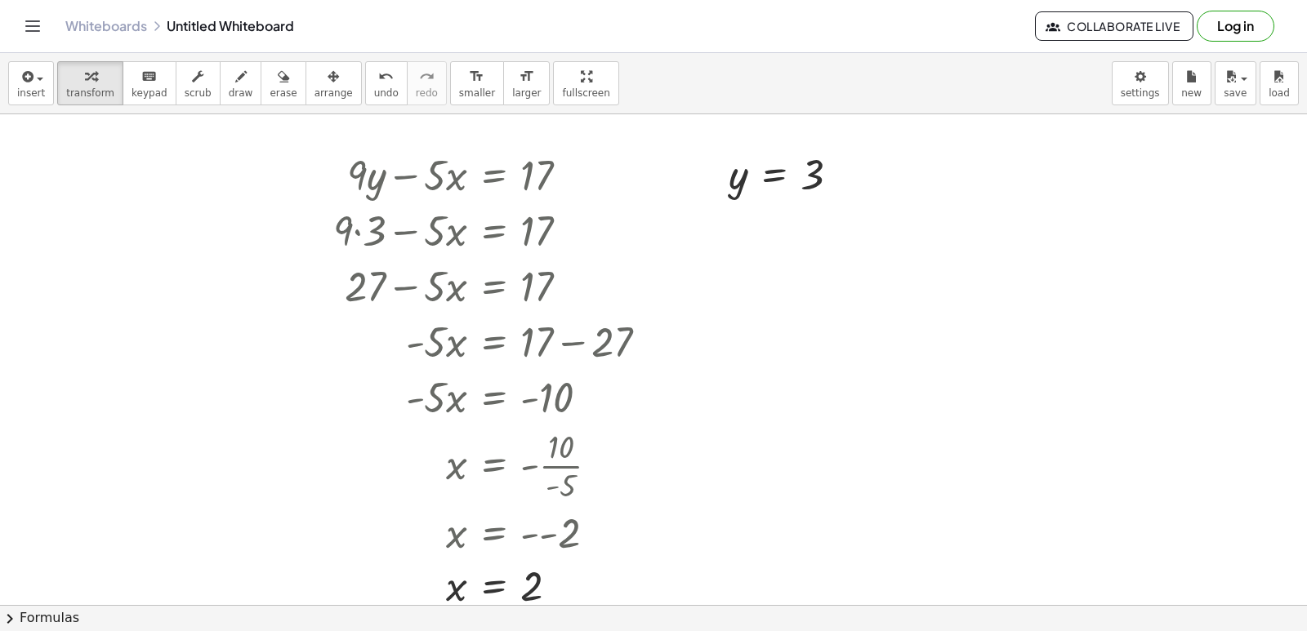
scroll to position [6545, 0]
